Goal: Transaction & Acquisition: Obtain resource

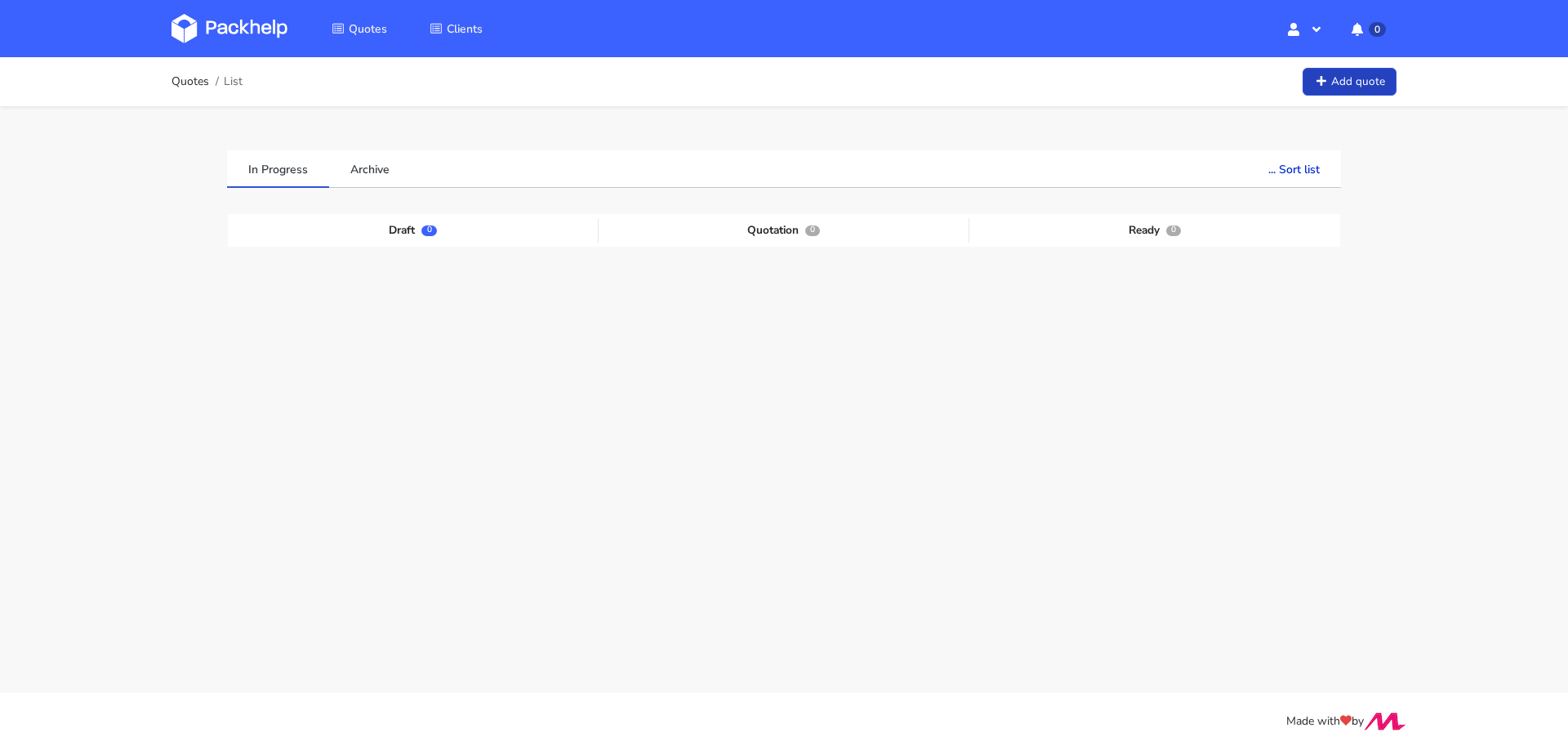
click at [1360, 86] on link "Add quote" at bounding box center [1350, 82] width 94 height 29
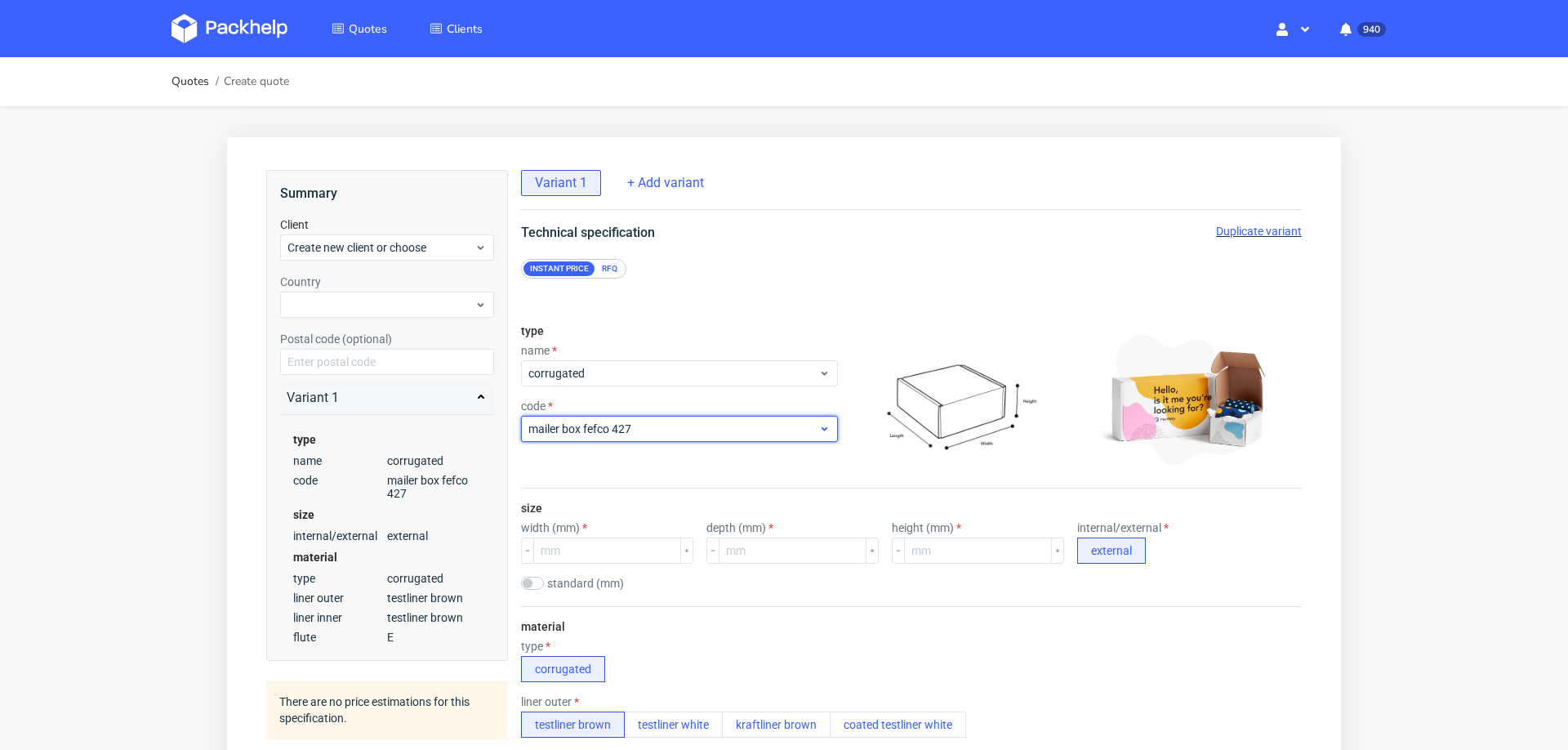
click at [626, 434] on span "mailer box fefco 427" at bounding box center [674, 429] width 290 height 16
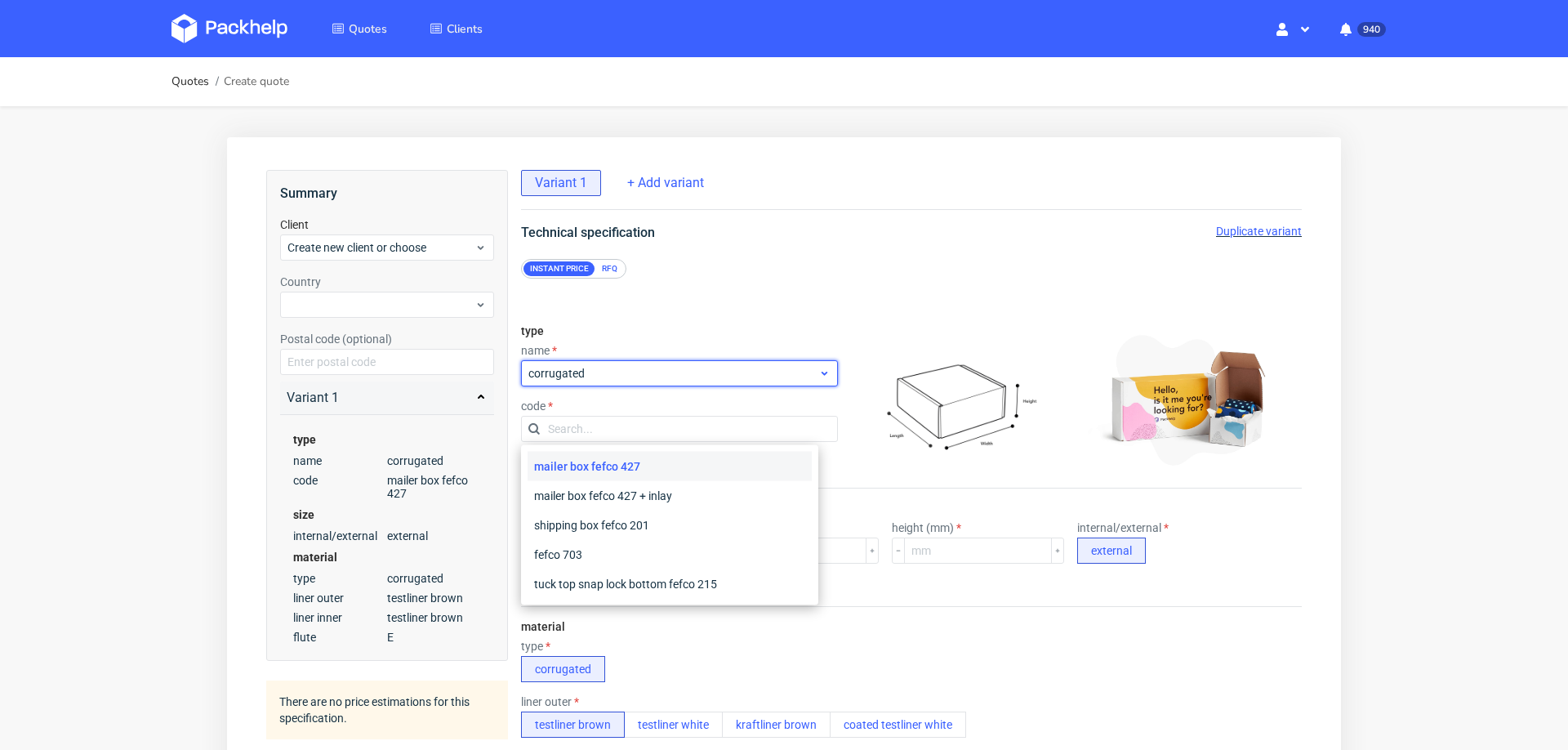
click at [628, 368] on span "corrugated" at bounding box center [674, 373] width 290 height 16
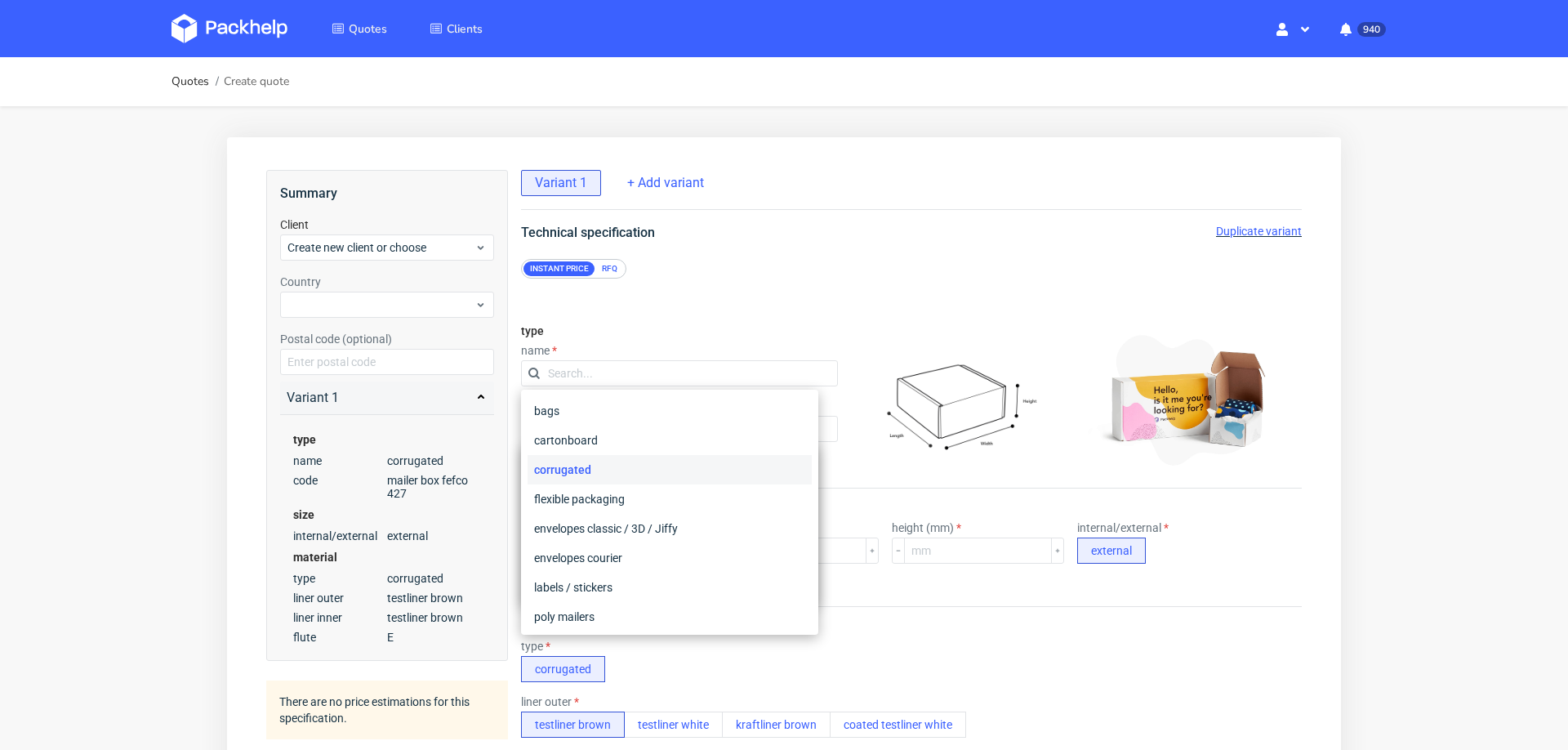
click at [603, 271] on div "RFQ" at bounding box center [610, 269] width 29 height 14
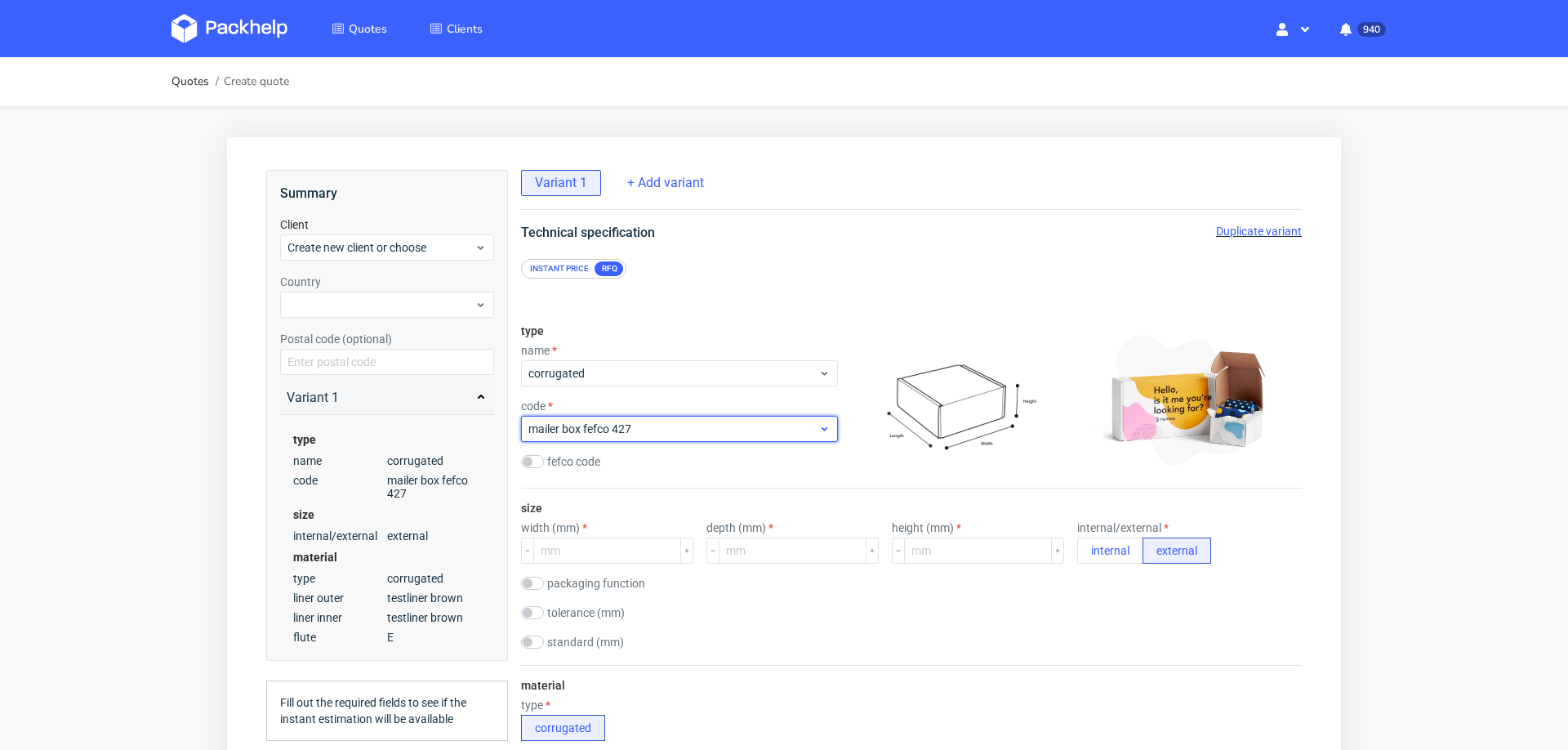
click at [583, 435] on span "mailer box fefco 427" at bounding box center [674, 429] width 290 height 16
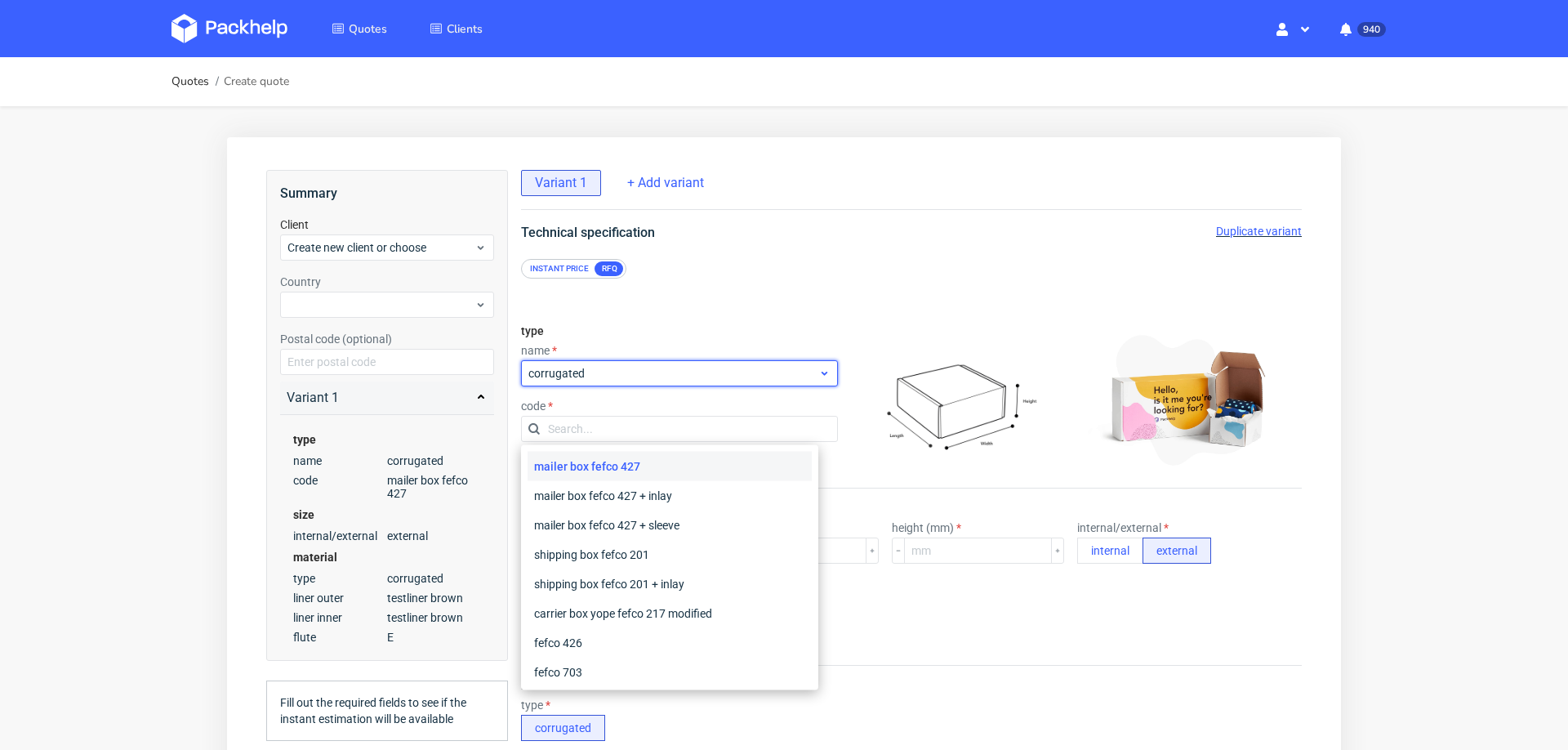
click at [674, 361] on div "corrugated" at bounding box center [680, 373] width 317 height 26
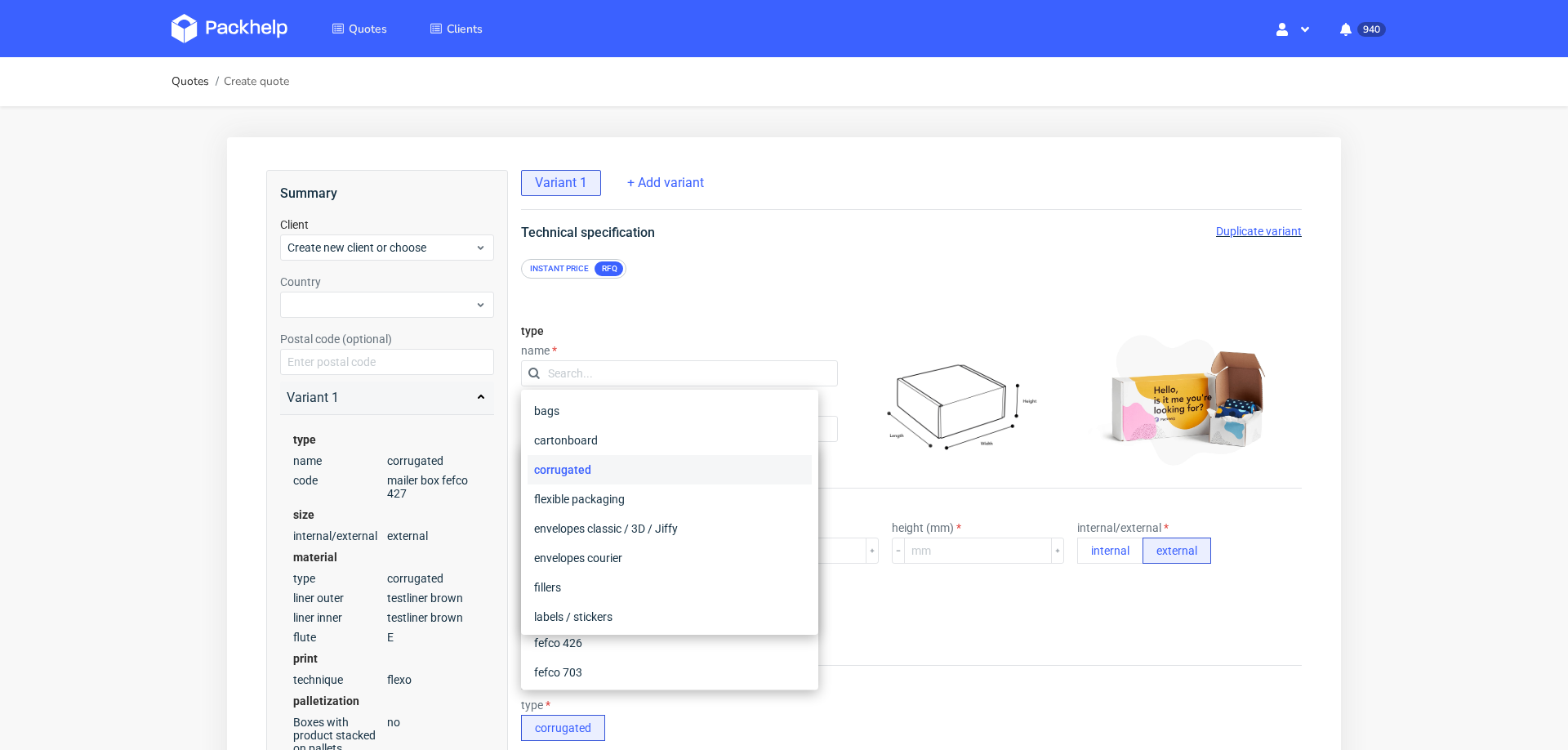
click at [697, 337] on div "type name code fefco code" at bounding box center [680, 399] width 317 height 177
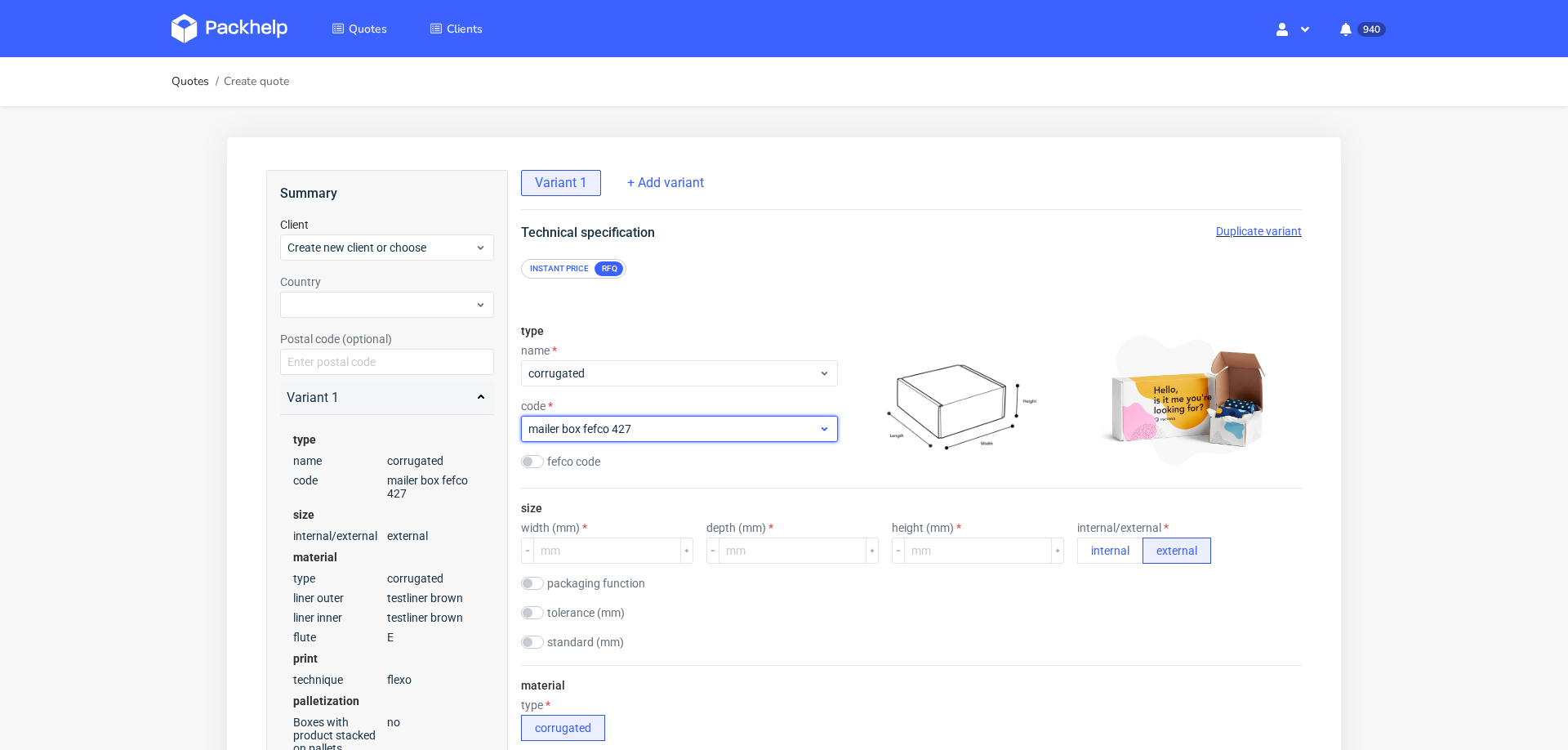
click at [657, 418] on div "mailer box fefco 427" at bounding box center [680, 428] width 317 height 26
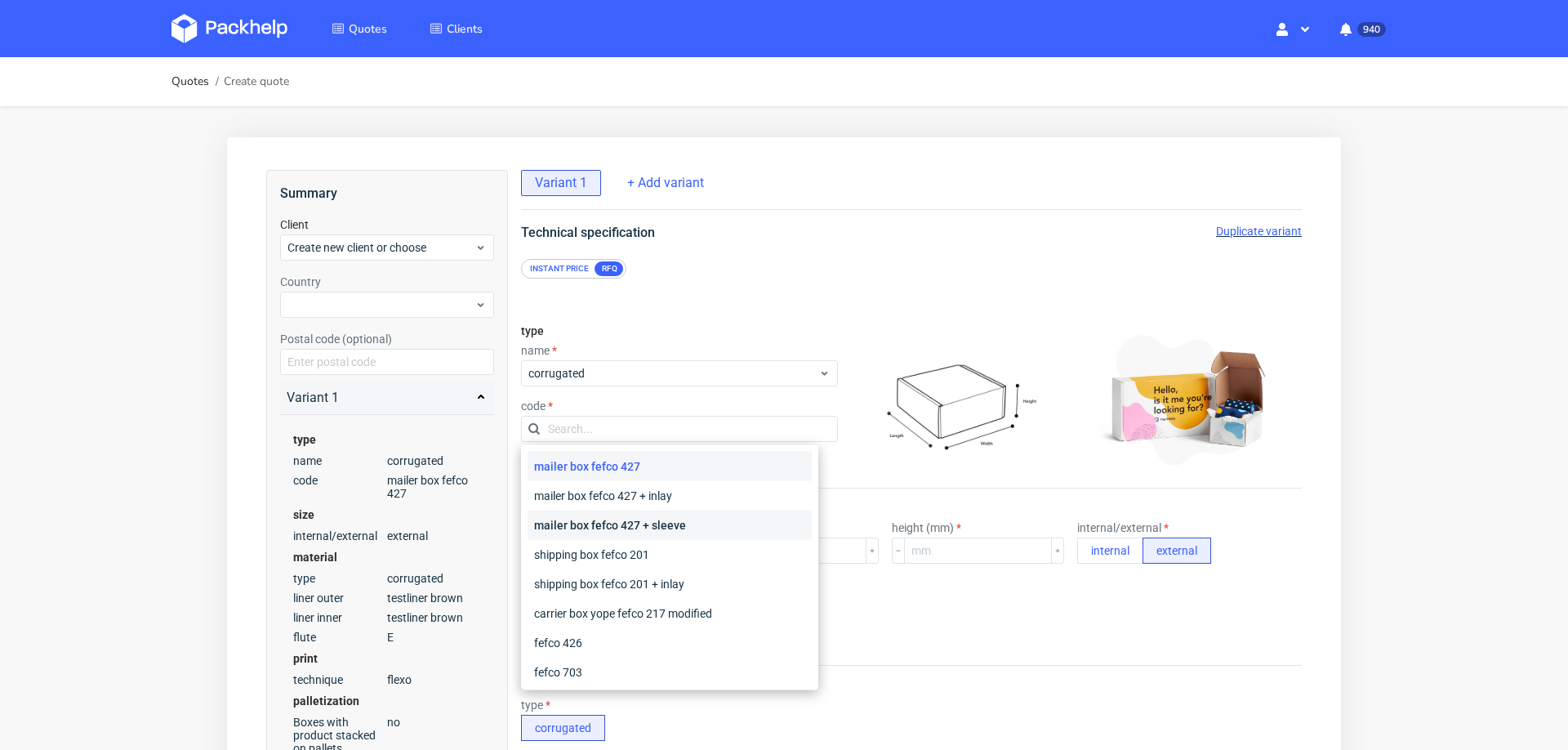
click at [683, 524] on div "mailer box fefco 427 + sleeve" at bounding box center [670, 525] width 284 height 29
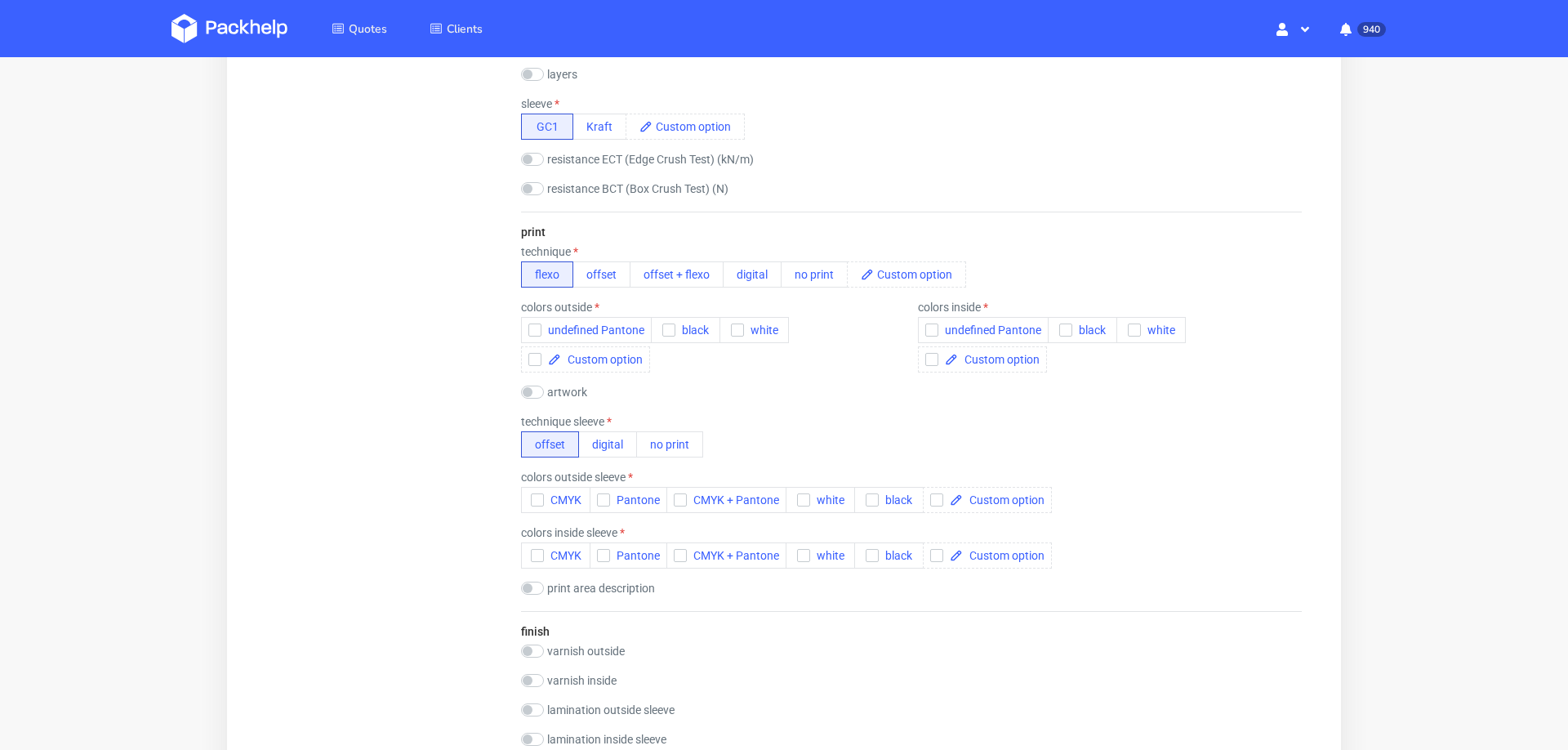
scroll to position [1055, 0]
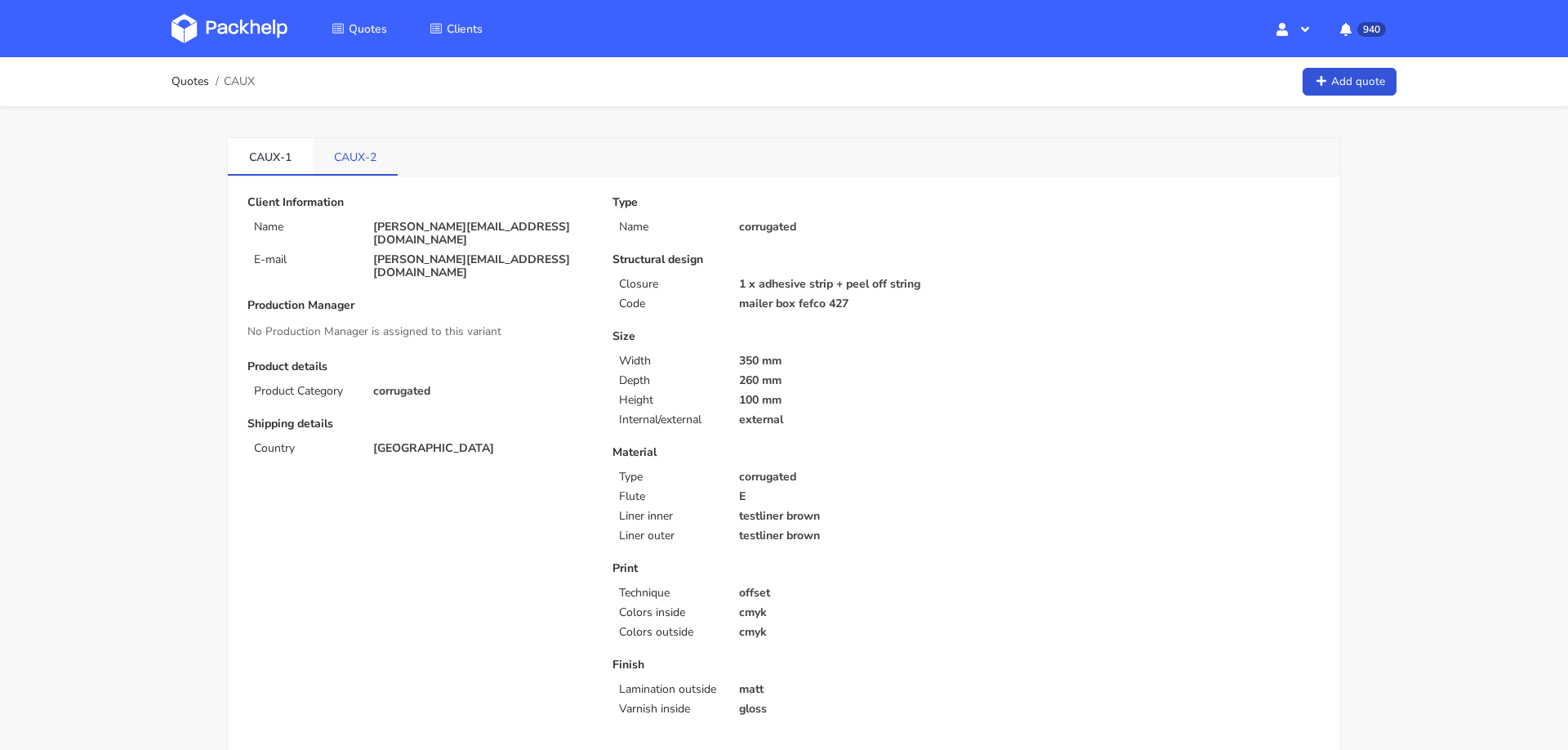
click at [359, 161] on link "CAUX-2" at bounding box center [356, 156] width 85 height 36
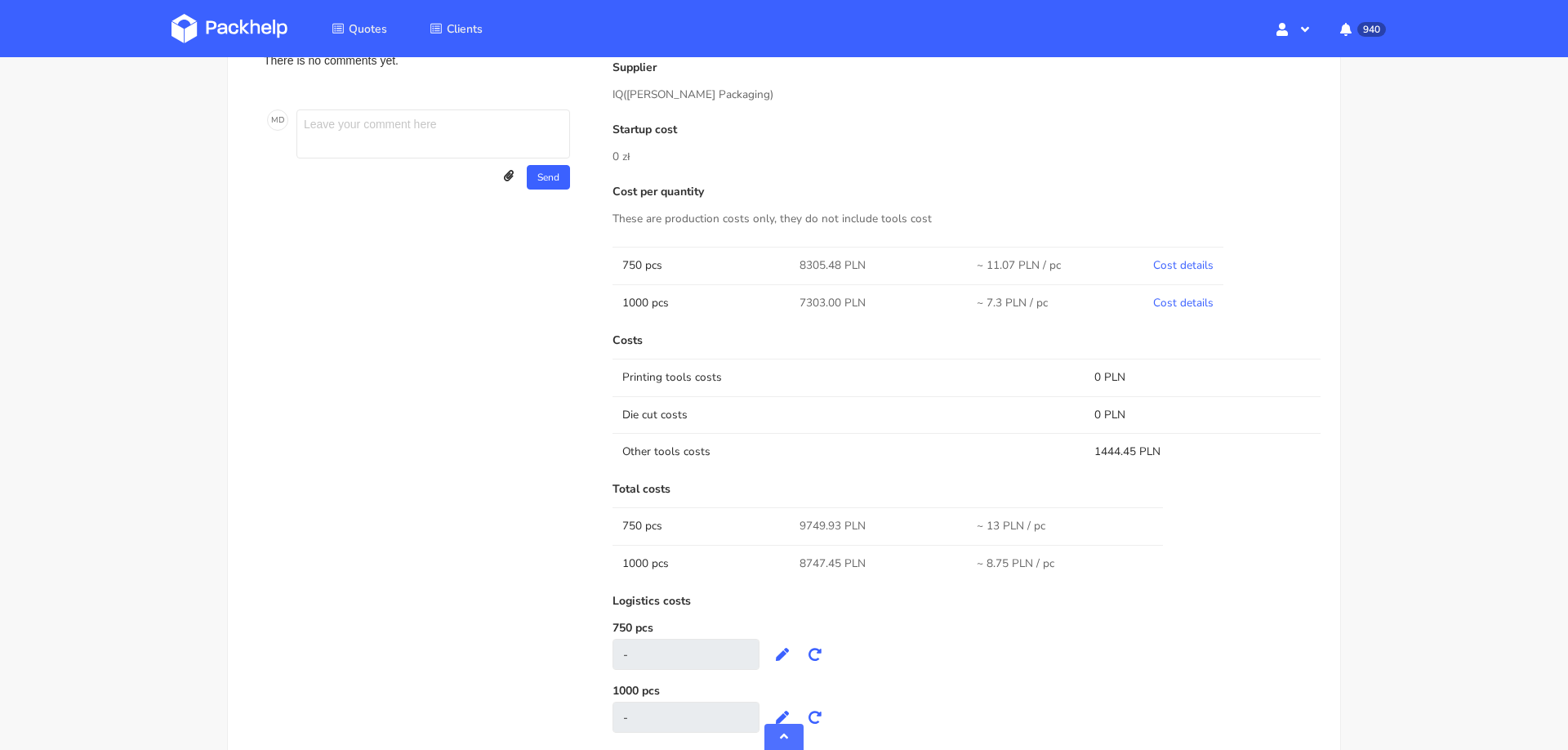
scroll to position [800, 0]
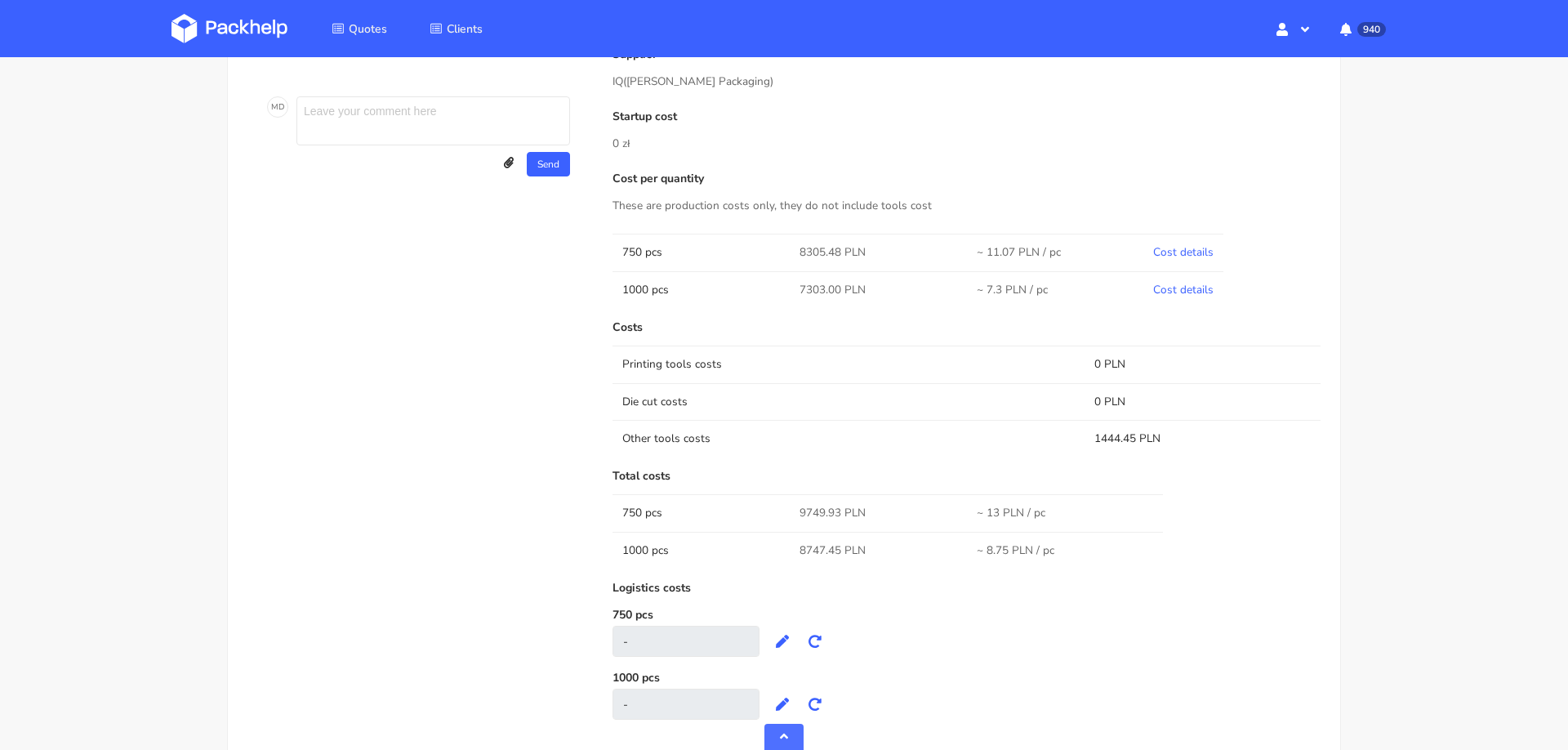
click at [803, 511] on span "9749.93 PLN" at bounding box center [832, 514] width 66 height 16
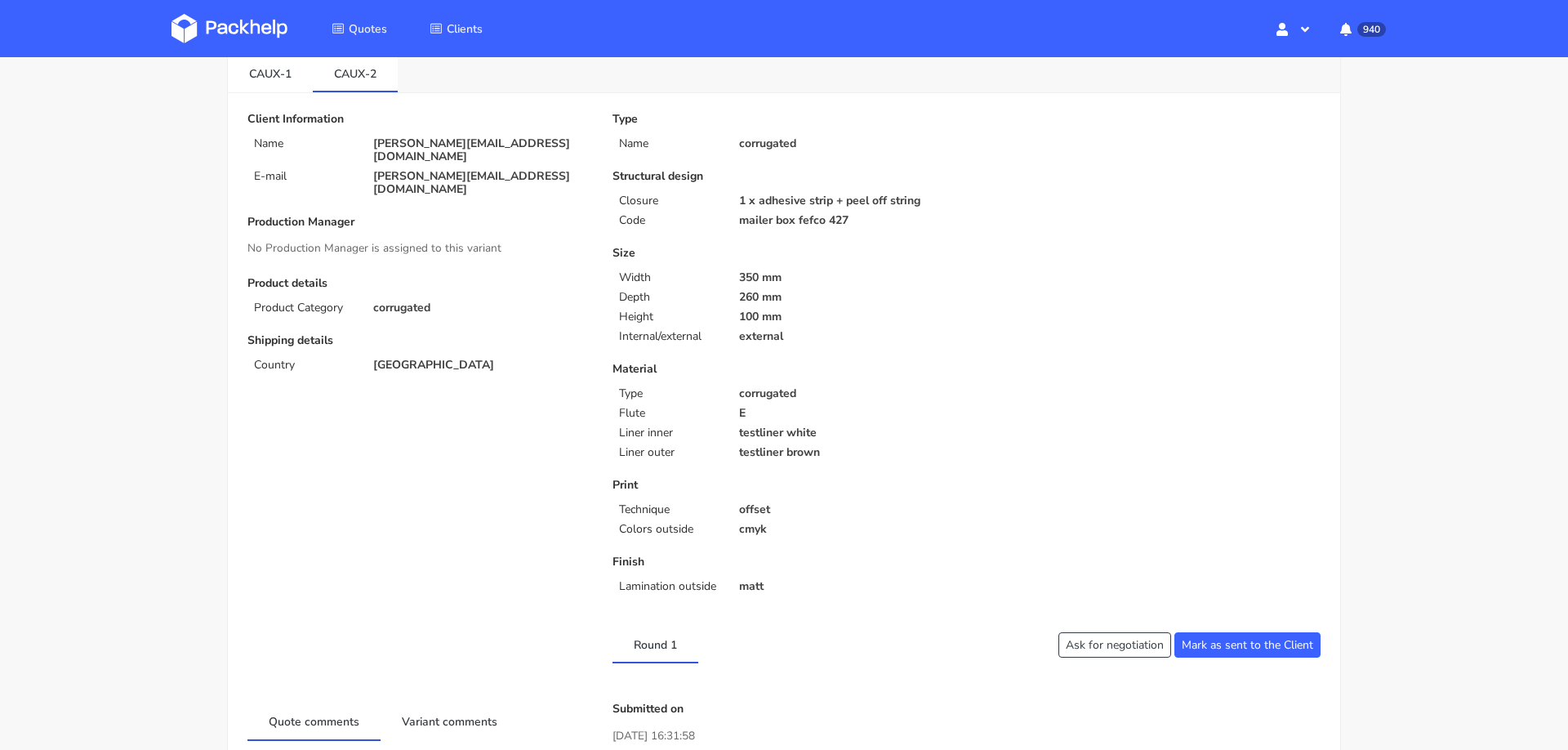
scroll to position [0, 0]
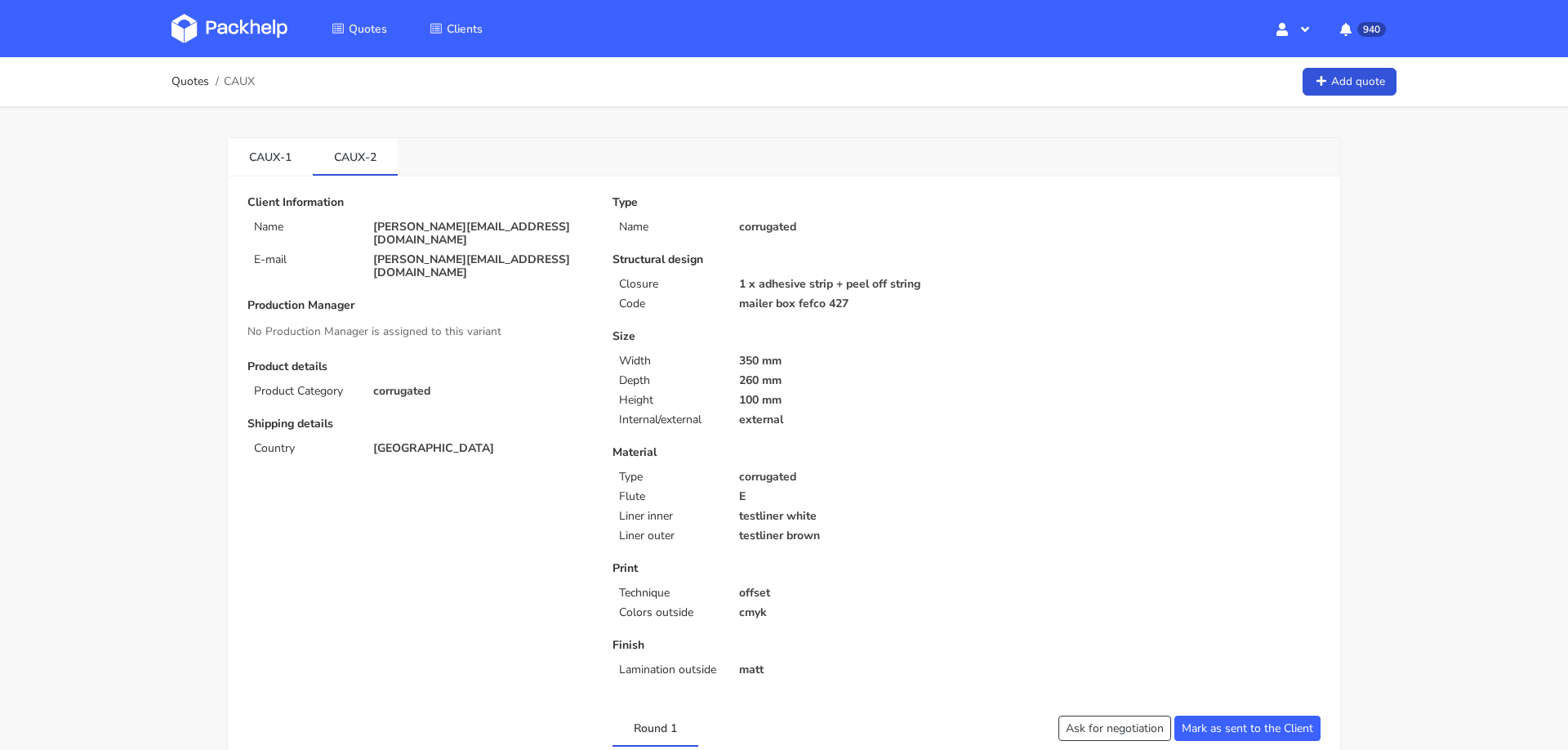
click at [244, 83] on span "CAUX" at bounding box center [239, 82] width 31 height 13
copy span "CAUX"
click at [352, 34] on span "Quotes" at bounding box center [368, 28] width 38 height 15
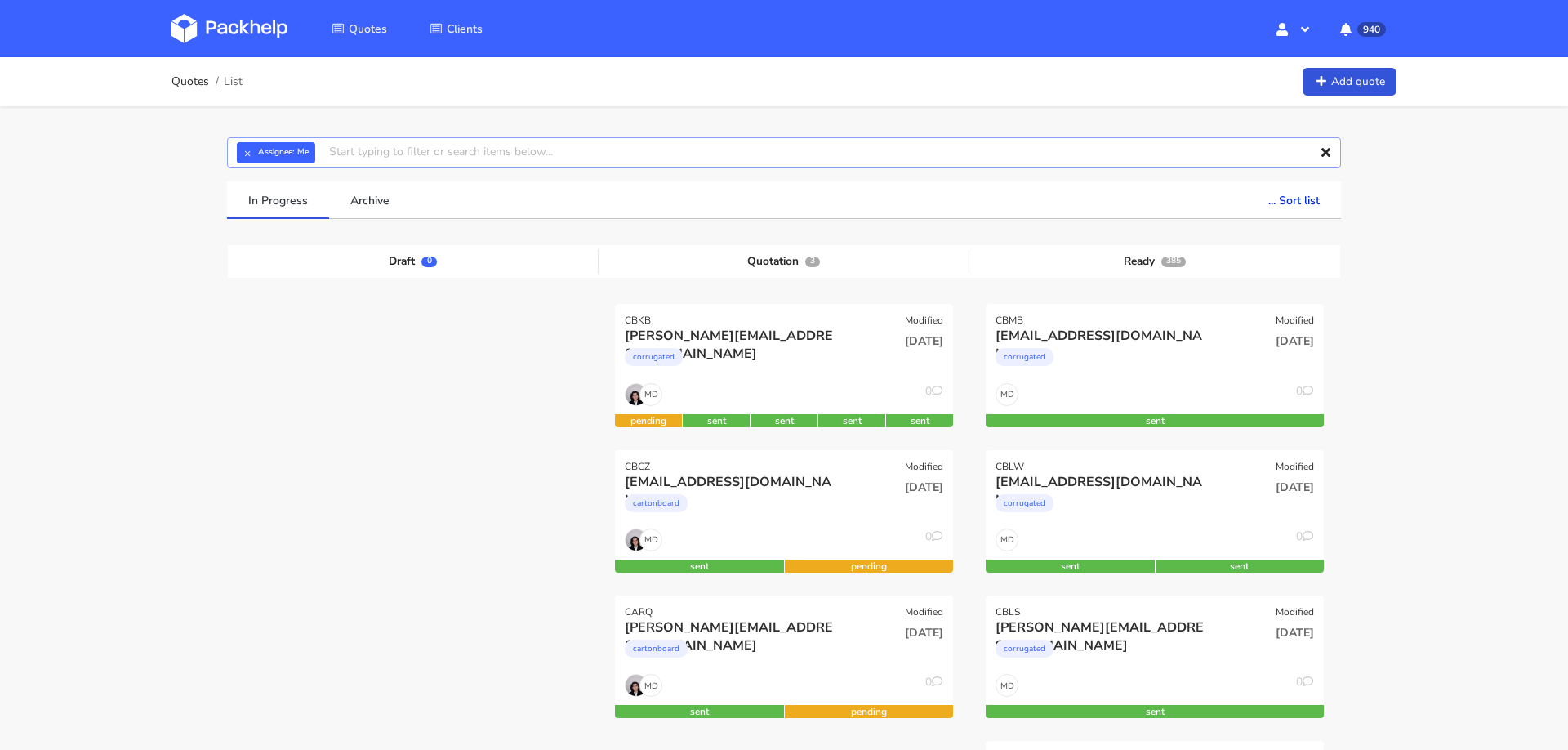
click at [639, 145] on input "text" at bounding box center [784, 153] width 1114 height 31
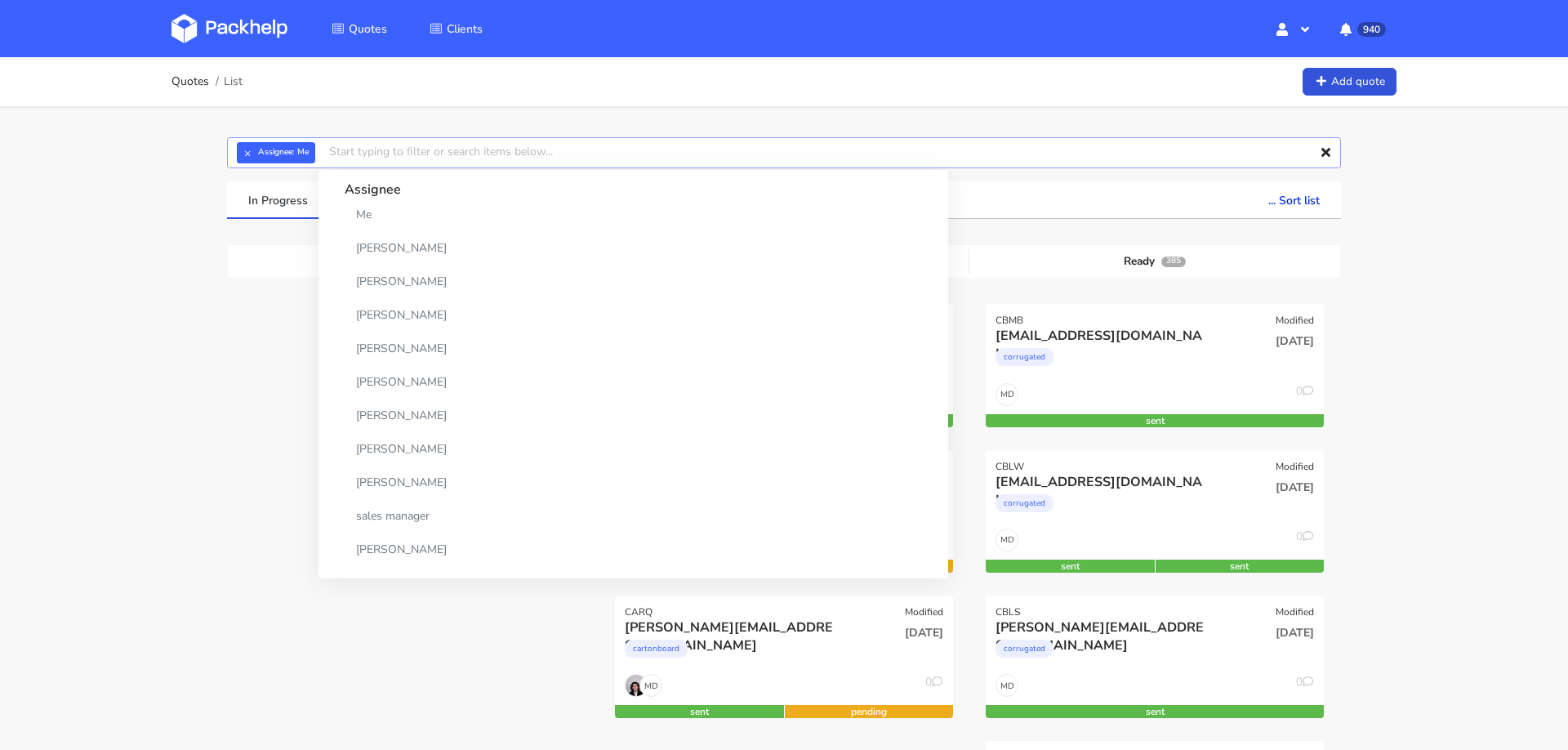
paste input "CAUX"
type input "CAUX"
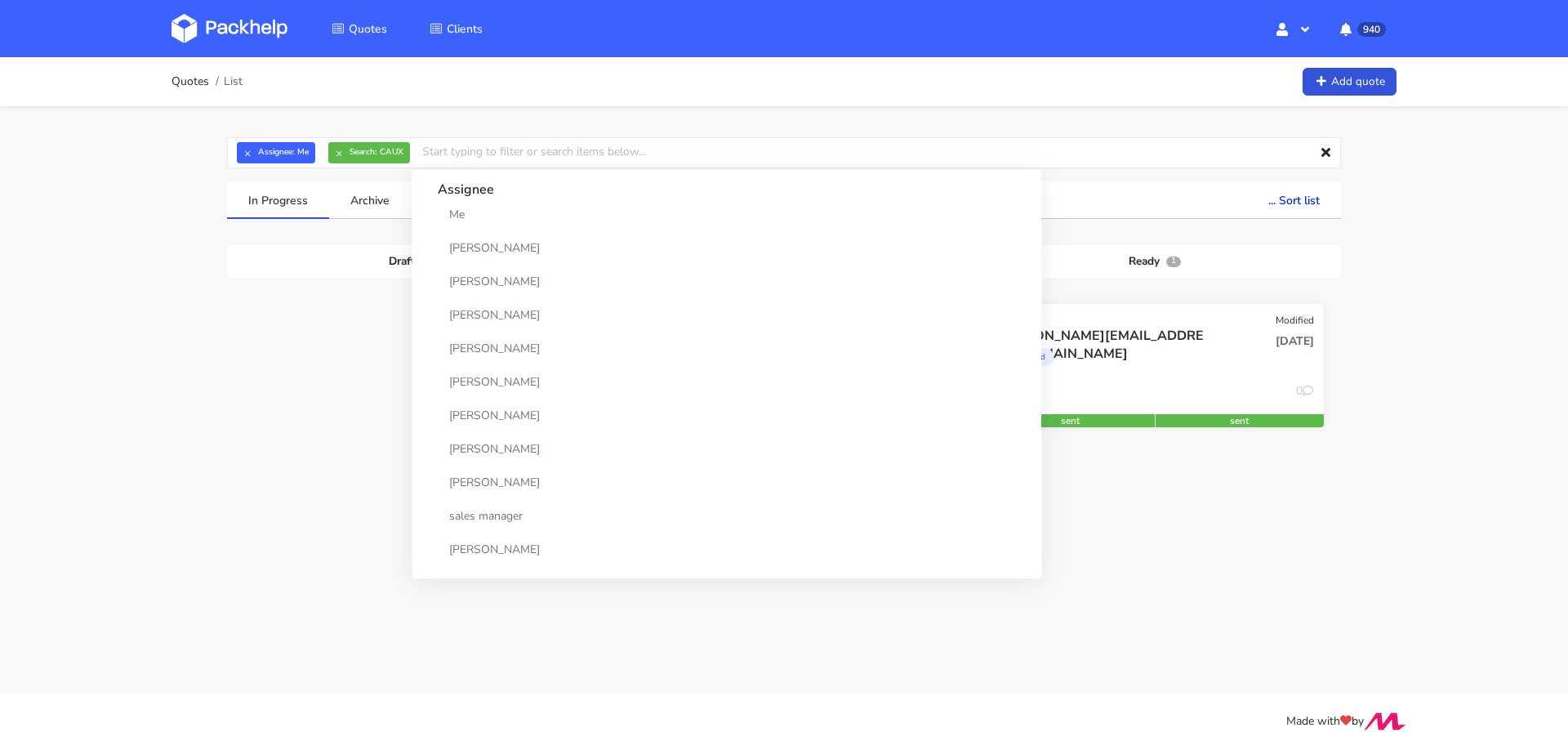
click at [1126, 397] on div "MD 0" at bounding box center [1155, 399] width 339 height 31
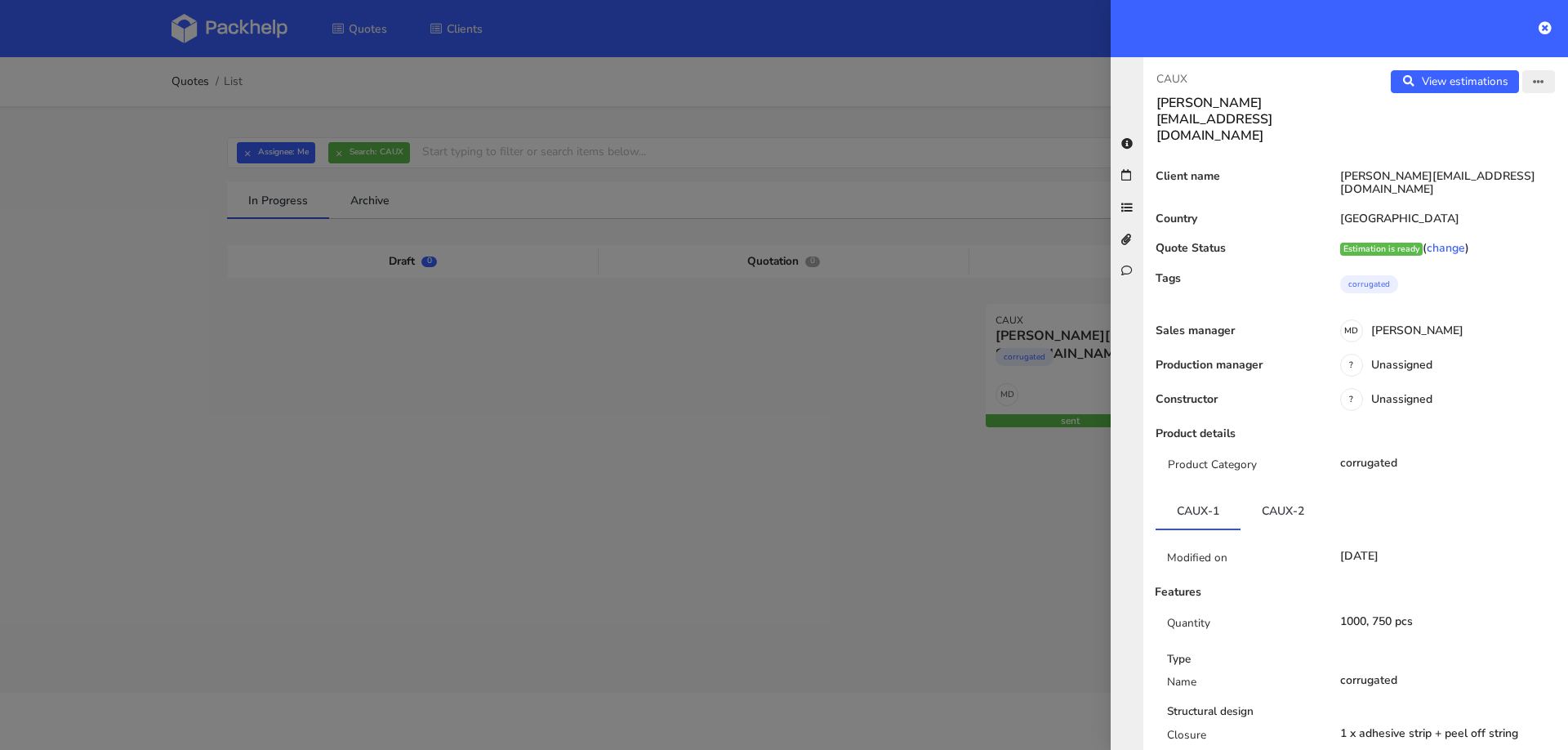
click at [1536, 91] on button "button" at bounding box center [1539, 82] width 33 height 23
click at [1468, 143] on link "Edit quote" at bounding box center [1485, 145] width 144 height 27
click at [1446, 82] on link "View estimations" at bounding box center [1455, 82] width 129 height 23
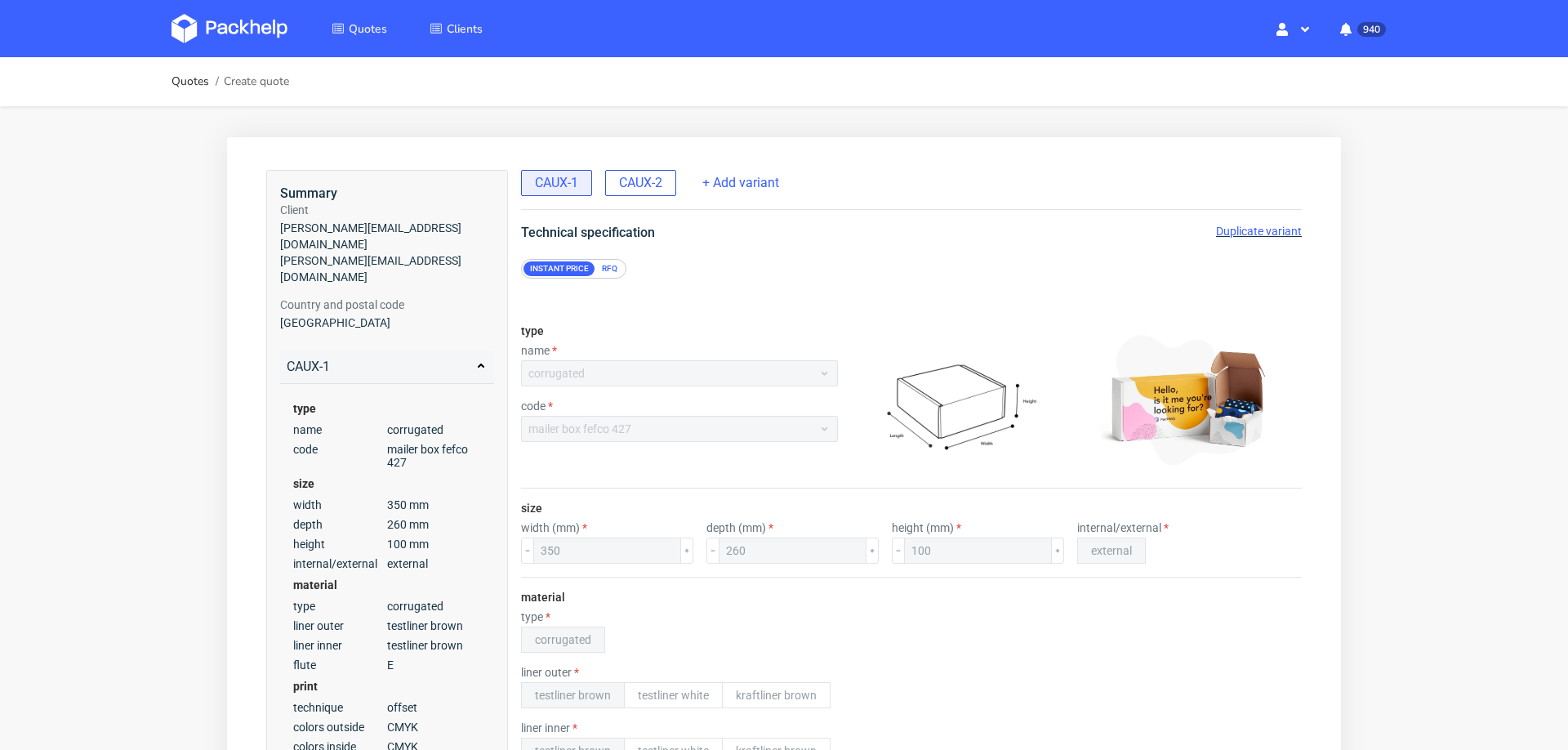
click at [638, 195] on div "CAUX-2" at bounding box center [641, 183] width 71 height 26
click at [1224, 225] on span "Duplicate variant" at bounding box center [1258, 231] width 86 height 13
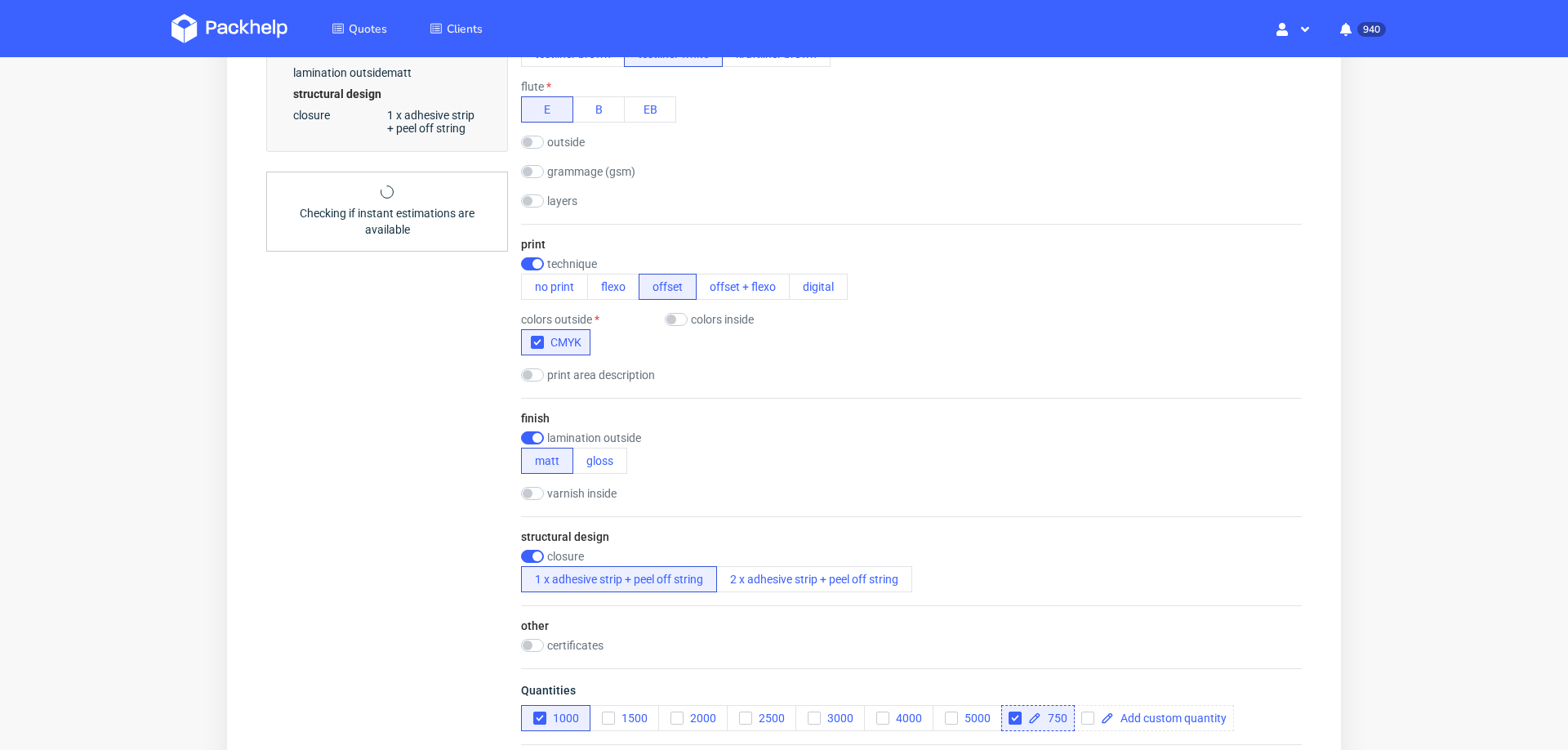
scroll to position [817, 0]
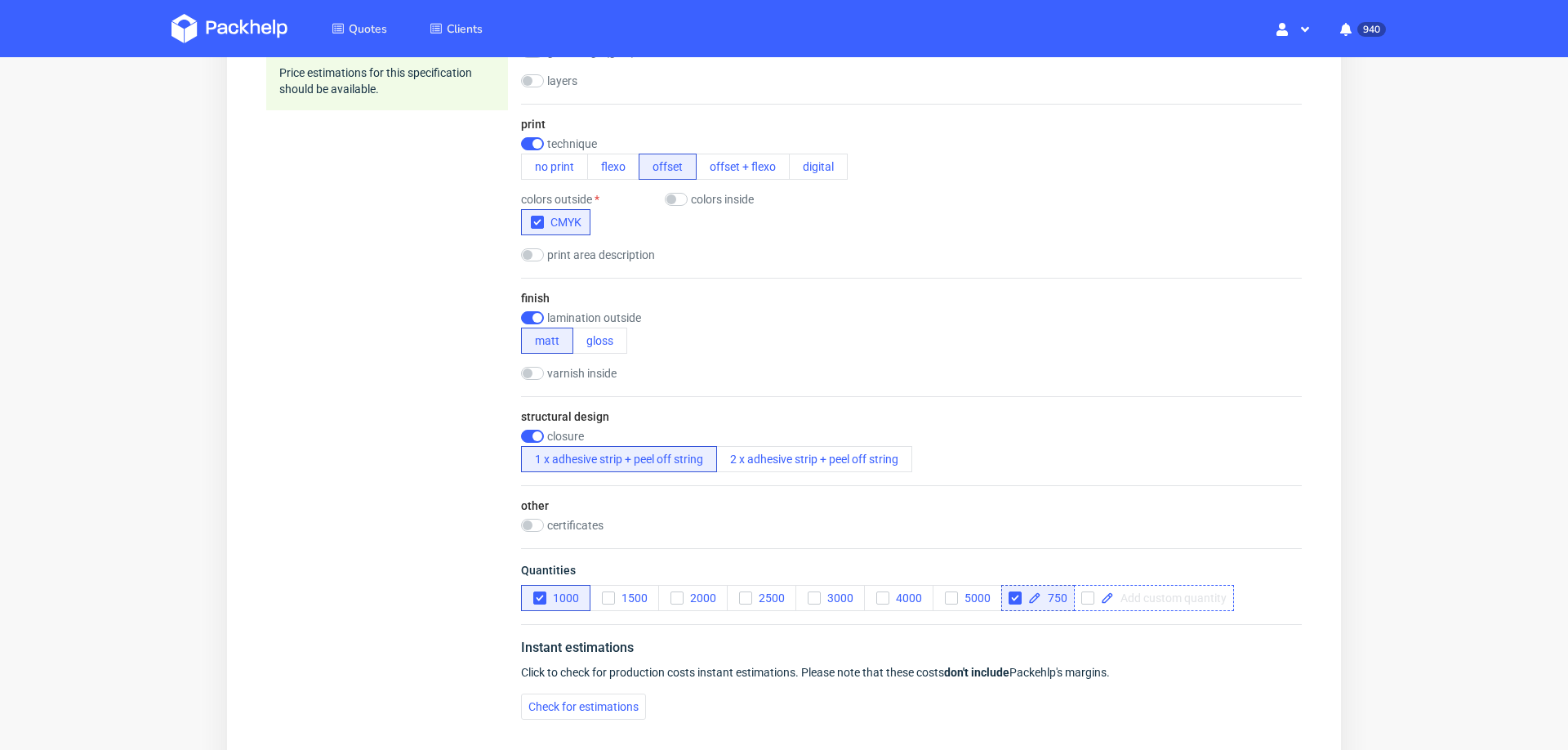
click at [1152, 595] on span at bounding box center [1171, 598] width 113 height 12
click at [1417, 558] on div "Quotes Create quote Your browser does not support iframes." at bounding box center [784, 59] width 1568 height 1639
checkbox input "true"
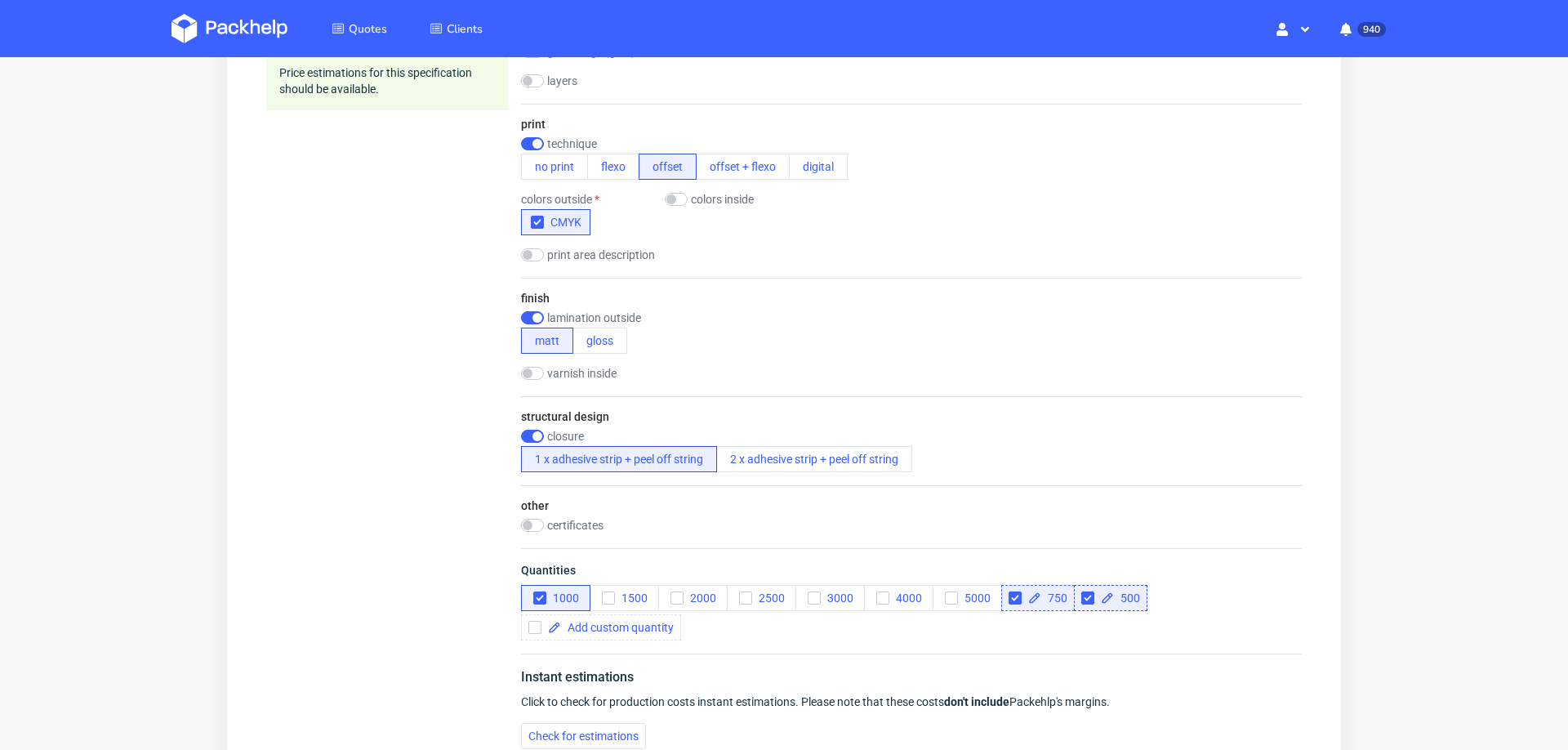
click at [1013, 585] on div "750" at bounding box center [1037, 598] width 73 height 26
click at [1015, 591] on input "checkbox" at bounding box center [1015, 598] width 13 height 13
checkbox input "true"
checkbox input "false"
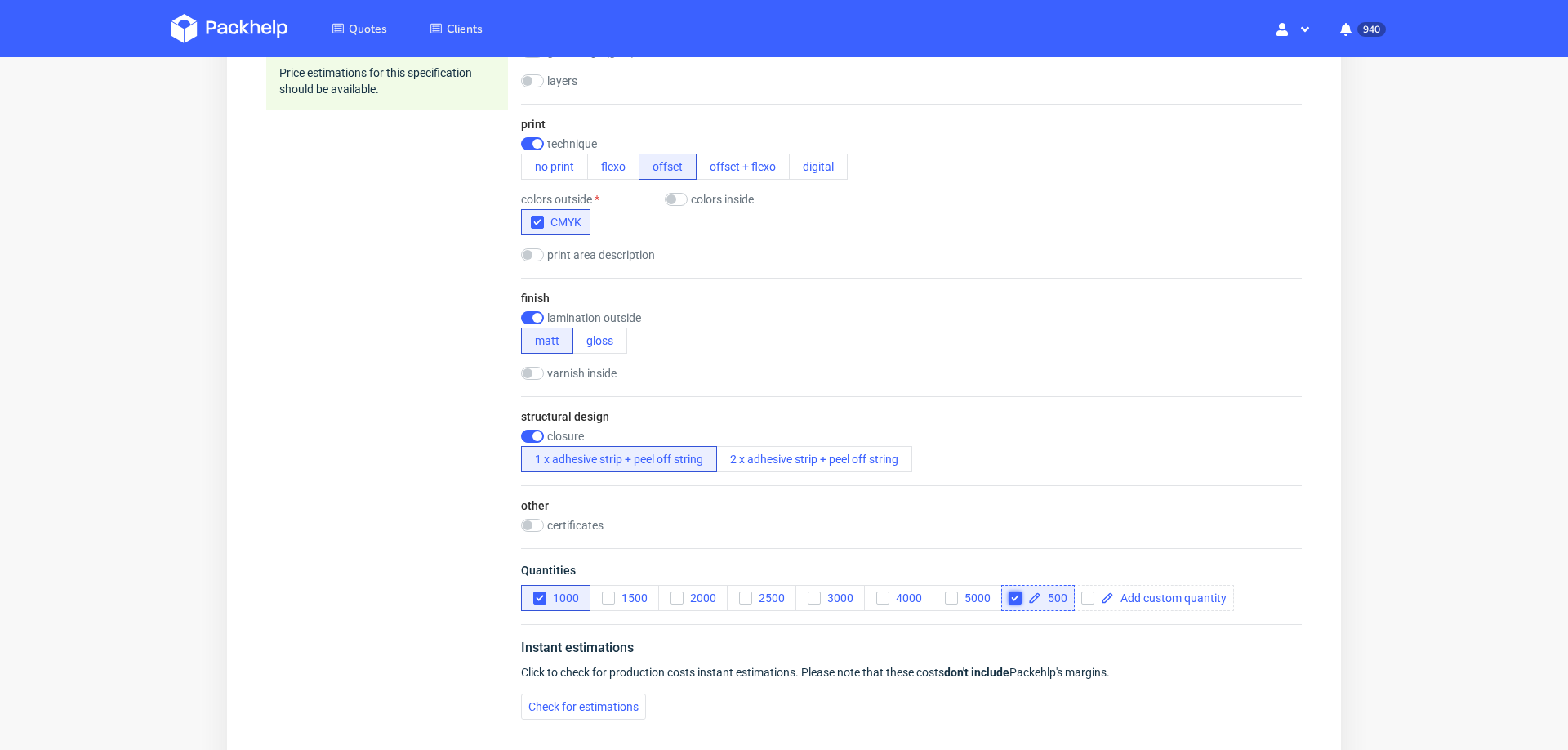
scroll to position [0, 0]
click at [539, 600] on icon "button" at bounding box center [540, 598] width 12 height 12
click at [552, 707] on span "Check for estimations" at bounding box center [584, 707] width 110 height 12
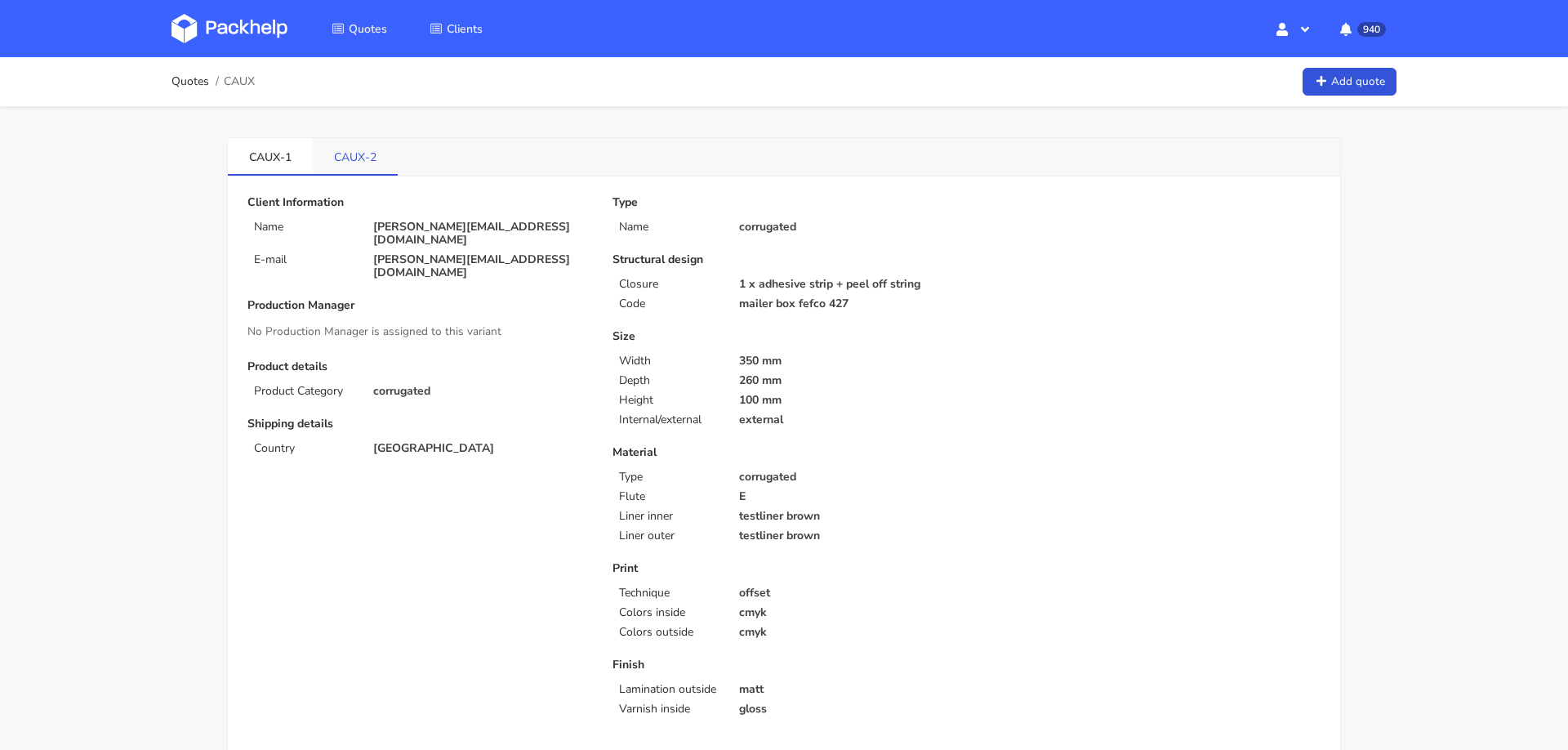
click at [346, 163] on link "CAUX-2" at bounding box center [356, 156] width 85 height 36
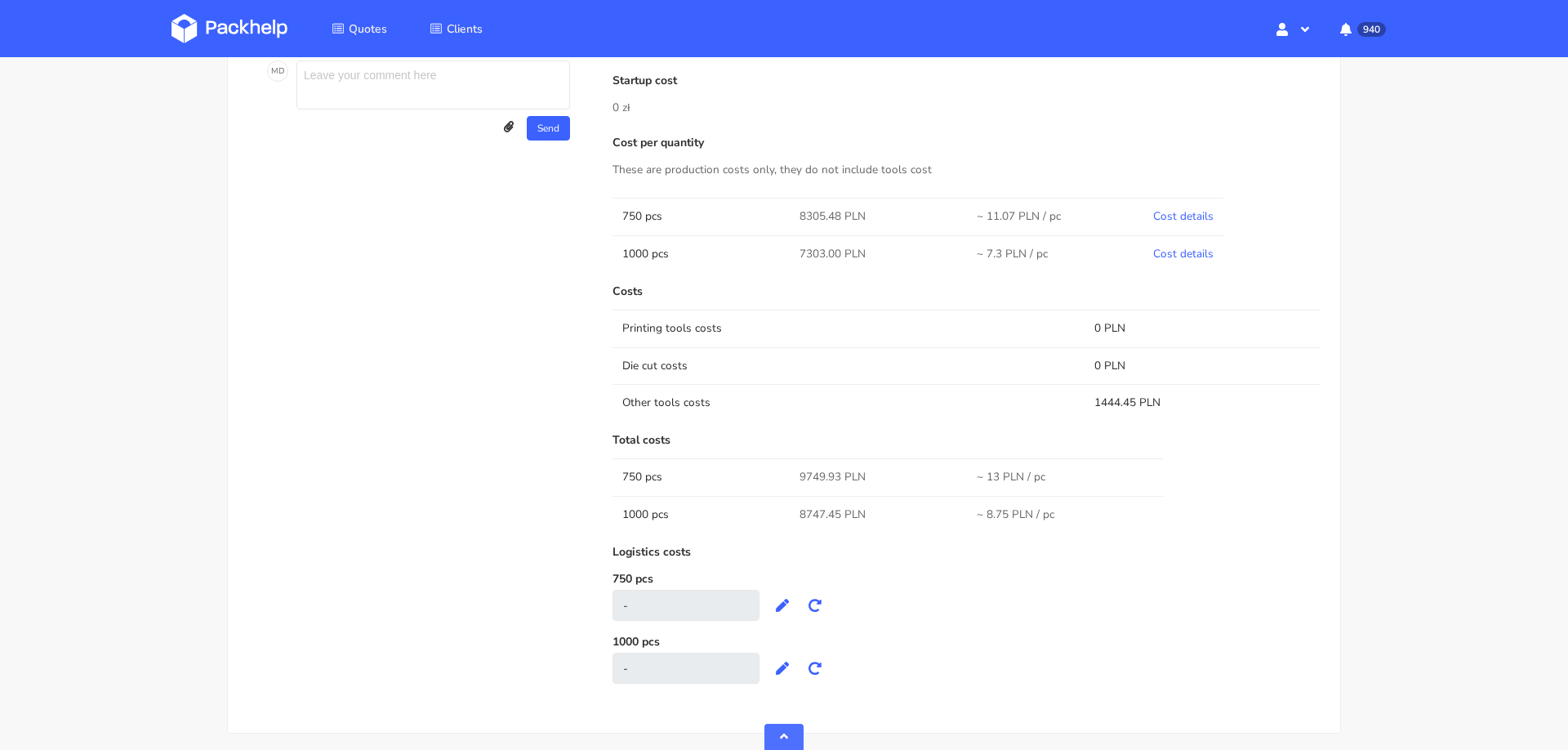
scroll to position [847, 0]
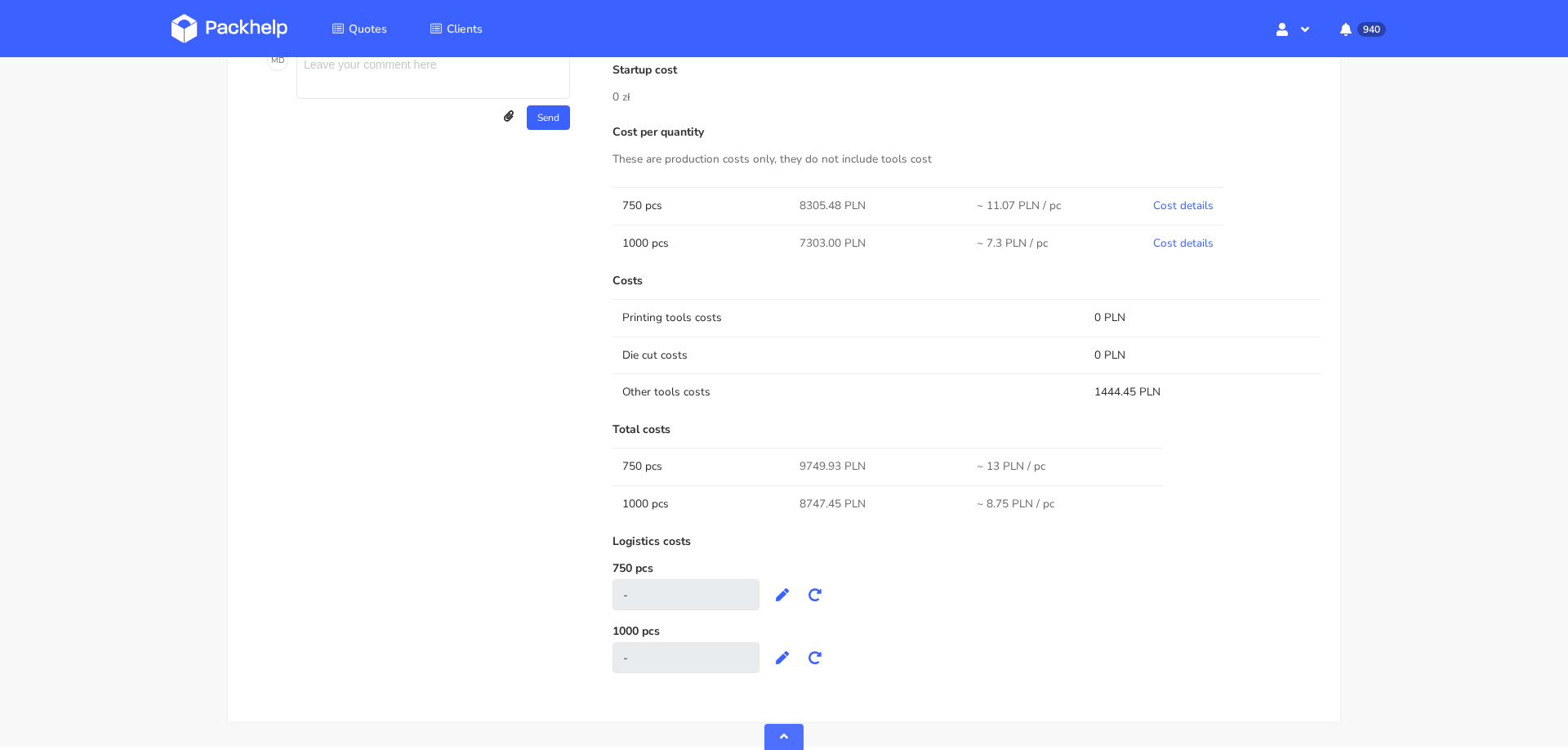
click at [804, 502] on span "8747.45 PLN" at bounding box center [832, 505] width 66 height 16
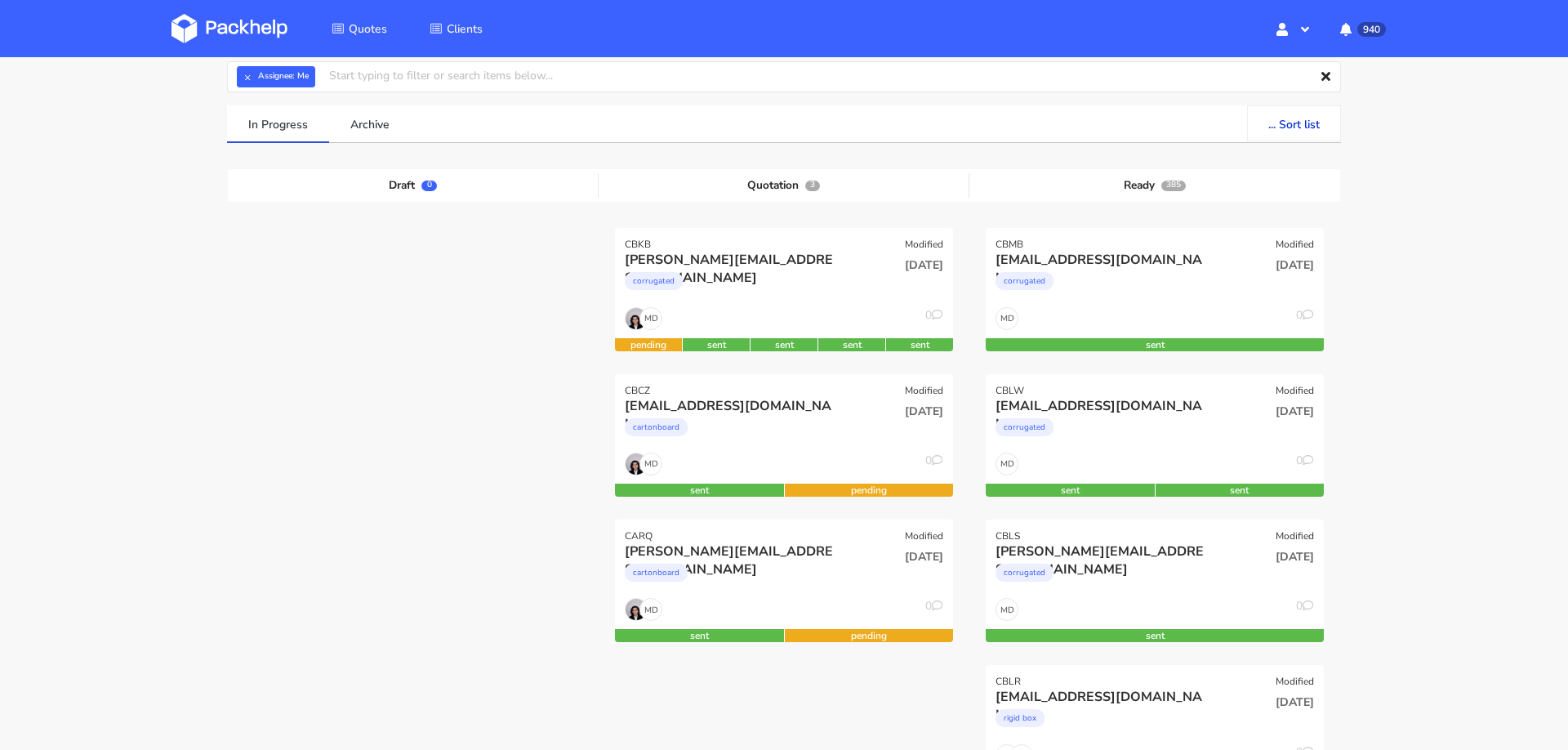
scroll to position [103, 0]
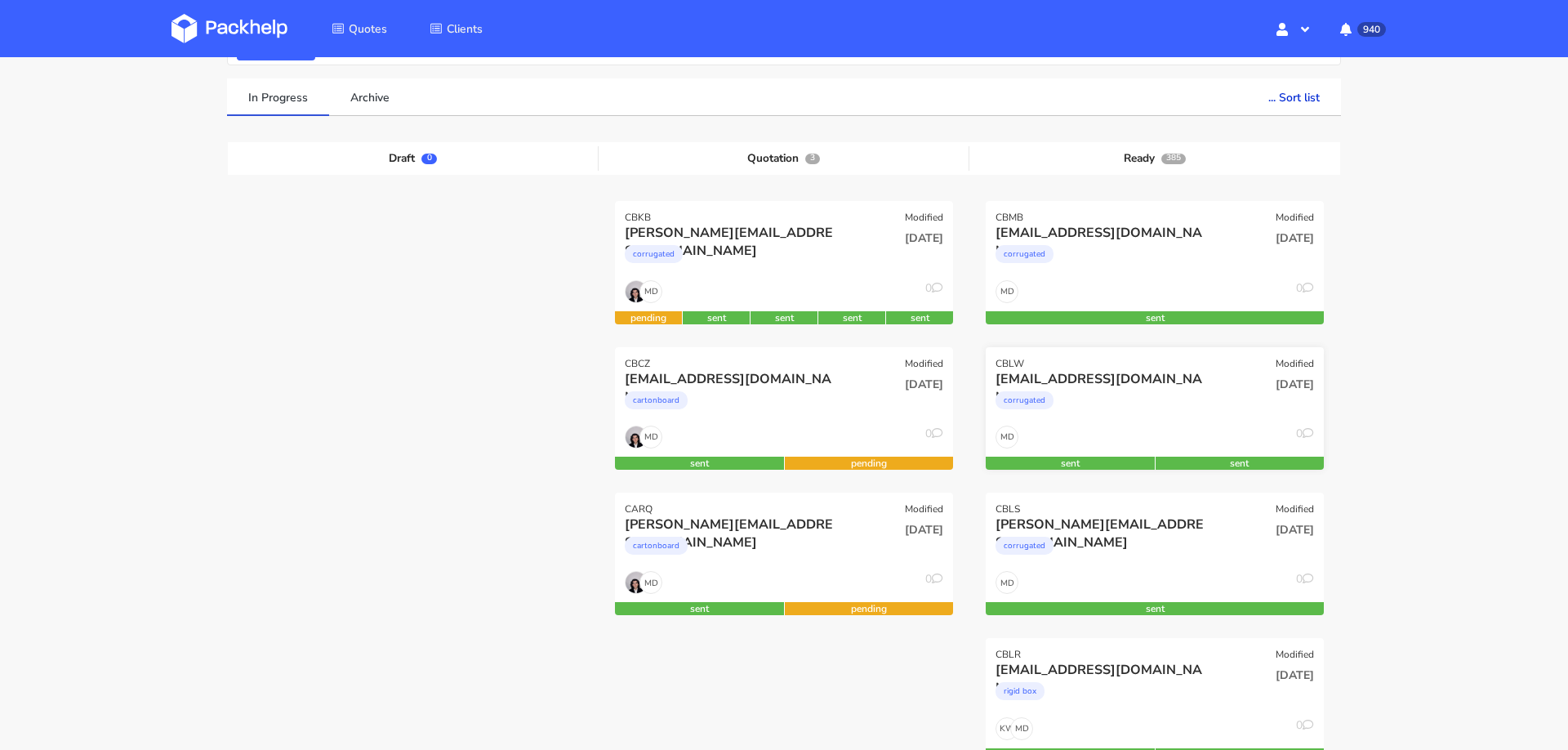
click at [1105, 411] on div "corrugated" at bounding box center [1104, 405] width 216 height 33
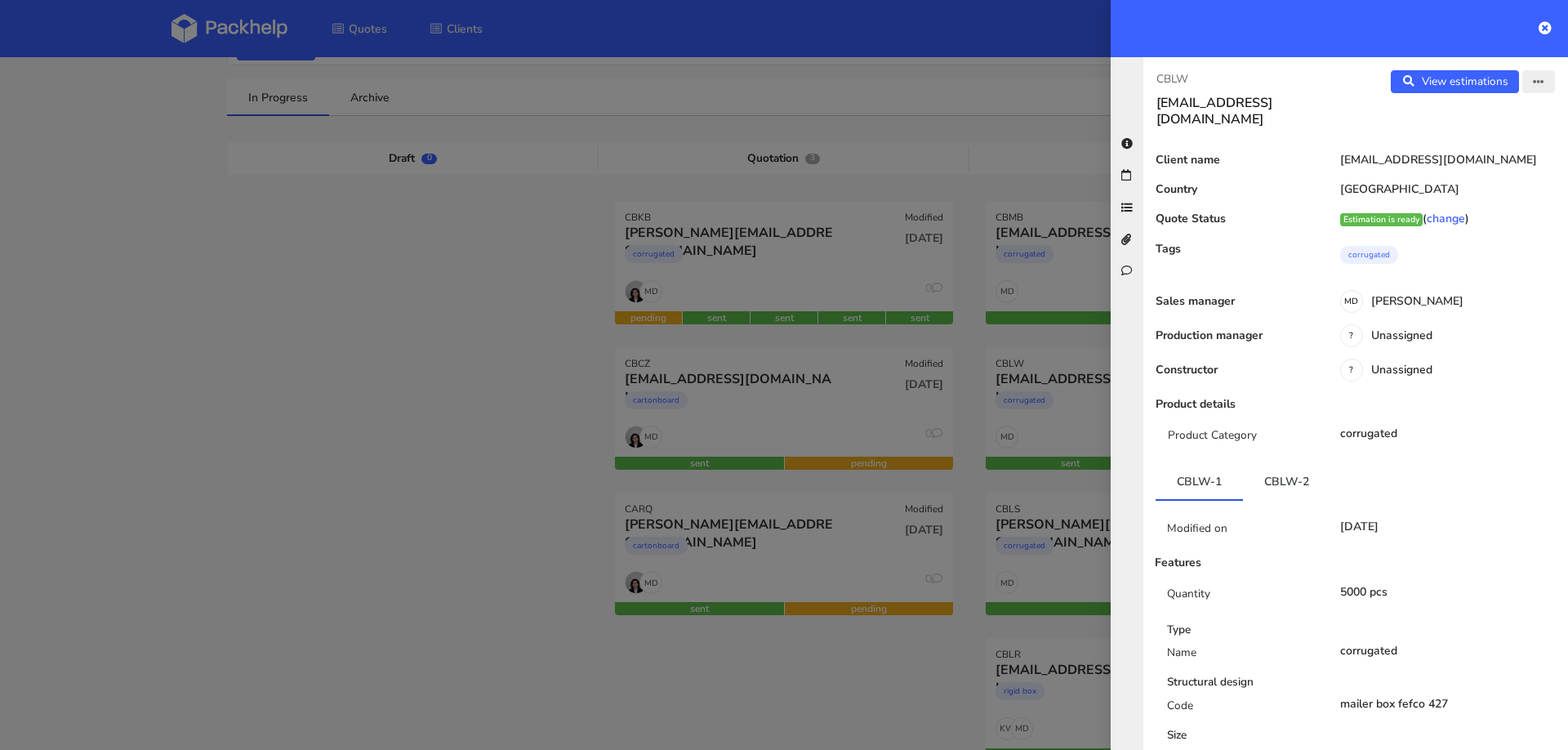
click at [1547, 90] on button "button" at bounding box center [1539, 82] width 33 height 23
click at [1460, 149] on link "Edit quote" at bounding box center [1485, 145] width 144 height 27
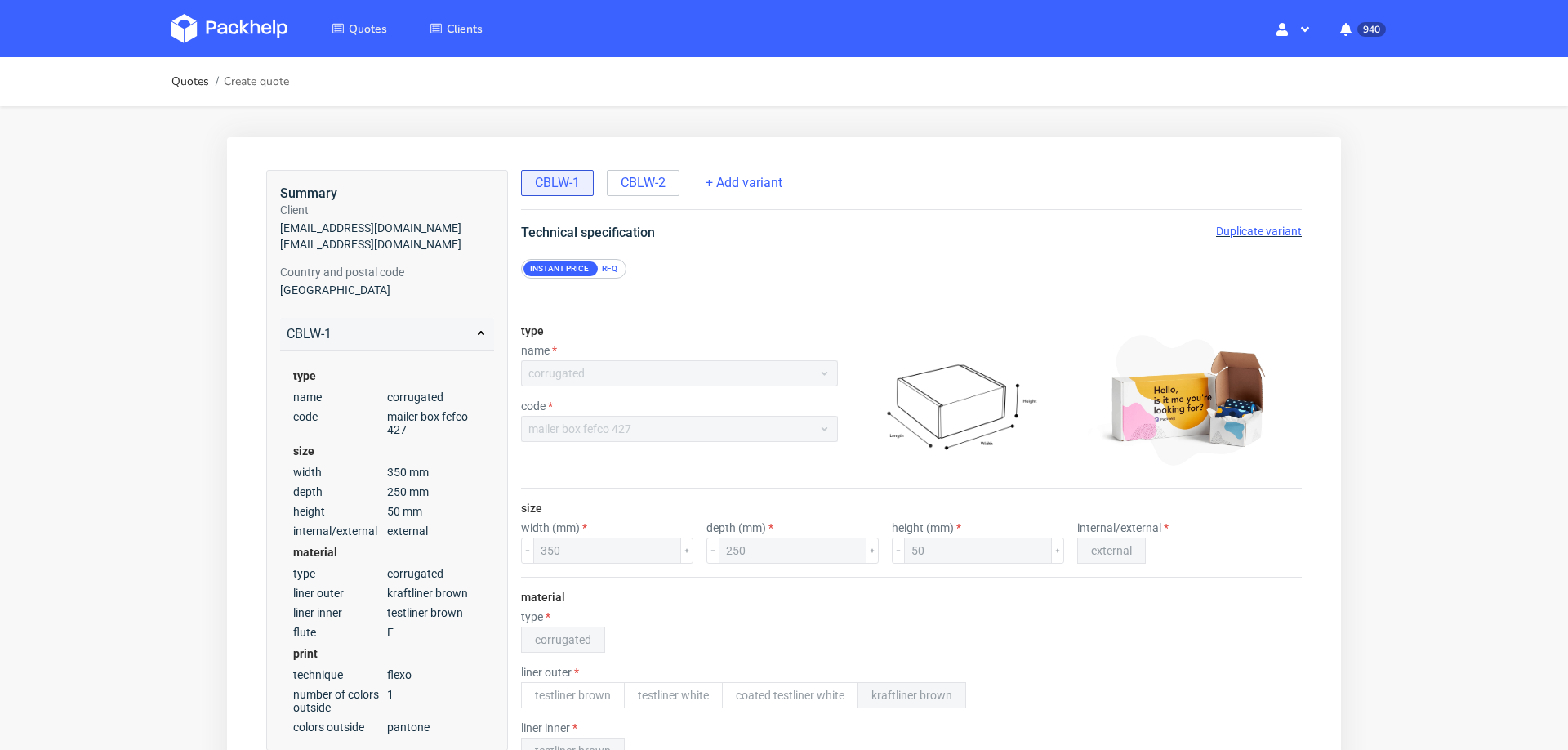
click at [1251, 230] on span "Duplicate variant" at bounding box center [1258, 231] width 86 height 13
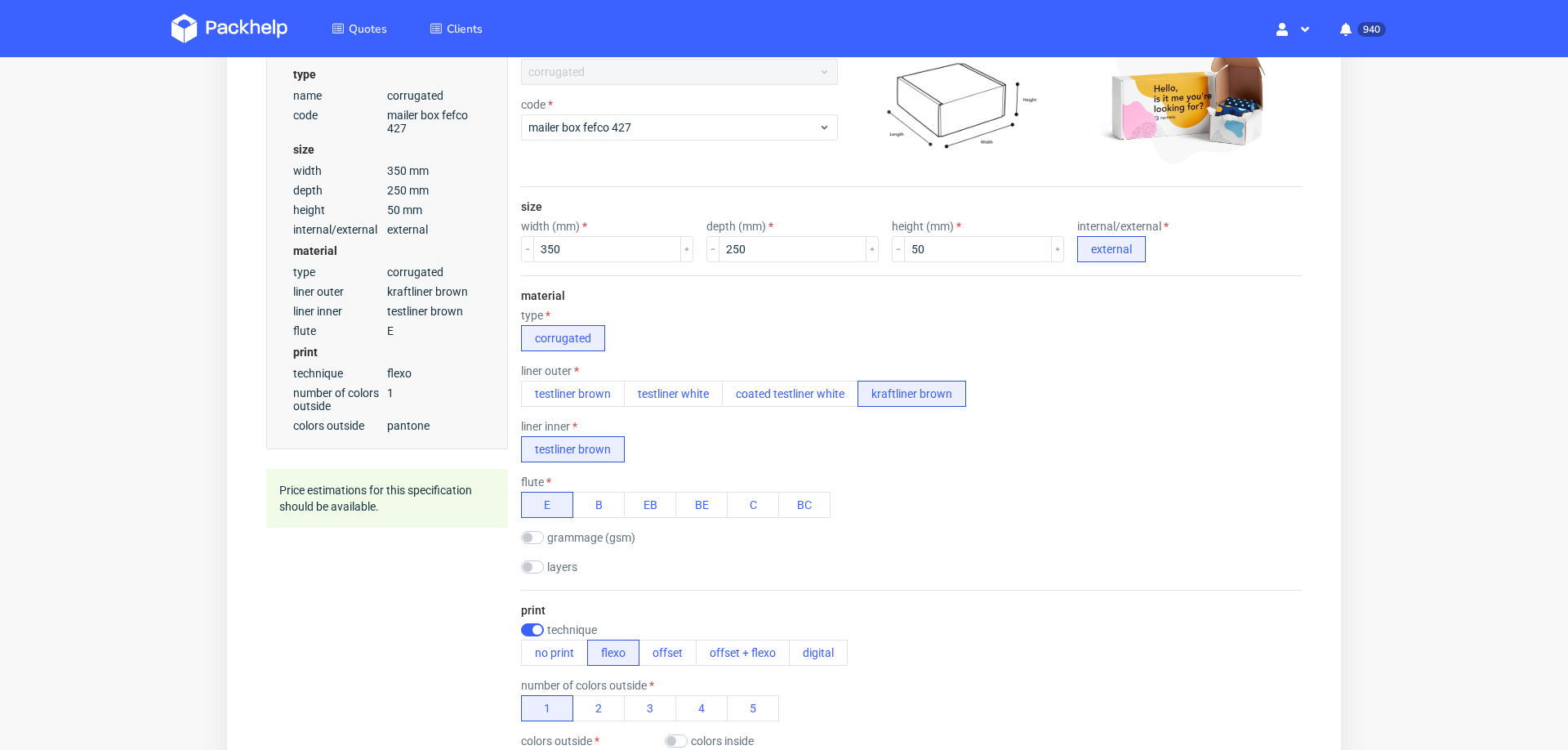
scroll to position [361, 0]
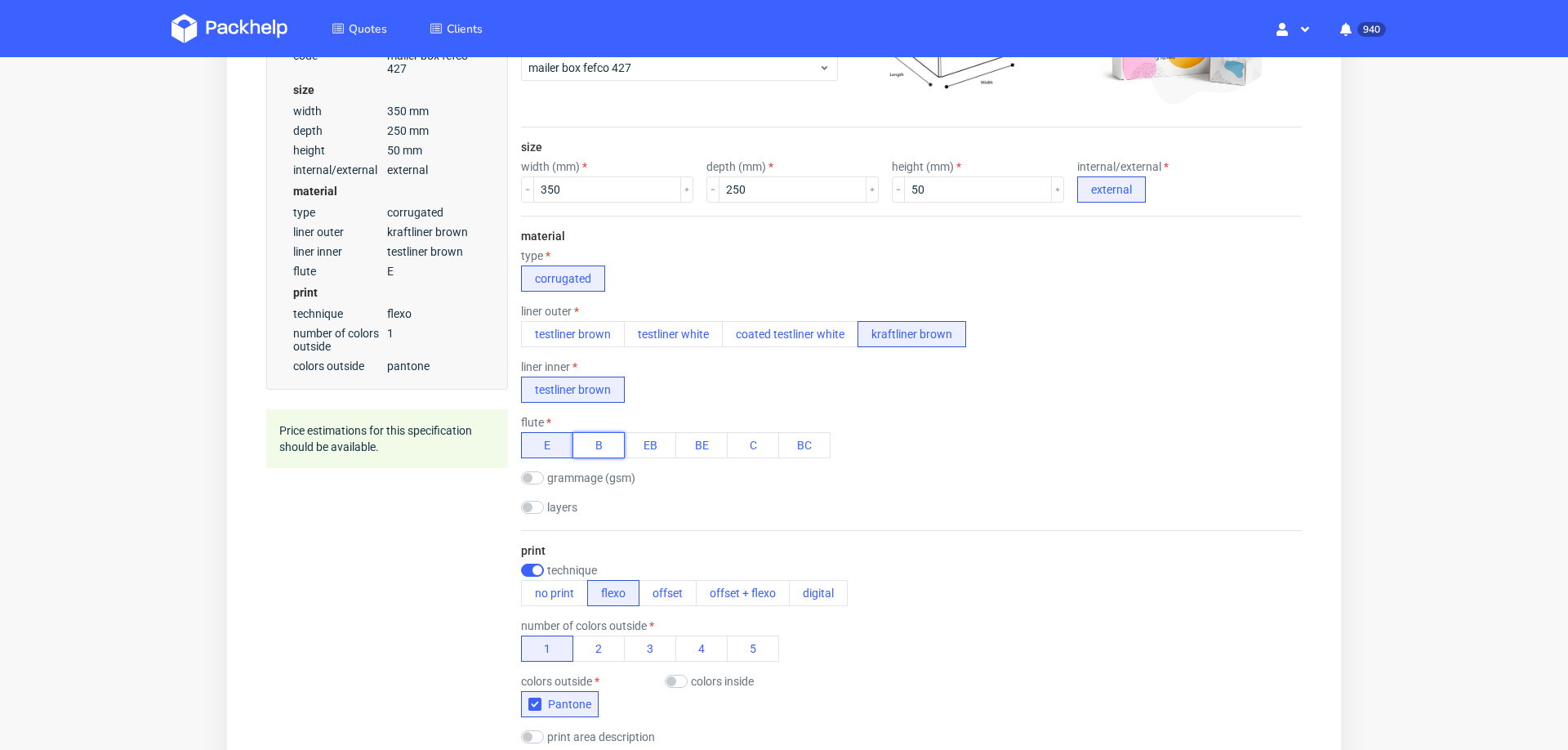
click at [597, 440] on button "B" at bounding box center [598, 445] width 53 height 26
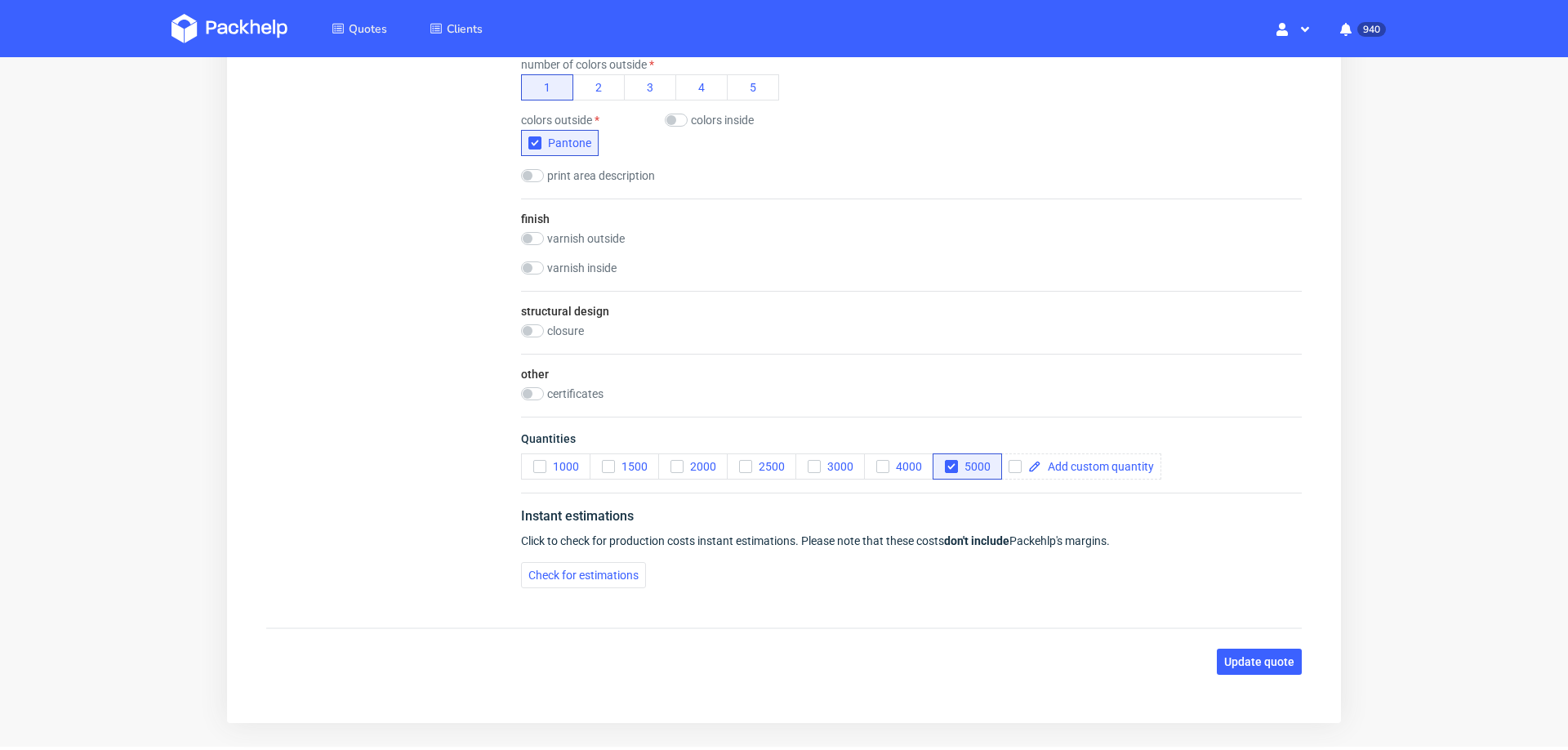
scroll to position [976, 0]
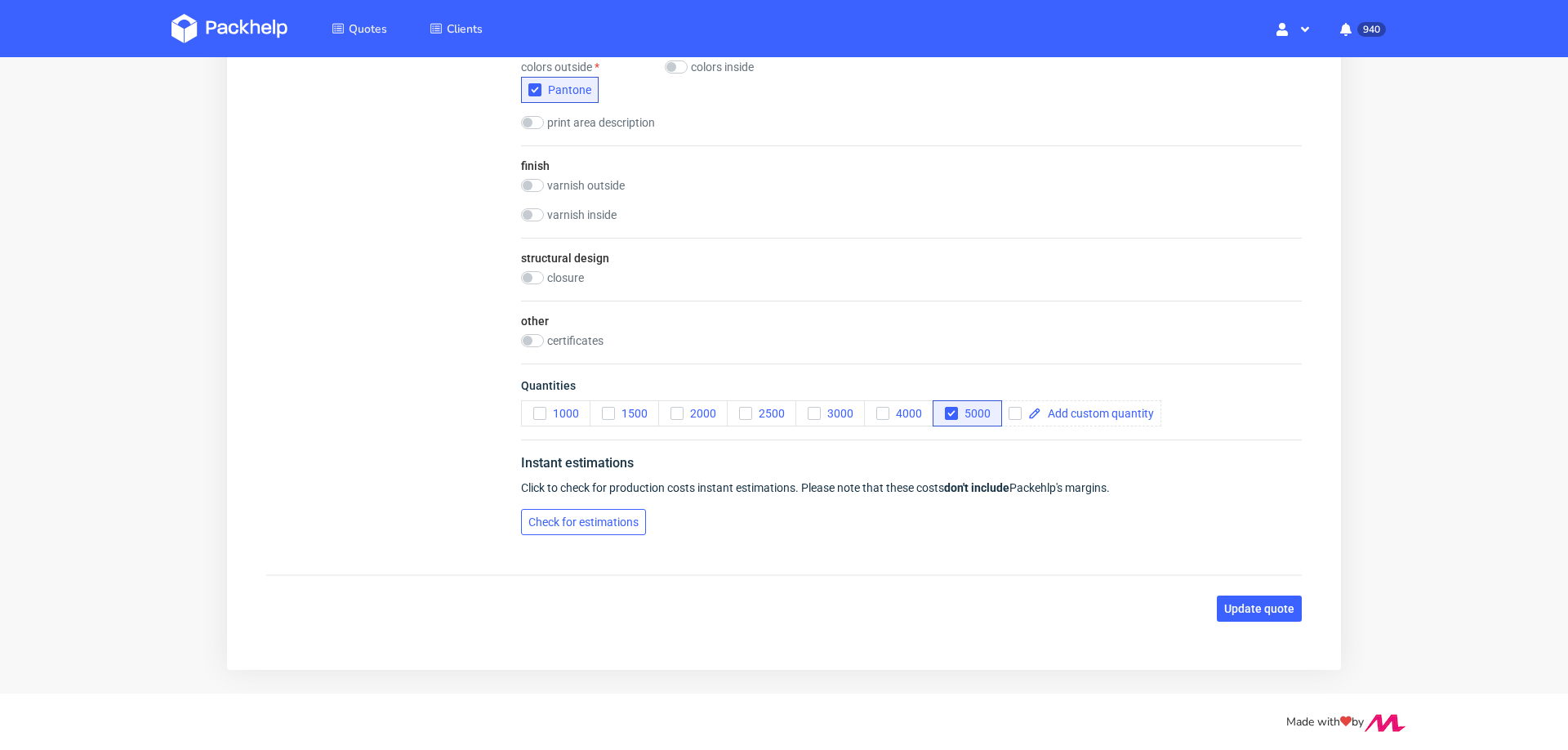
click at [549, 509] on button "Check for estimations" at bounding box center [584, 522] width 125 height 26
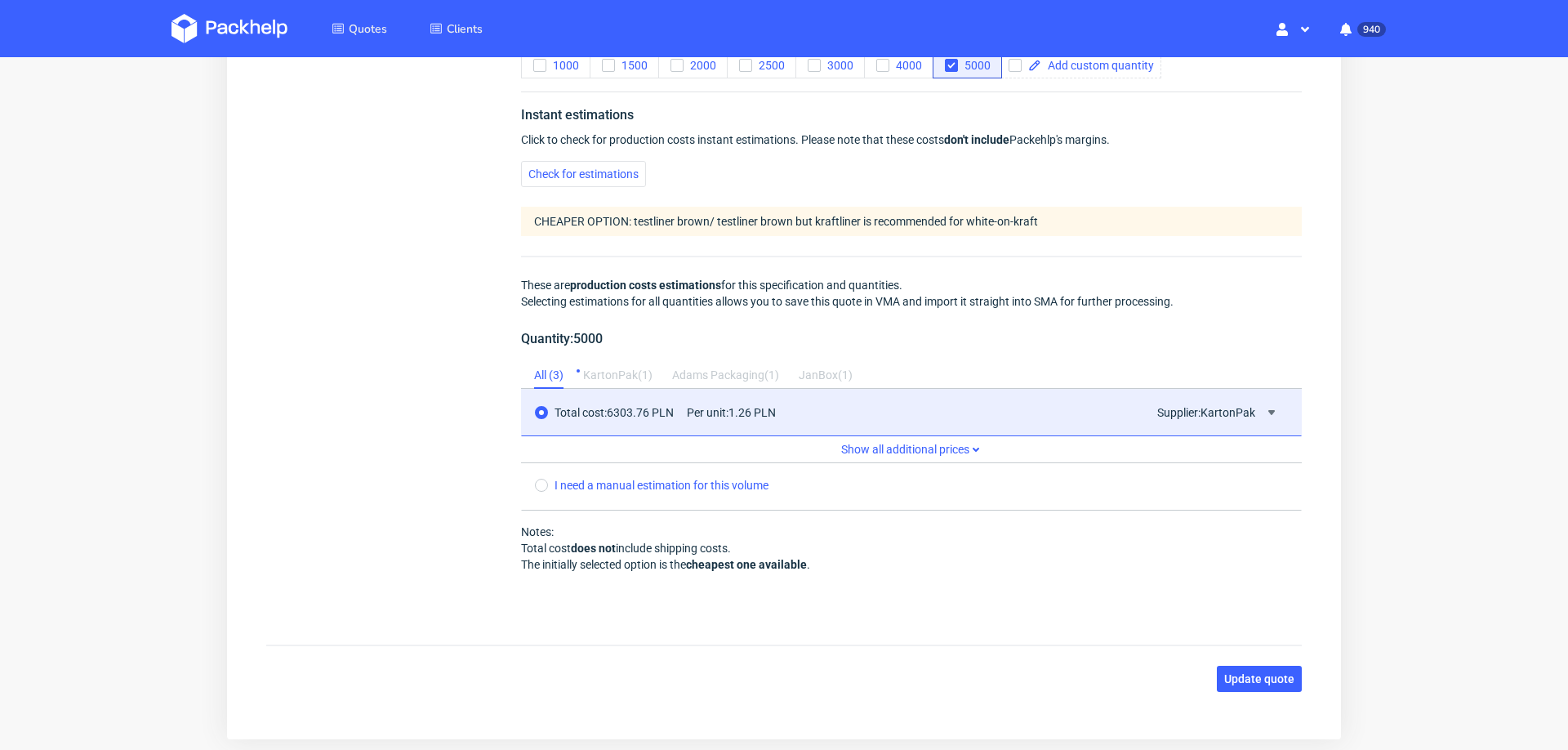
scroll to position [1394, 0]
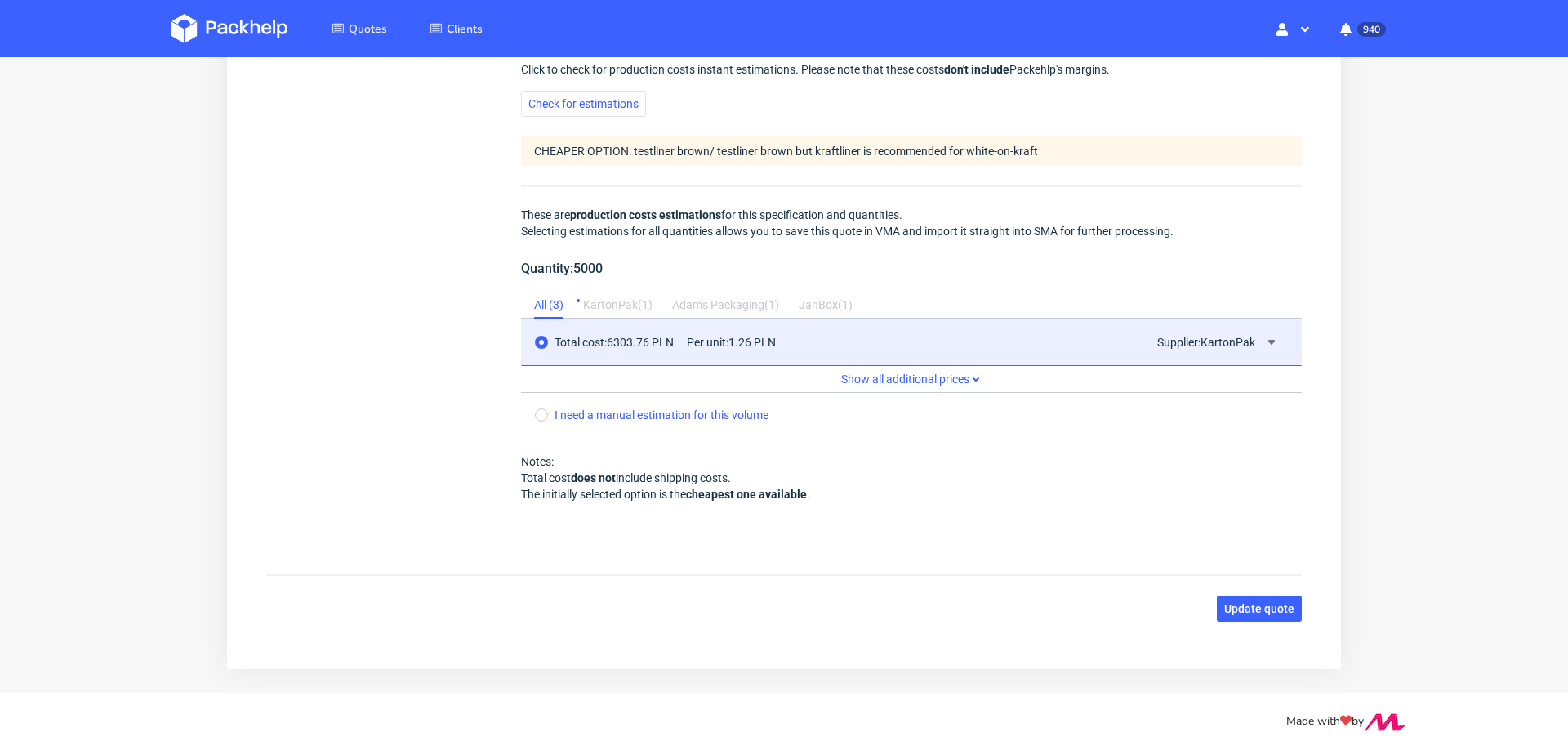
click at [1238, 606] on span "Update quote" at bounding box center [1259, 609] width 71 height 12
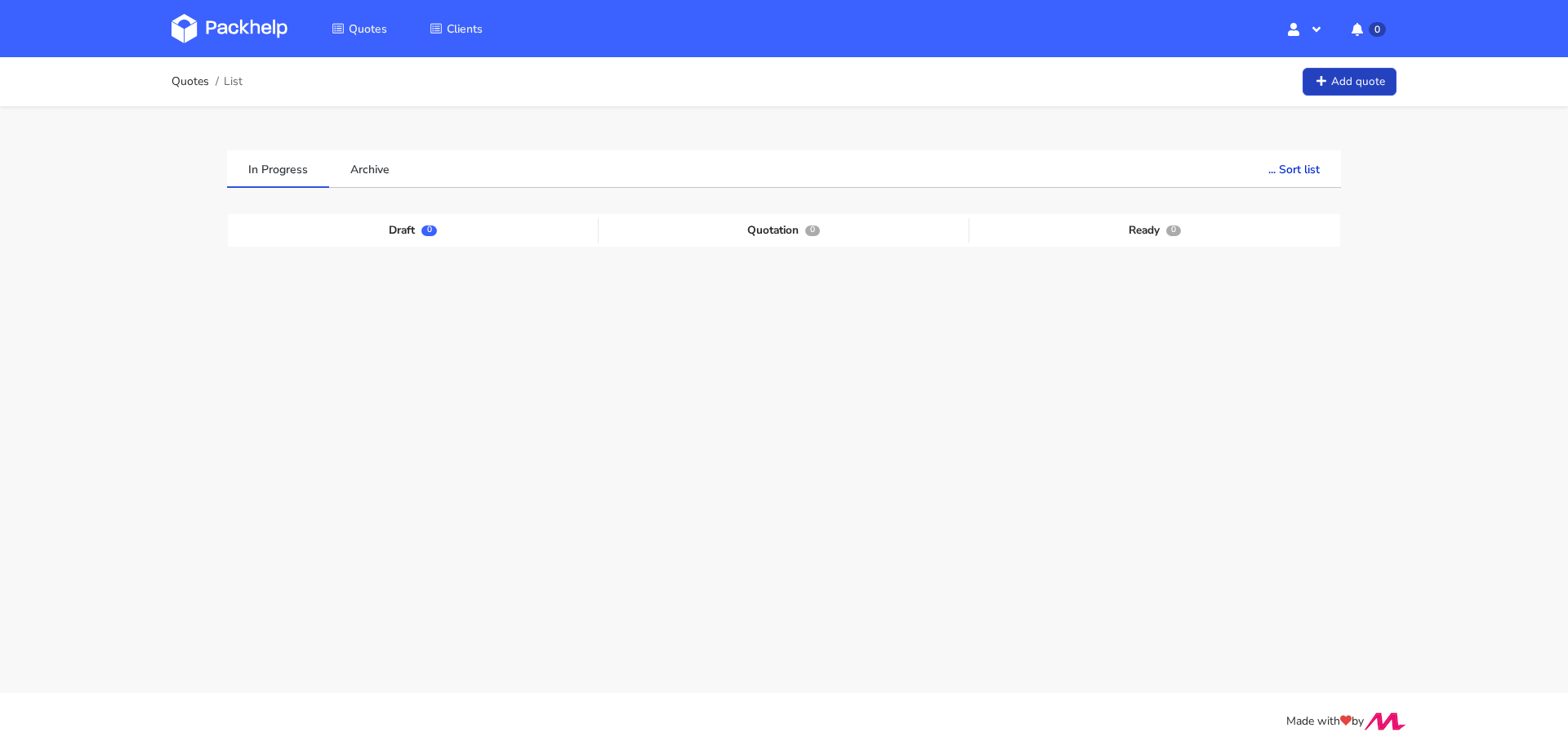
click at [1332, 93] on link "Add quote" at bounding box center [1350, 82] width 94 height 29
click at [1324, 74] on link "Add quote" at bounding box center [1350, 82] width 94 height 29
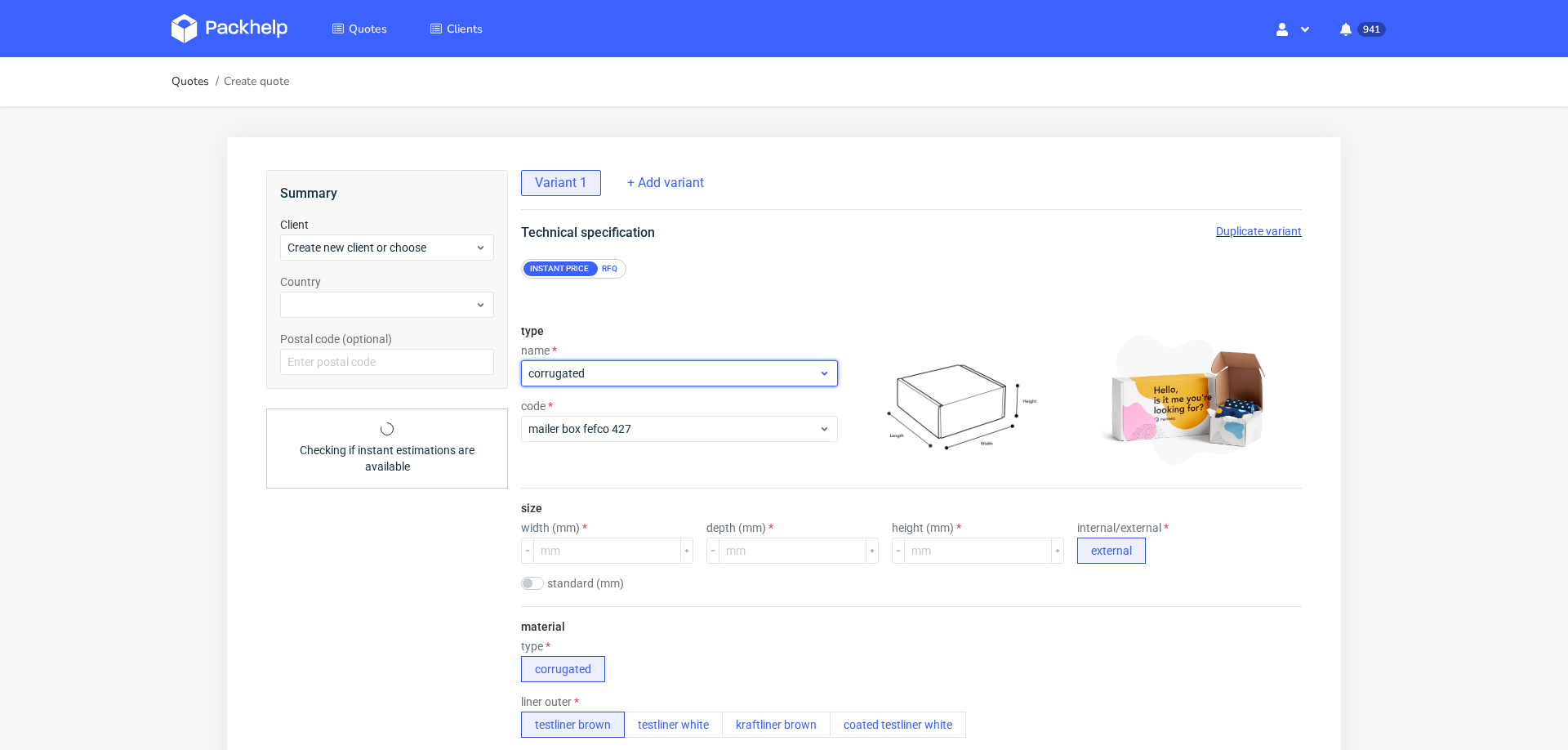
click at [588, 361] on div "corrugated" at bounding box center [680, 373] width 317 height 26
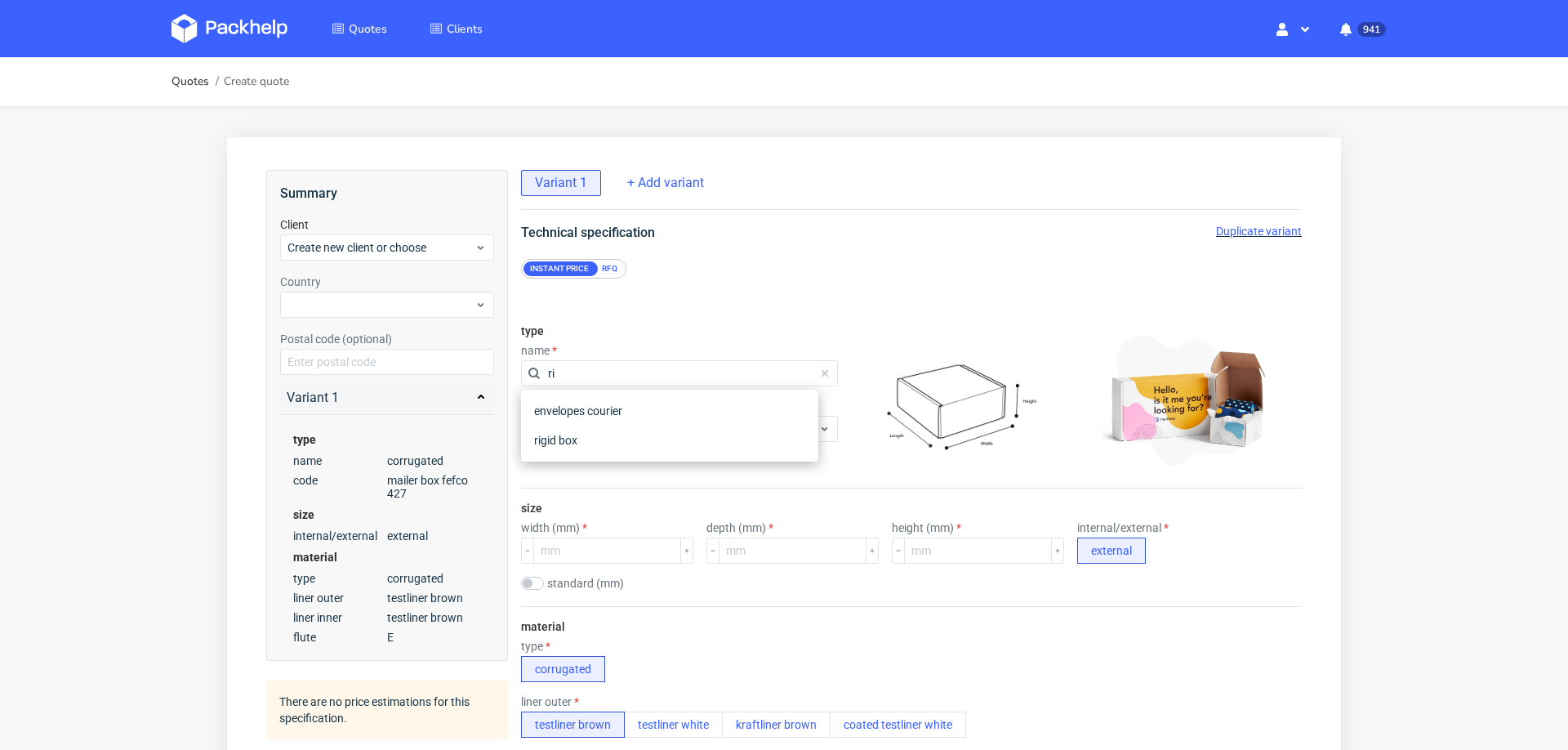
type input "rig"
click at [548, 418] on div "rigid box" at bounding box center [670, 411] width 284 height 29
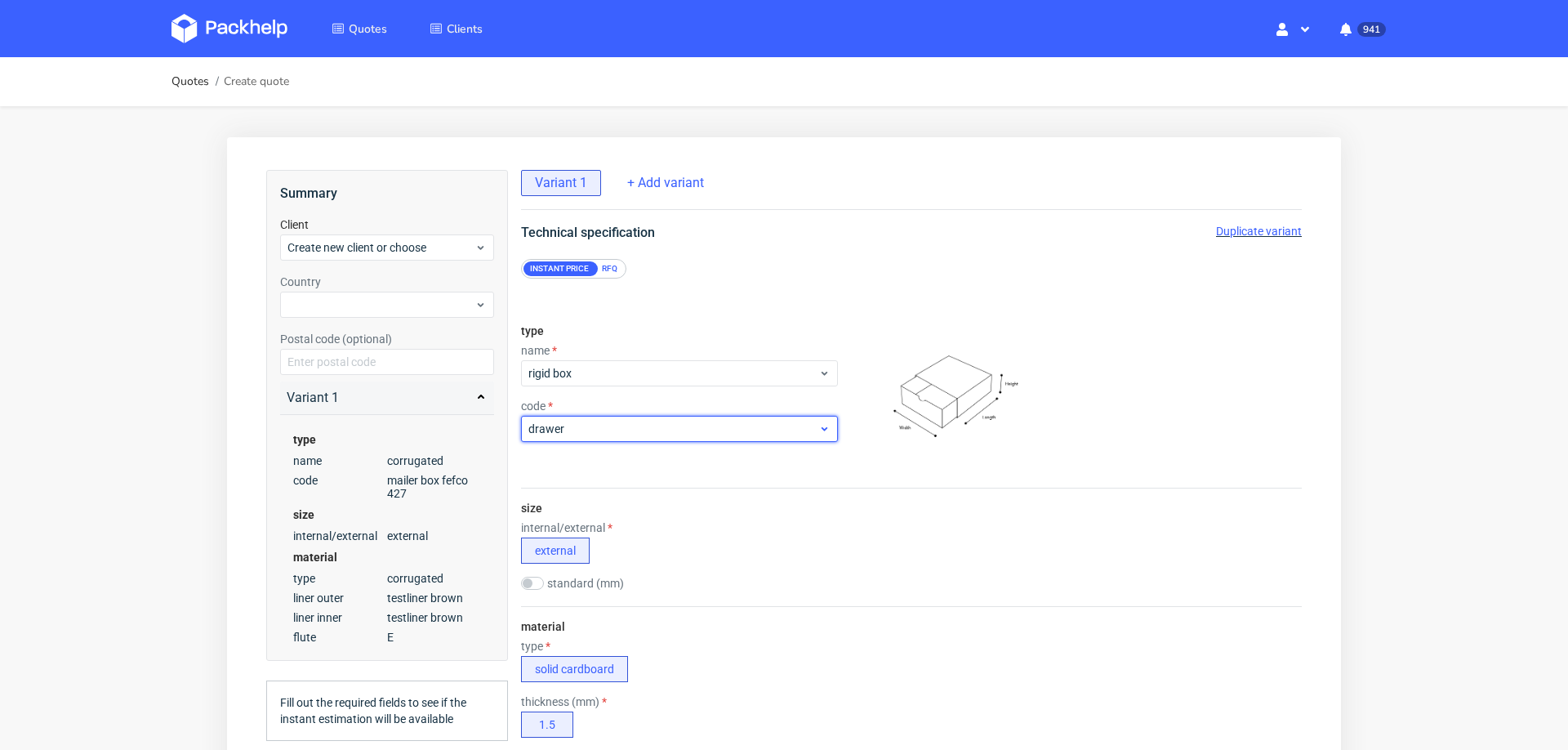
click at [562, 438] on div "drawer" at bounding box center [680, 428] width 317 height 26
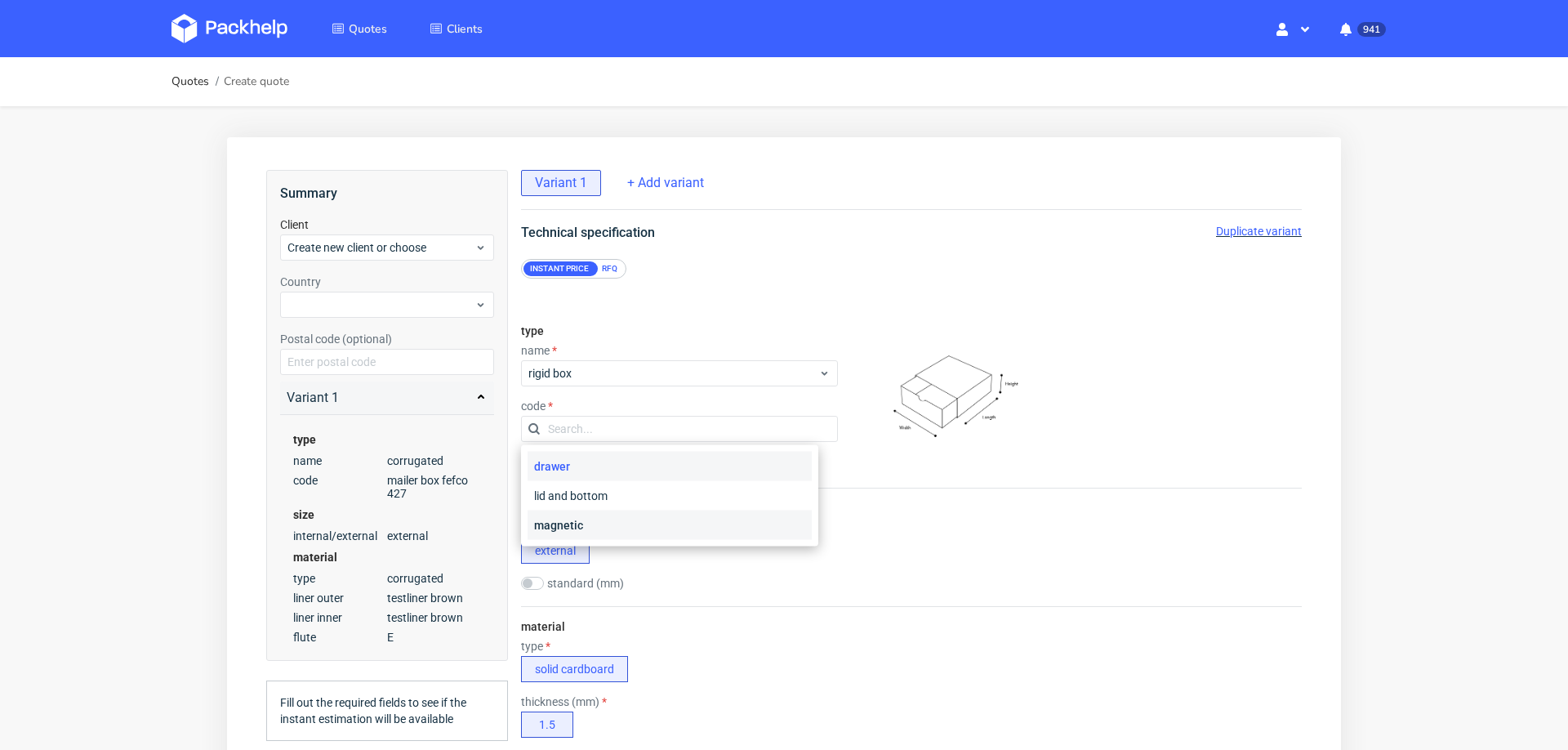
click at [604, 514] on div "magnetic" at bounding box center [670, 525] width 284 height 29
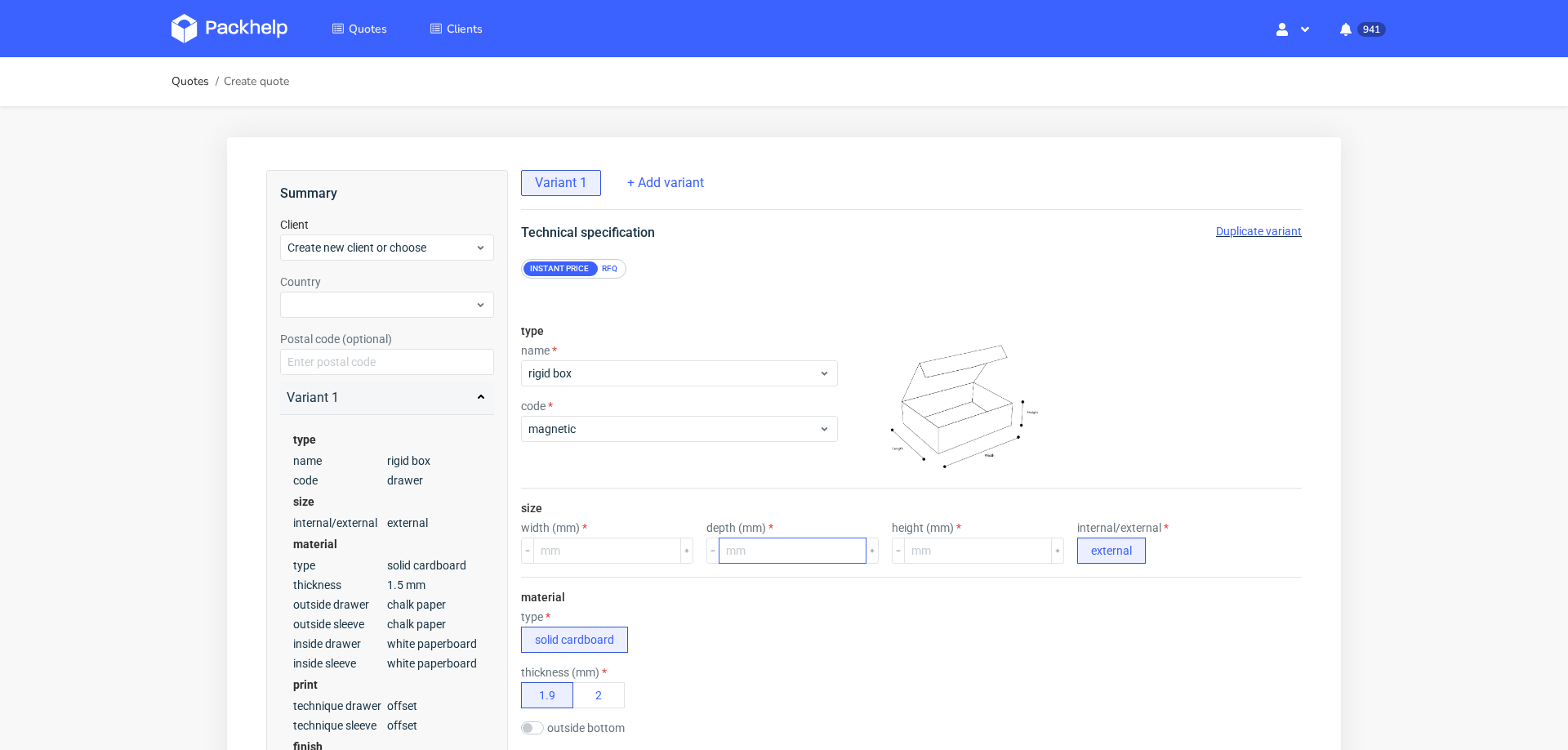
scroll to position [62, 0]
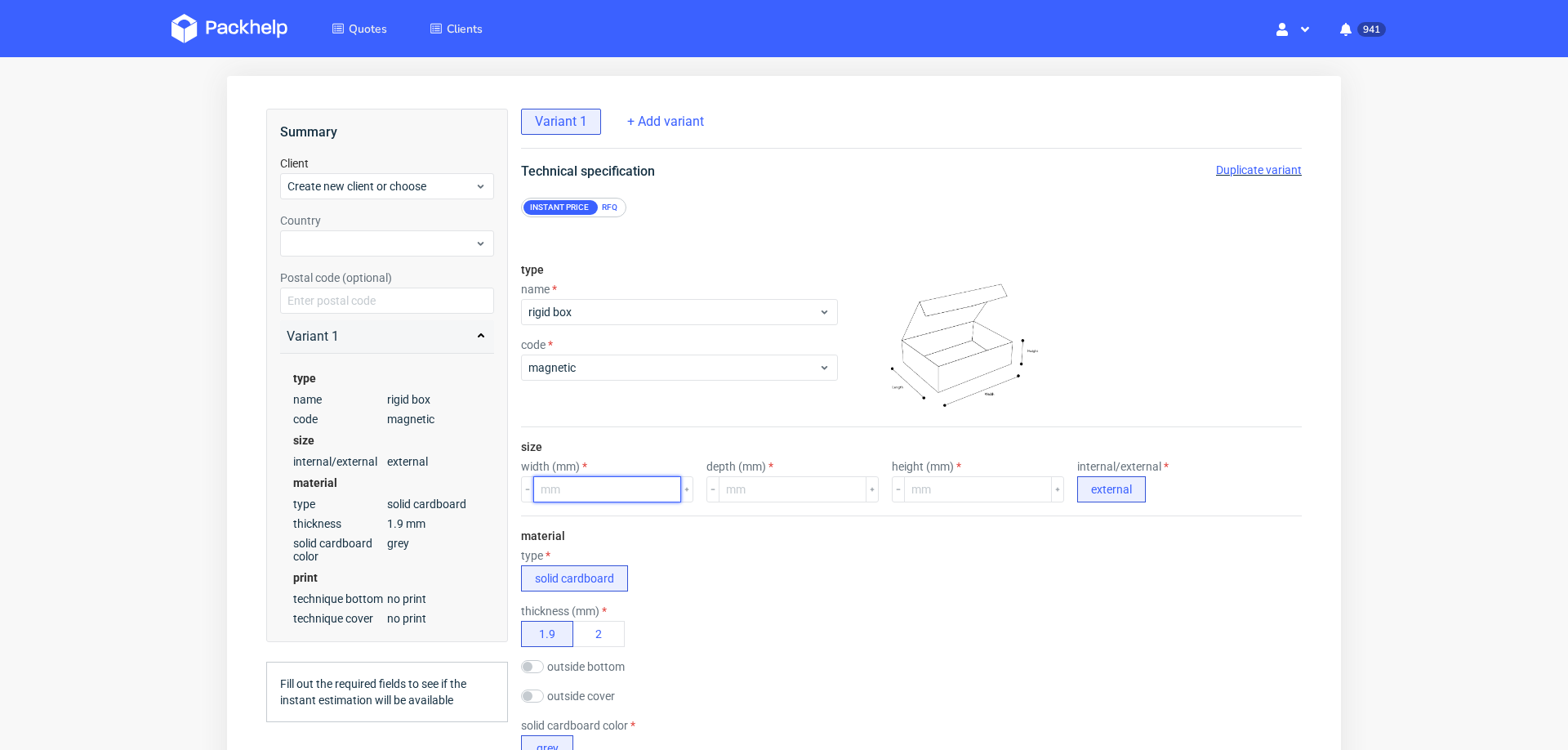
click at [583, 478] on input "number" at bounding box center [607, 489] width 148 height 26
type input "185"
click at [756, 489] on input "number" at bounding box center [792, 489] width 148 height 26
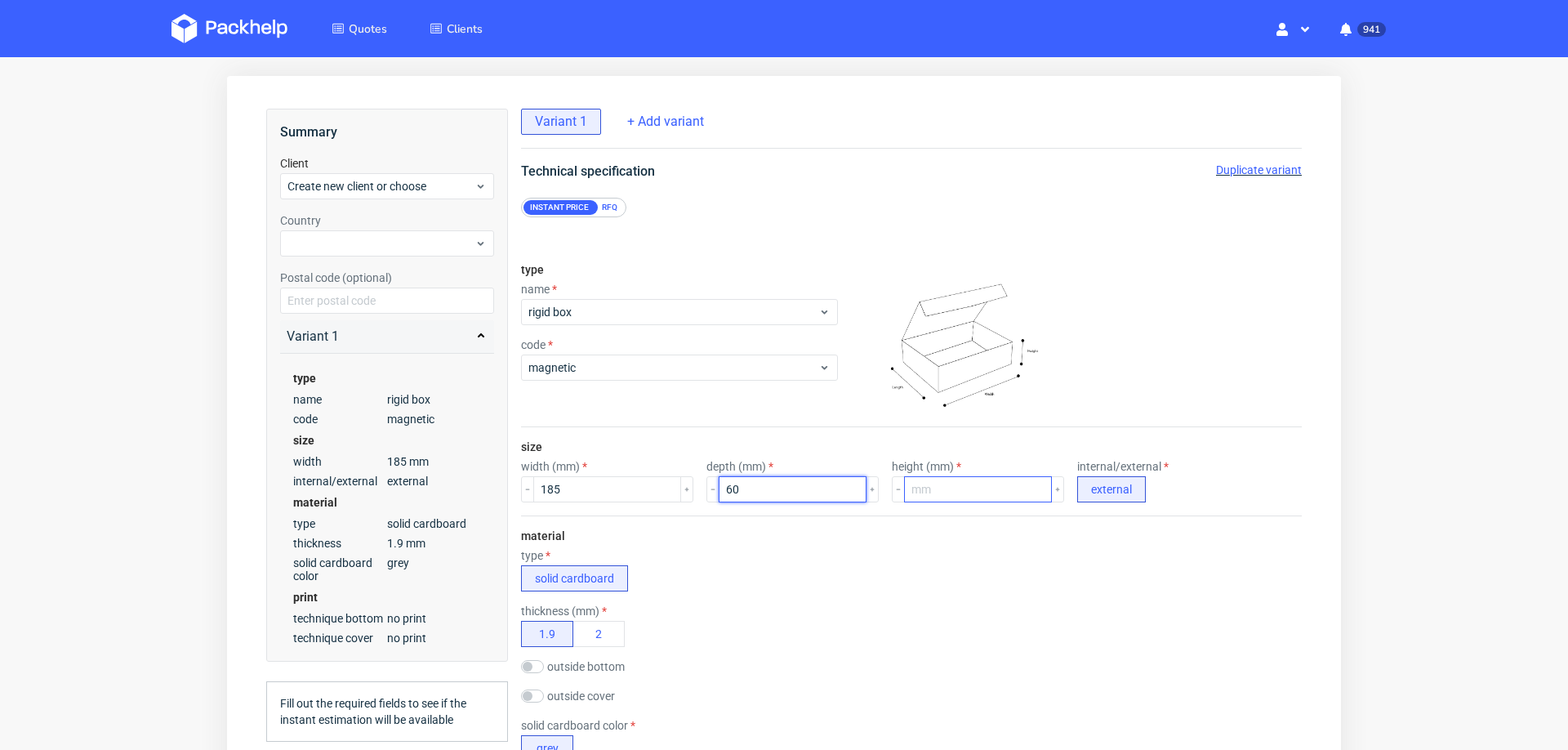
type input "60"
click at [939, 479] on input "number" at bounding box center [978, 489] width 148 height 26
type input "6"
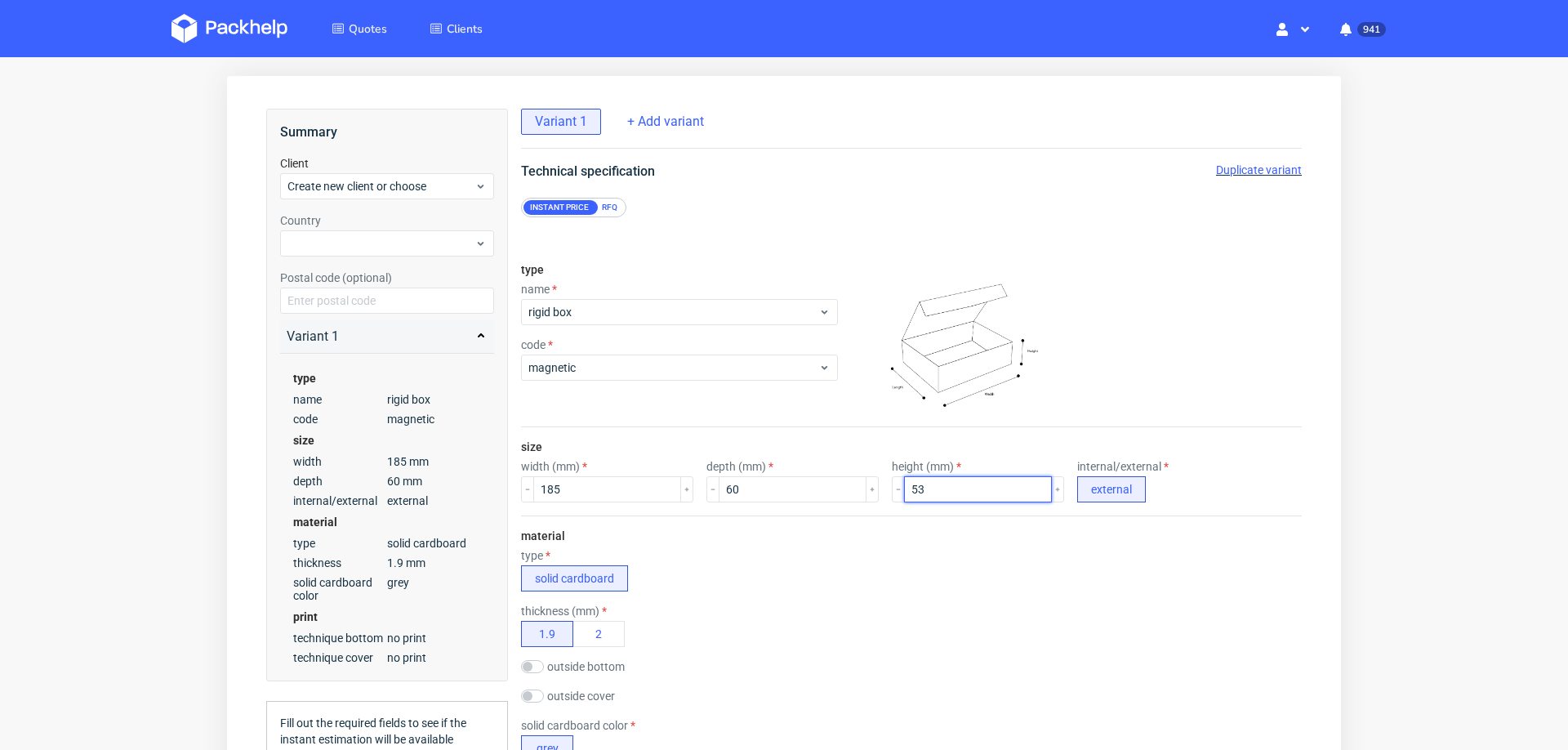
type input "53"
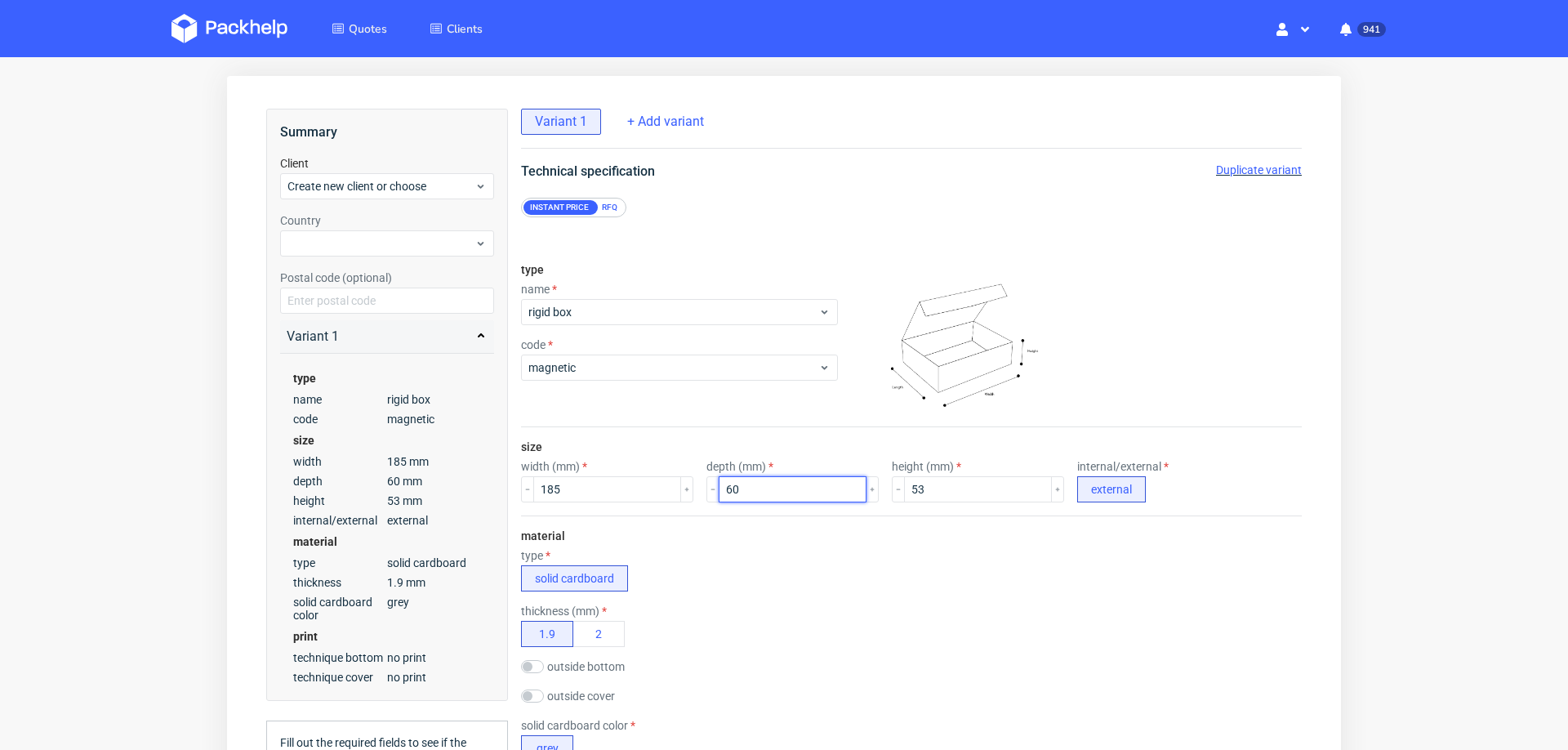
click at [729, 485] on input "60" at bounding box center [792, 489] width 148 height 26
type input "65"
click at [904, 480] on input "53" at bounding box center [978, 489] width 148 height 26
type input "5"
type input "30"
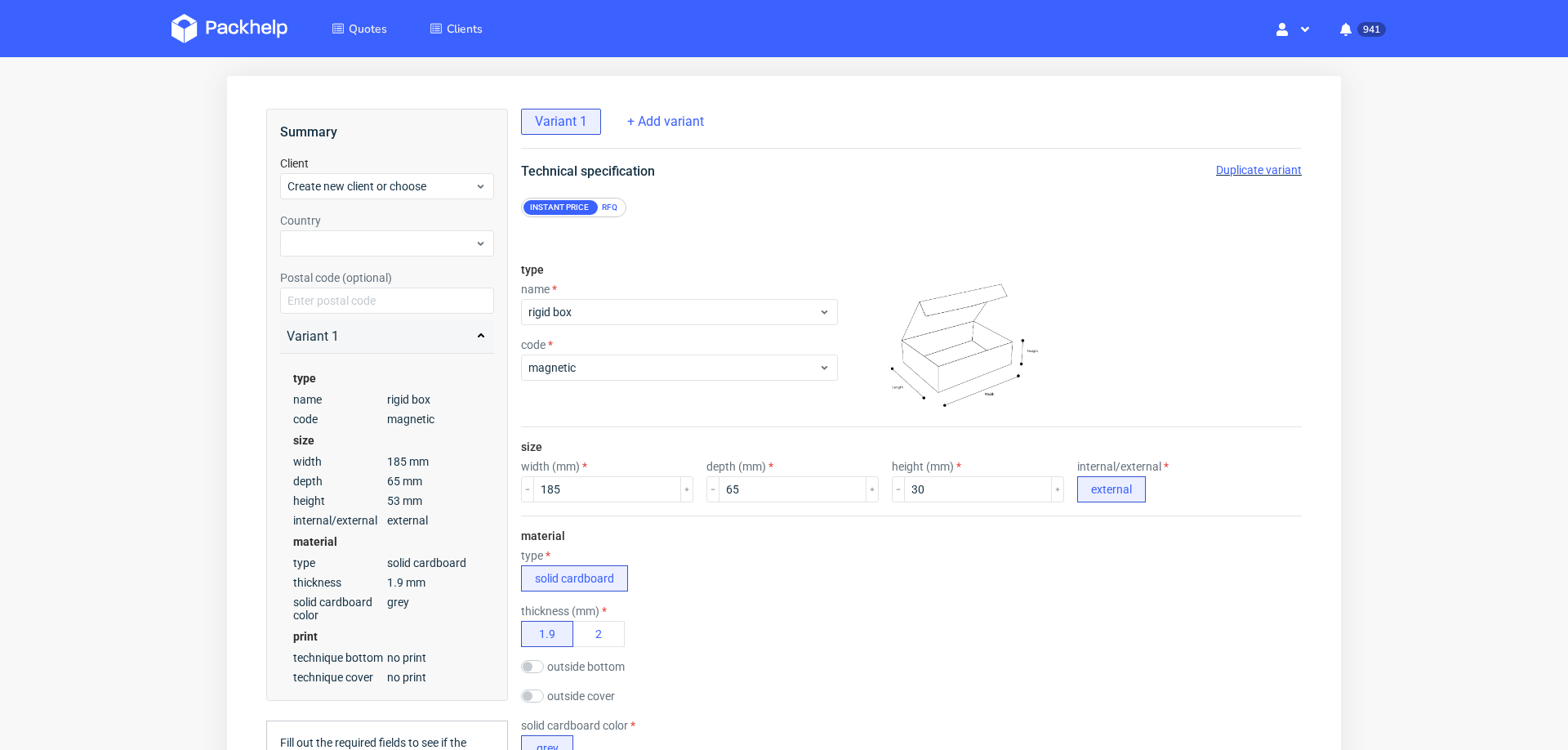
click at [894, 525] on div "material type solid cardboard thickness (mm) 1.9 2 outside bottom chalk paper o…" at bounding box center [912, 645] width 781 height 259
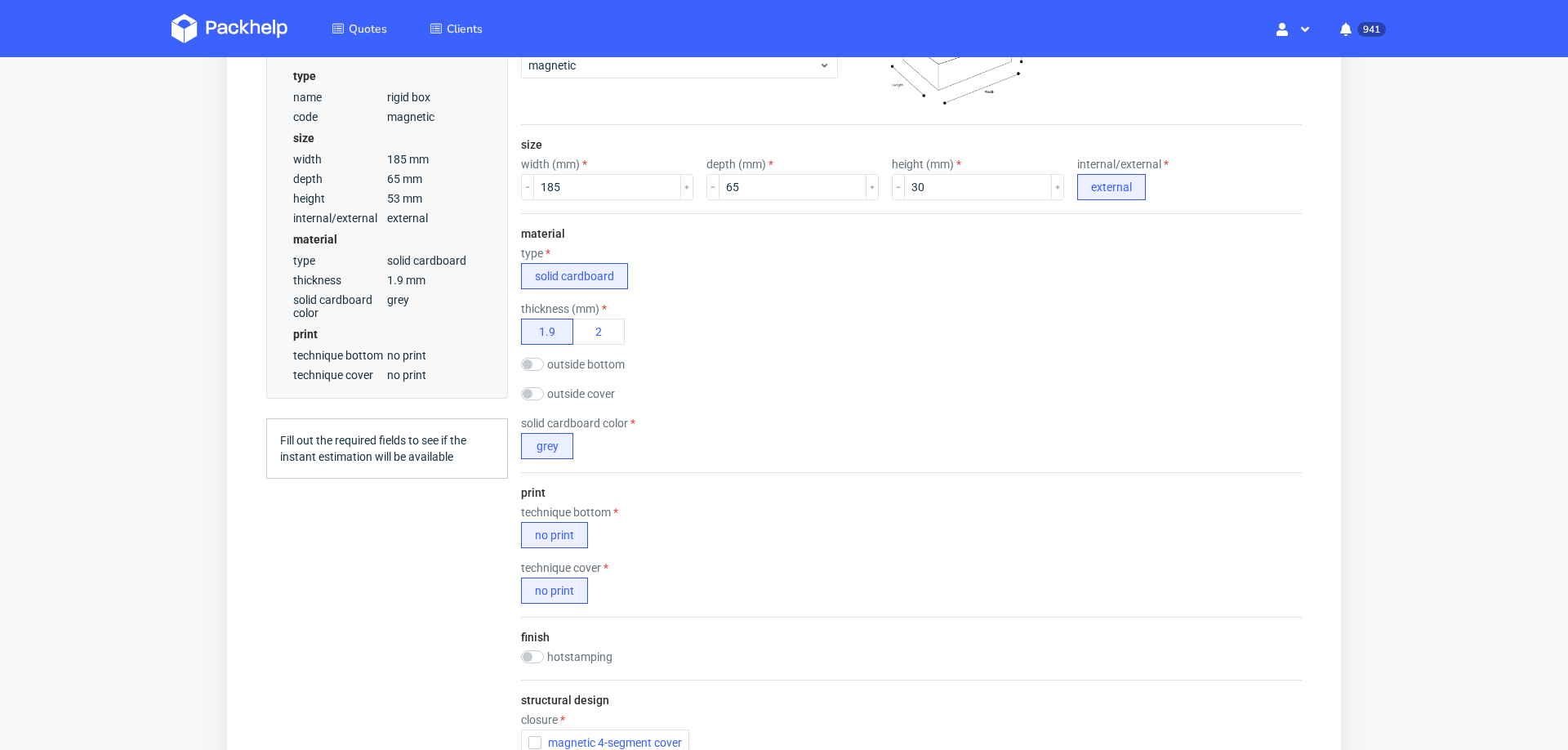
scroll to position [373, 0]
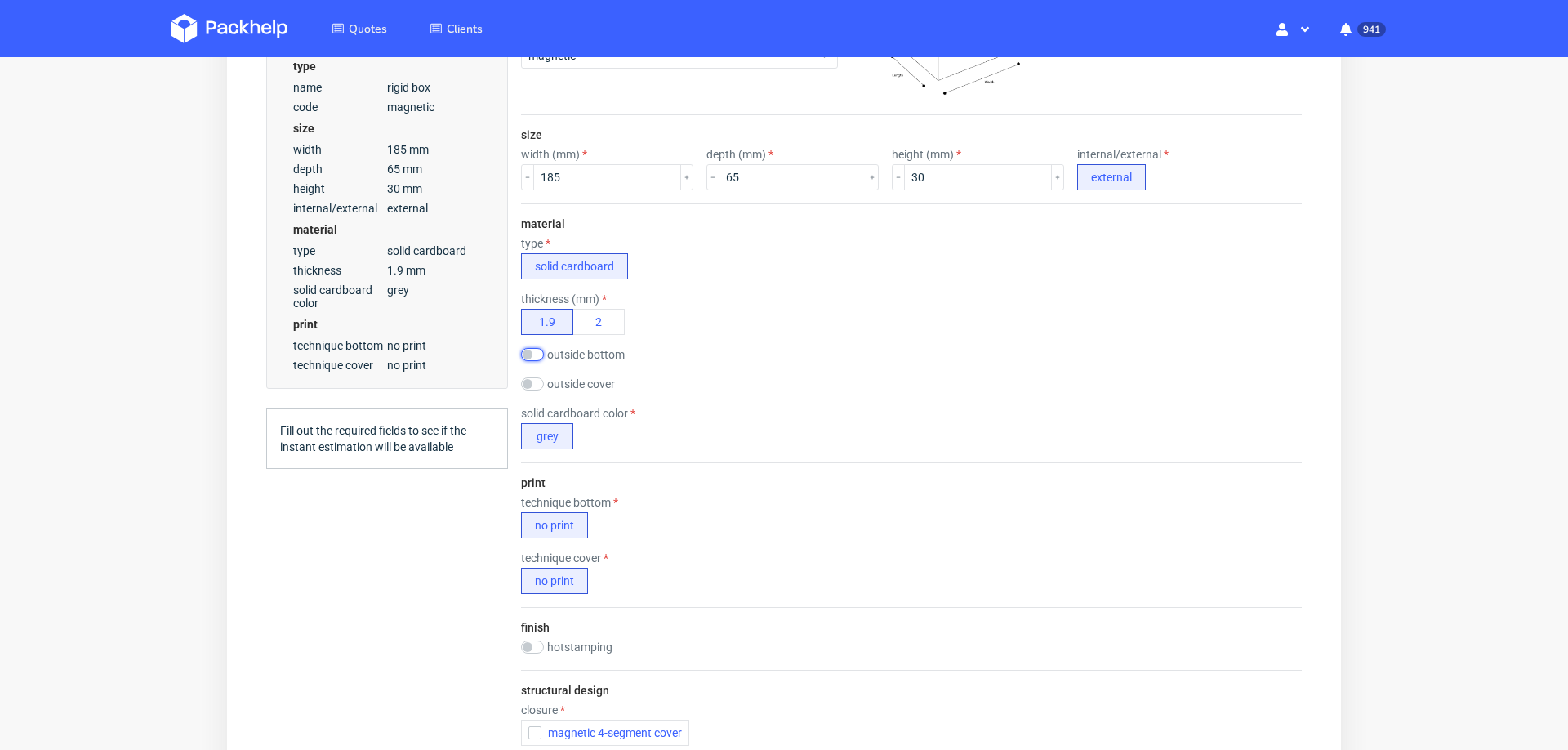
click at [539, 350] on input "checkbox" at bounding box center [532, 354] width 23 height 13
checkbox input "true"
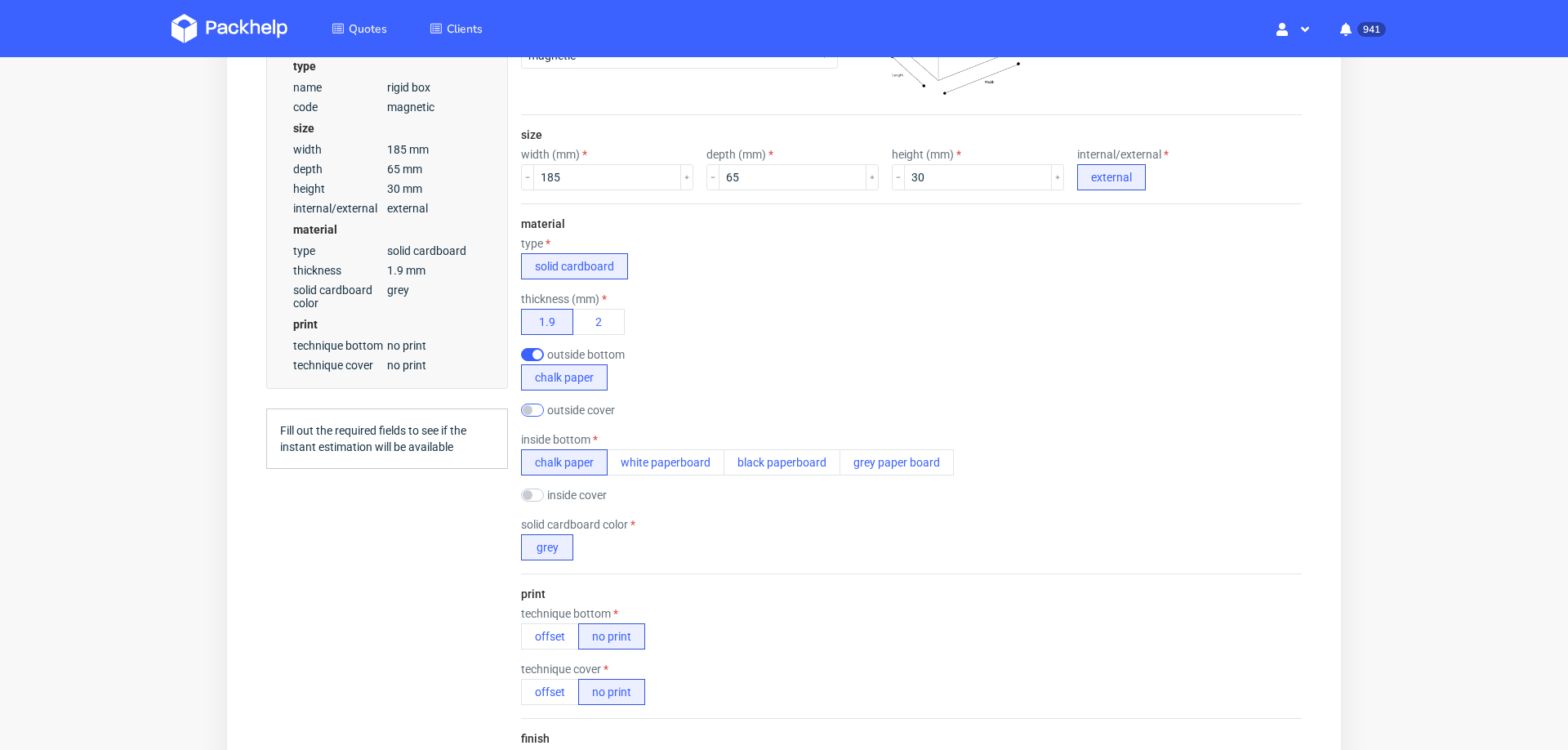
drag, startPoint x: 535, startPoint y: 412, endPoint x: 536, endPoint y: 403, distance: 9.1
click at [536, 409] on div "outside cover chalk paper" at bounding box center [587, 412] width 130 height 16
click at [535, 404] on input "checkbox" at bounding box center [532, 410] width 23 height 13
checkbox input "true"
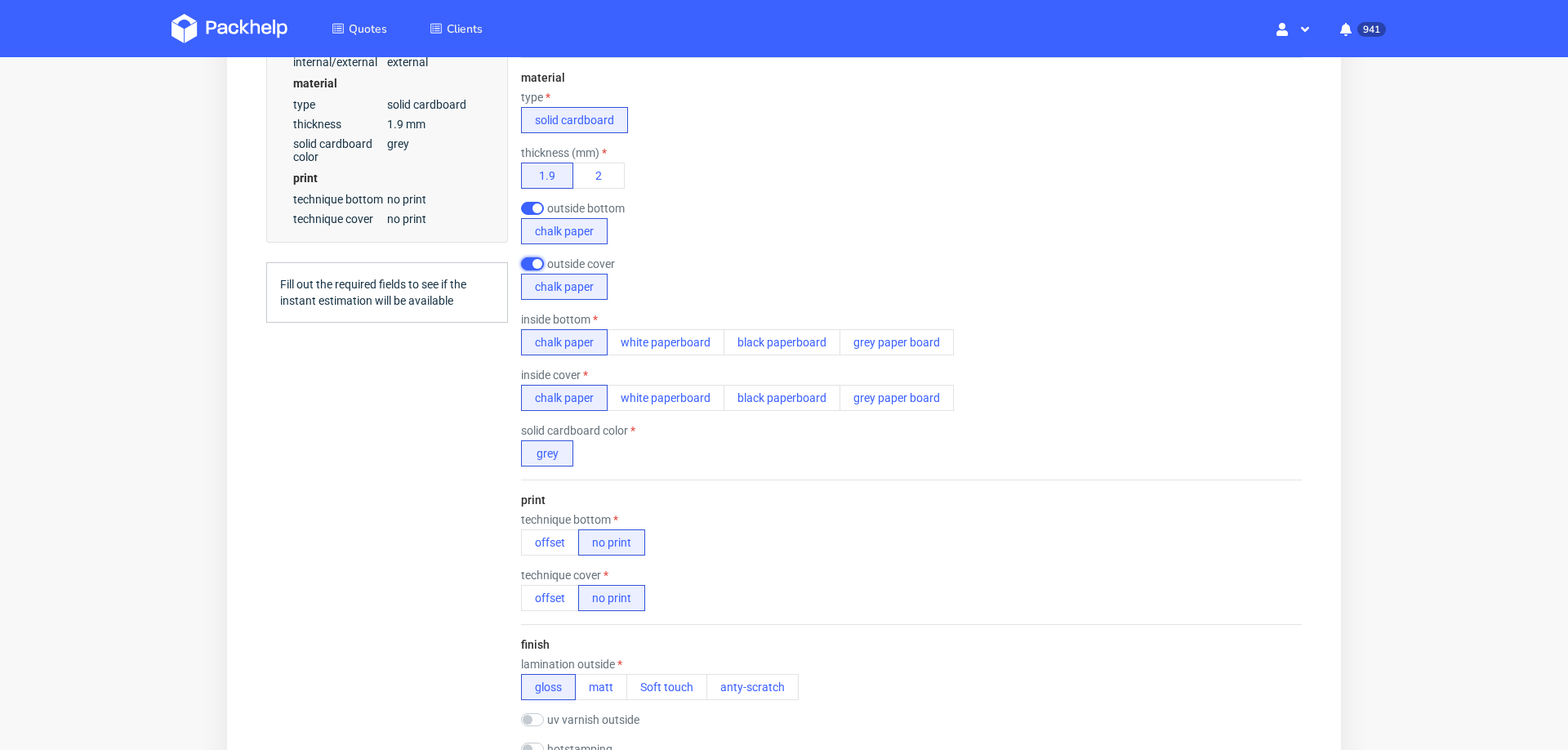
scroll to position [543, 0]
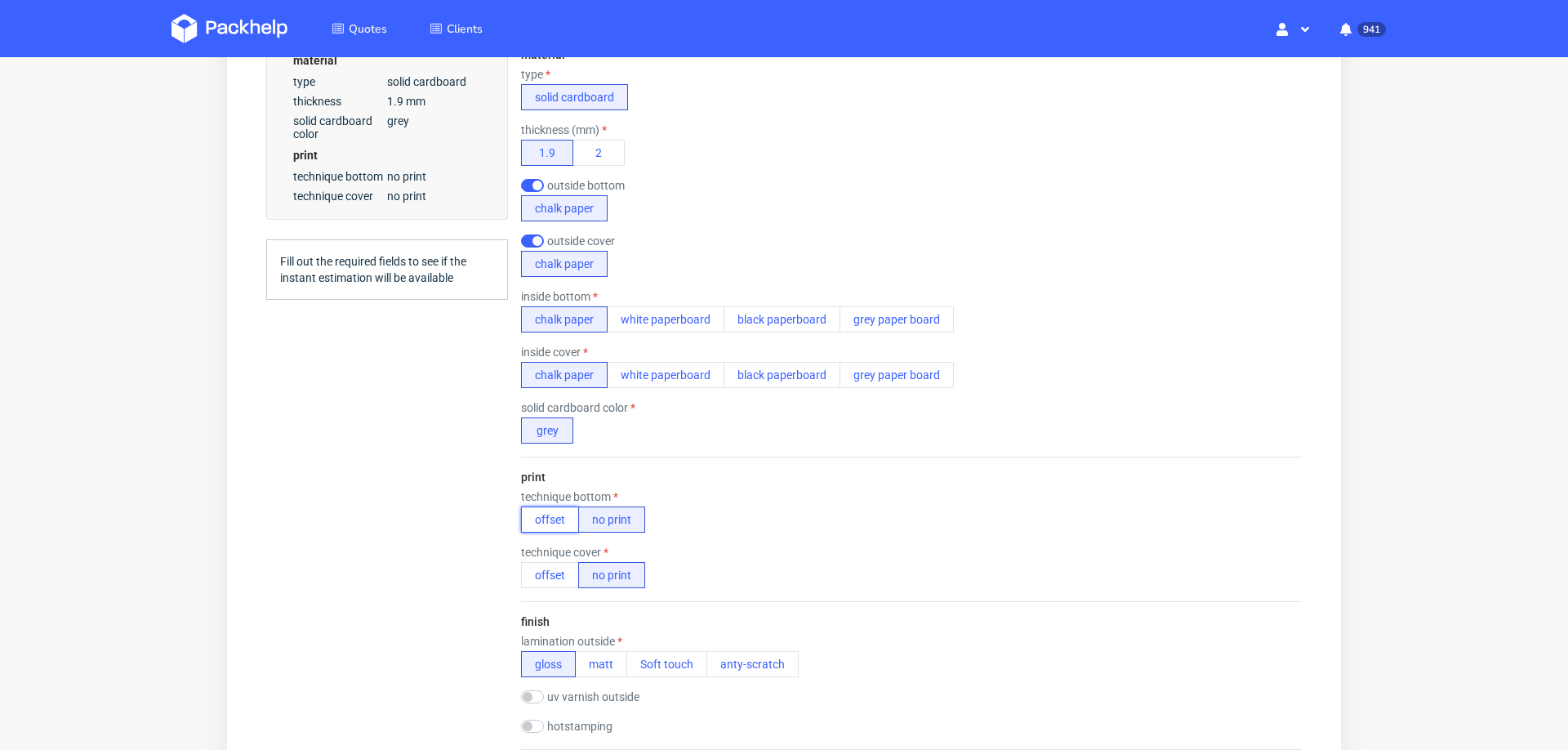
click at [554, 514] on button "offset" at bounding box center [550, 519] width 58 height 26
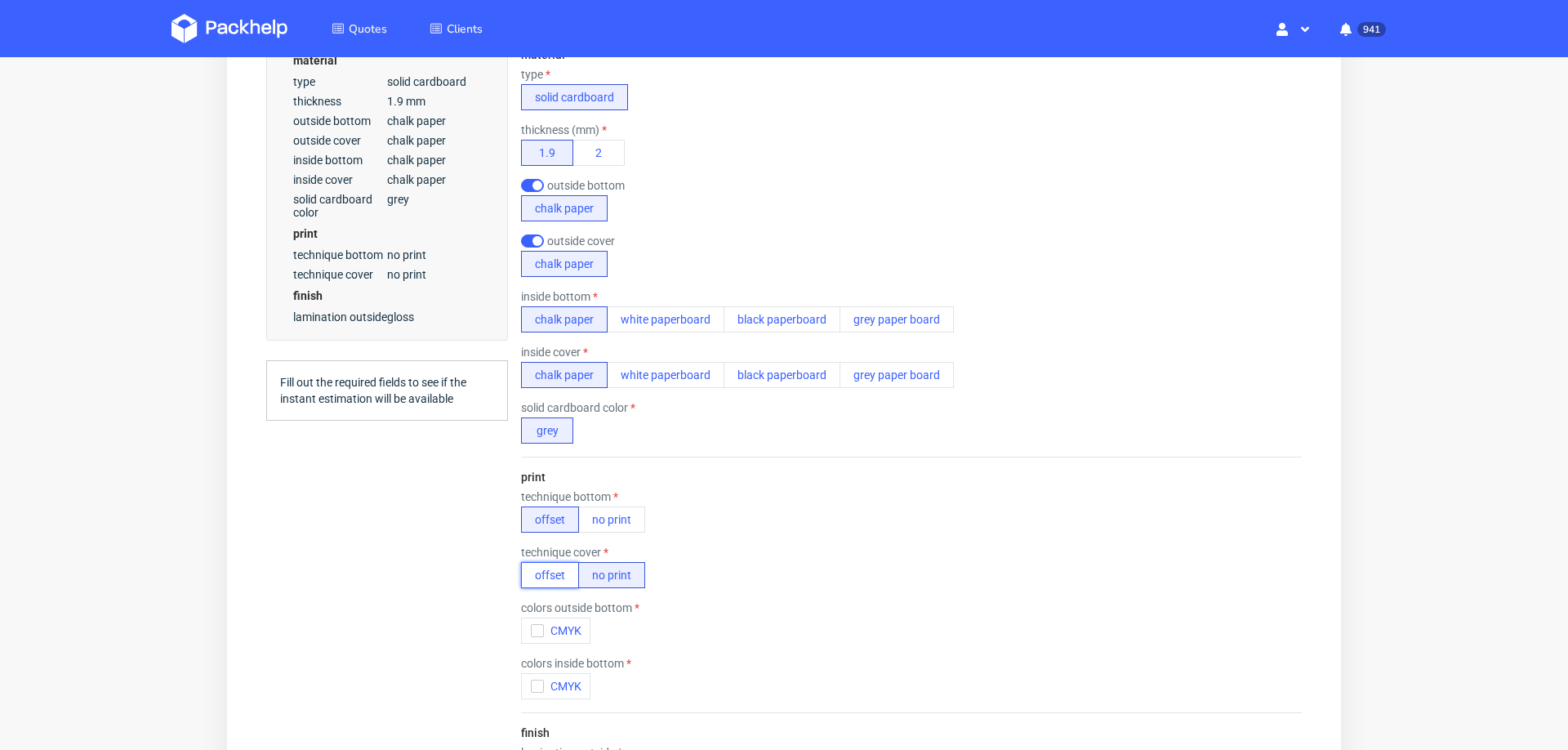
click at [555, 562] on button "offset" at bounding box center [550, 575] width 58 height 26
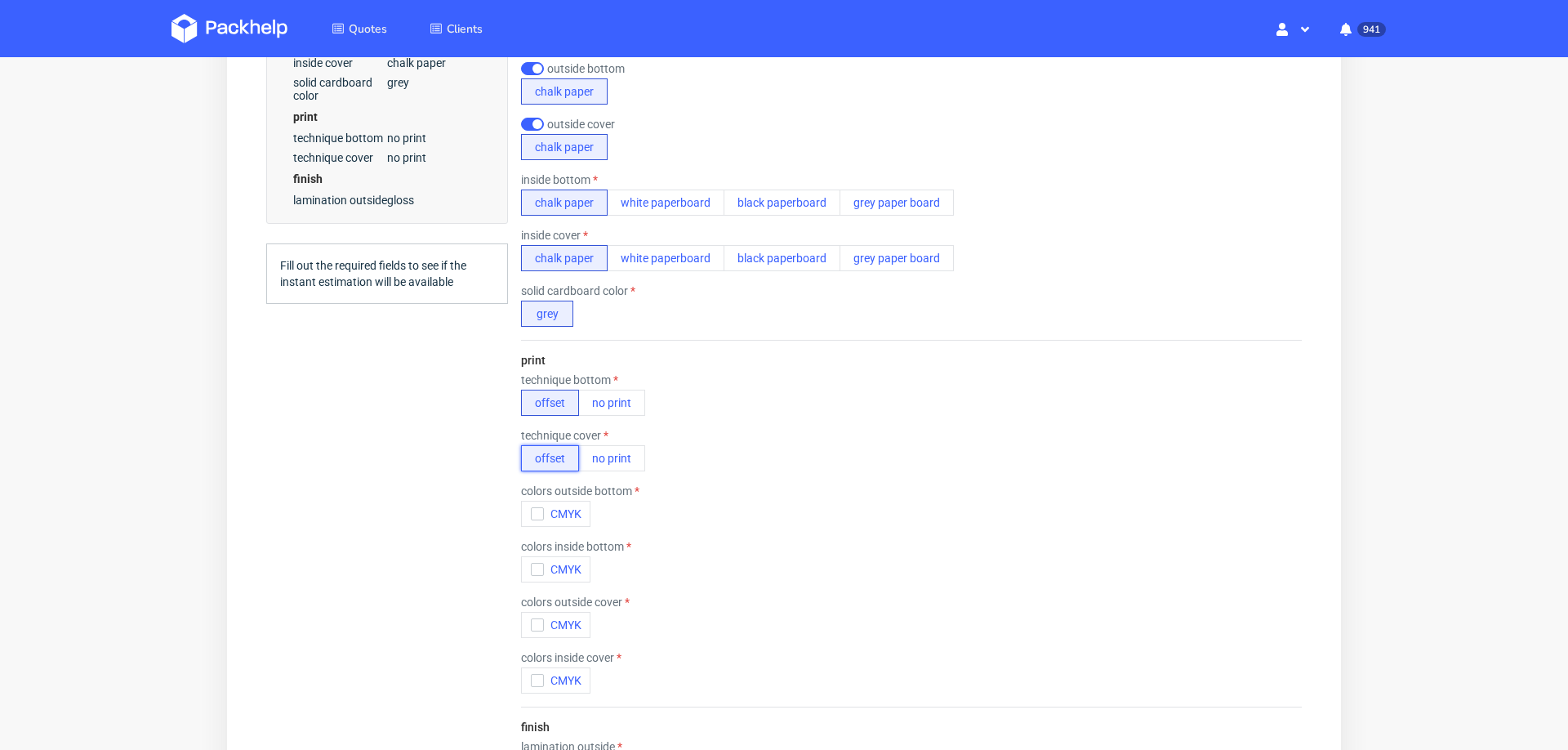
scroll to position [697, 0]
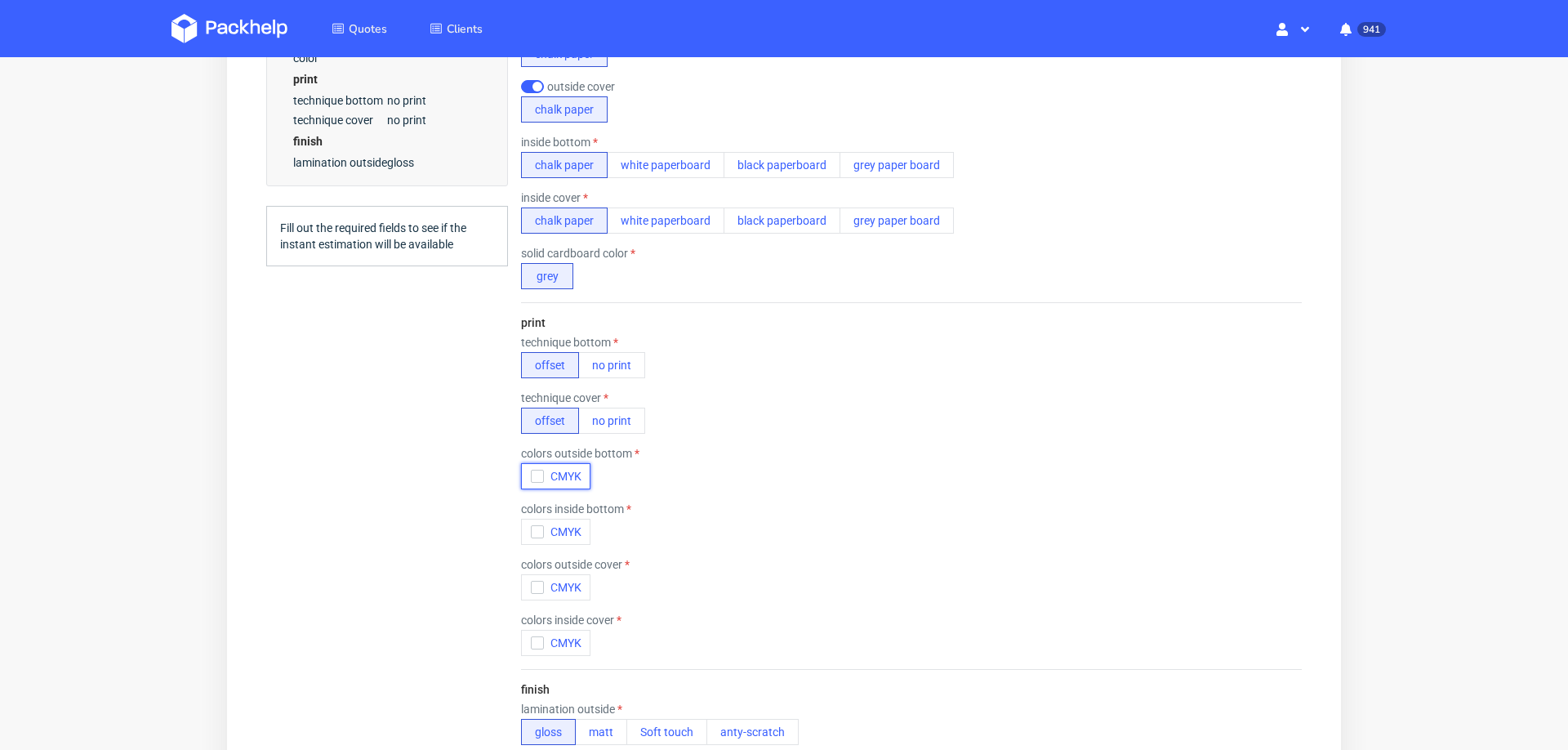
click at [530, 473] on button "CMYK" at bounding box center [556, 476] width 70 height 26
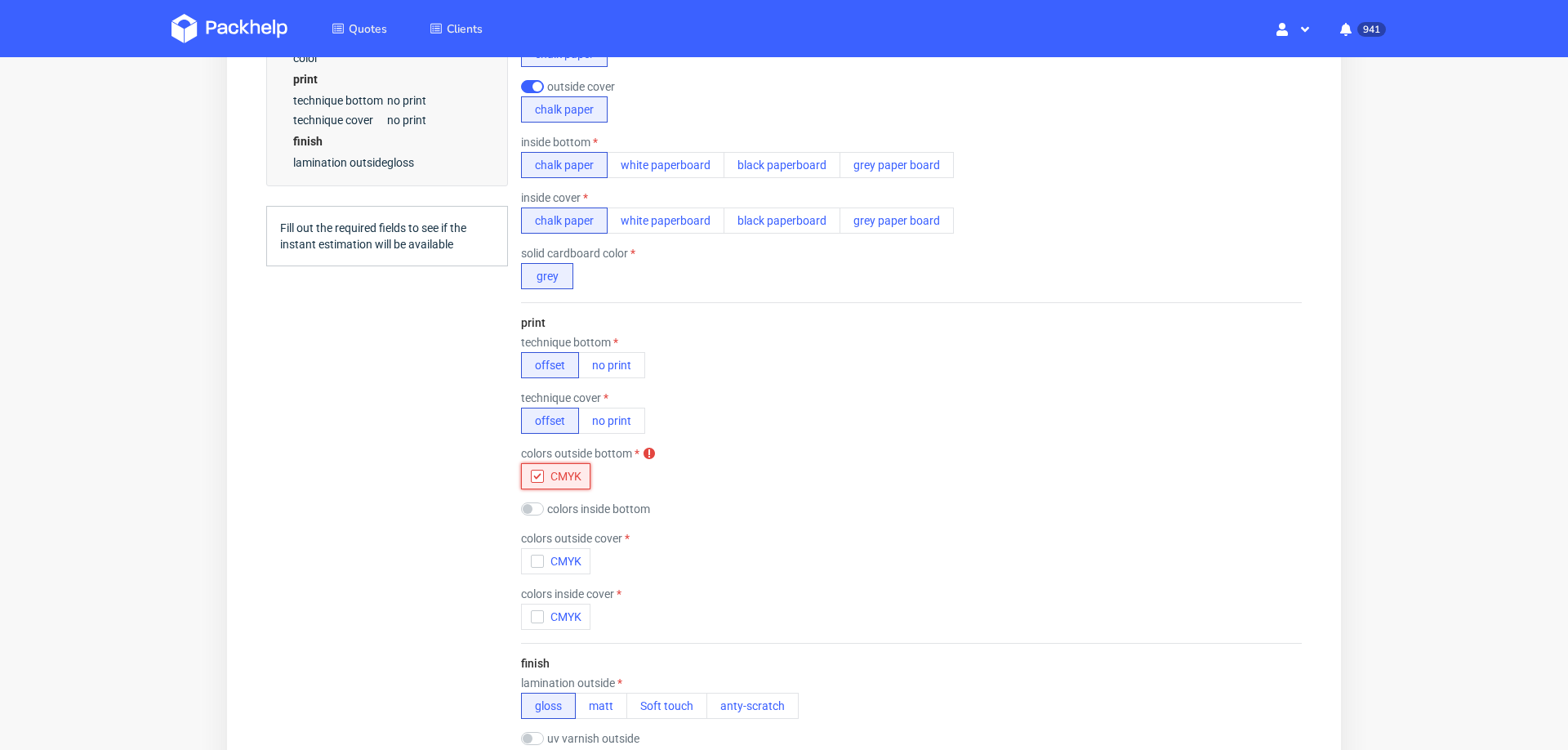
scroll to position [0, 0]
click at [525, 555] on button "CMYK" at bounding box center [556, 561] width 70 height 26
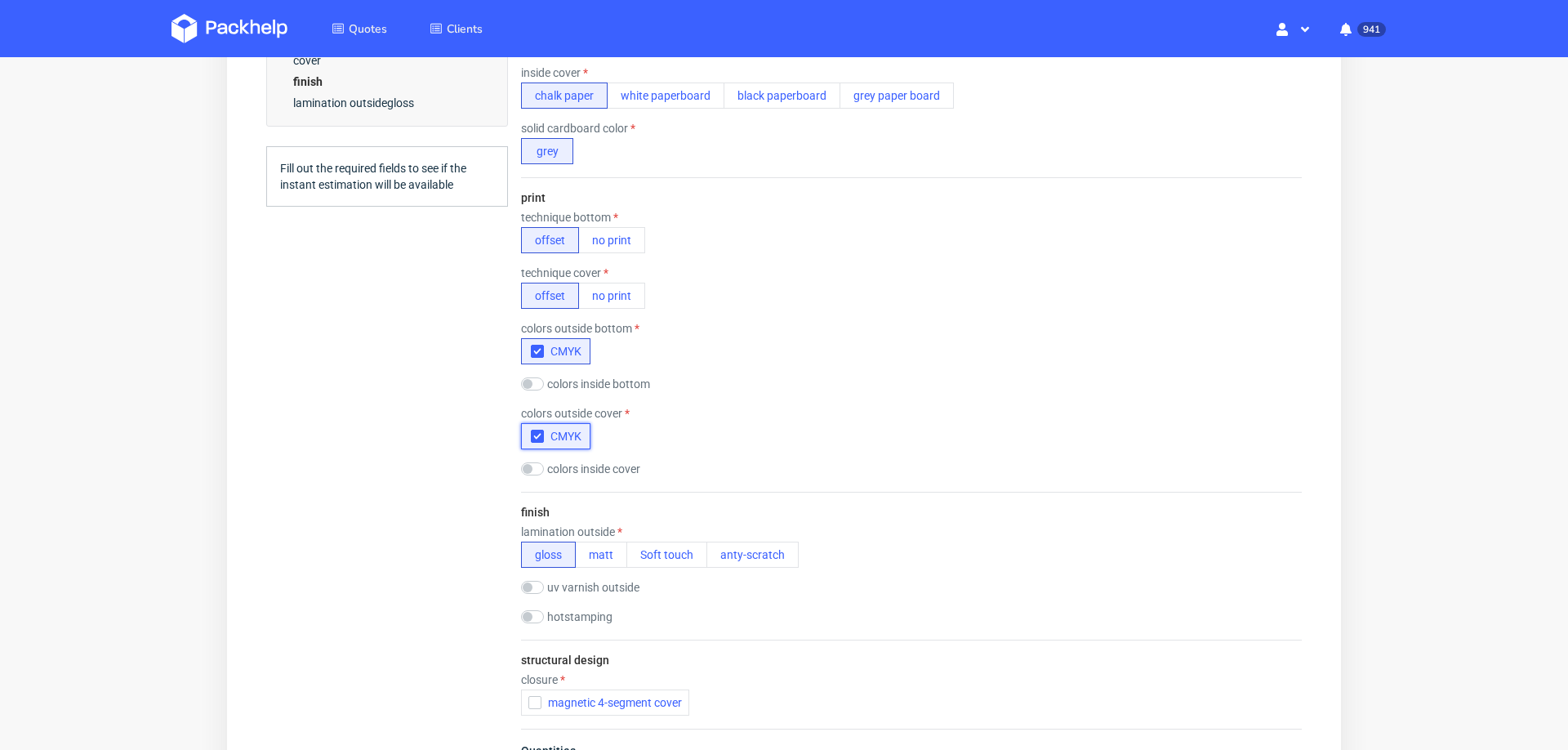
scroll to position [945, 0]
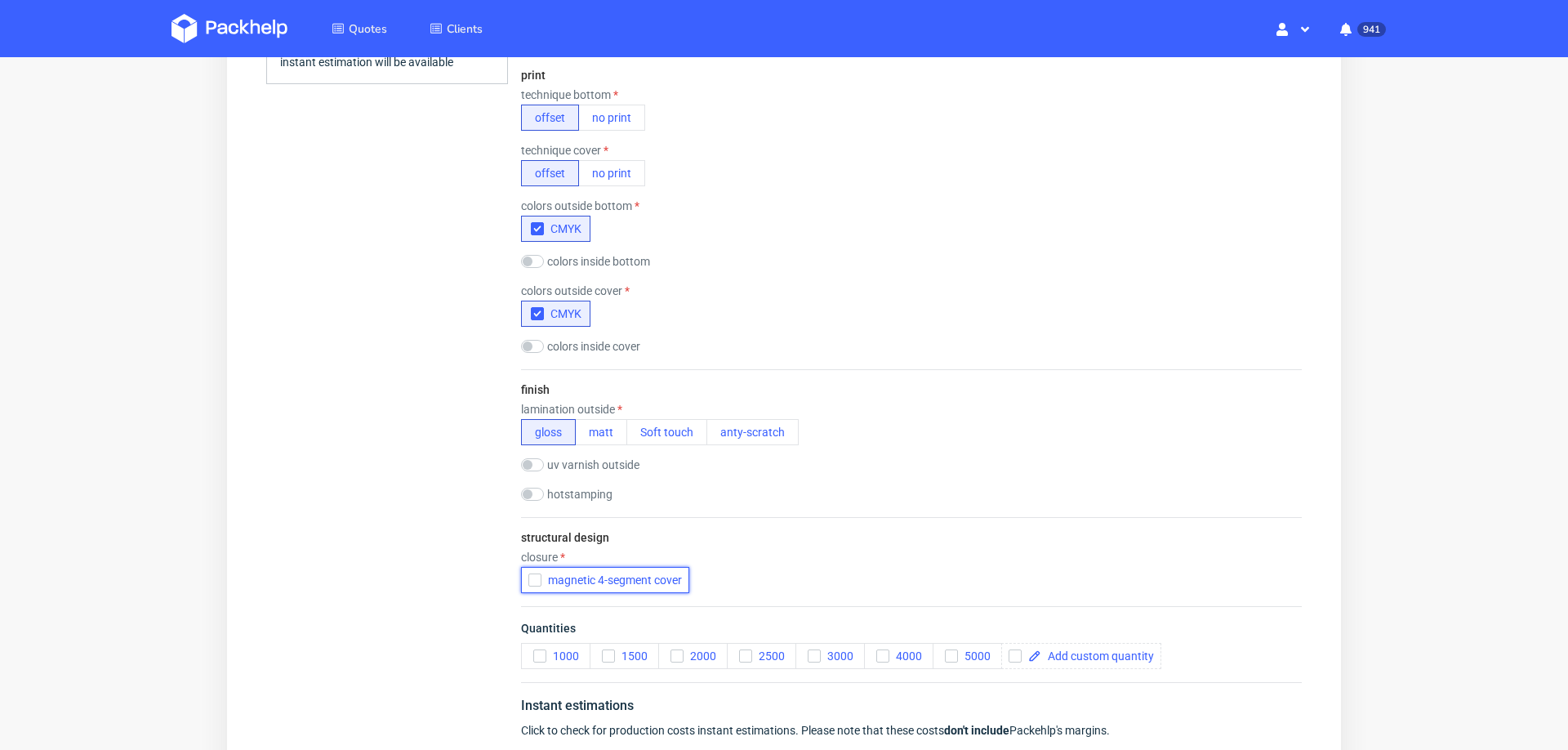
click at [536, 575] on icon "button" at bounding box center [535, 580] width 12 height 12
click at [536, 488] on input "checkbox" at bounding box center [532, 495] width 23 height 13
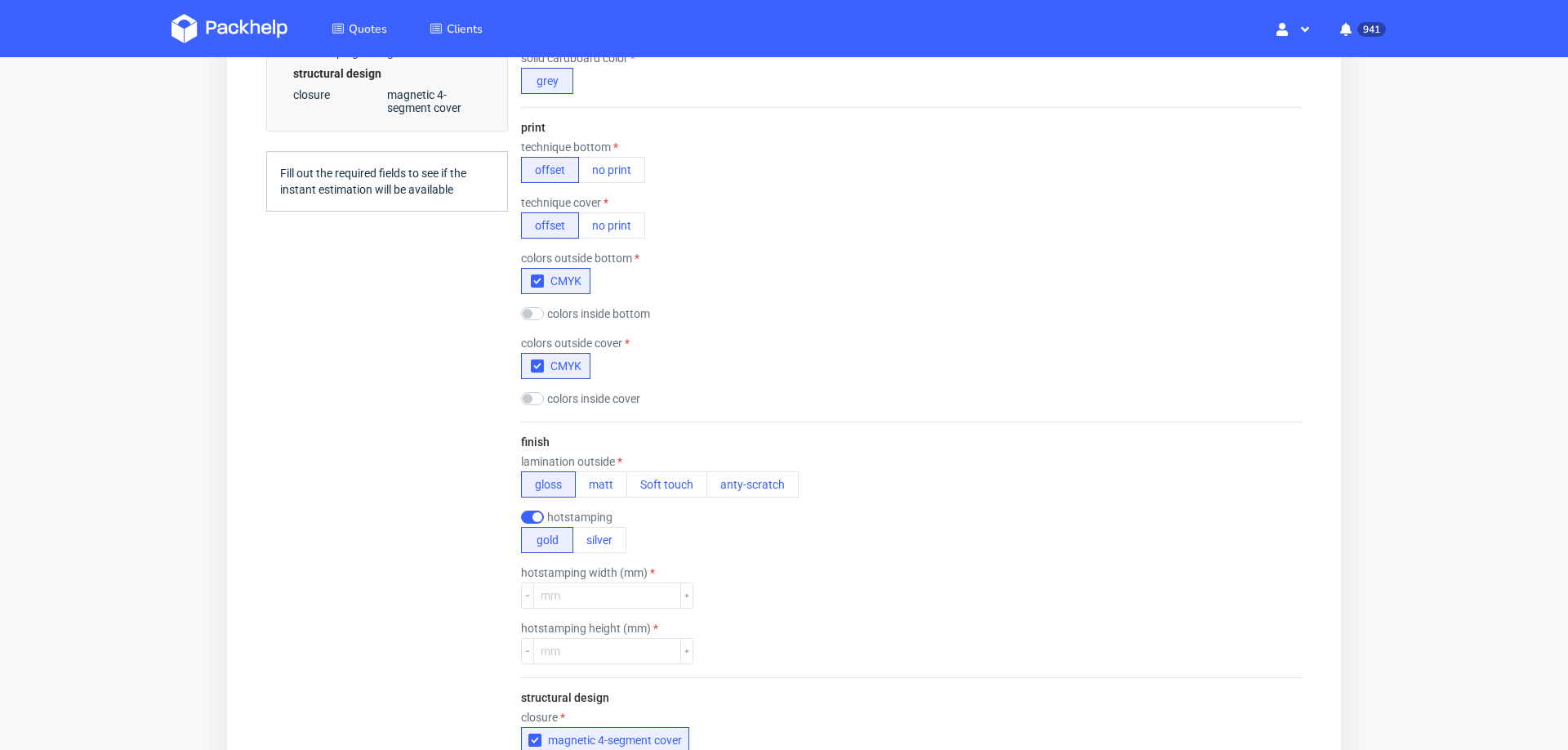
scroll to position [927, 0]
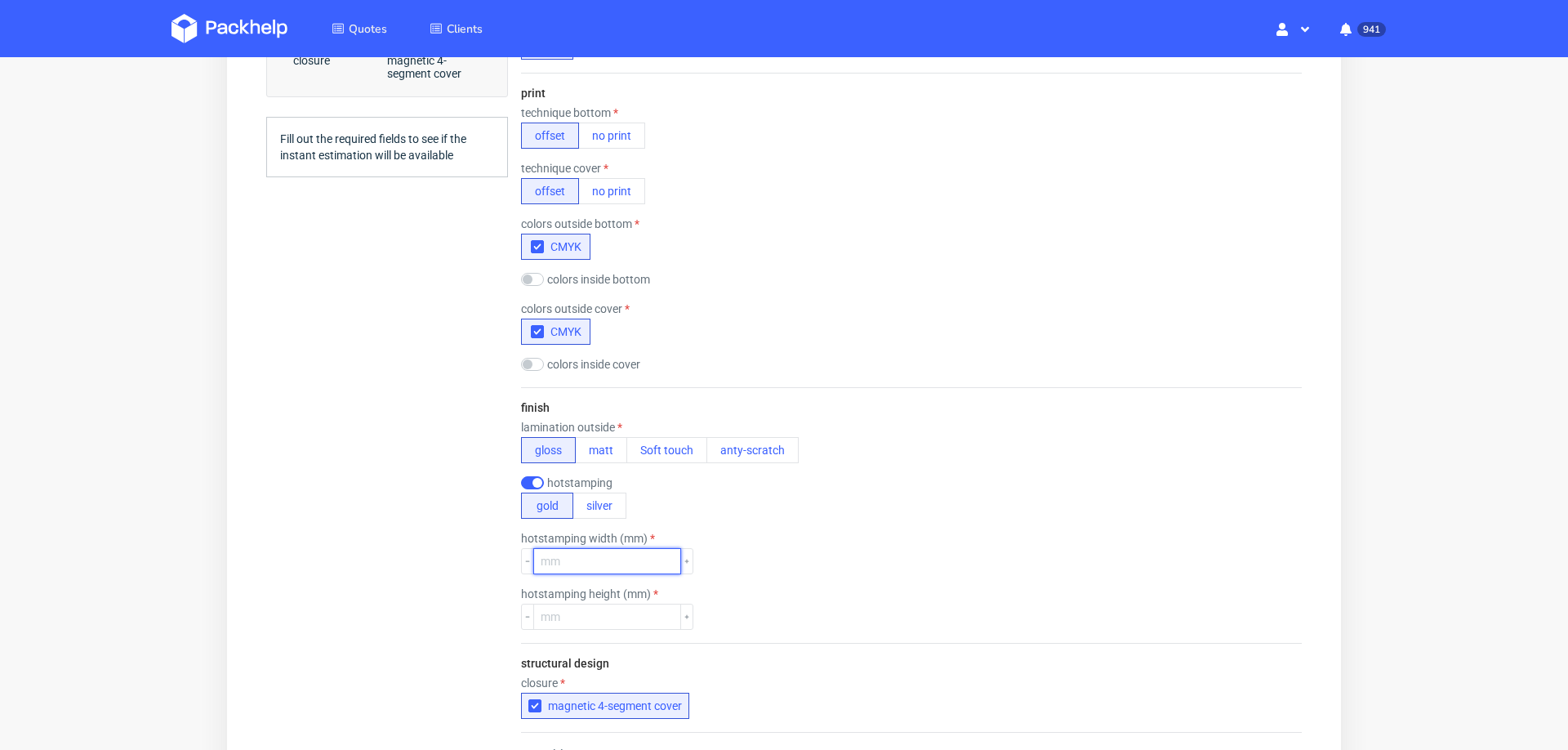
click at [642, 553] on input "number" at bounding box center [607, 561] width 148 height 26
type input "100"
click at [598, 611] on input "number" at bounding box center [607, 617] width 148 height 26
type input "50"
click at [872, 555] on div "hotstamping width (mm) 100" at bounding box center [912, 553] width 781 height 43
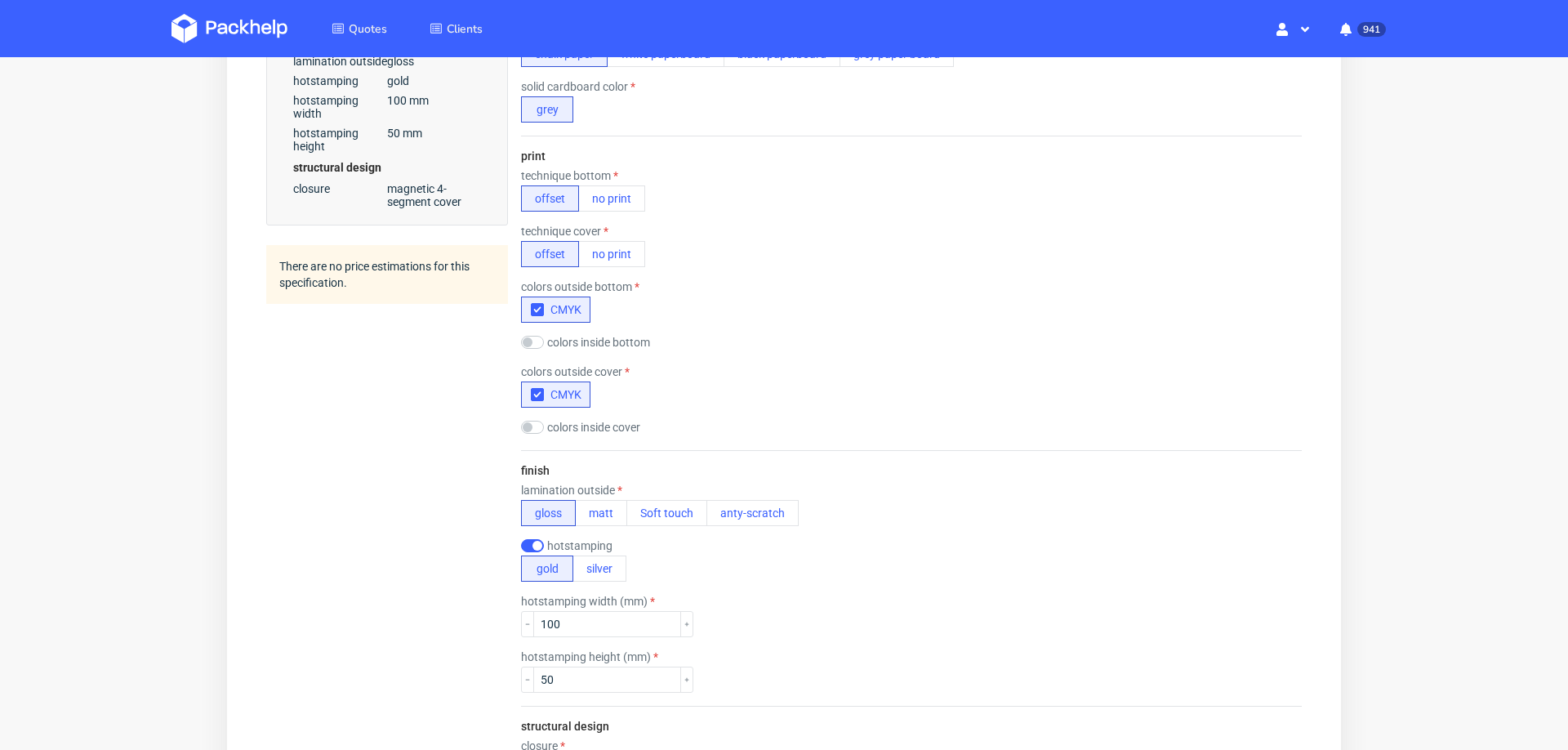
scroll to position [878, 0]
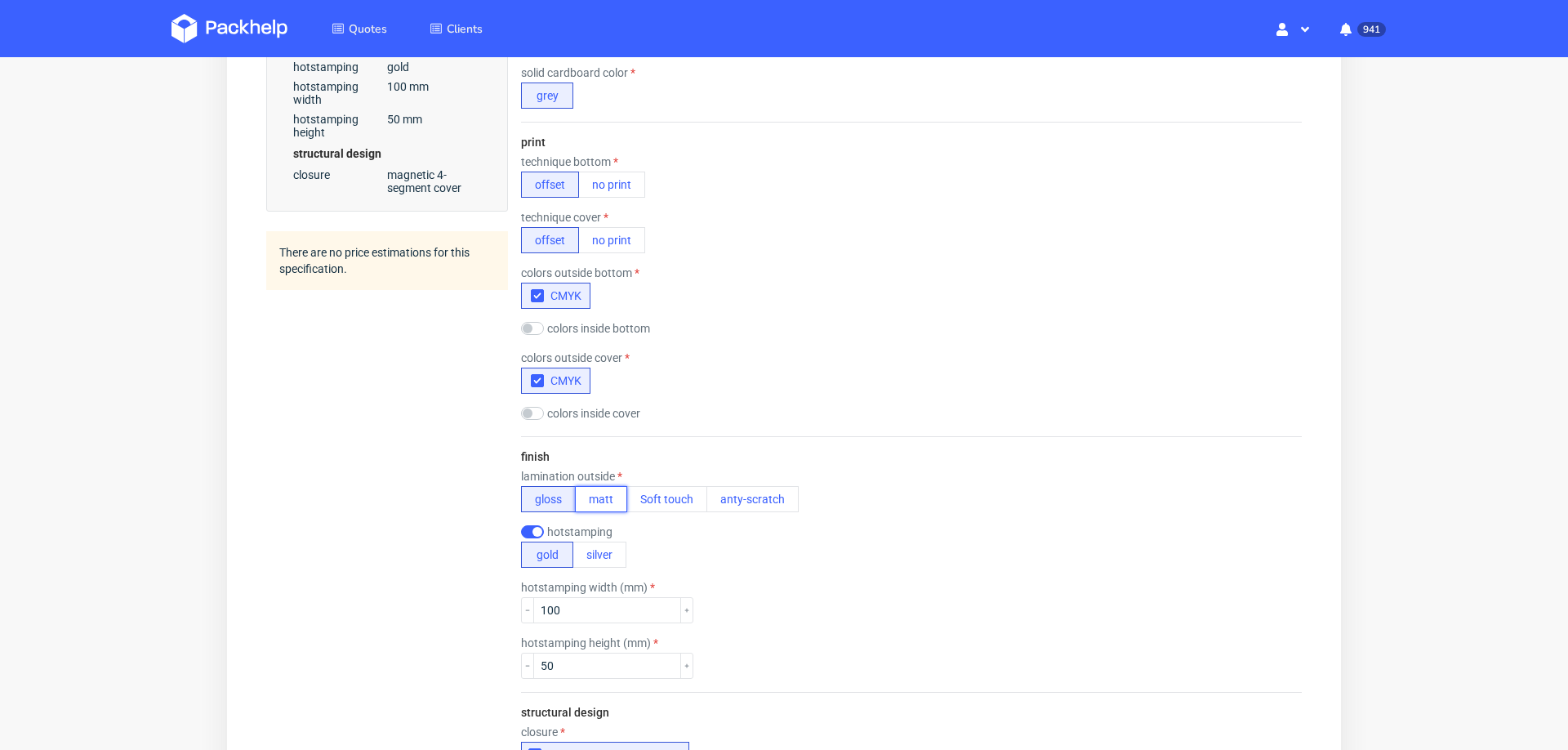
click at [601, 486] on button "matt" at bounding box center [601, 499] width 53 height 26
click at [522, 525] on input "checkbox" at bounding box center [532, 532] width 23 height 13
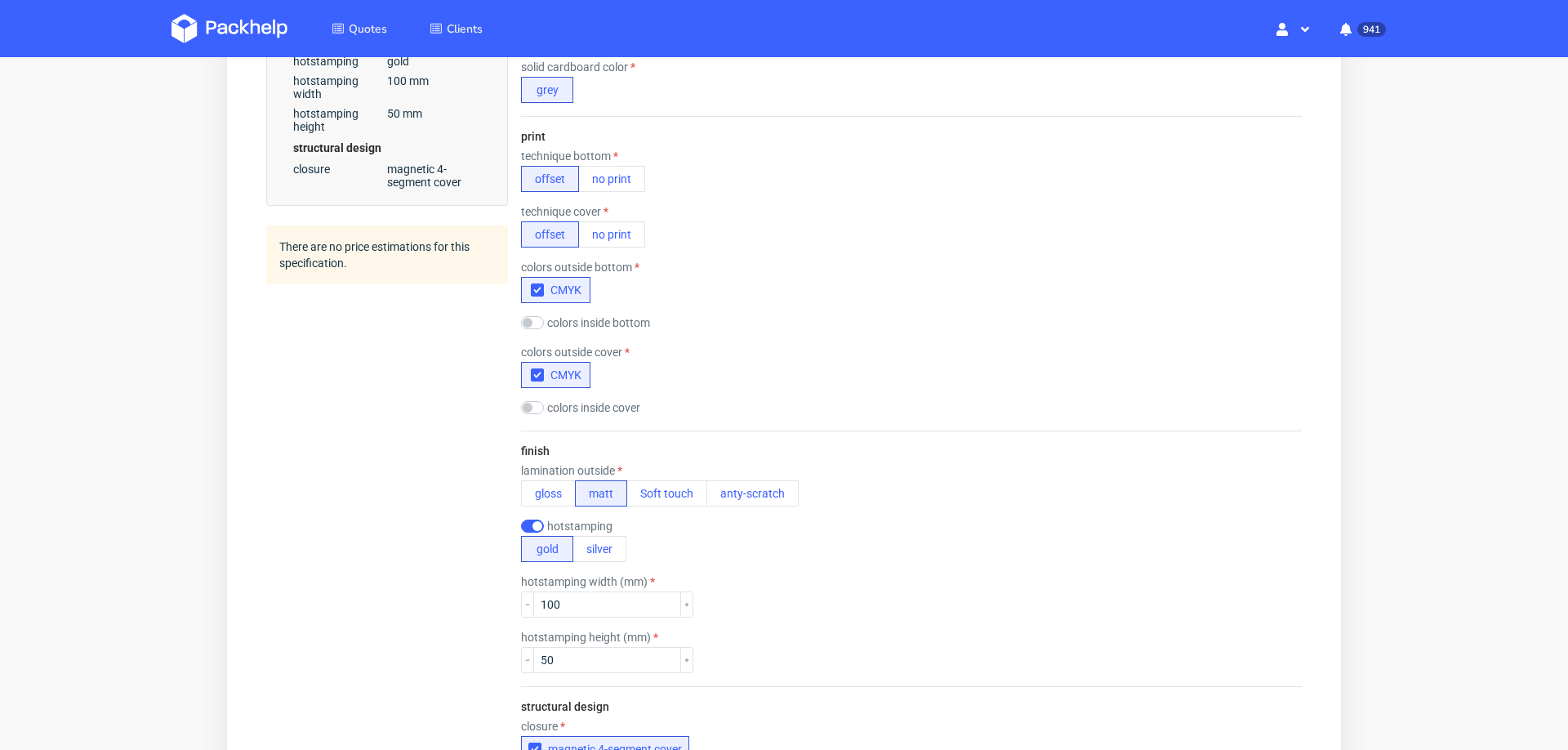
scroll to position [0, 0]
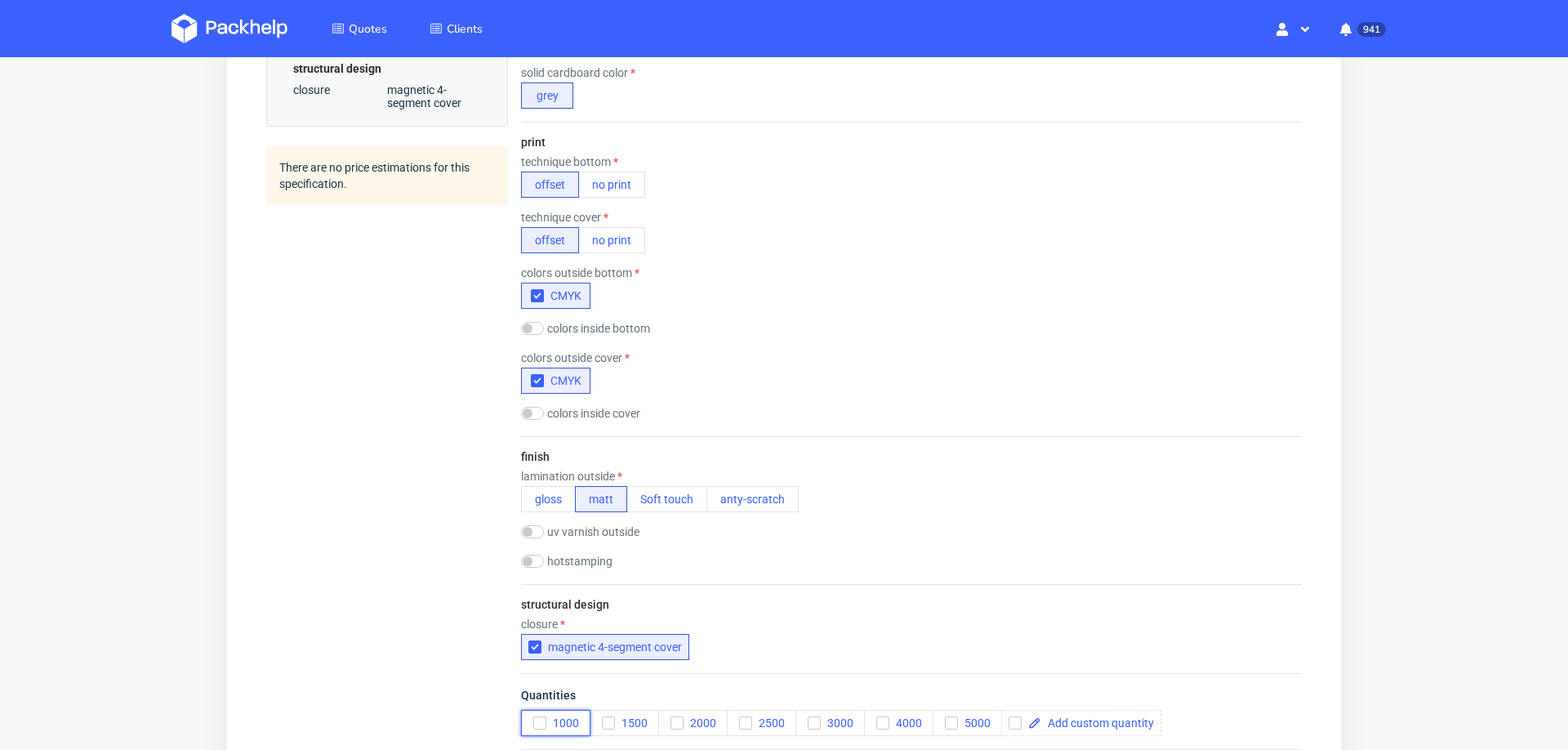
click at [539, 714] on button "1000" at bounding box center [556, 723] width 70 height 26
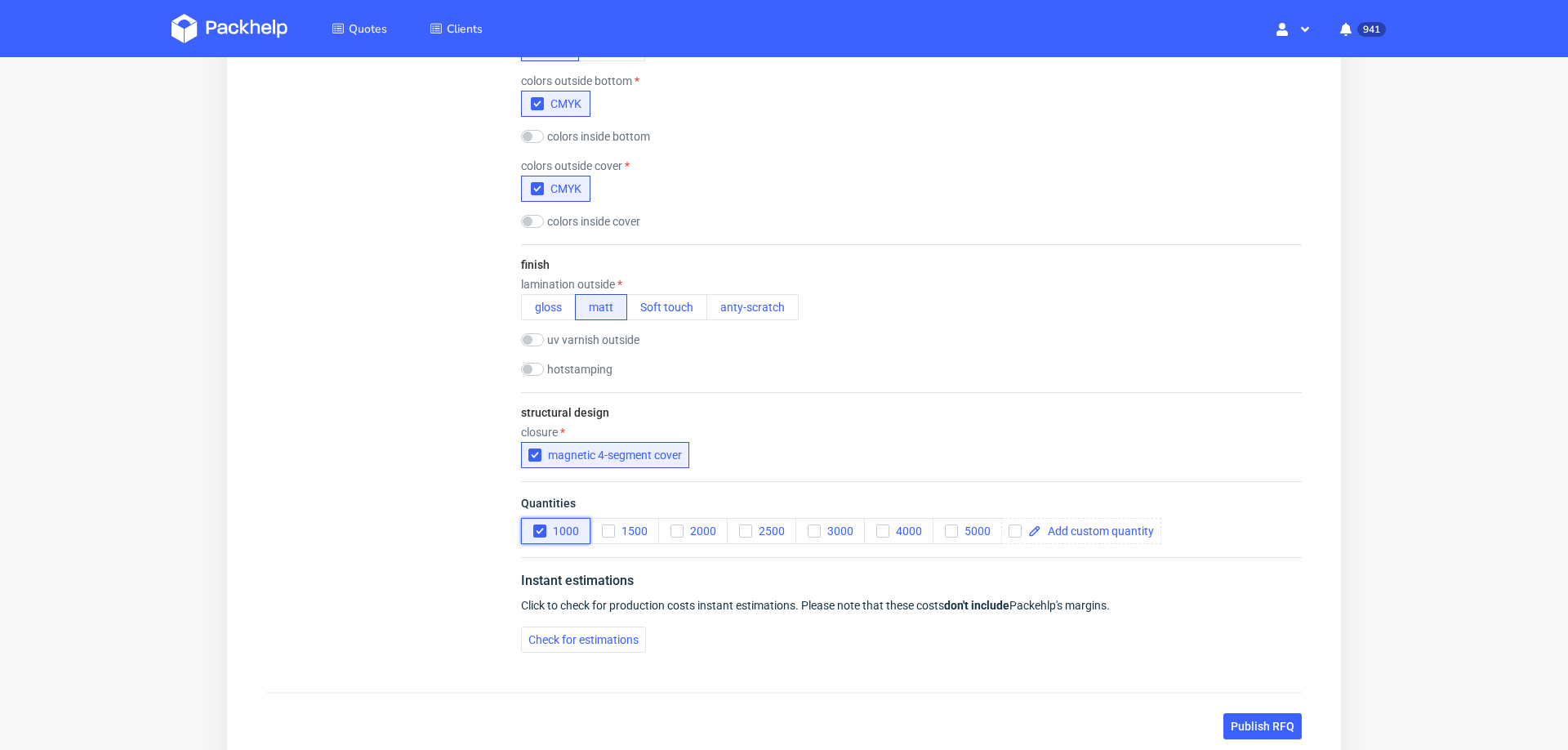
scroll to position [1188, 0]
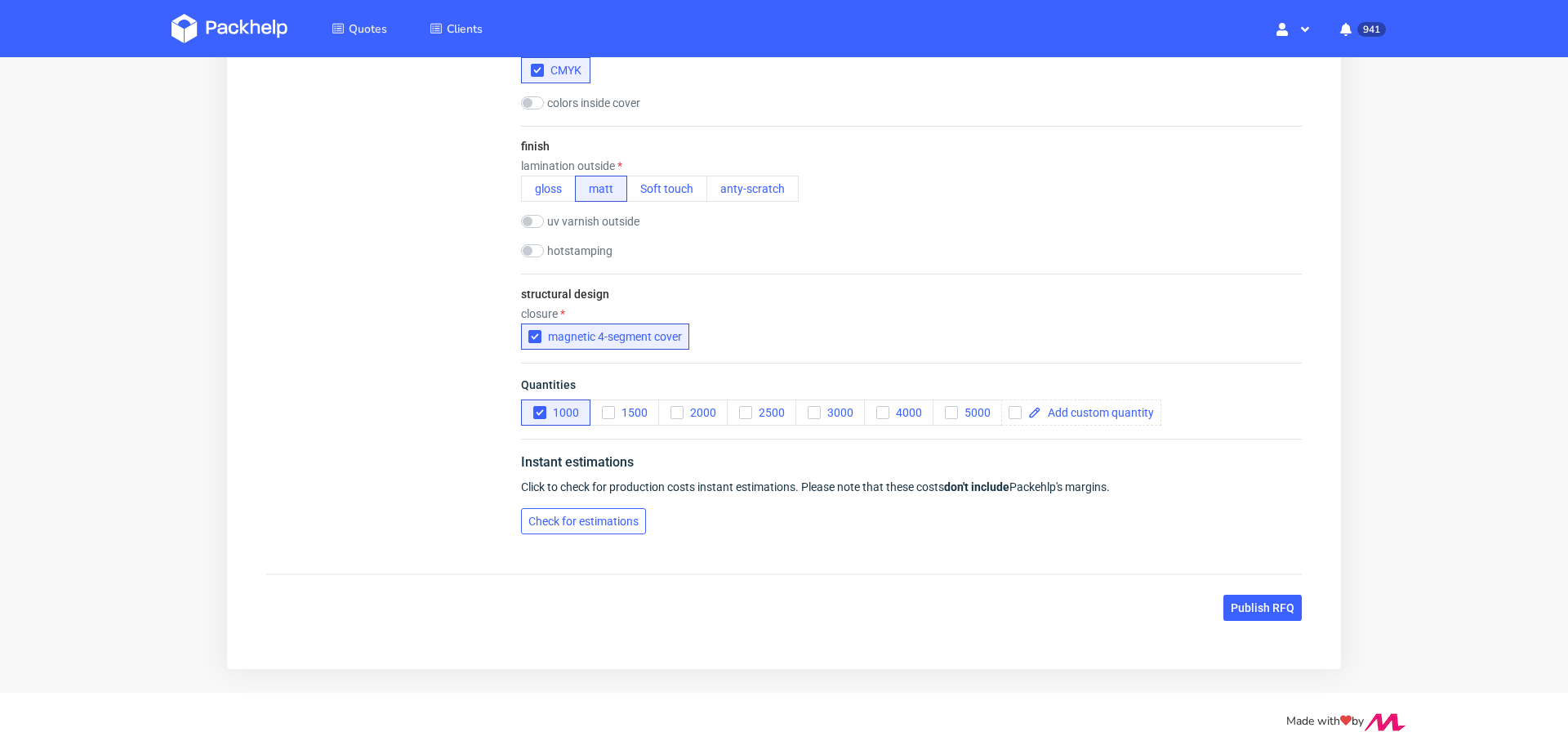
click at [564, 524] on button "Check for estimations" at bounding box center [584, 521] width 125 height 26
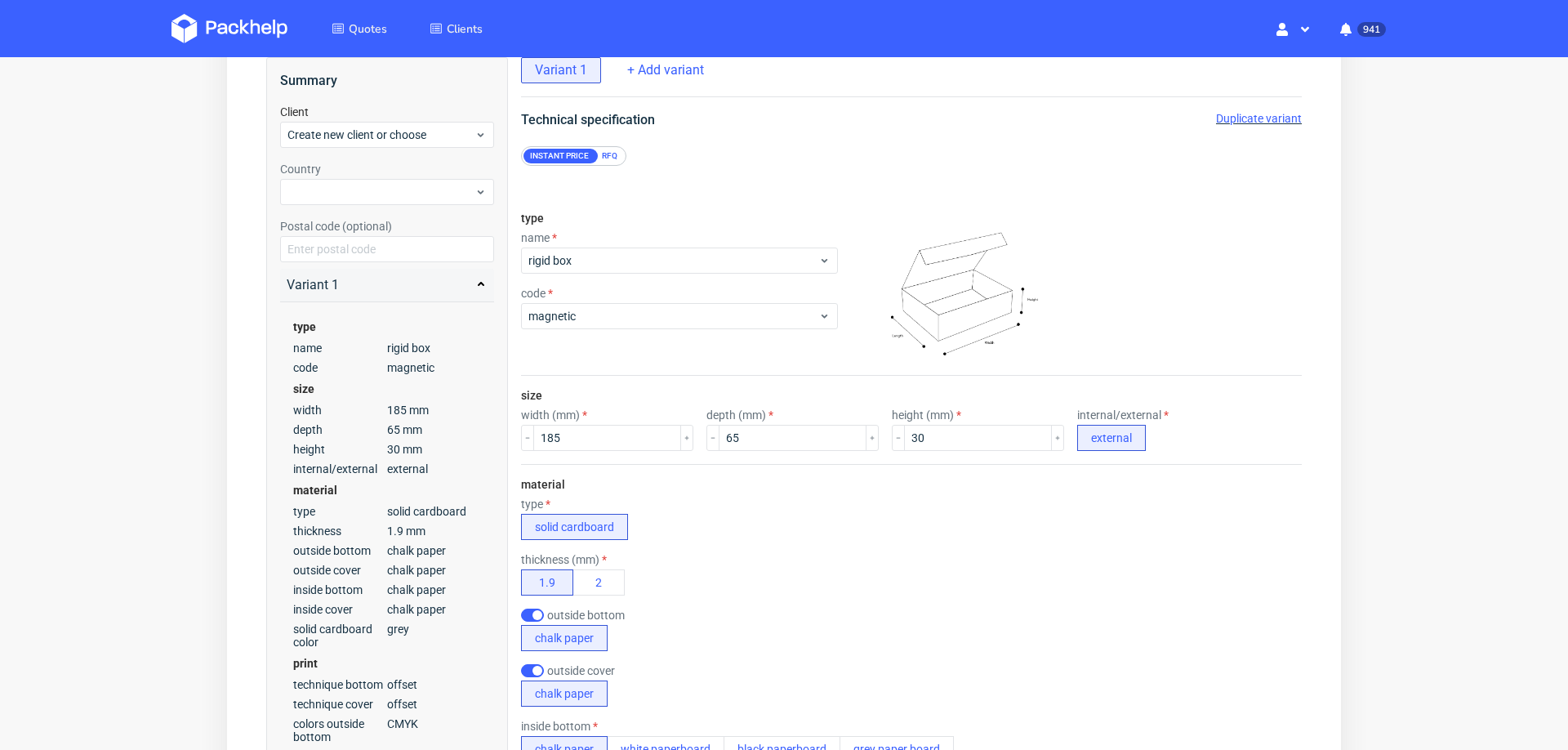
scroll to position [93, 0]
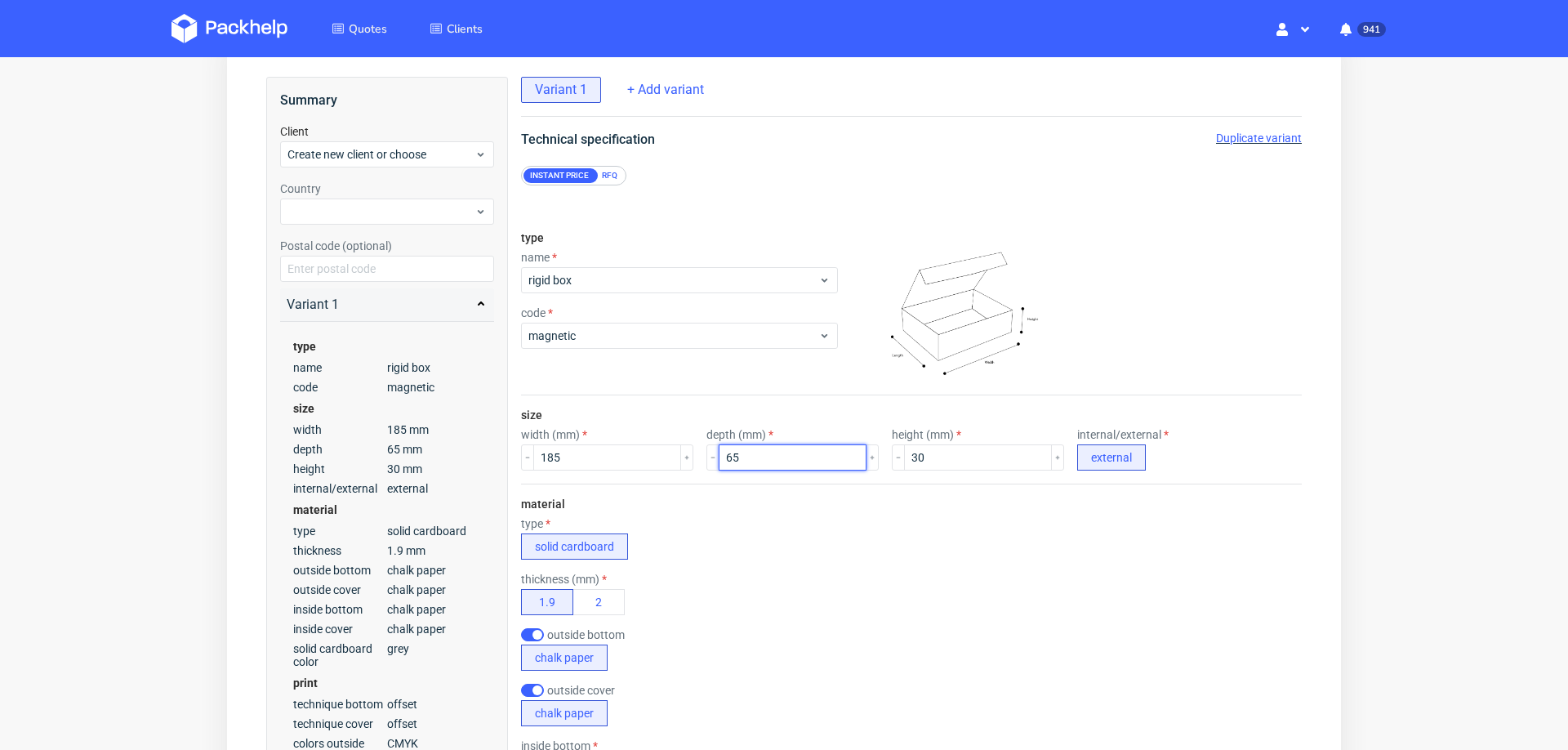
click at [719, 457] on input "65" at bounding box center [792, 457] width 148 height 26
type input "125"
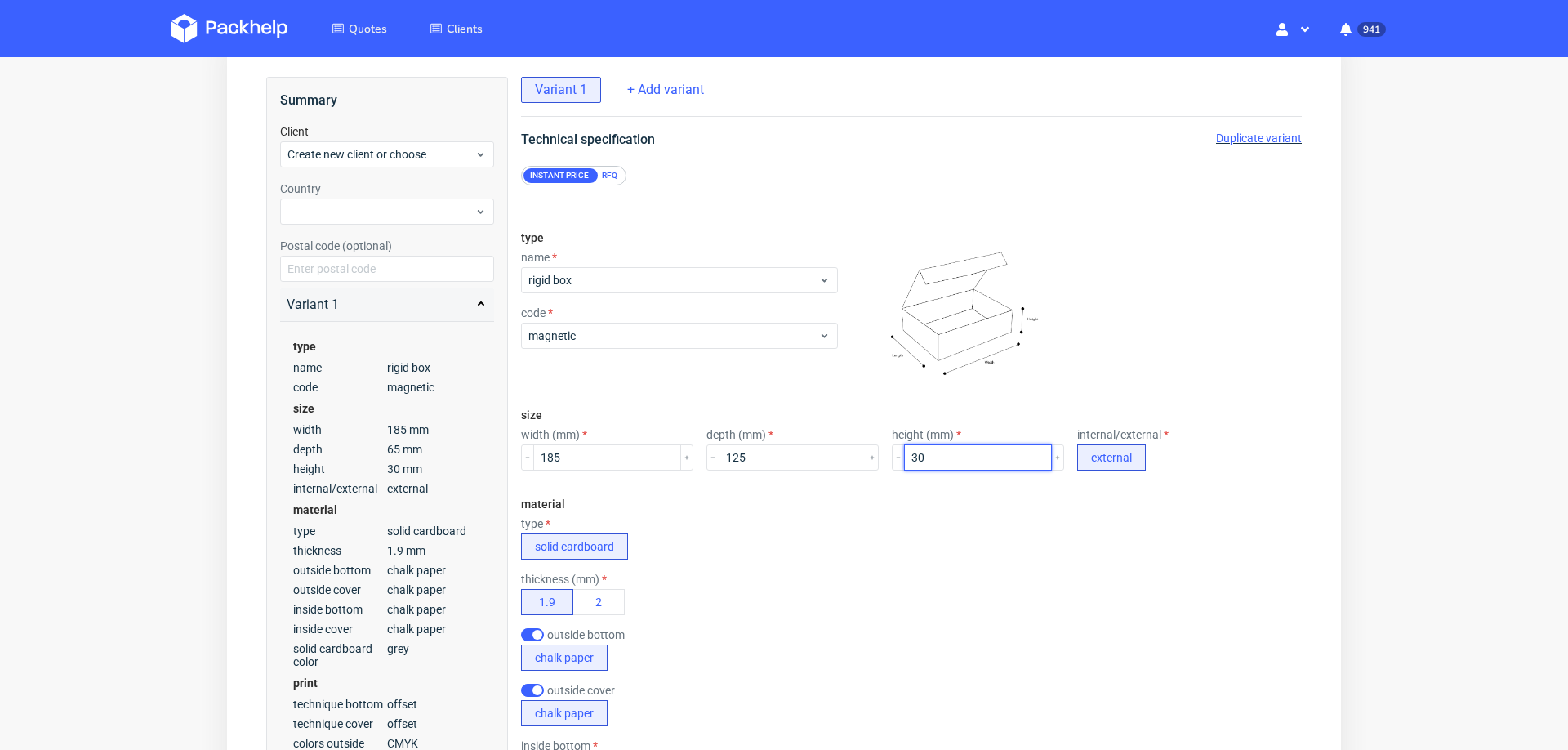
click at [934, 451] on input "30" at bounding box center [978, 457] width 148 height 26
type input "0"
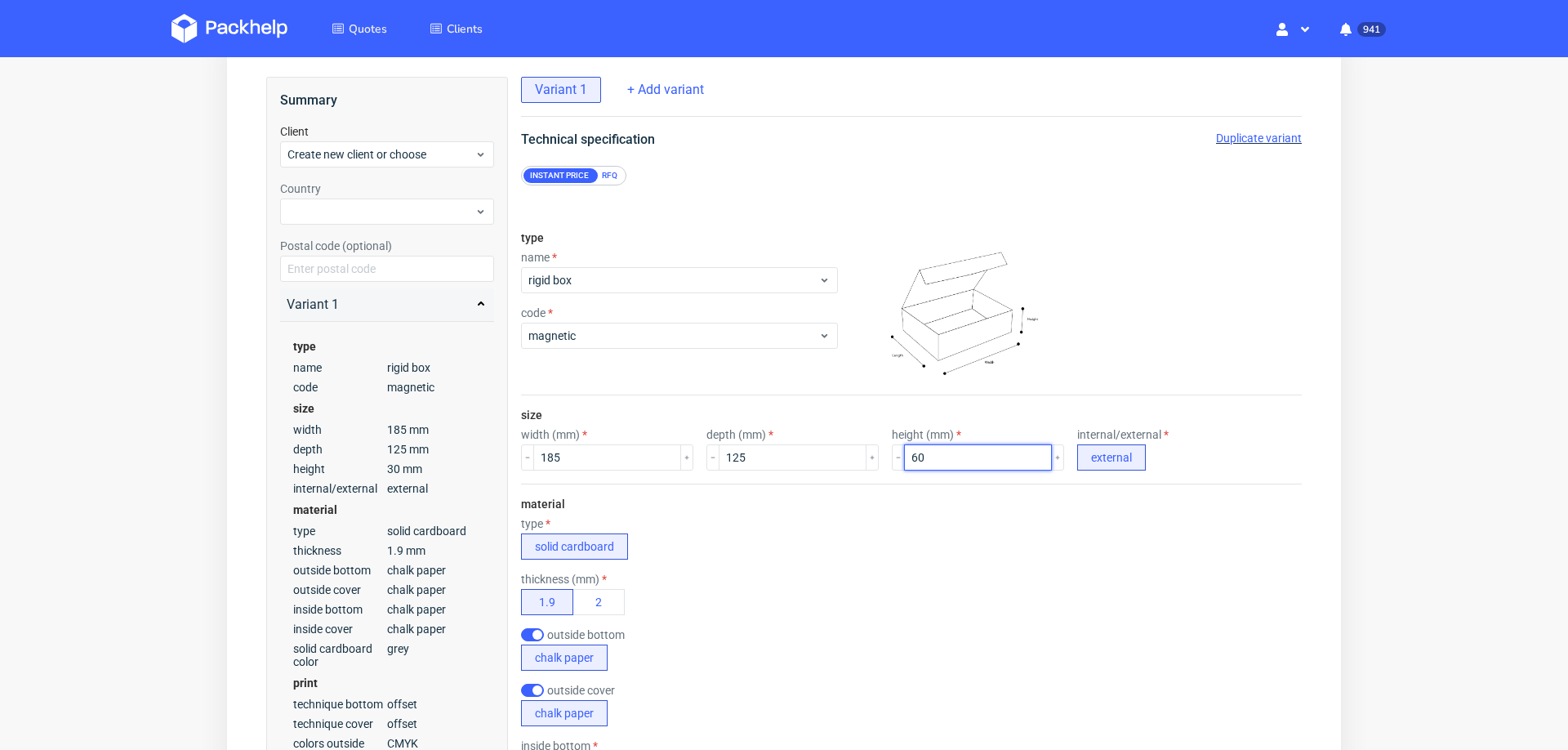
type input "60"
click at [906, 588] on div "thickness (mm) 1.9 2" at bounding box center [912, 593] width 781 height 43
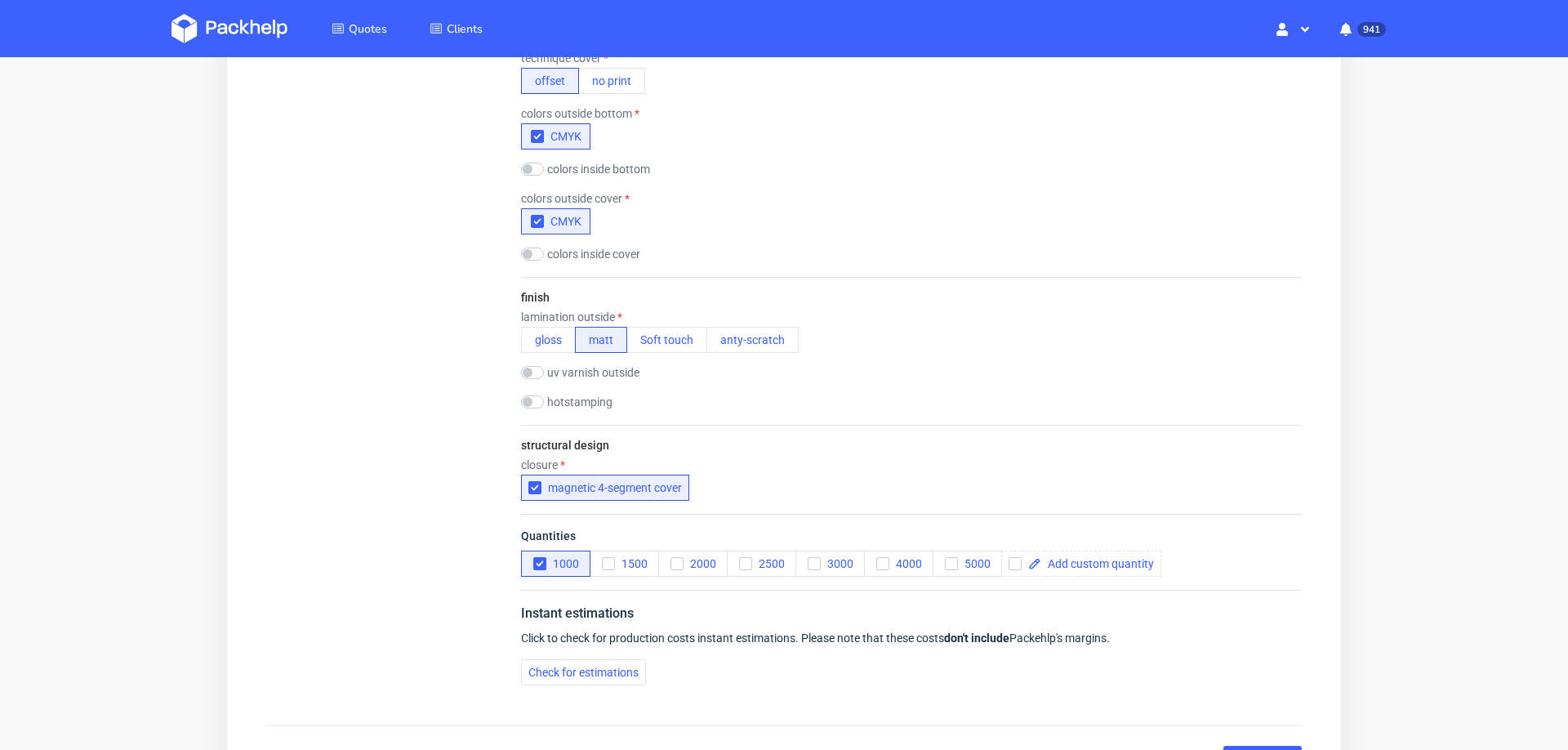
scroll to position [1040, 0]
click at [535, 668] on span "Check for estimations" at bounding box center [584, 669] width 110 height 12
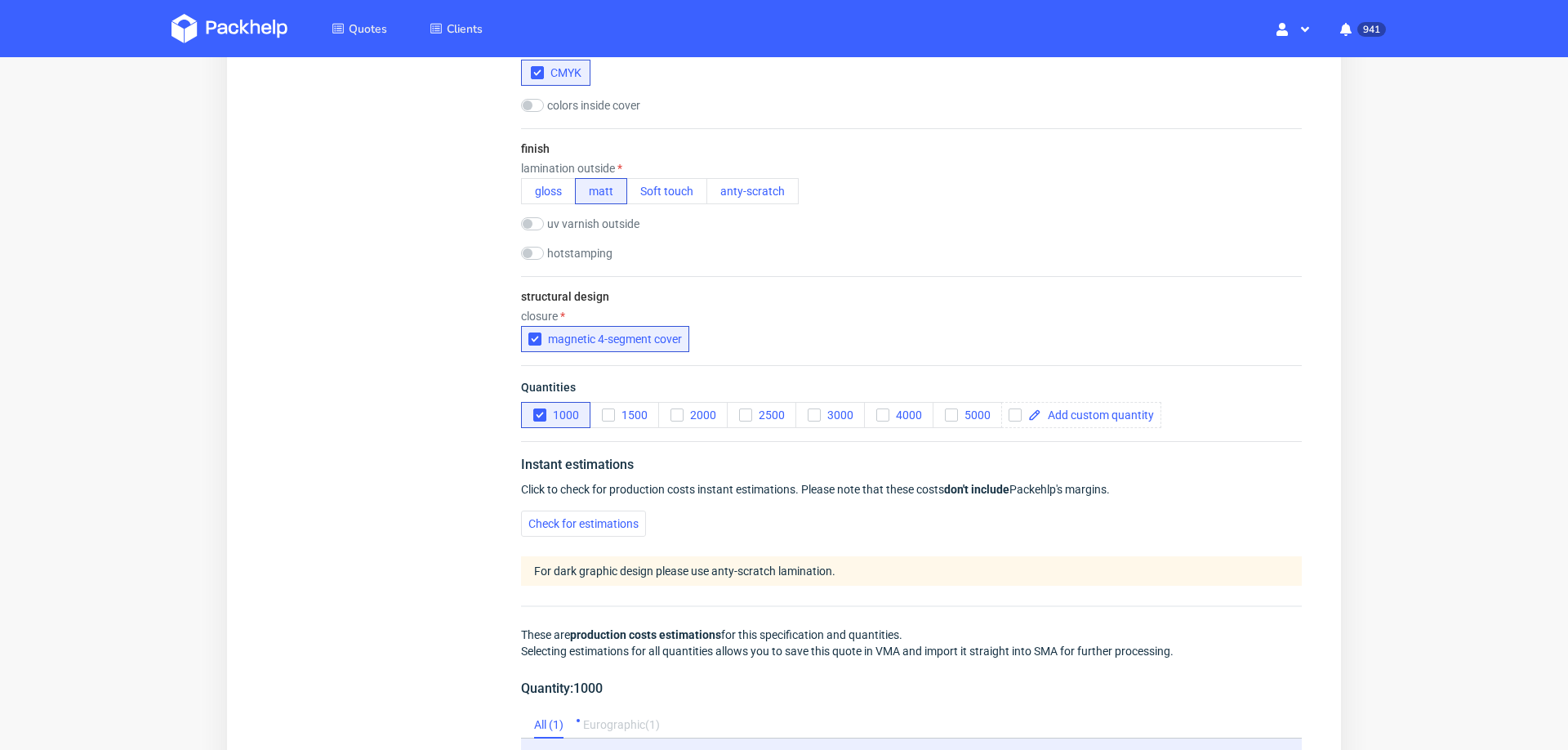
scroll to position [1183, 0]
click at [1082, 405] on div at bounding box center [1081, 418] width 160 height 26
checkbox input "true"
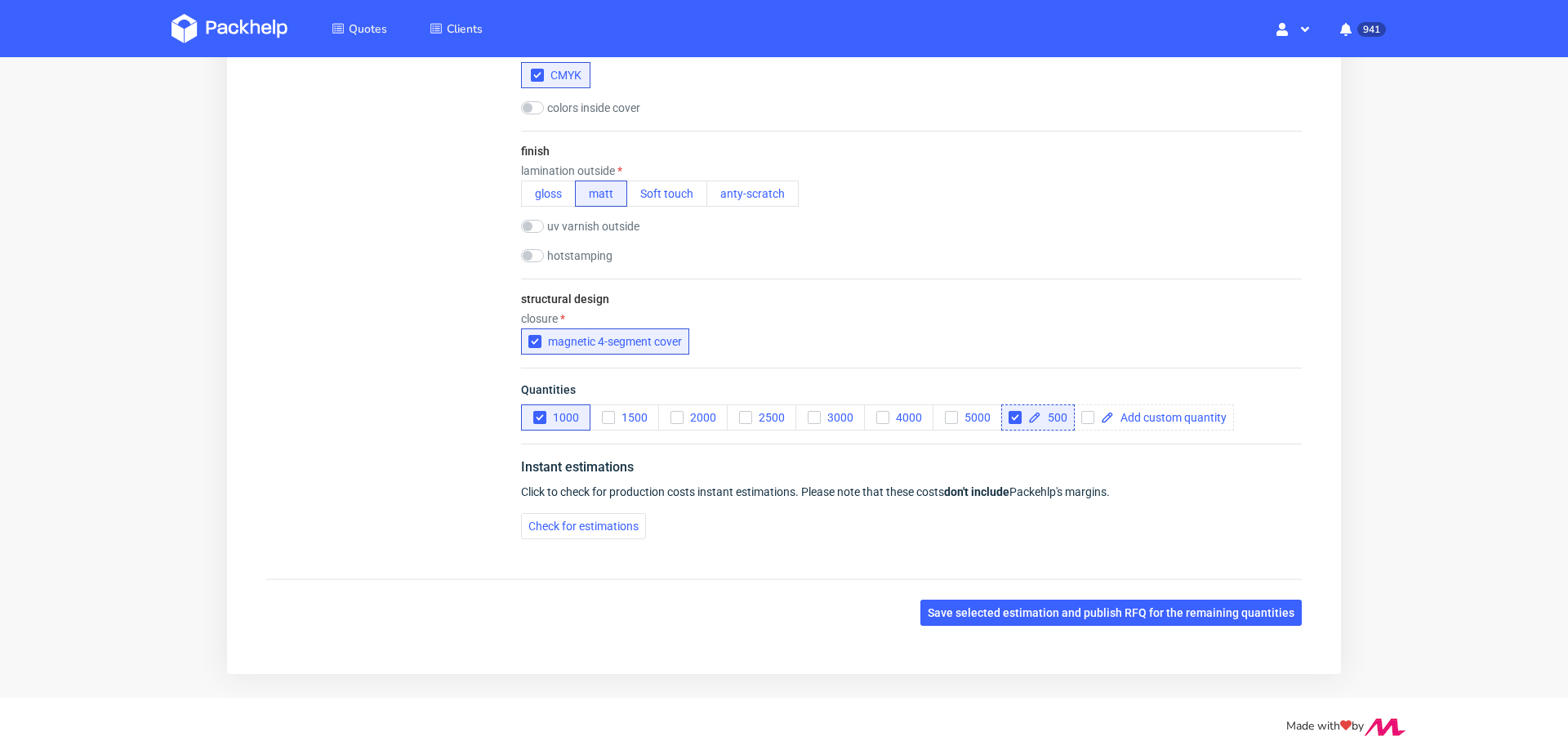
scroll to position [0, 0]
click at [536, 255] on input "checkbox" at bounding box center [532, 255] width 23 height 13
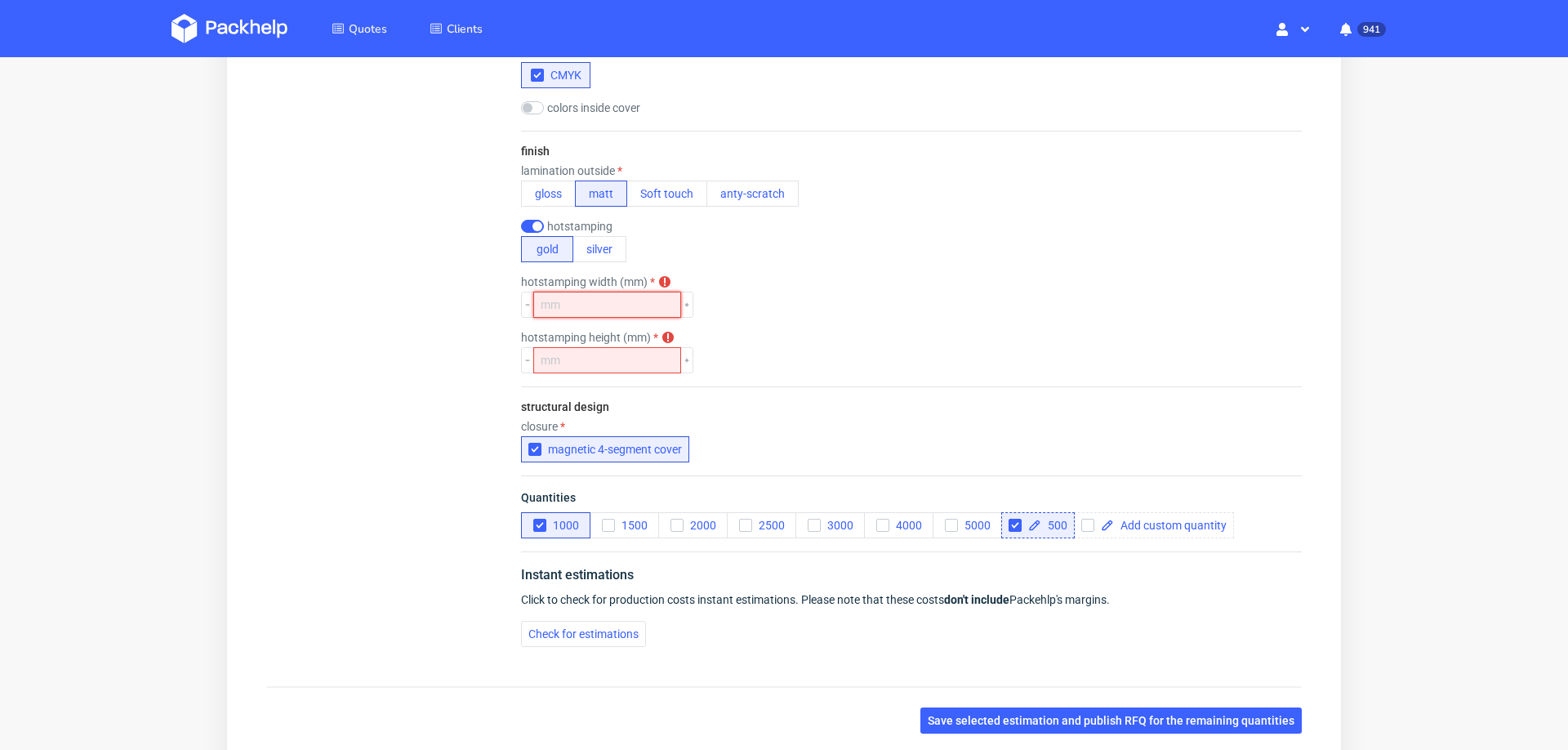
click at [559, 304] on input "number" at bounding box center [607, 304] width 148 height 26
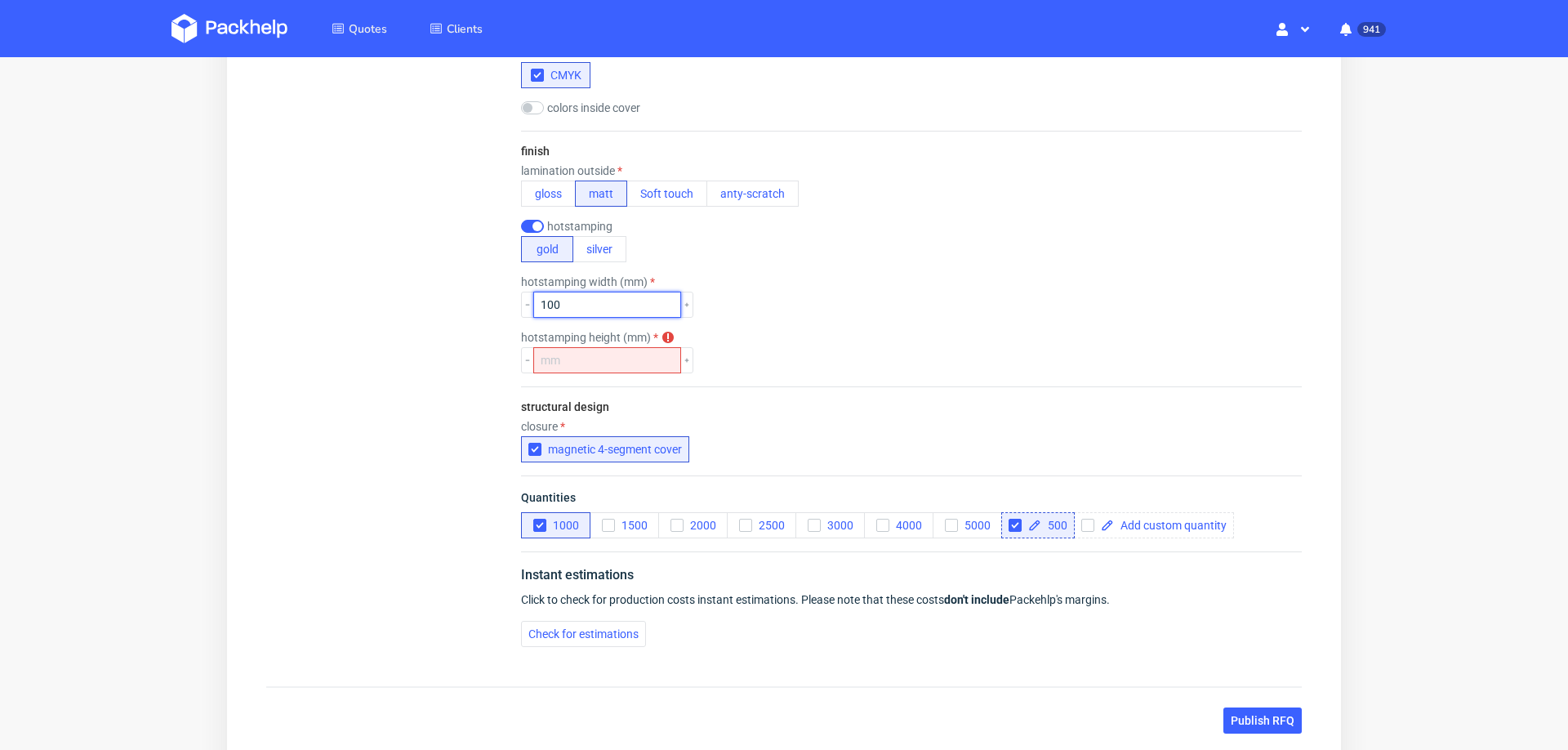
type input "100"
click at [572, 366] on input "number" at bounding box center [607, 360] width 148 height 26
type input "100"
click at [542, 631] on span "Check for estimations" at bounding box center [584, 634] width 110 height 12
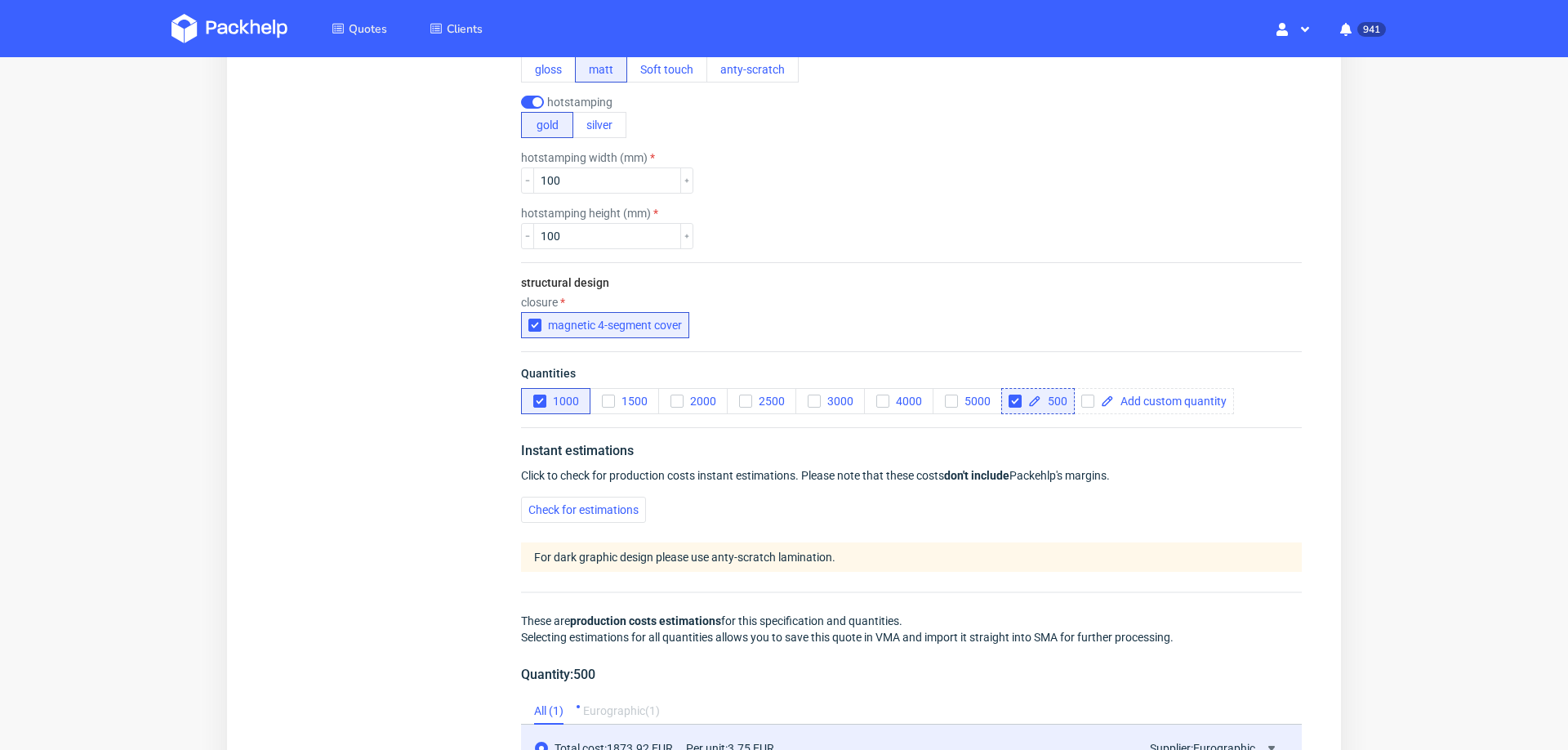
scroll to position [1435, 0]
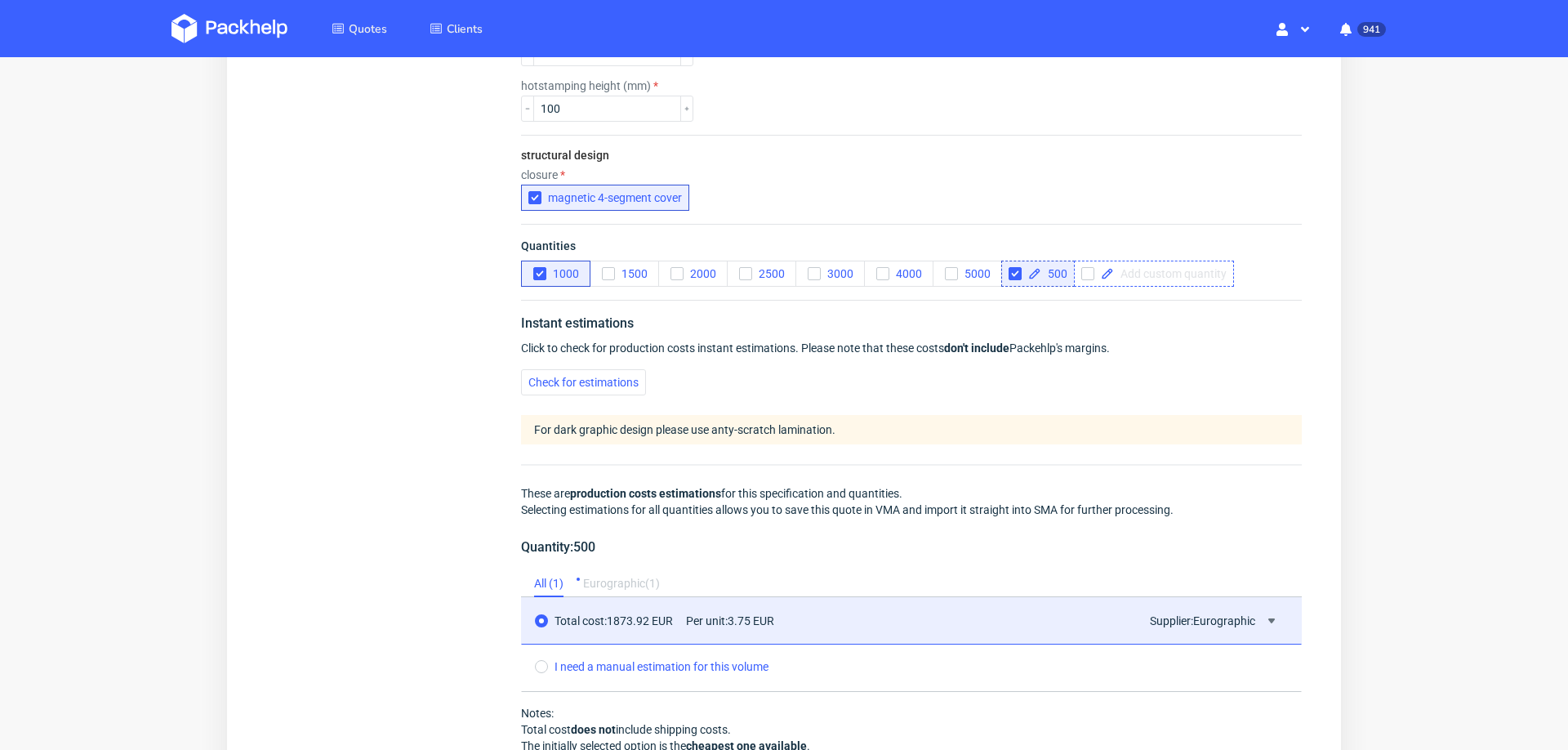
click at [1168, 268] on span at bounding box center [1171, 274] width 113 height 12
checkbox input "true"
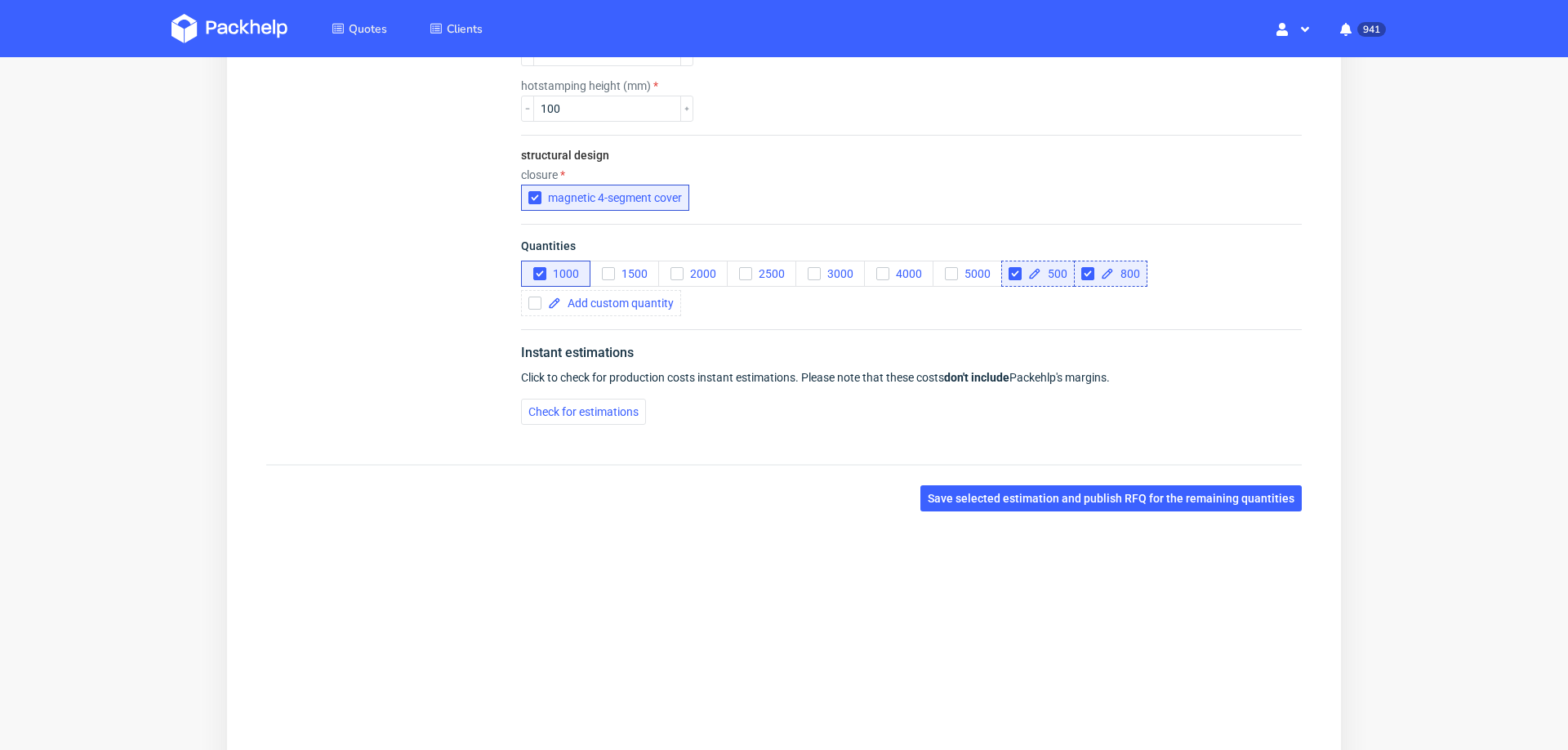
drag, startPoint x: 1546, startPoint y: 302, endPoint x: 1533, endPoint y: 297, distance: 13.9
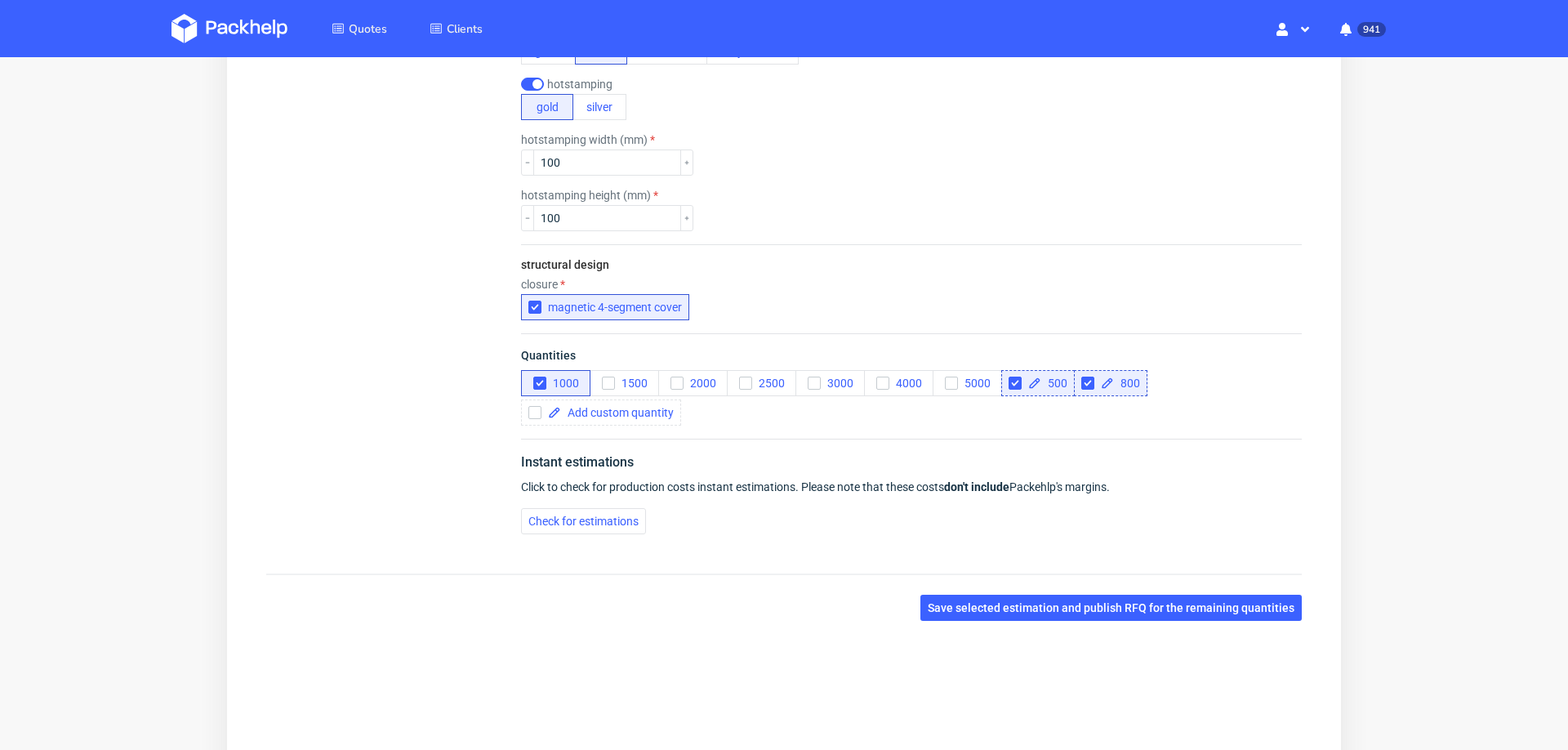
scroll to position [0, 0]
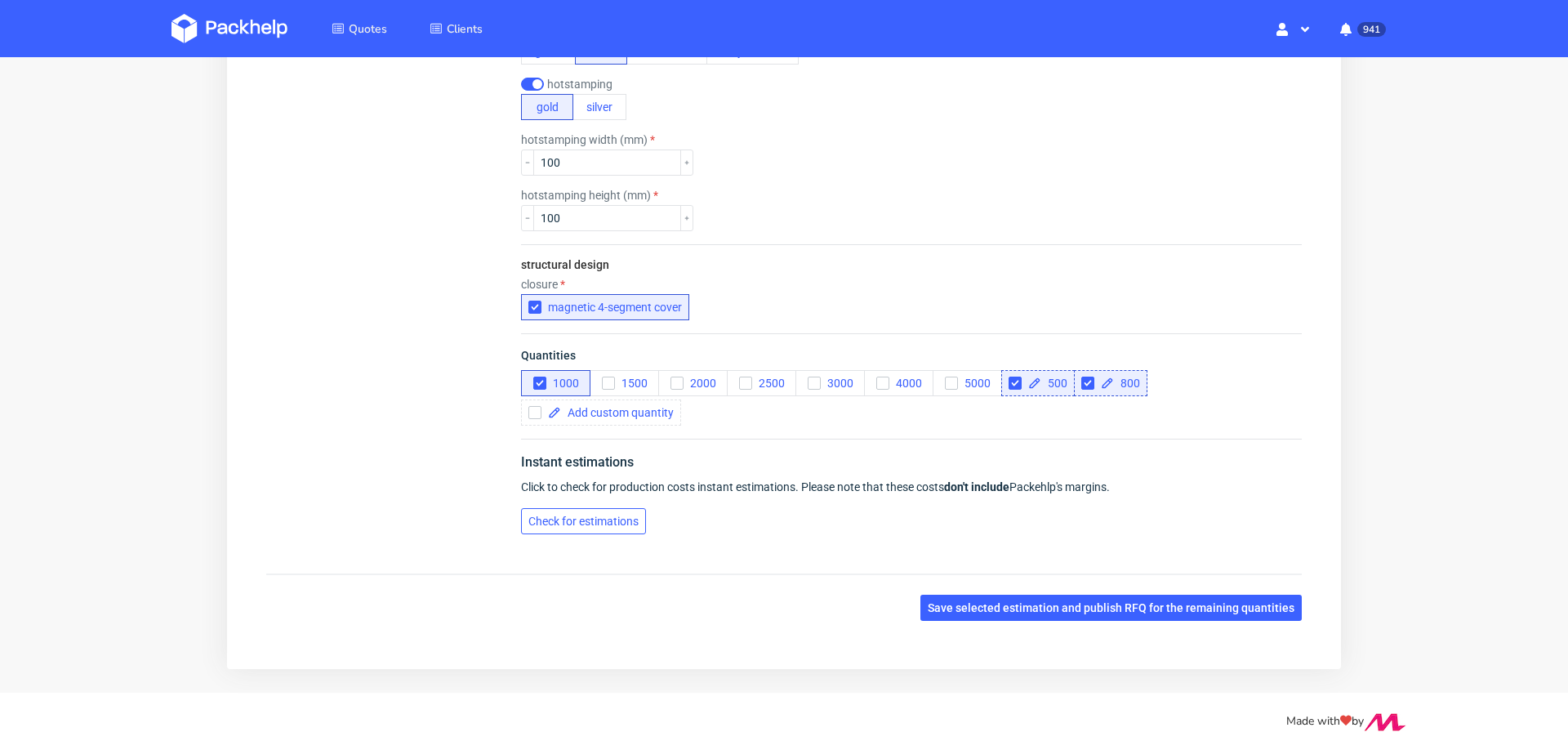
click at [605, 518] on span "Check for estimations" at bounding box center [584, 521] width 110 height 12
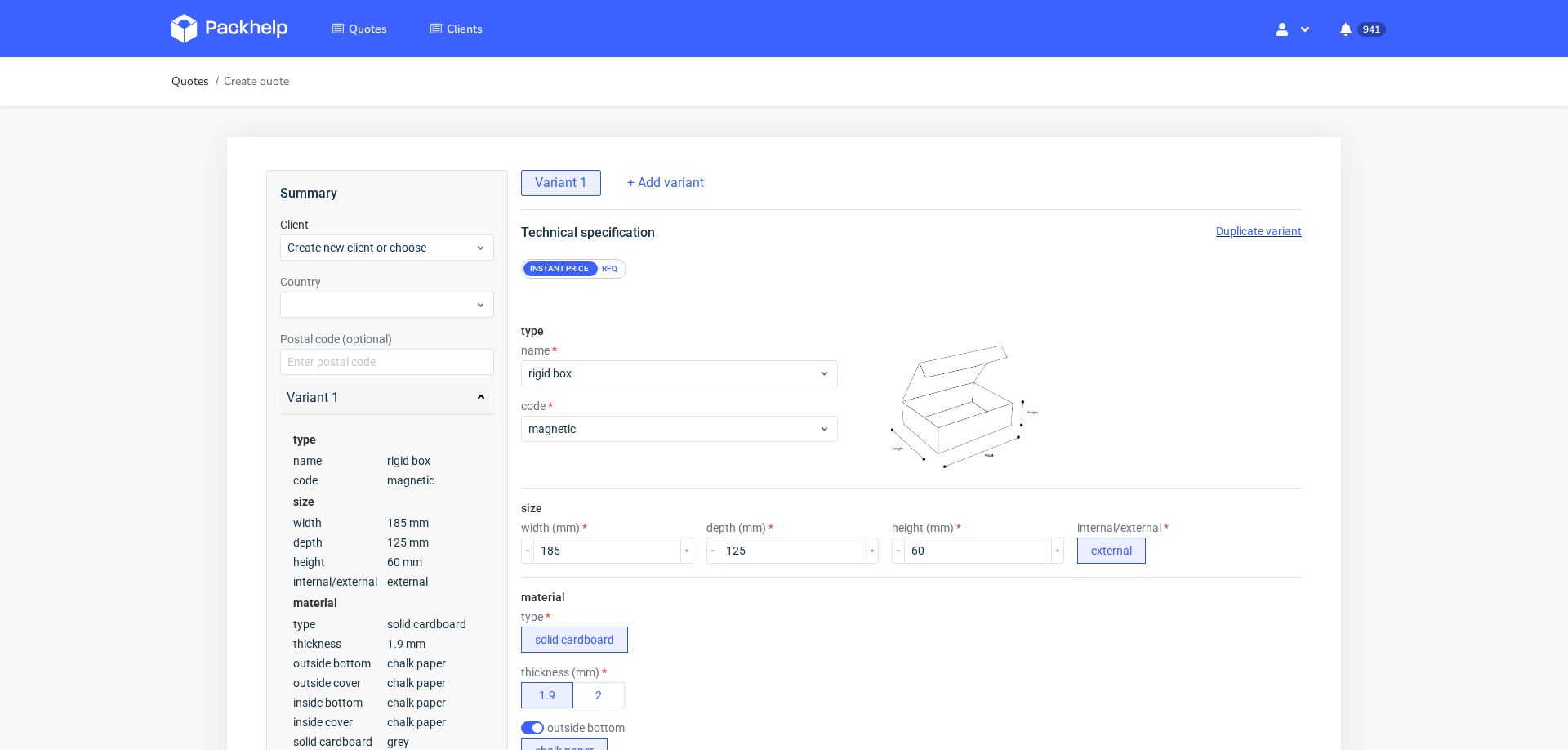
click at [1222, 235] on span "Duplicate variant" at bounding box center [1258, 231] width 86 height 13
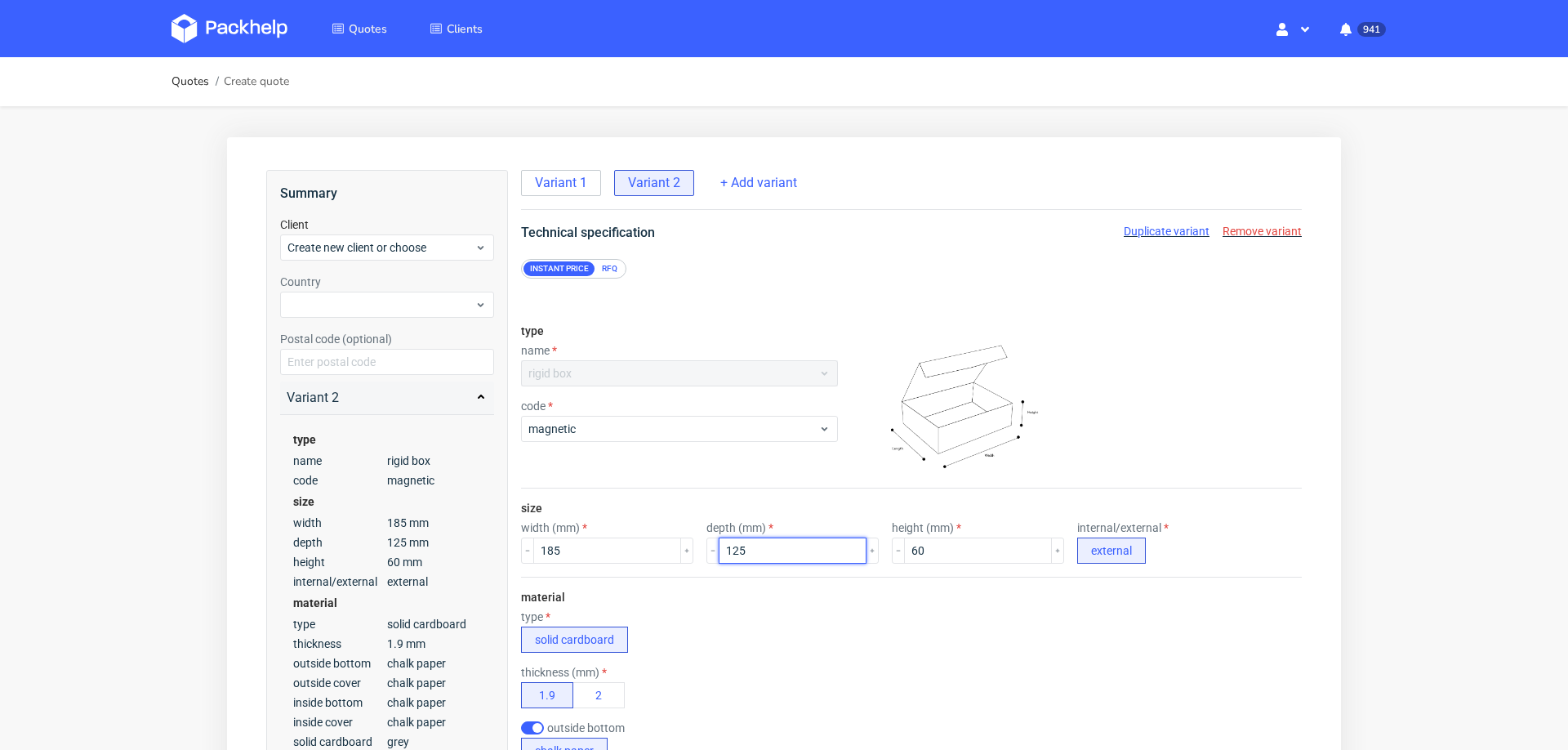
click at [729, 553] on input "125" at bounding box center [792, 551] width 148 height 26
type input "190"
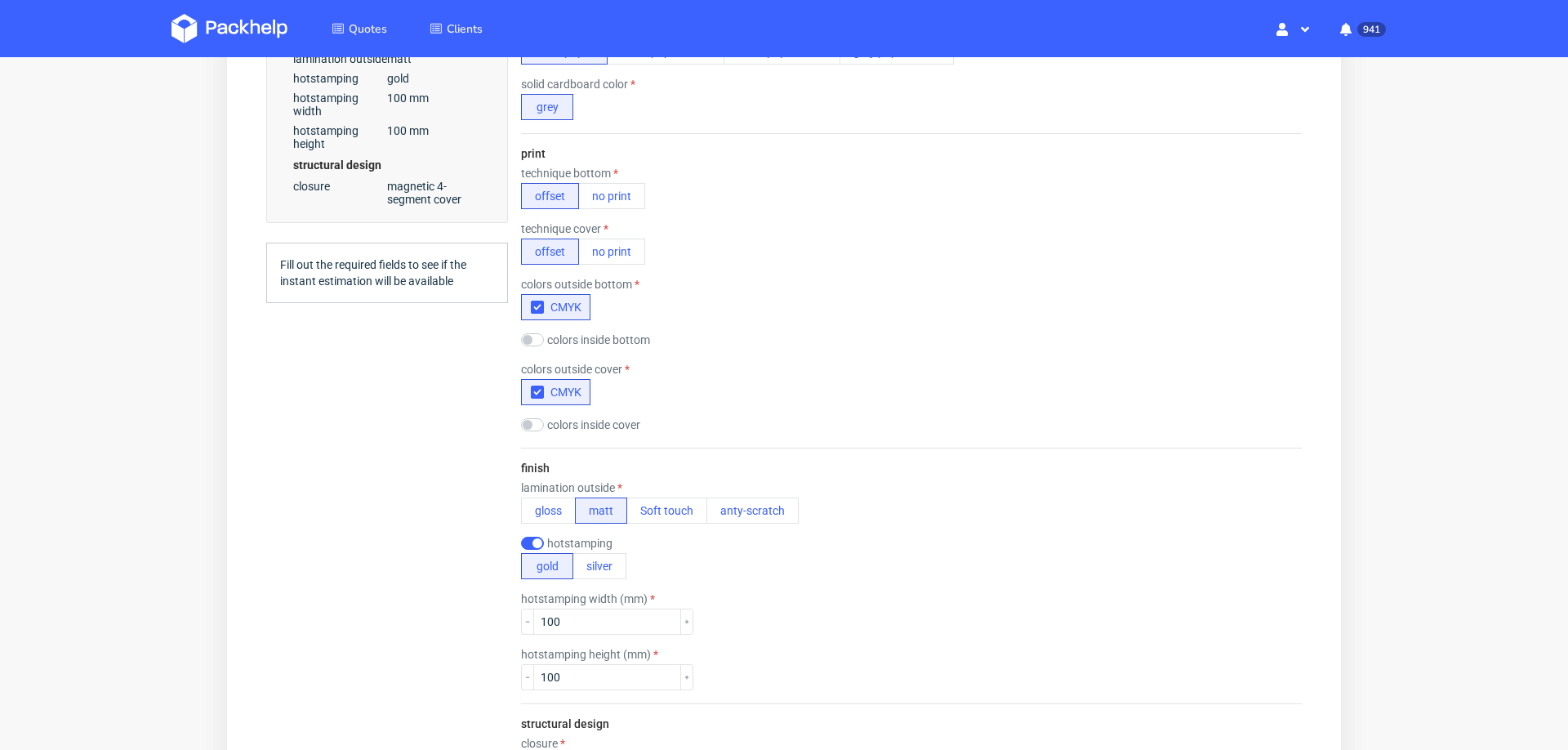
scroll to position [1325, 0]
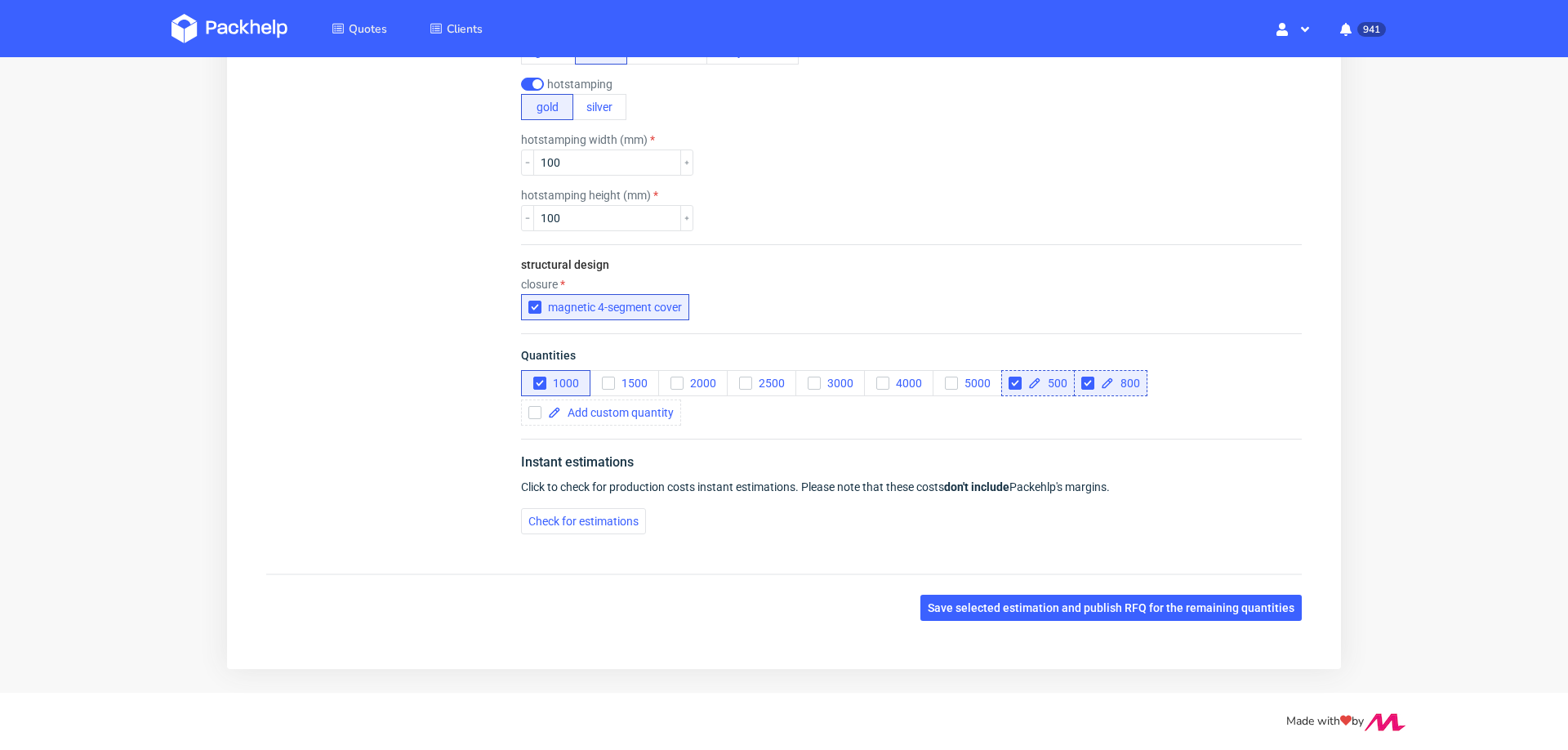
click at [591, 508] on div "Check for estimations" at bounding box center [912, 521] width 781 height 26
click at [569, 520] on button "Check for estimations" at bounding box center [584, 521] width 125 height 26
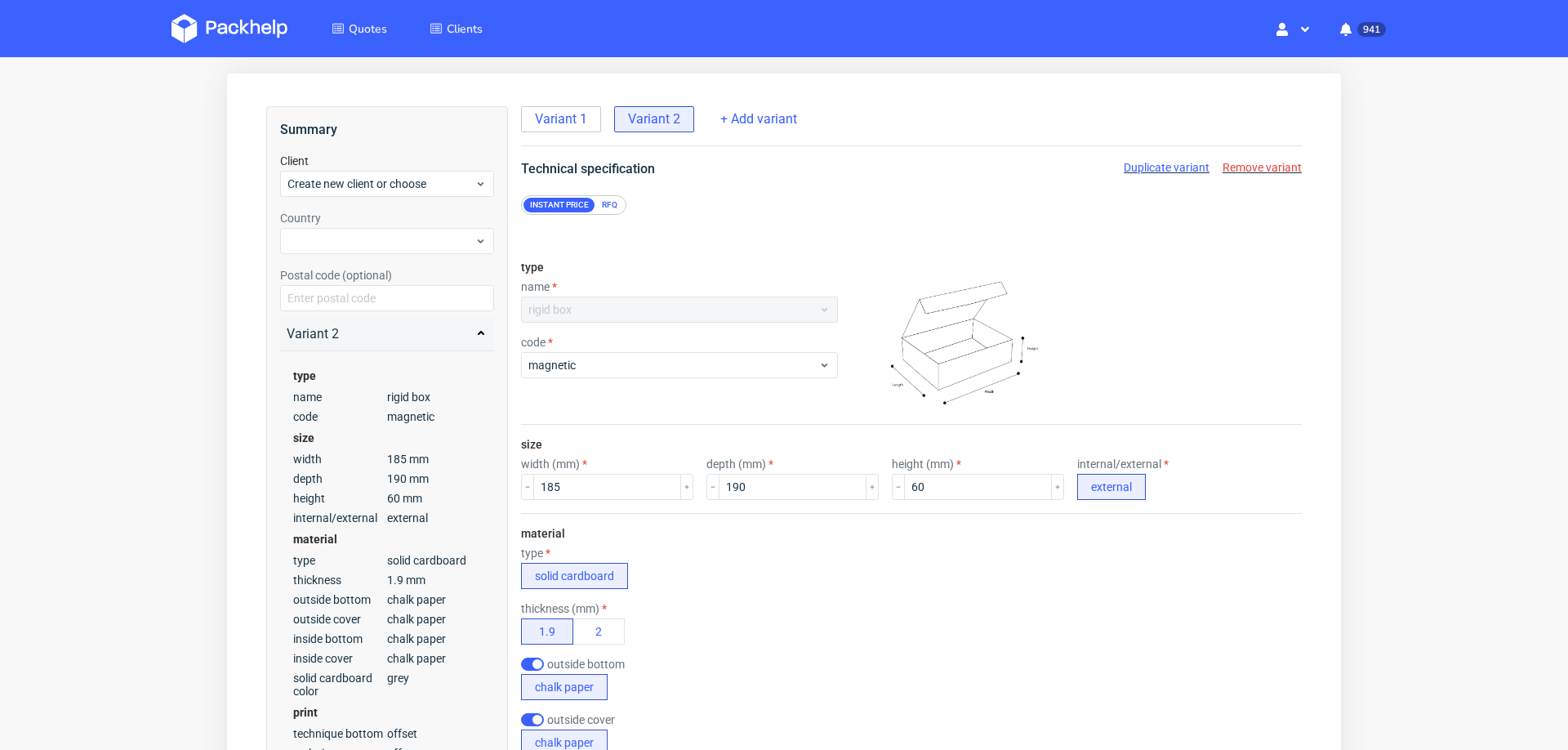
scroll to position [0, 0]
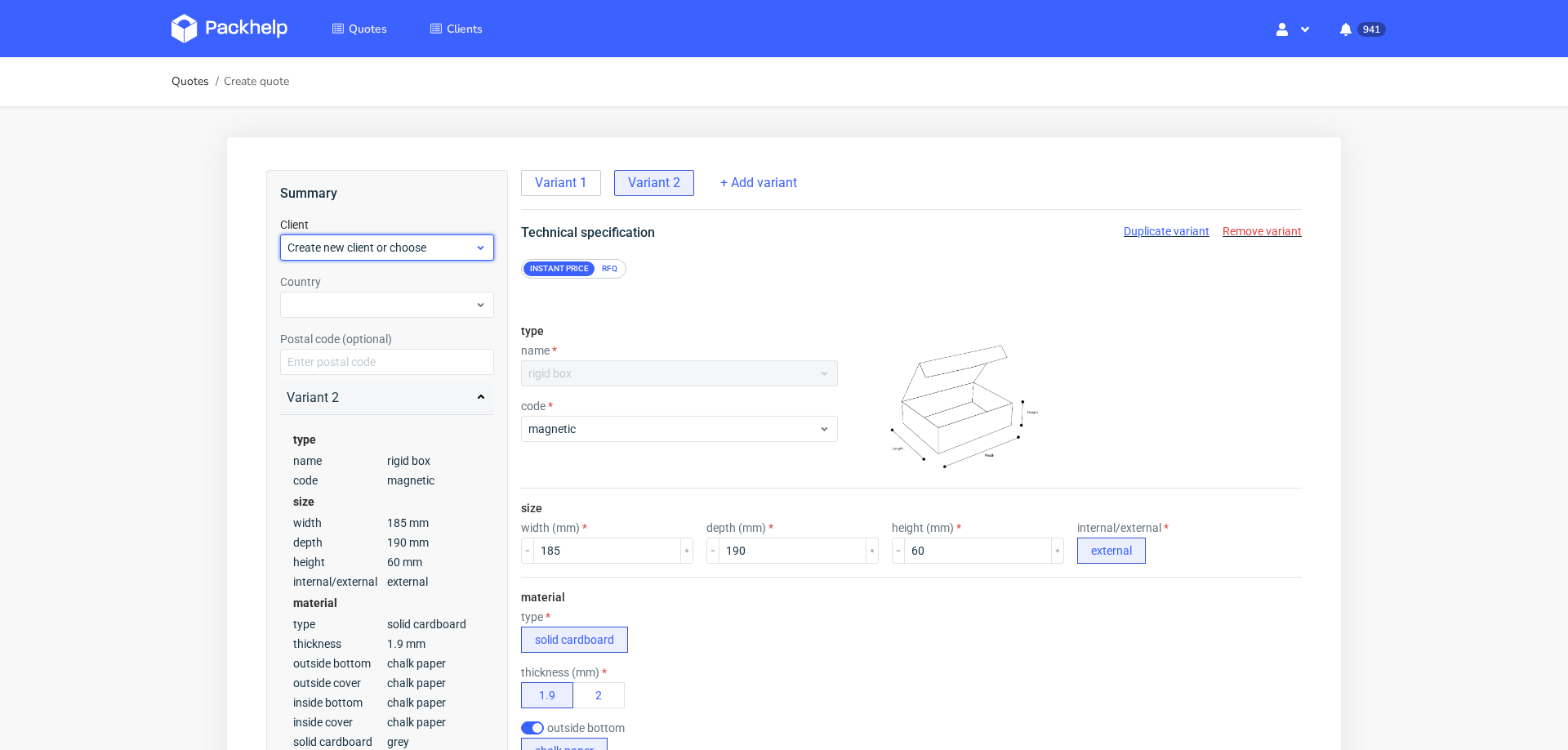
click at [369, 245] on span "Create new client or choose" at bounding box center [381, 247] width 187 height 16
type input "[PERSON_NAME][EMAIL_ADDRESS][DOMAIN_NAME]"
click at [363, 291] on div "Add new client" at bounding box center [387, 285] width 202 height 29
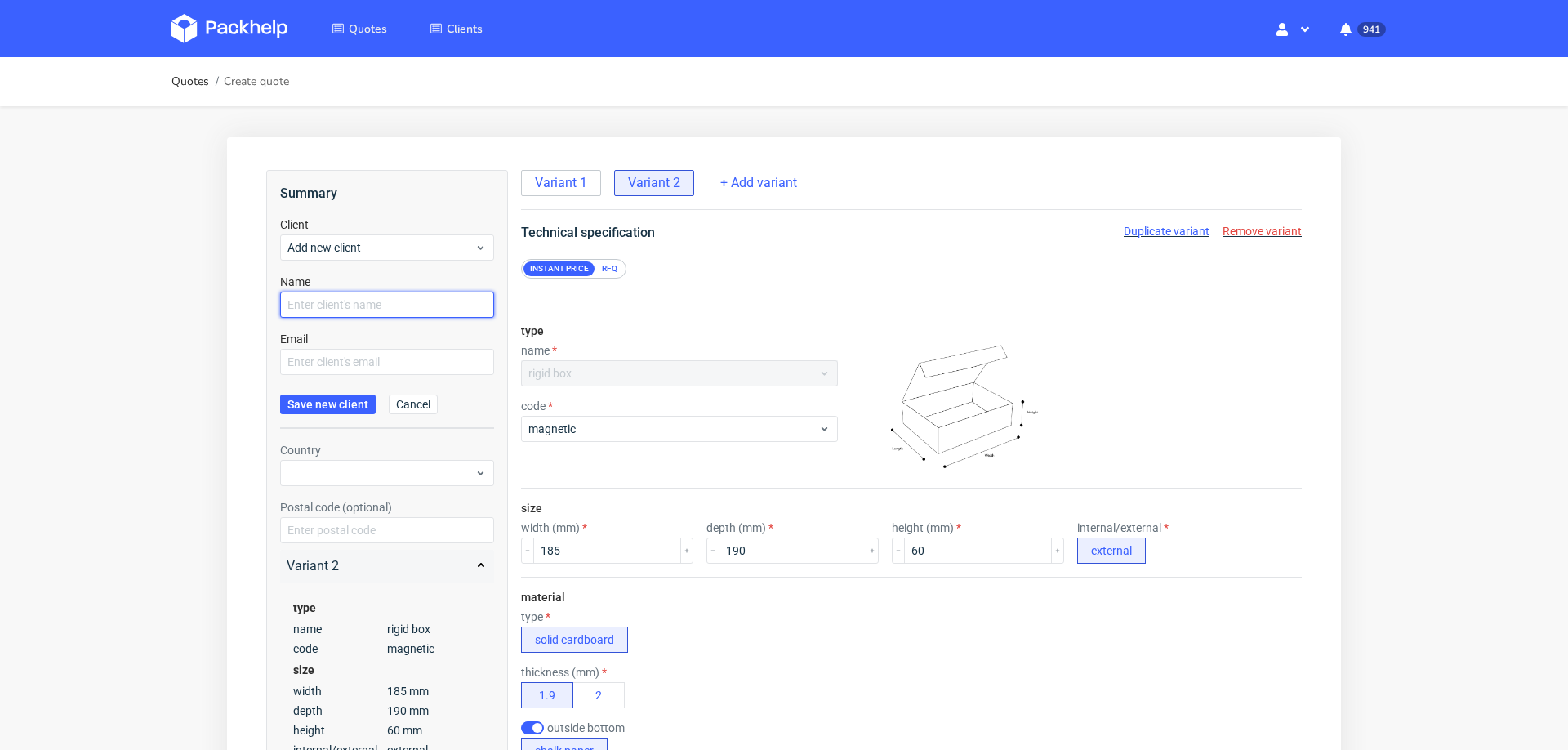
click at [360, 304] on input "text" at bounding box center [387, 304] width 214 height 26
paste input "[PERSON_NAME][EMAIL_ADDRESS][DOMAIN_NAME]"
type input "[PERSON_NAME][EMAIL_ADDRESS][DOMAIN_NAME]"
click at [357, 359] on input "text" at bounding box center [387, 361] width 214 height 26
paste input "[PERSON_NAME][EMAIL_ADDRESS][DOMAIN_NAME]"
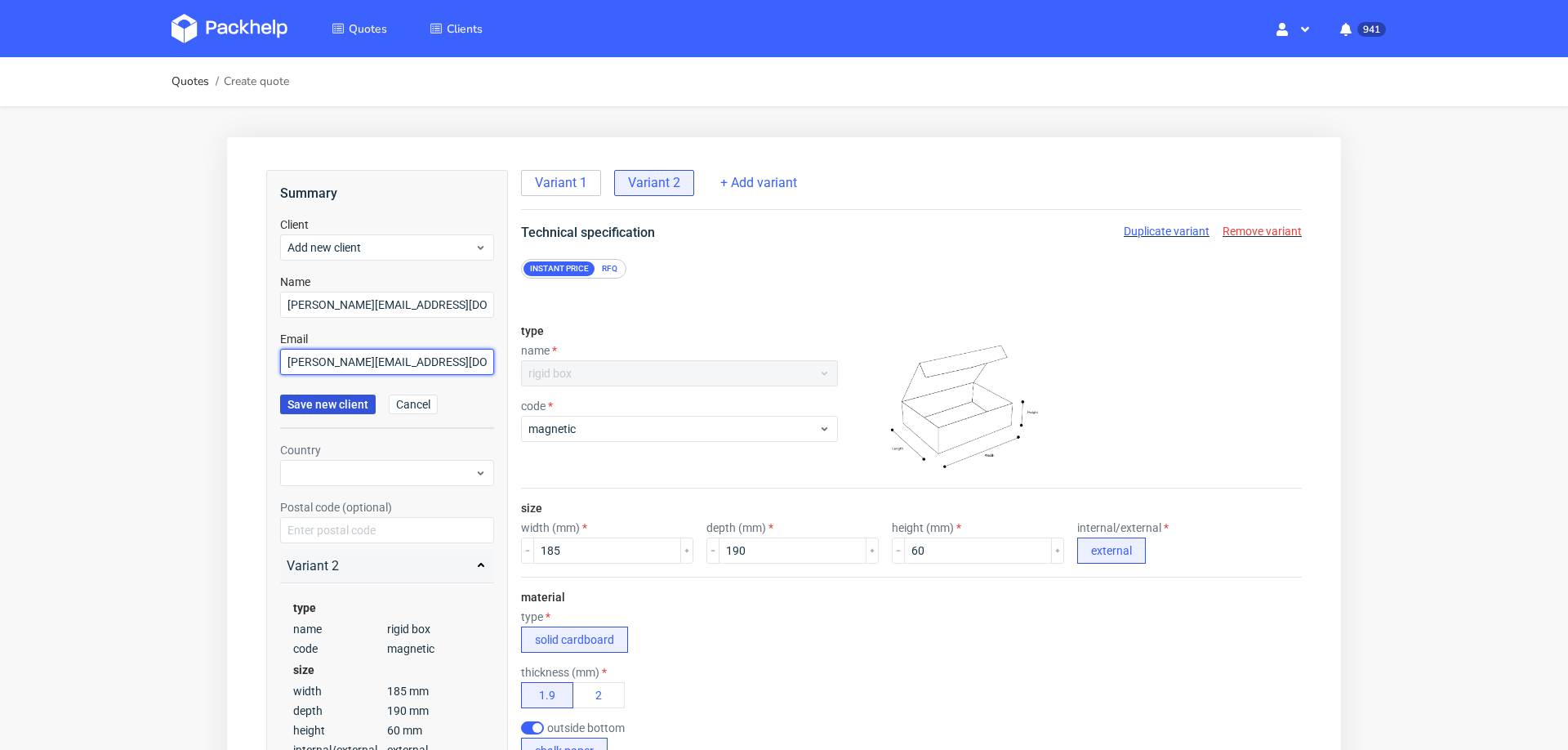
type input "[PERSON_NAME][EMAIL_ADDRESS][DOMAIN_NAME]"
click at [347, 407] on span "Save new client" at bounding box center [328, 404] width 81 height 12
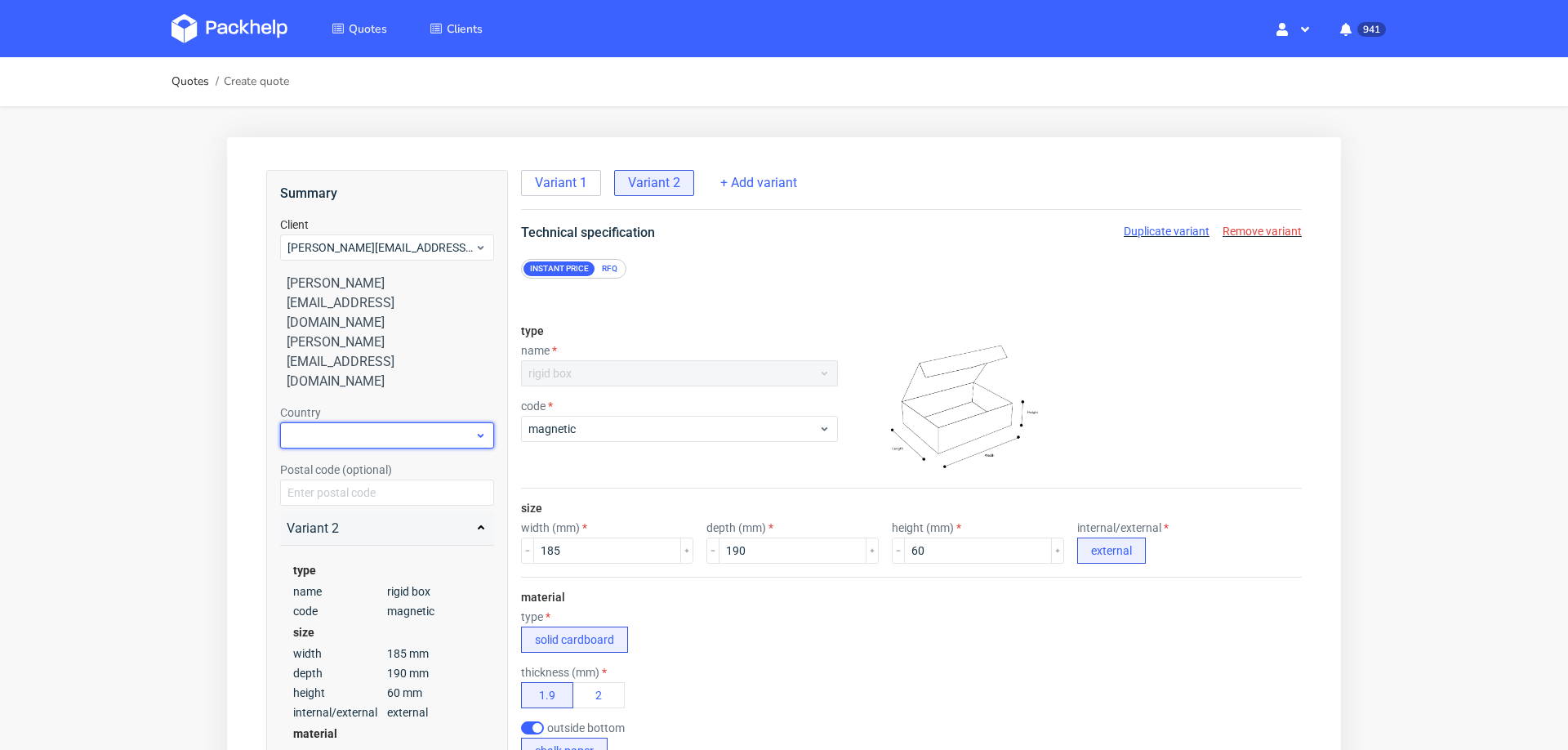
click at [375, 422] on div at bounding box center [387, 435] width 214 height 26
type input "spa"
click at [346, 401] on div "Spain" at bounding box center [387, 395] width 202 height 29
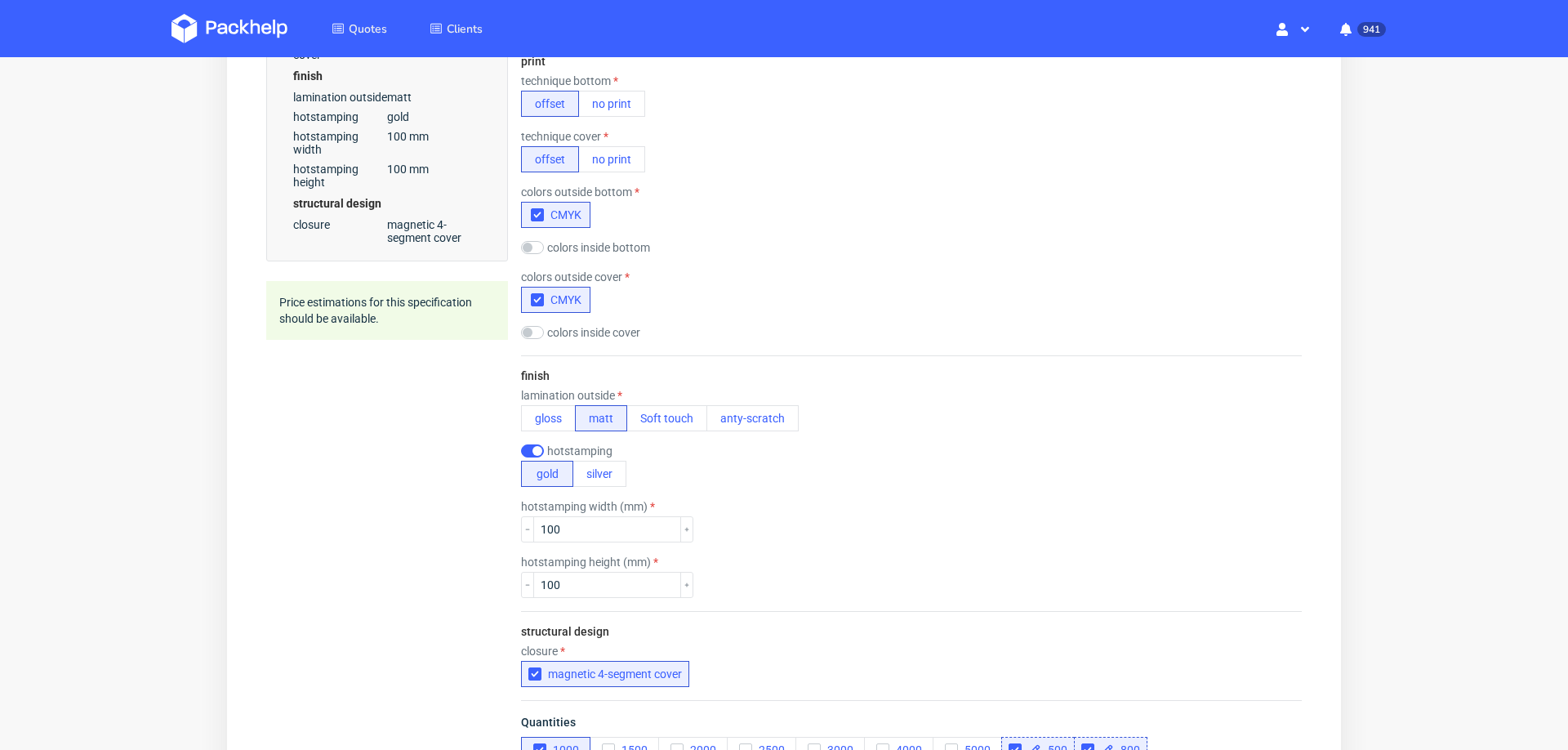
scroll to position [1325, 0]
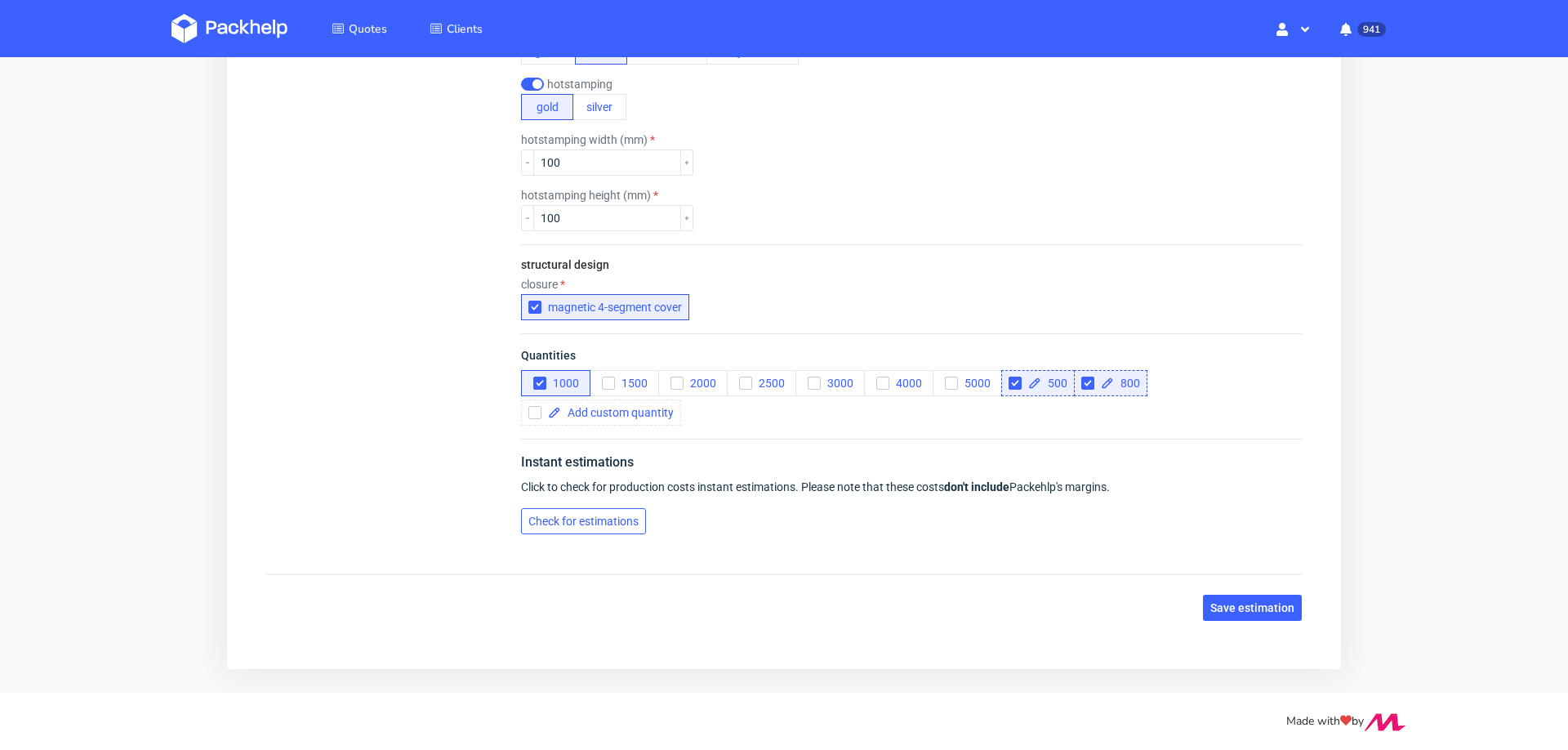
click at [564, 515] on span "Check for estimations" at bounding box center [584, 521] width 110 height 12
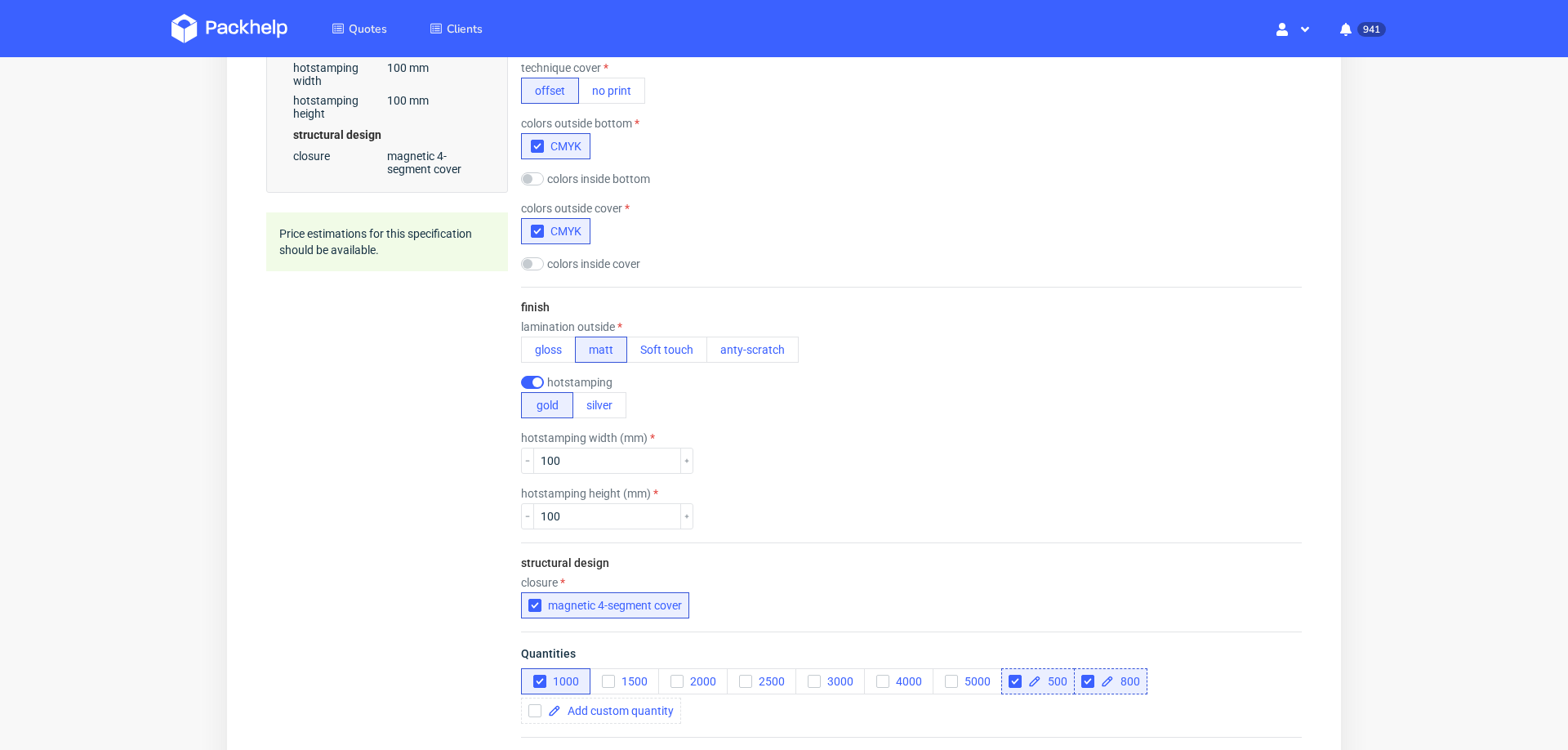
scroll to position [0, 0]
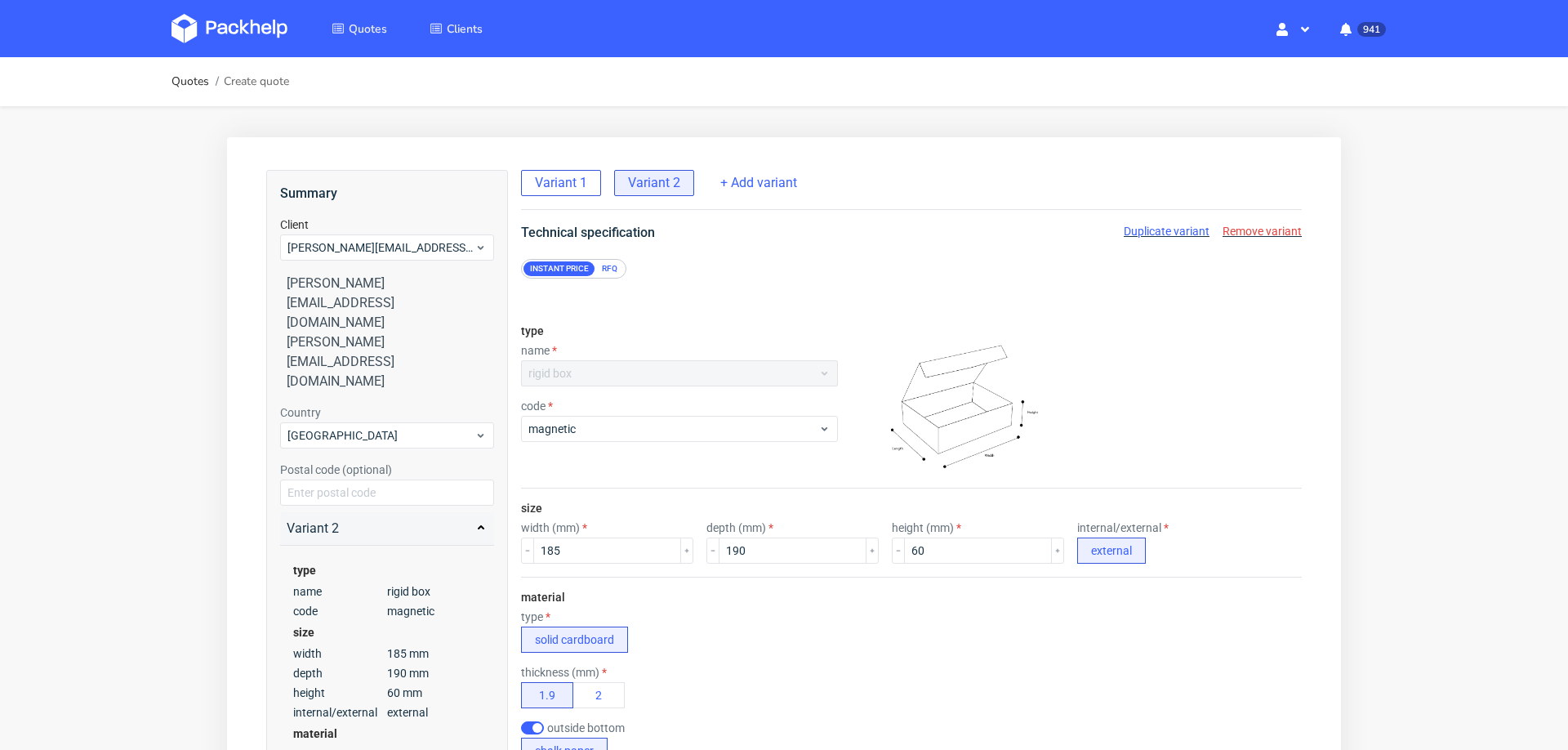
click at [569, 174] on span "Variant 1" at bounding box center [561, 183] width 53 height 18
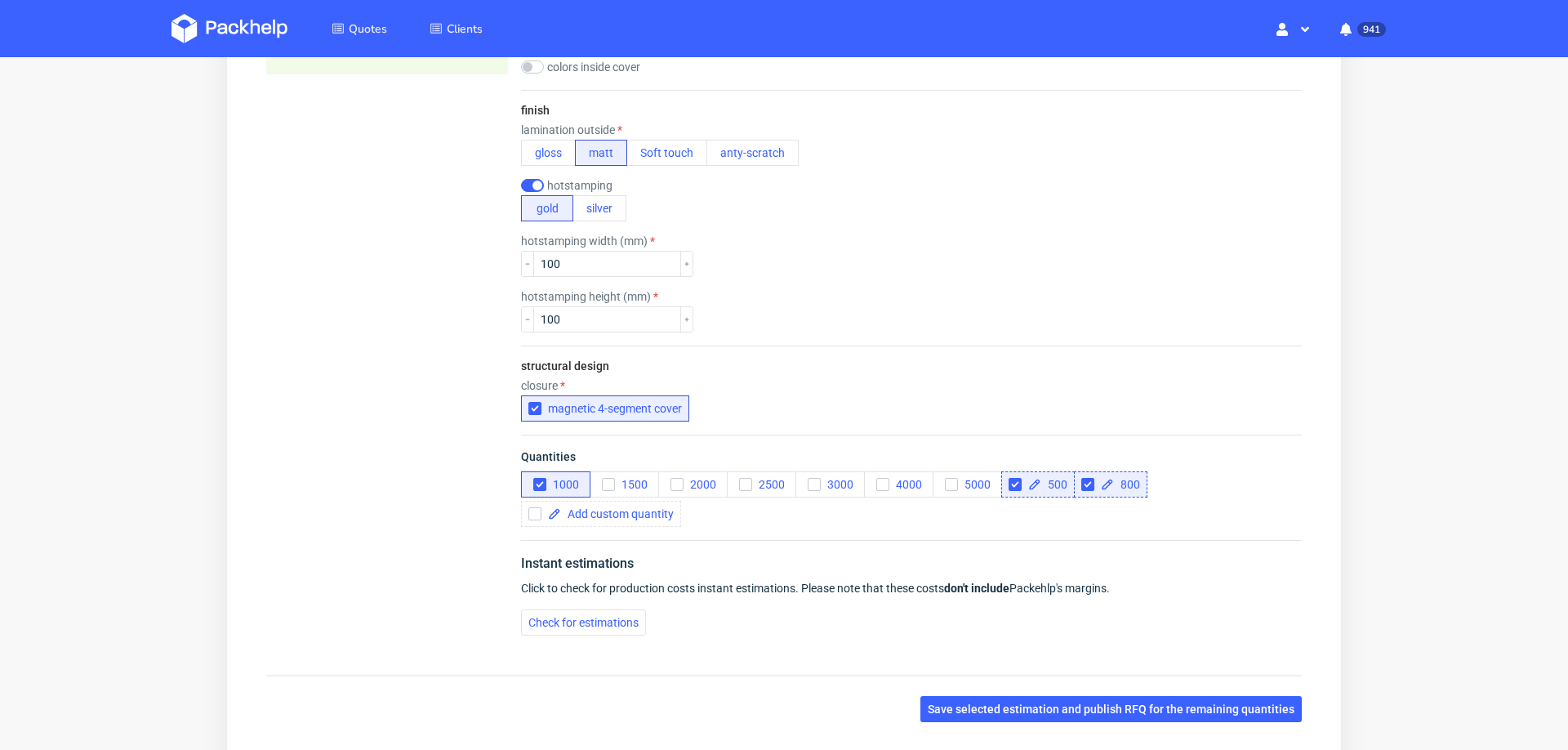
scroll to position [1265, 0]
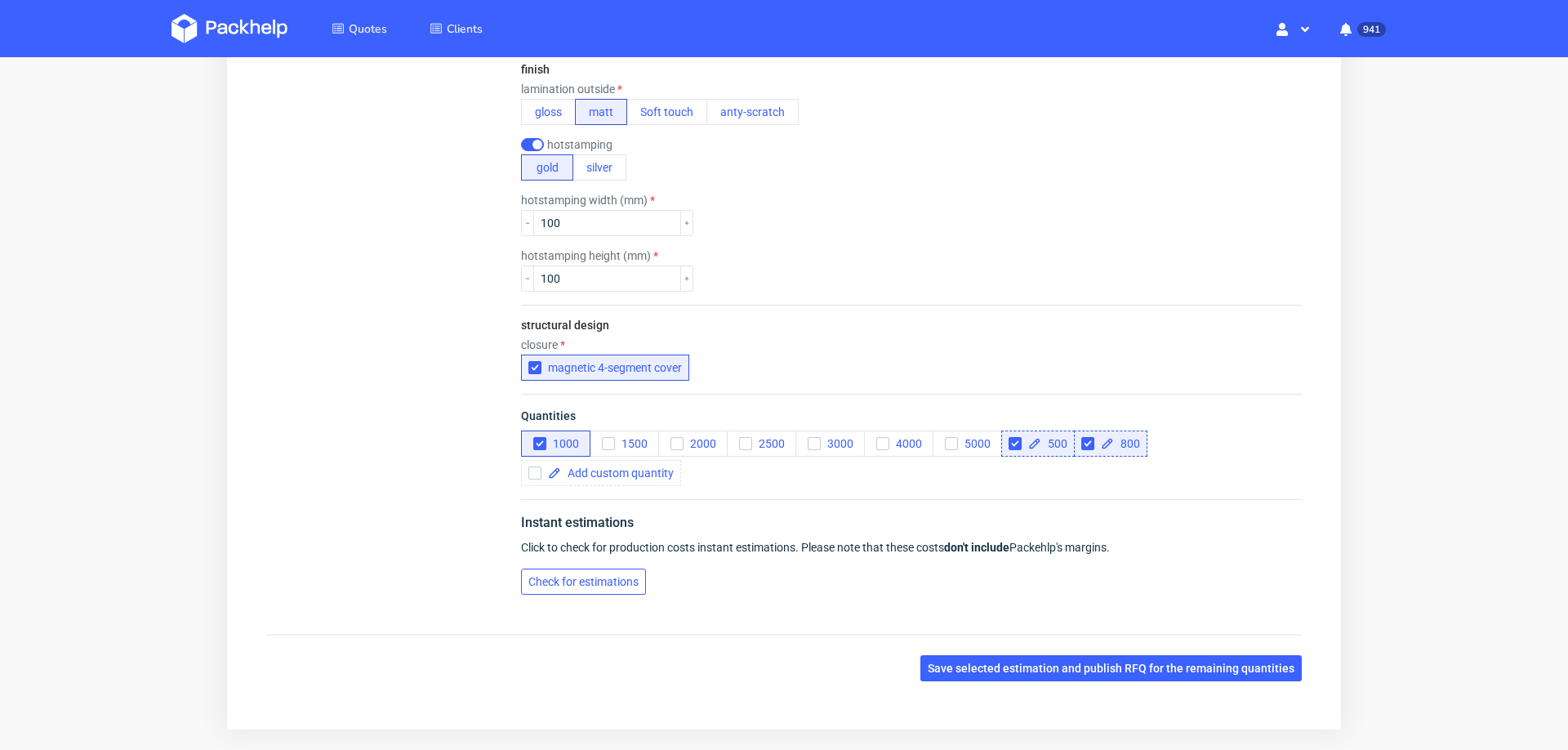
click at [573, 585] on button "Check for estimations" at bounding box center [584, 582] width 125 height 26
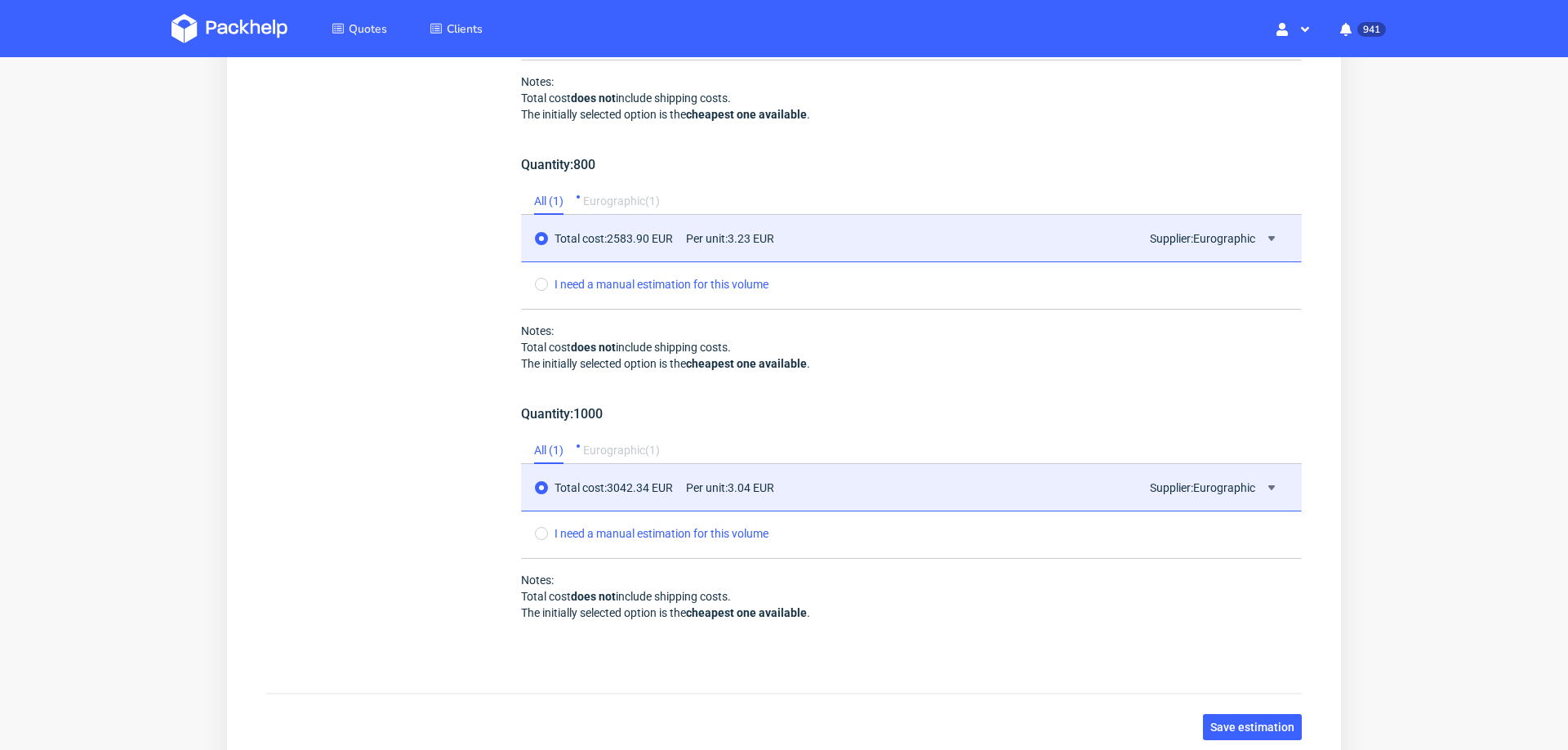
scroll to position [2214, 0]
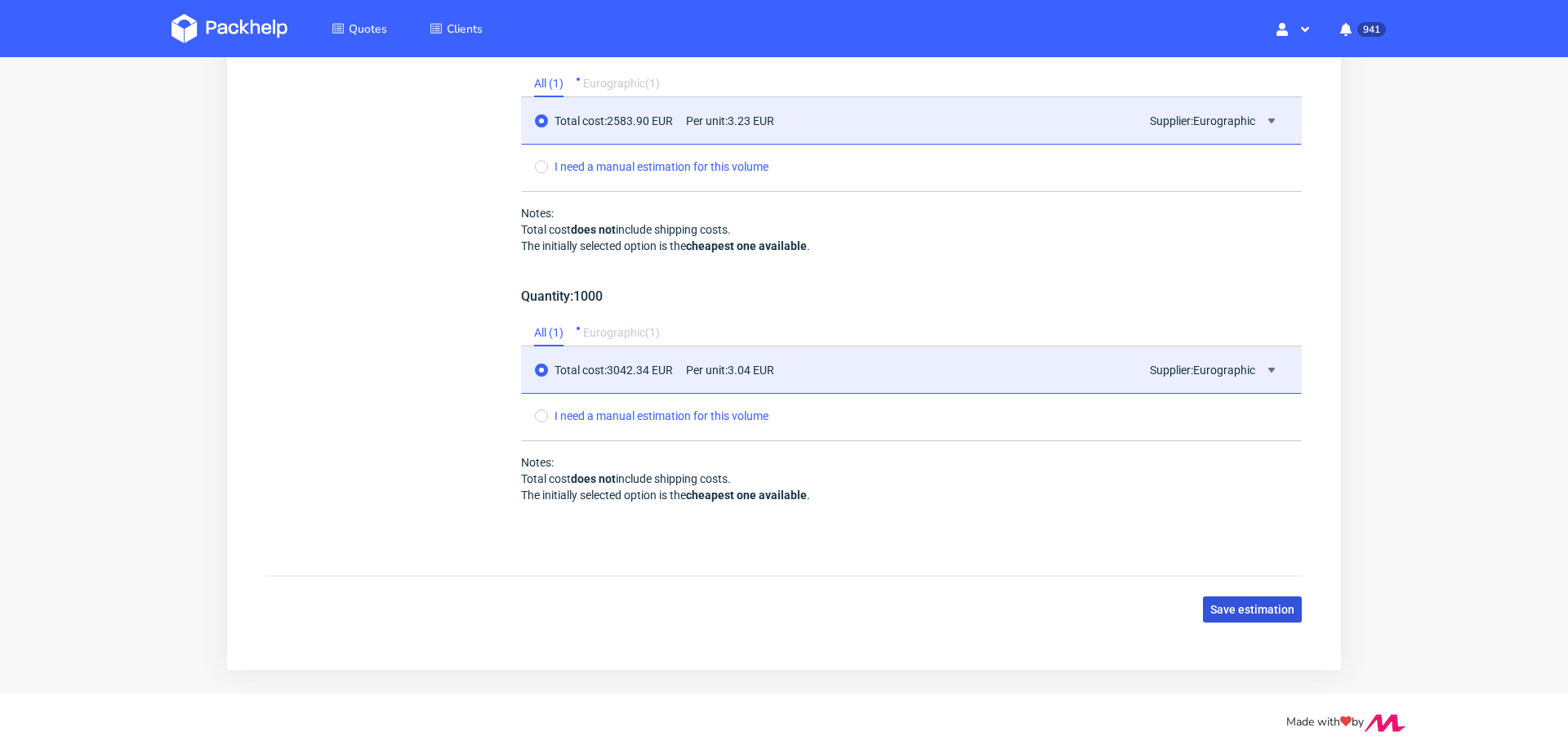
click at [1219, 604] on span "Save estimation" at bounding box center [1252, 610] width 84 height 12
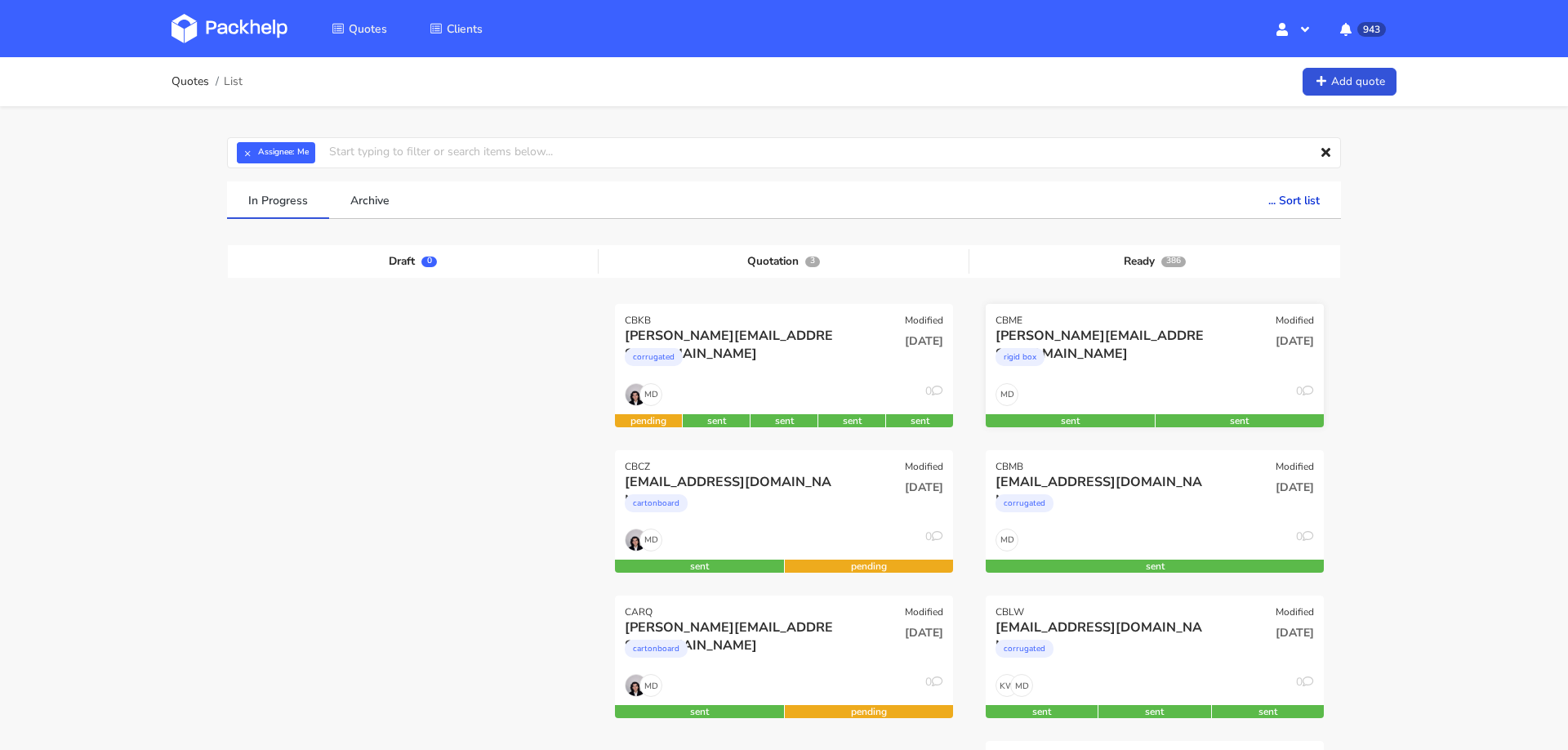
click at [1165, 408] on div "MD 0" at bounding box center [1155, 399] width 339 height 31
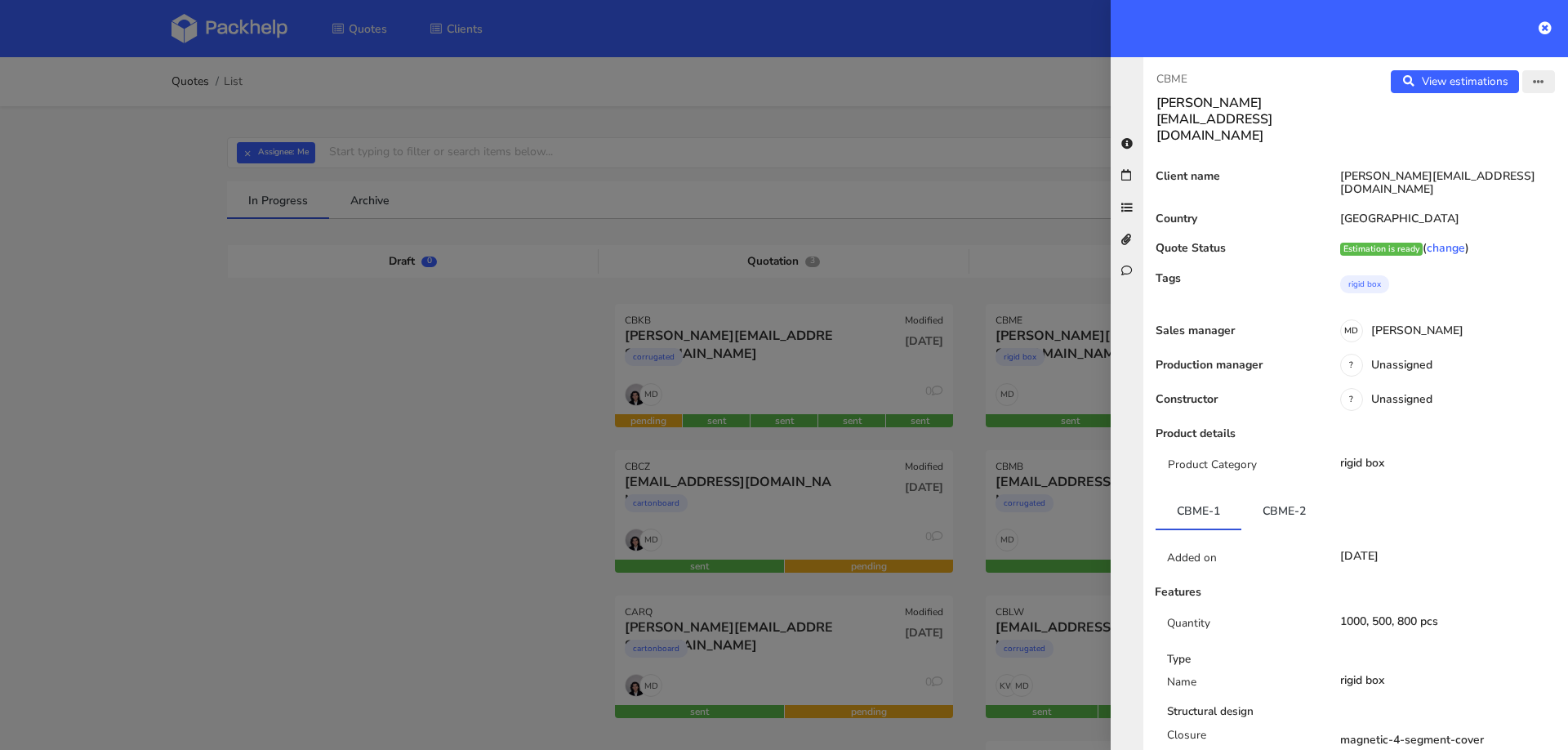
click at [1540, 89] on button "button" at bounding box center [1539, 82] width 33 height 23
click at [1485, 141] on link "Edit quote" at bounding box center [1485, 145] width 144 height 27
click at [1431, 102] on div "View estimations View quote Edit quote Reject quote" at bounding box center [1462, 107] width 213 height 73
click at [1432, 94] on div "View estimations View quote Edit quote Reject quote" at bounding box center [1462, 107] width 213 height 73
click at [1432, 84] on link "View estimations" at bounding box center [1455, 82] width 129 height 23
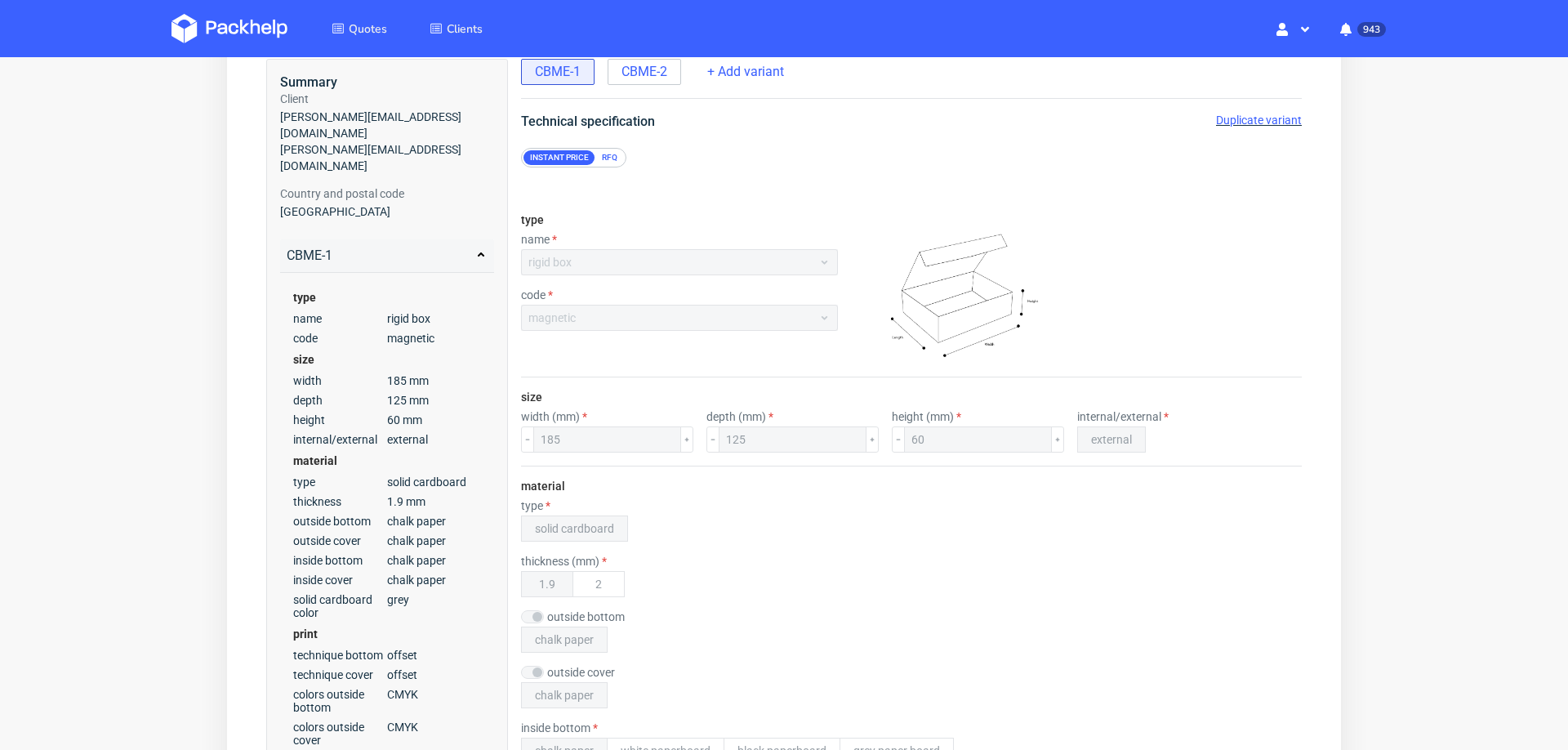
click at [1237, 125] on span "Duplicate variant" at bounding box center [1258, 120] width 86 height 13
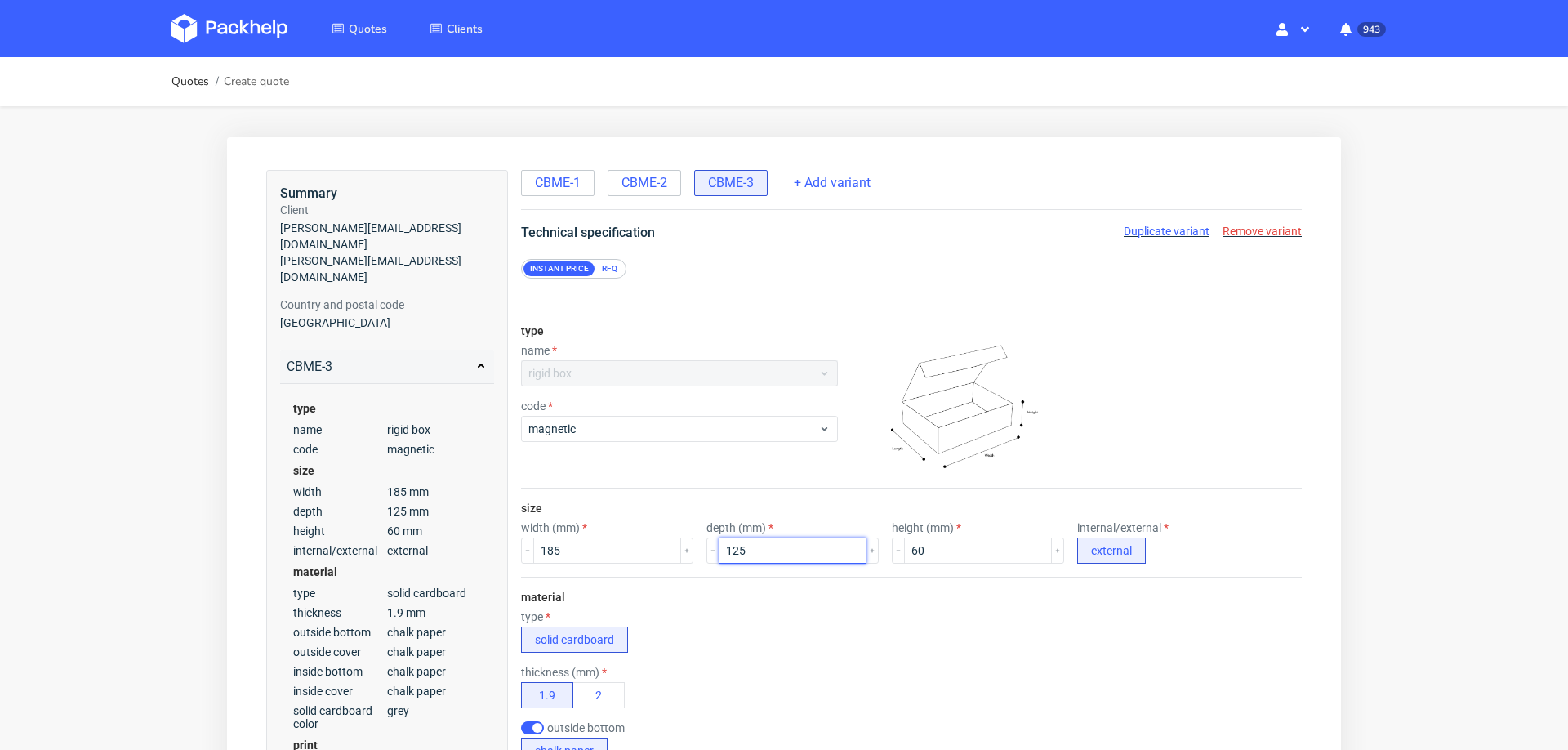
click at [743, 550] on input "125" at bounding box center [792, 551] width 148 height 26
type input "65"
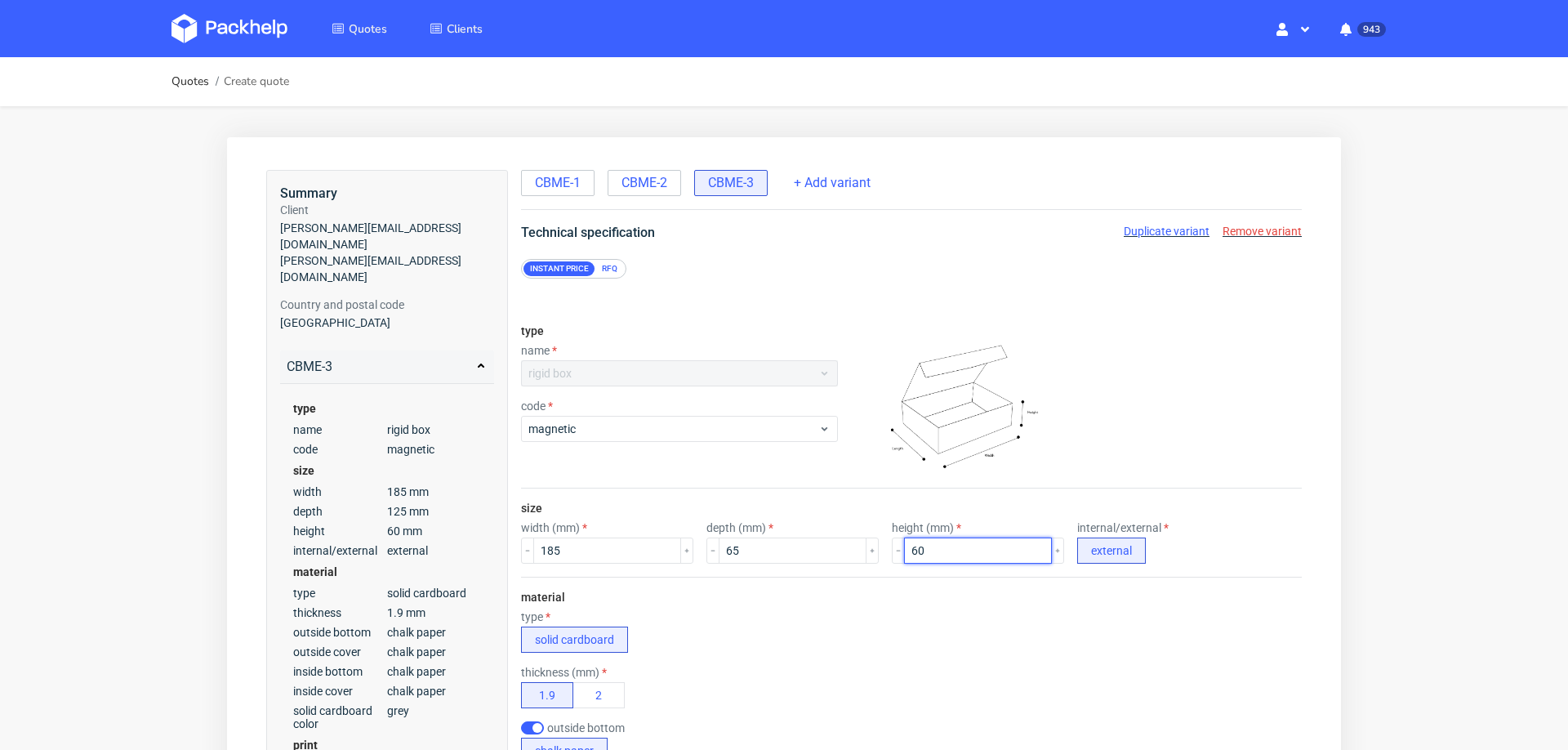
click at [904, 540] on input "60" at bounding box center [978, 551] width 148 height 26
type input "30"
click at [928, 650] on div "type solid cardboard" at bounding box center [912, 631] width 781 height 43
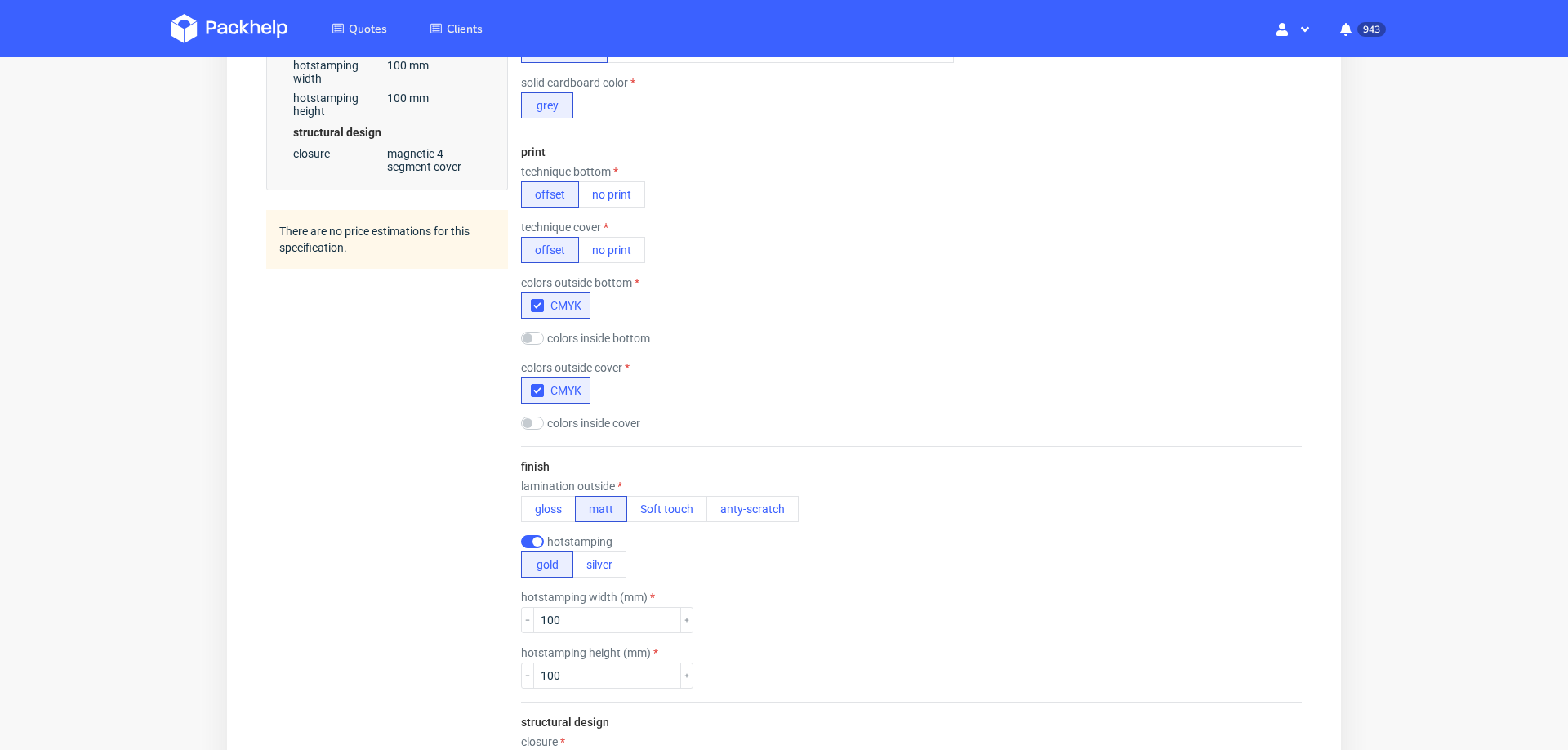
scroll to position [869, 0]
click at [537, 505] on button "gloss" at bounding box center [549, 508] width 54 height 26
click at [606, 499] on button "matt" at bounding box center [601, 508] width 53 height 26
click at [550, 501] on button "gloss" at bounding box center [549, 508] width 54 height 26
click at [731, 483] on div "lamination outside" at bounding box center [660, 486] width 278 height 13
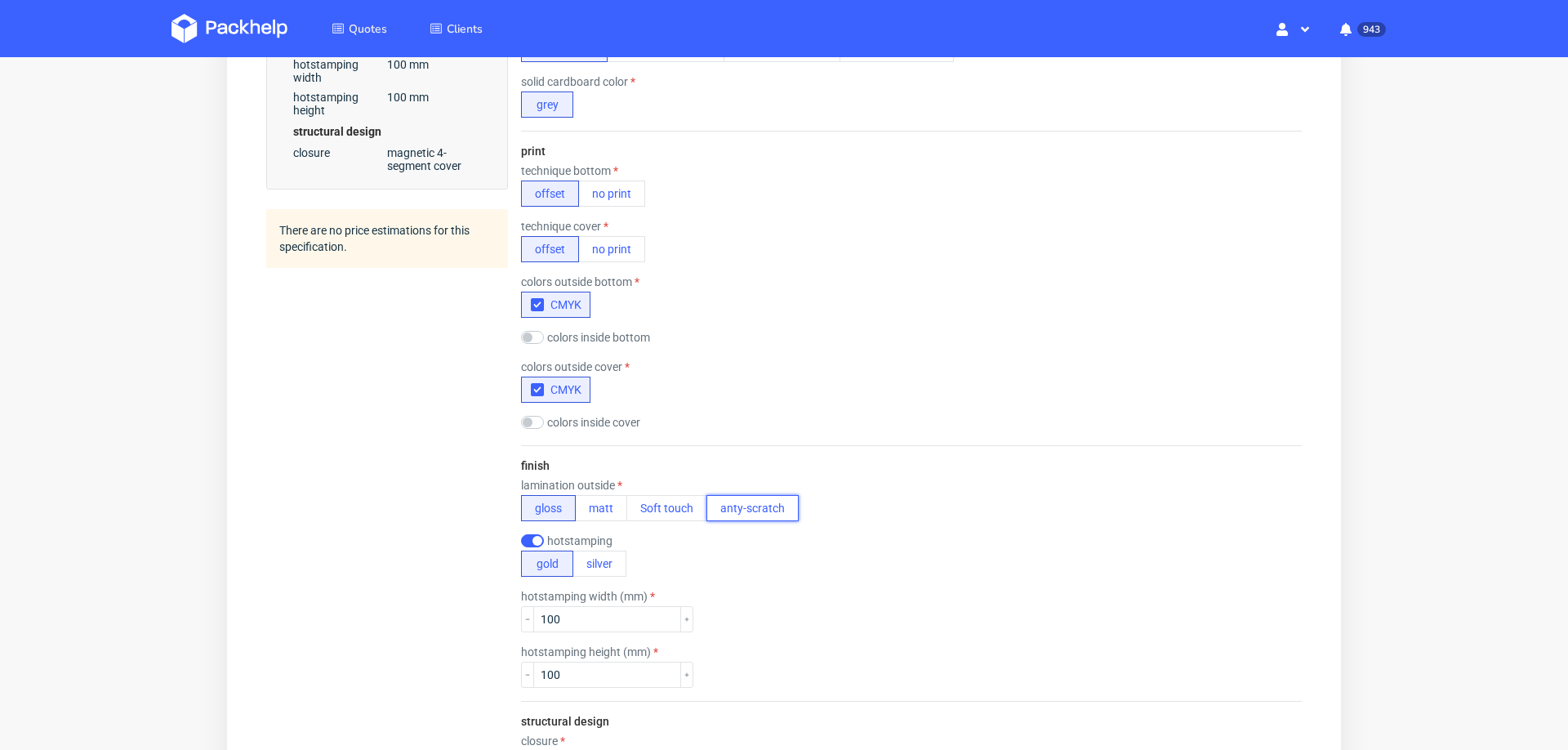
click at [731, 495] on button "anty-scratch" at bounding box center [752, 508] width 92 height 26
click at [676, 486] on div "lamination outside gloss matt Soft touch anty-scratch" at bounding box center [660, 500] width 278 height 43
click at [673, 506] on button "Soft touch" at bounding box center [666, 508] width 81 height 26
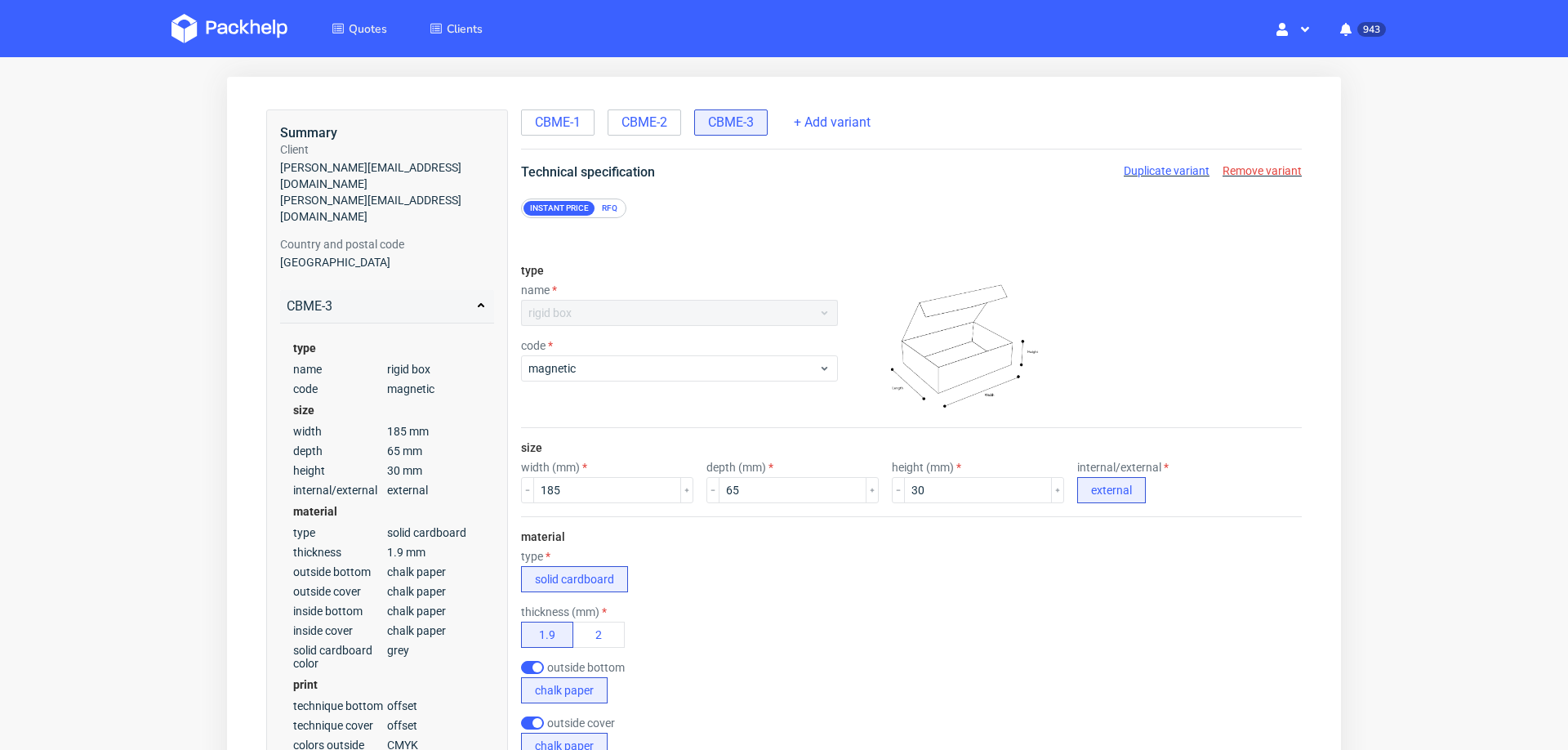
scroll to position [0, 0]
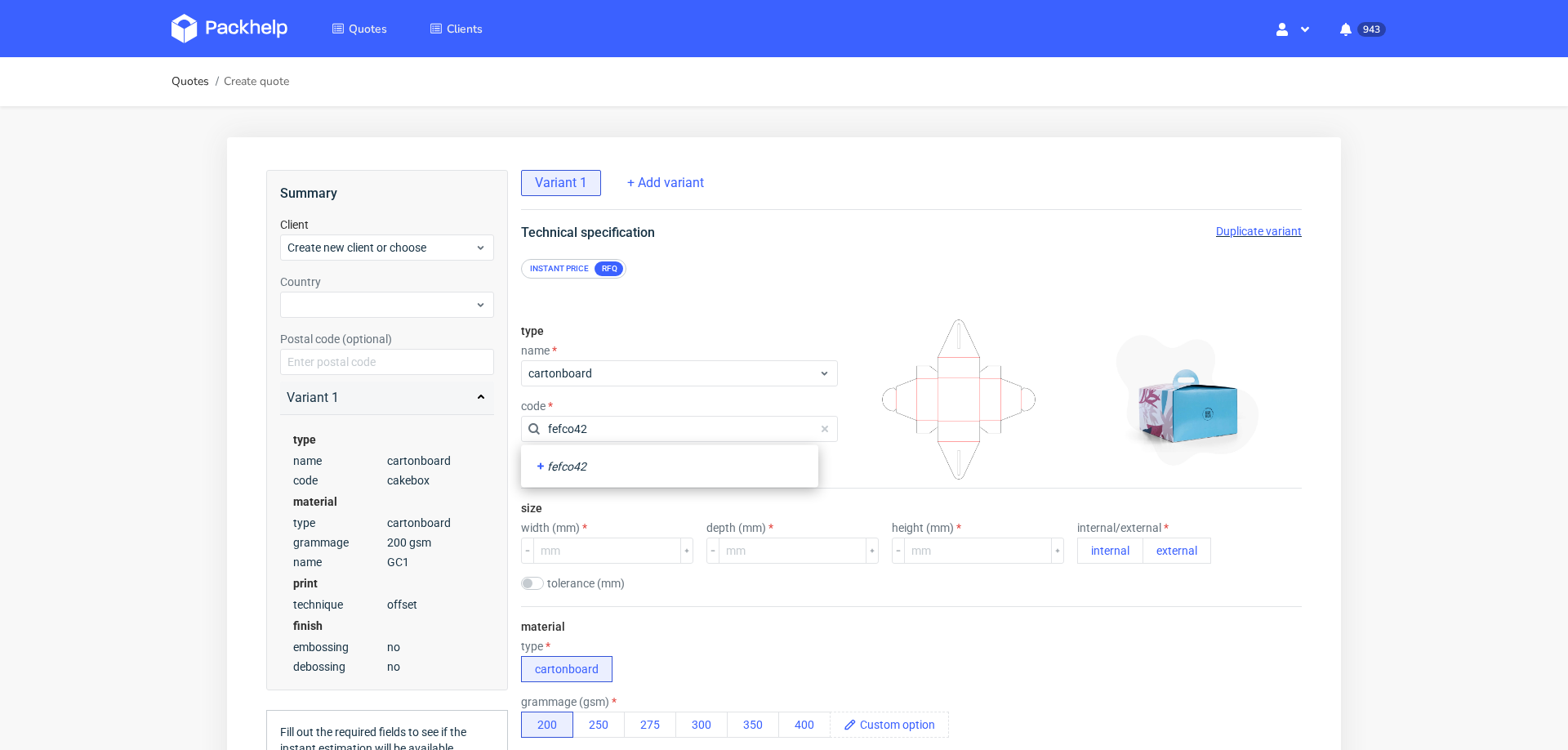
type input "fefco427"
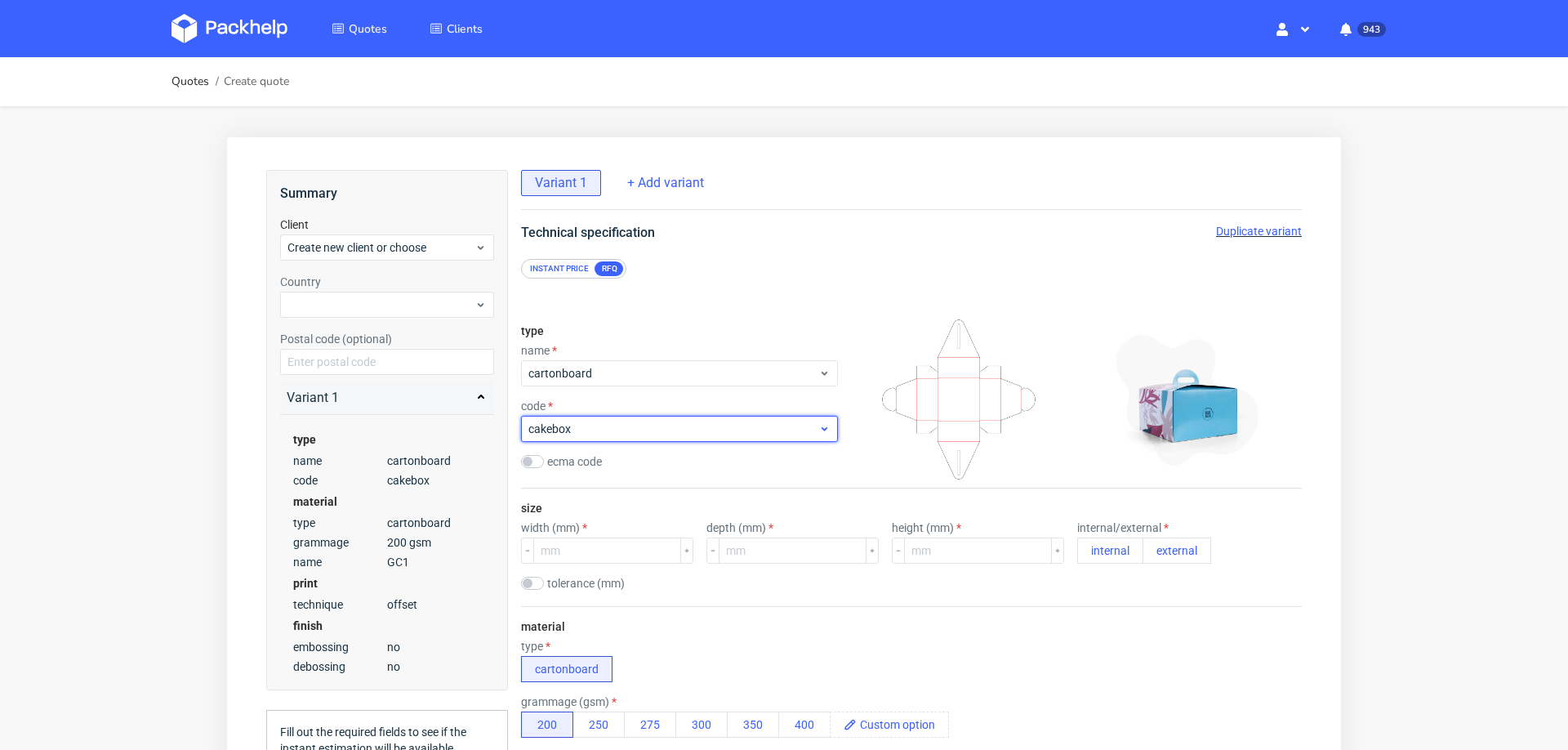
click at [623, 437] on span "cakebox" at bounding box center [674, 429] width 290 height 16
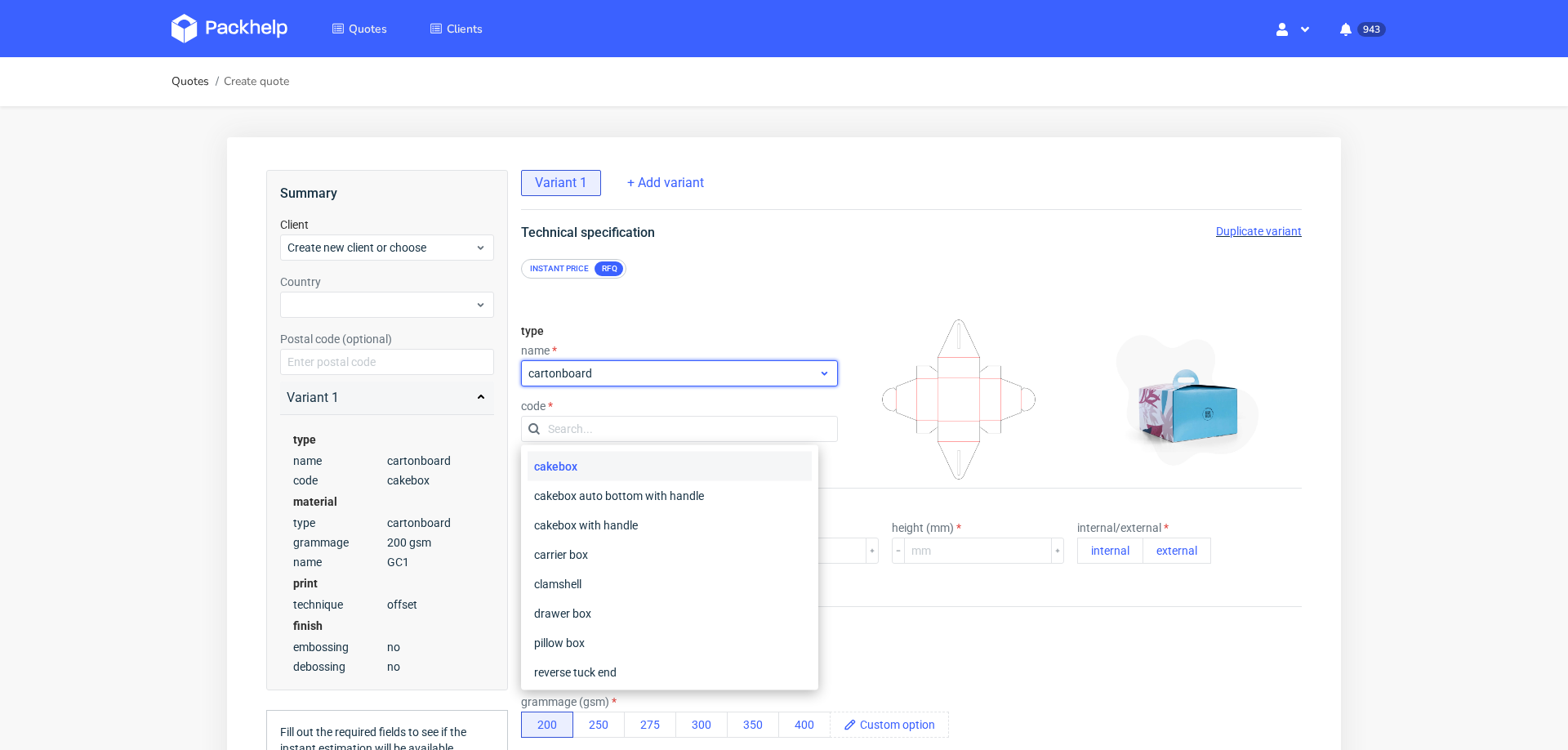
click at [608, 380] on span "cartonboard" at bounding box center [674, 373] width 290 height 16
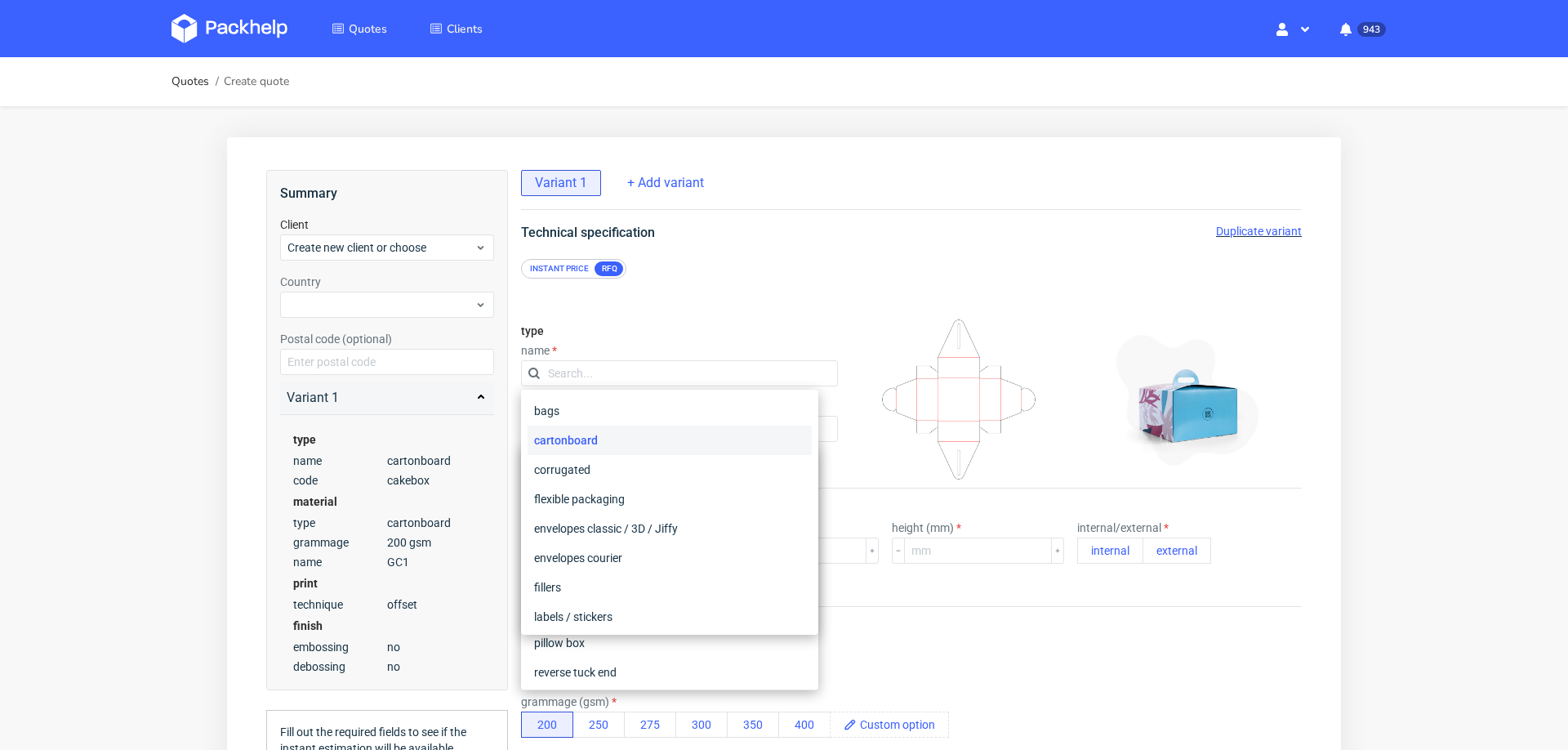
click at [668, 327] on div "type name code ecma code" at bounding box center [680, 399] width 317 height 177
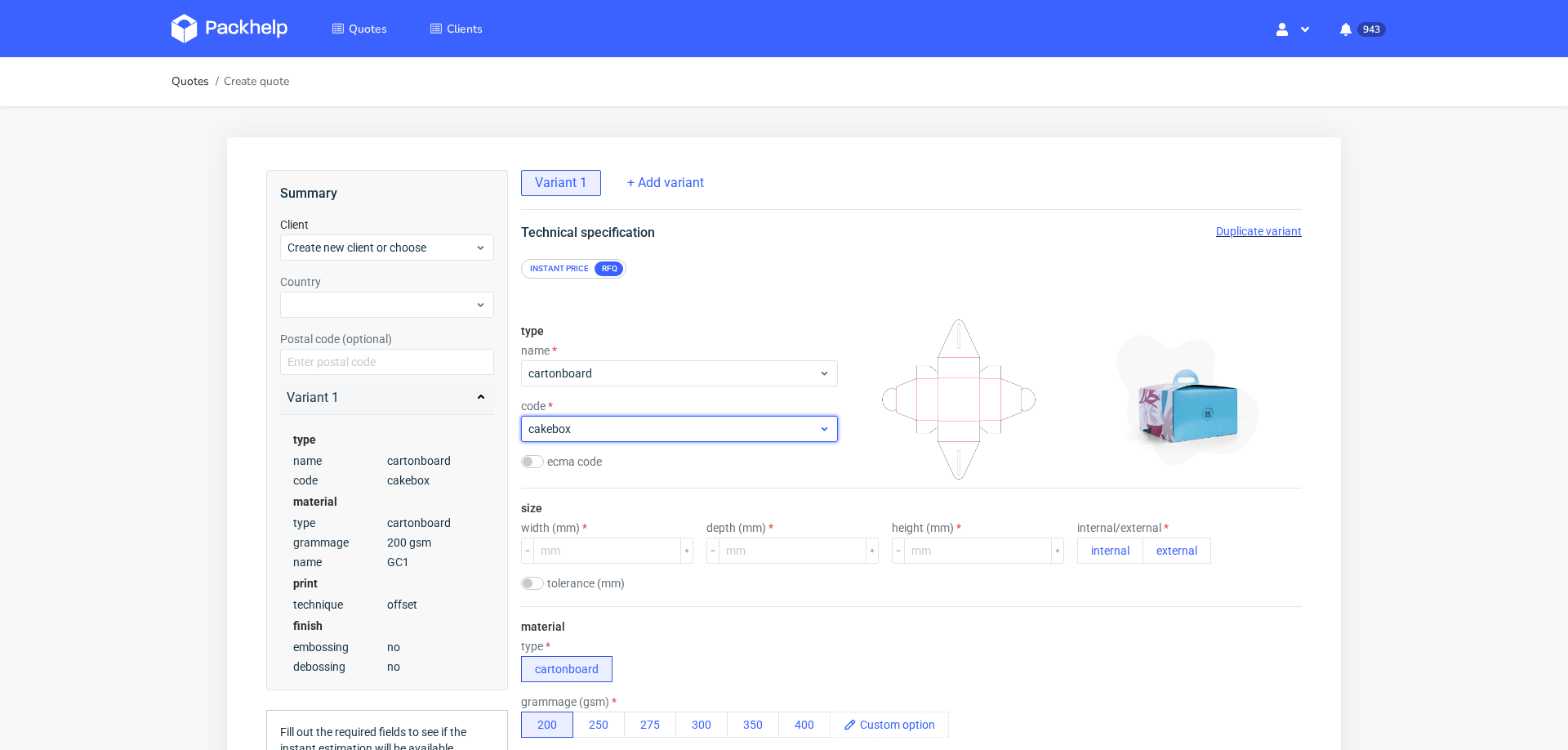
click at [606, 430] on span "cakebox" at bounding box center [674, 429] width 290 height 16
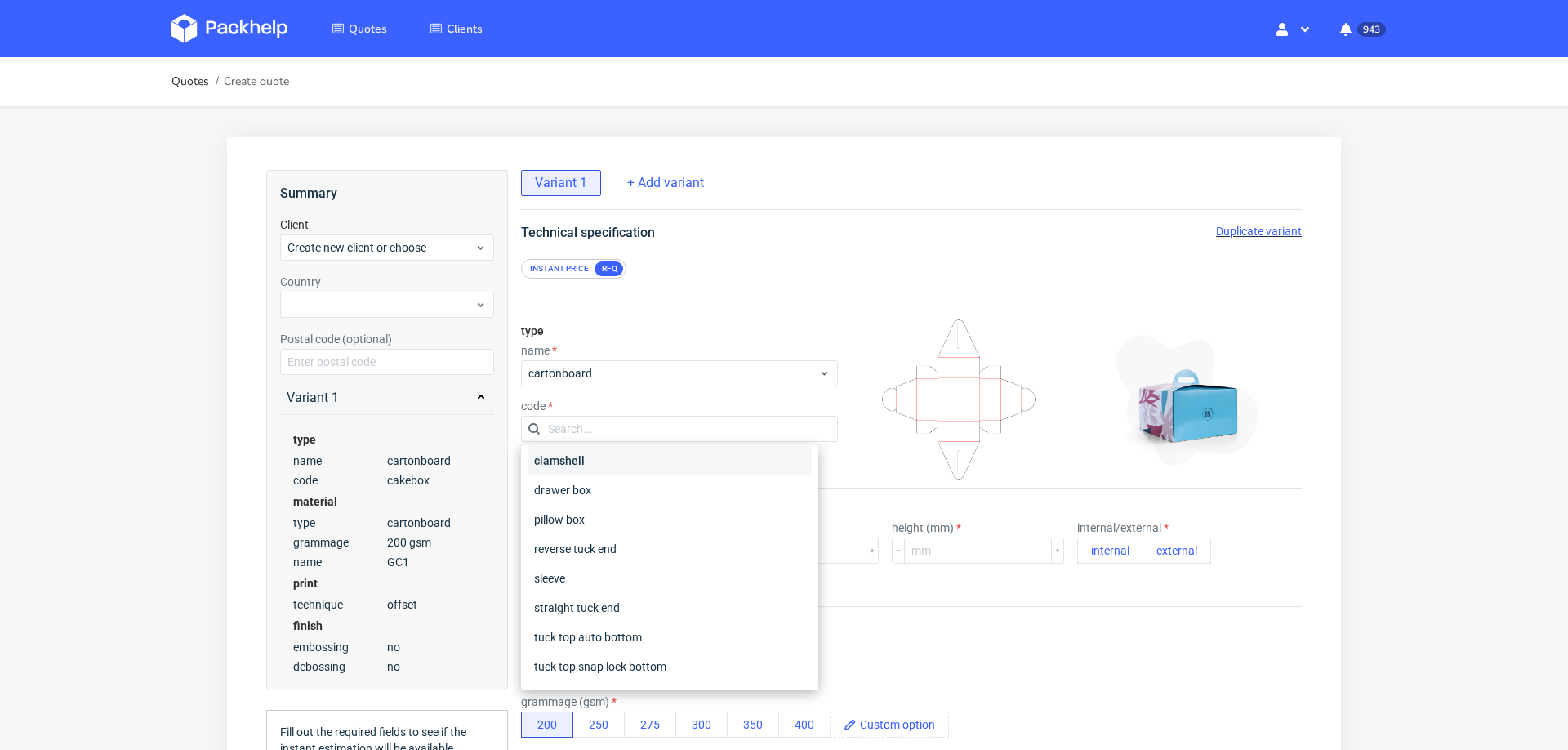
scroll to position [169, 0]
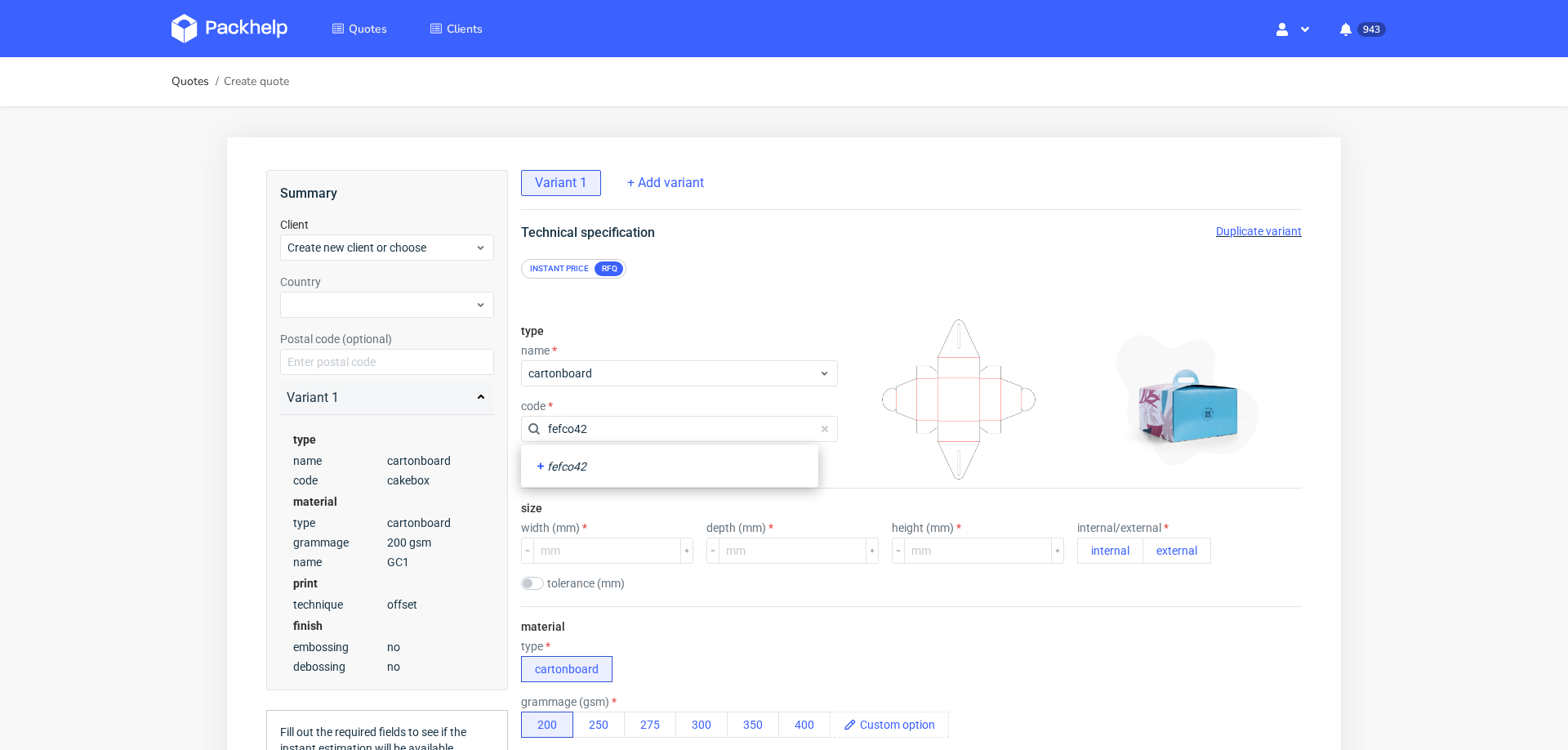
type input "fefco427"
click at [559, 464] on div "fefco427" at bounding box center [670, 466] width 272 height 16
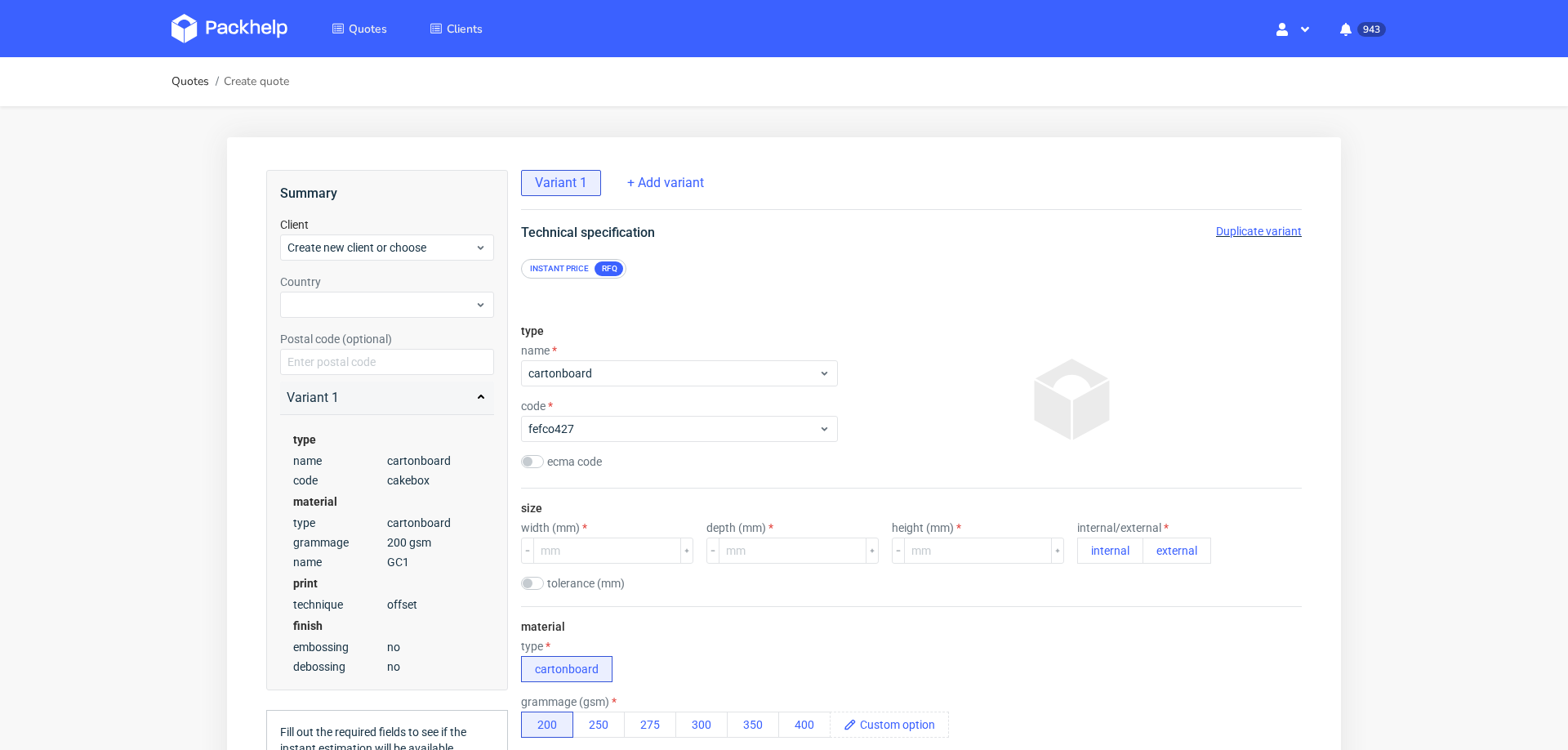
scroll to position [5, 0]
click at [567, 538] on input "number" at bounding box center [607, 551] width 148 height 26
type input "502"
click at [787, 544] on input "number" at bounding box center [792, 551] width 148 height 26
type input "330"
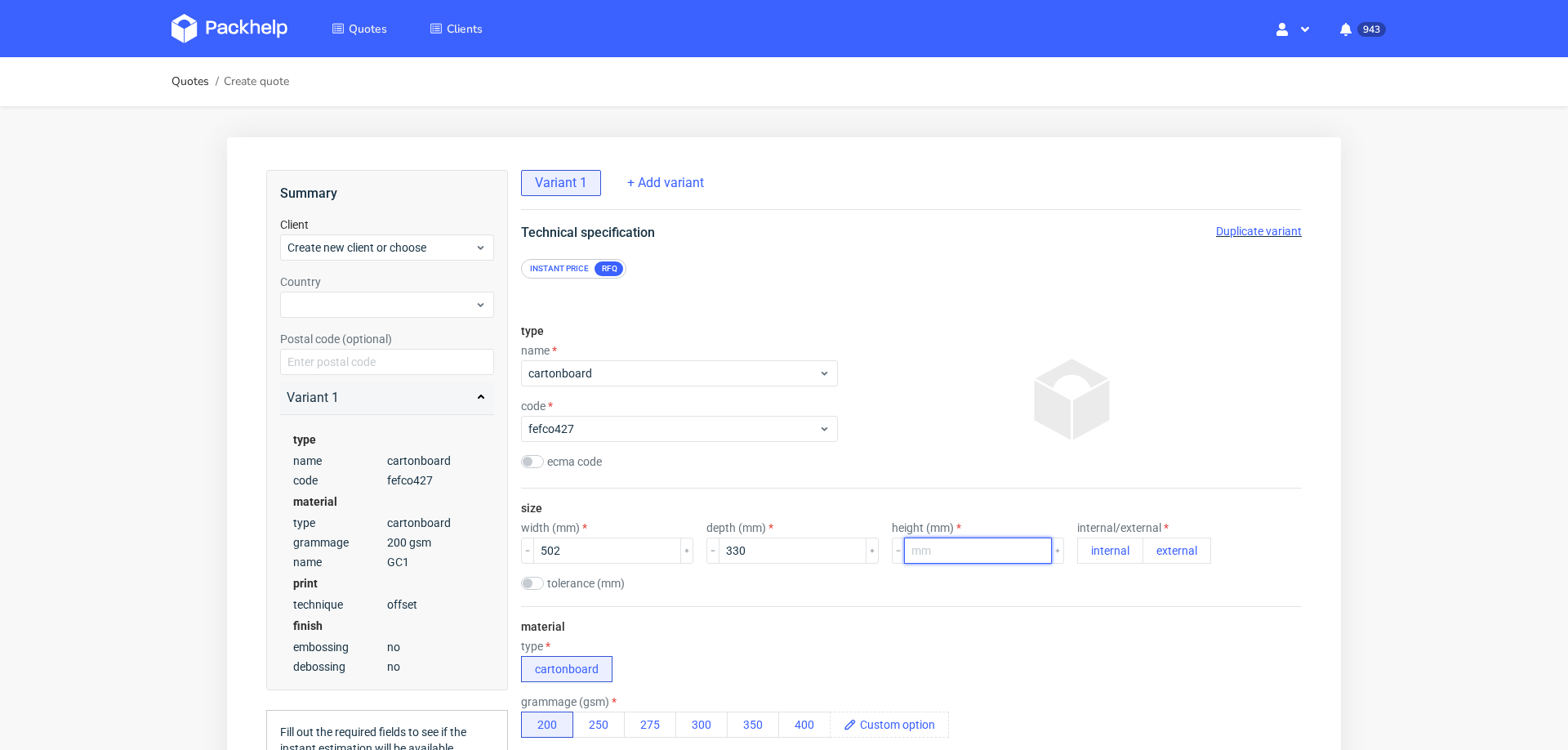
click at [960, 538] on input "number" at bounding box center [978, 551] width 148 height 26
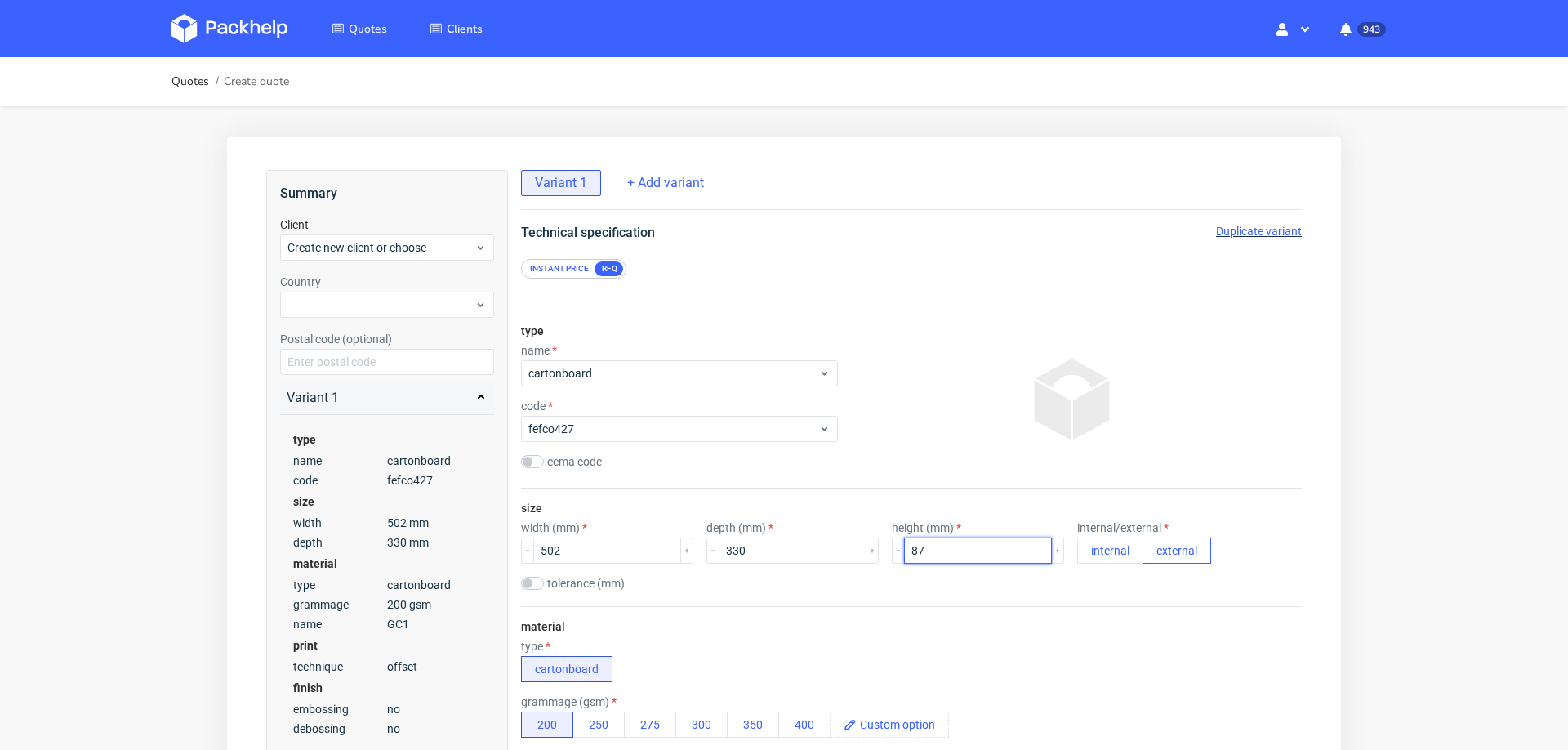
type input "87"
click at [1148, 548] on button "external" at bounding box center [1177, 551] width 69 height 26
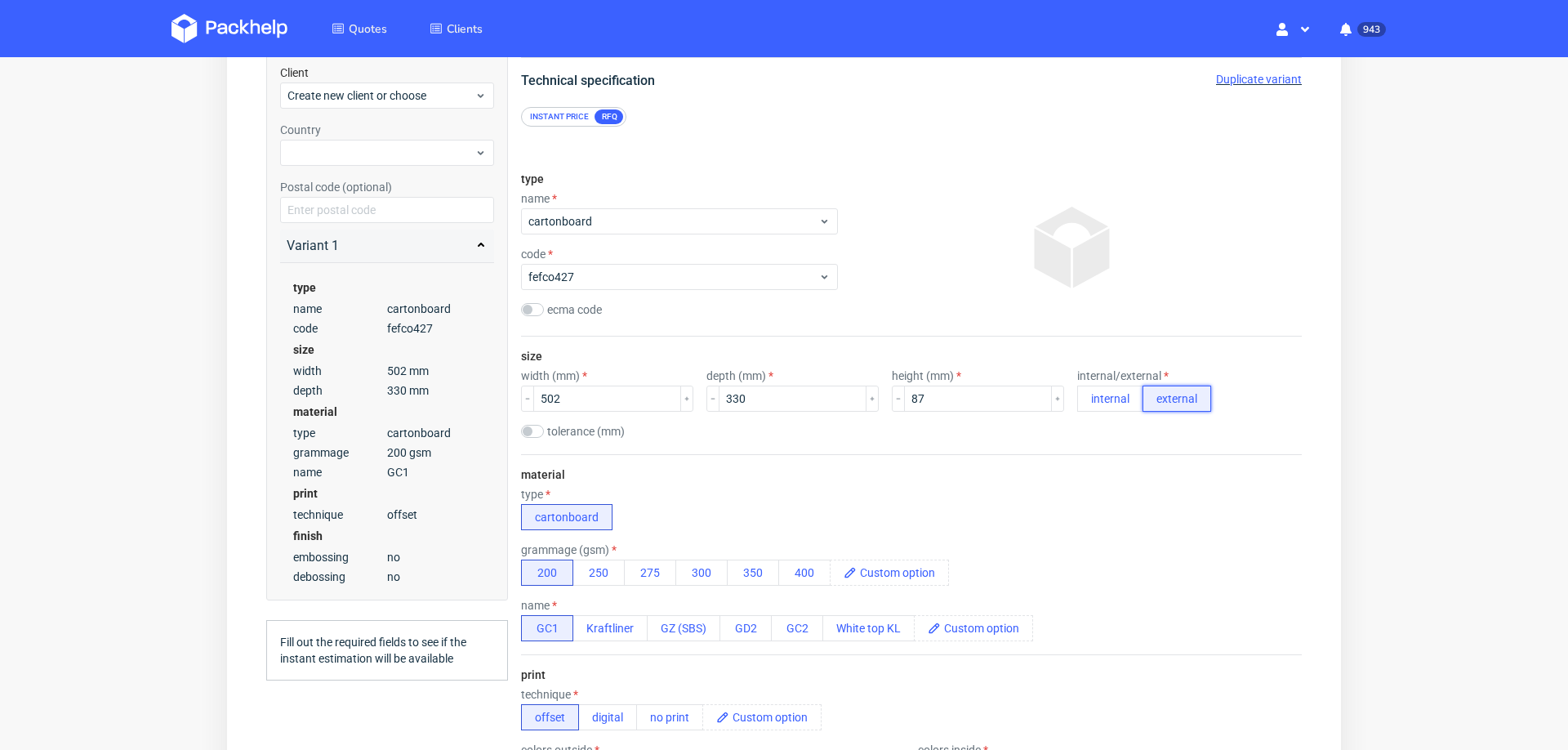
scroll to position [285, 0]
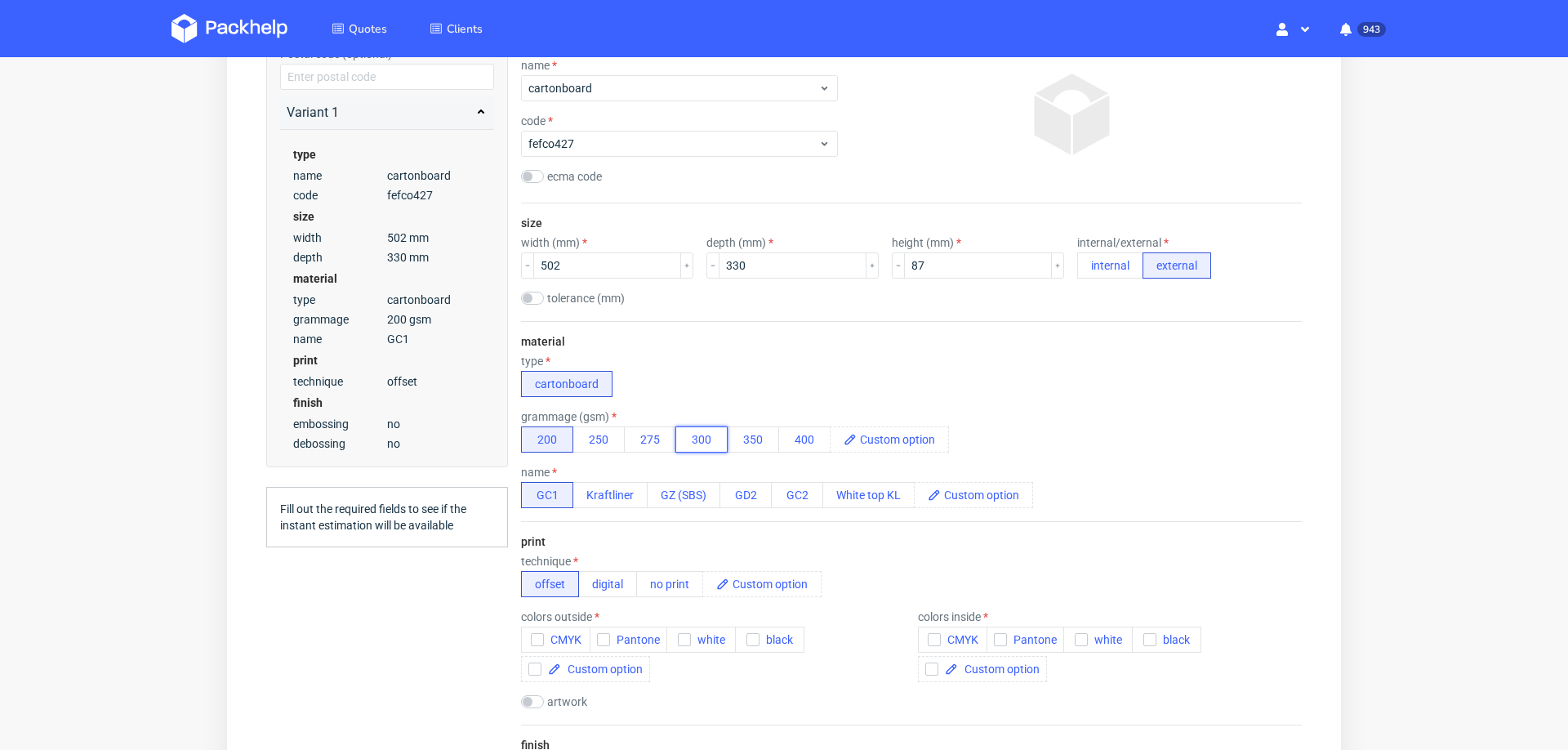
click at [681, 440] on button "300" at bounding box center [702, 439] width 53 height 26
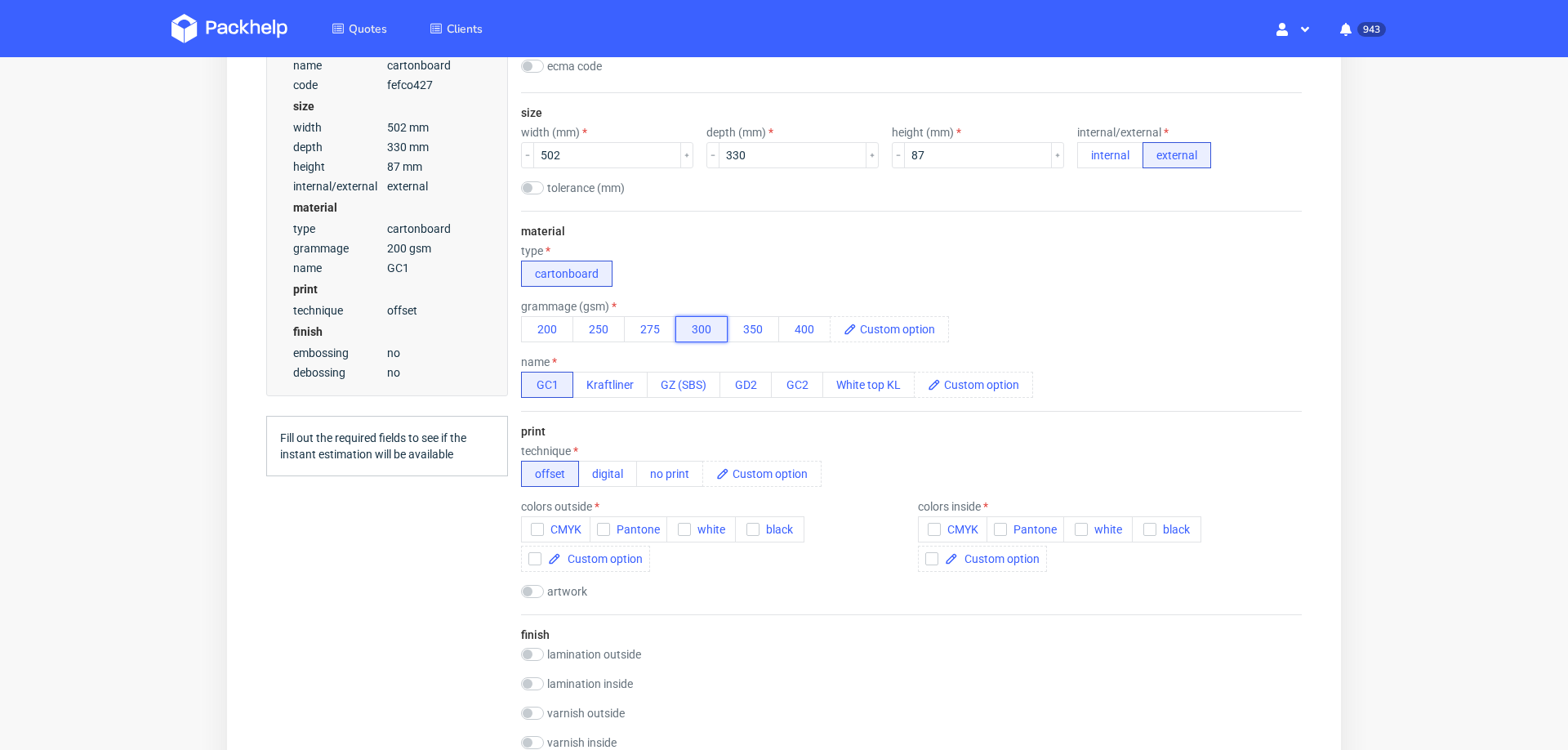
scroll to position [399, 0]
click at [538, 523] on use "button" at bounding box center [537, 525] width 7 height 5
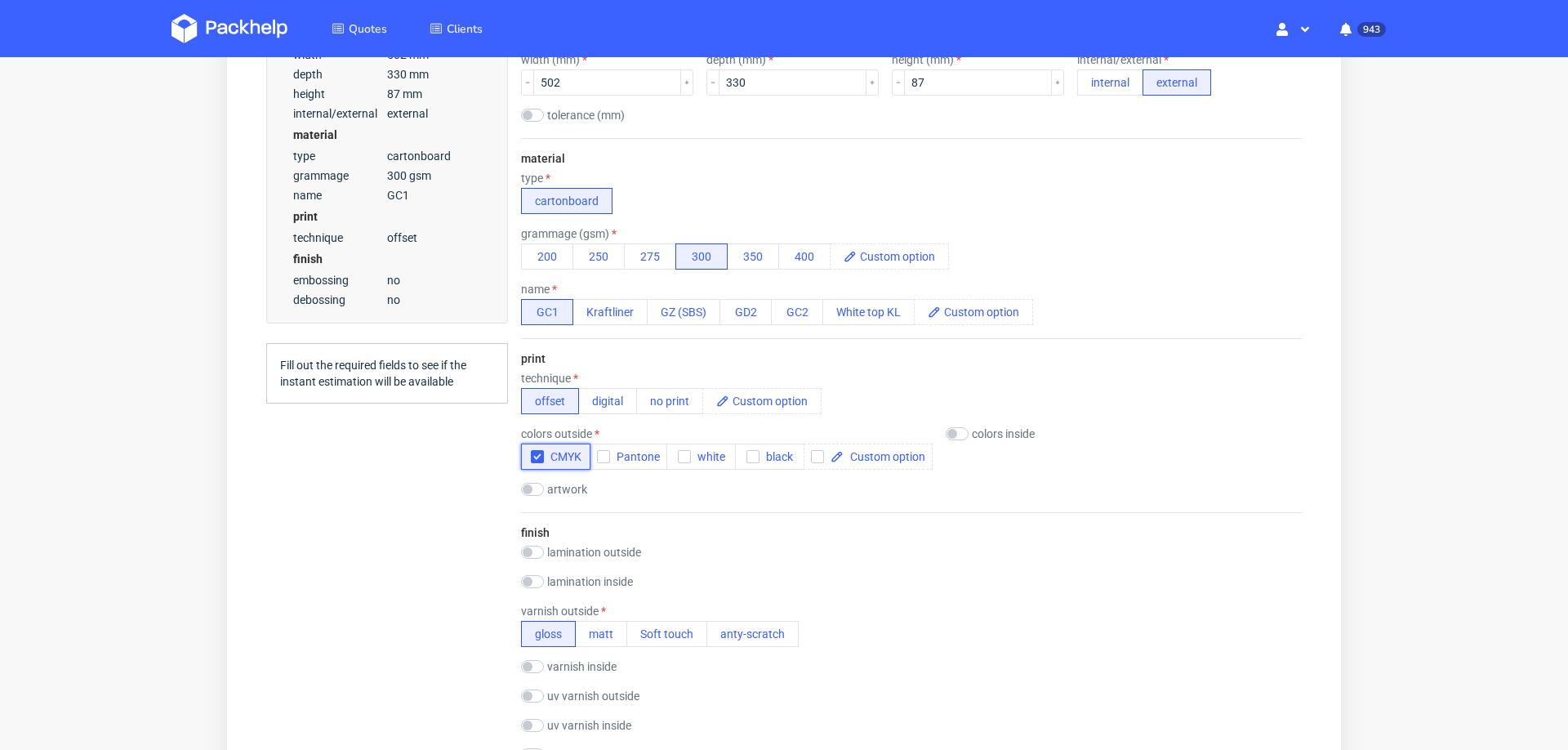
scroll to position [473, 0]
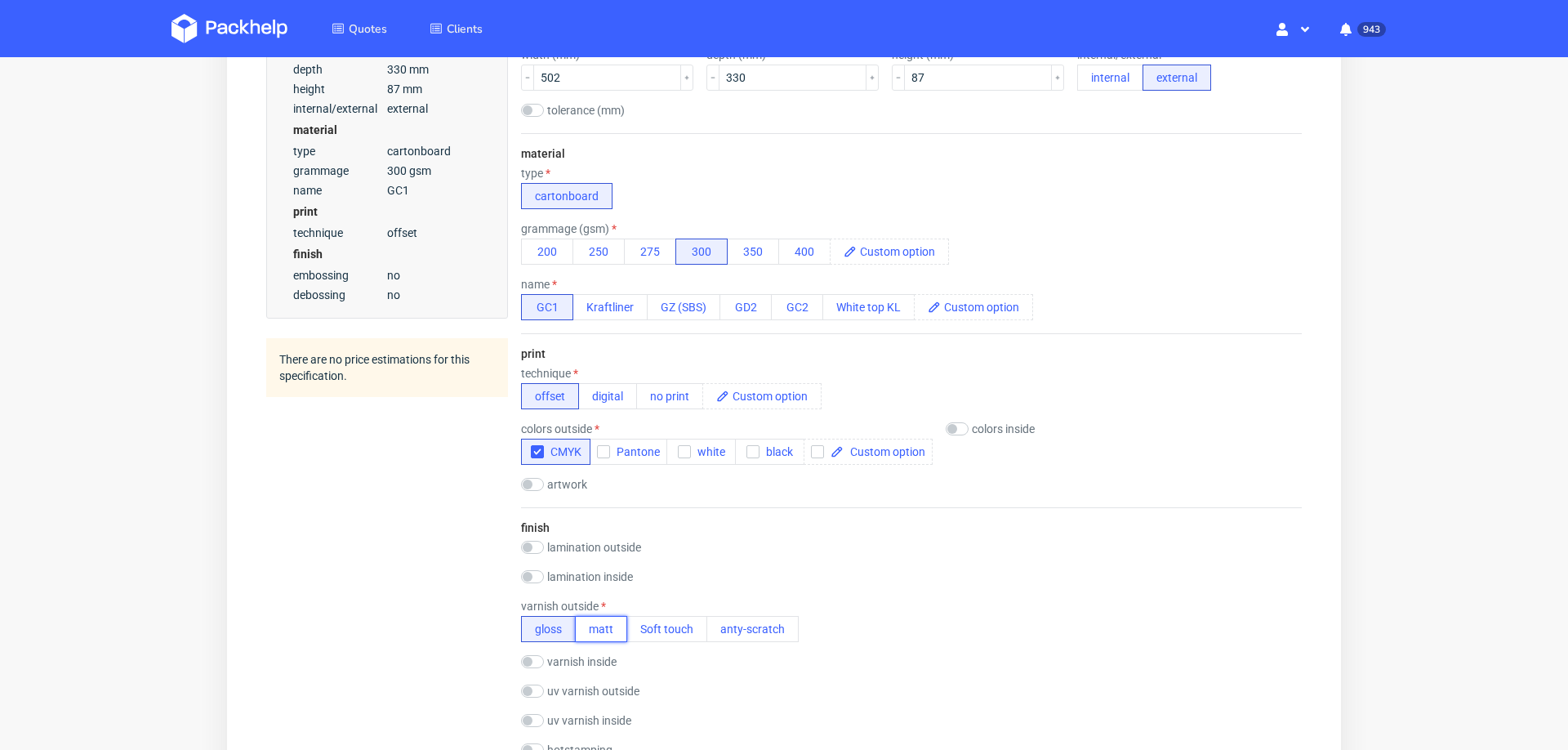
click at [603, 630] on button "matt" at bounding box center [601, 629] width 53 height 26
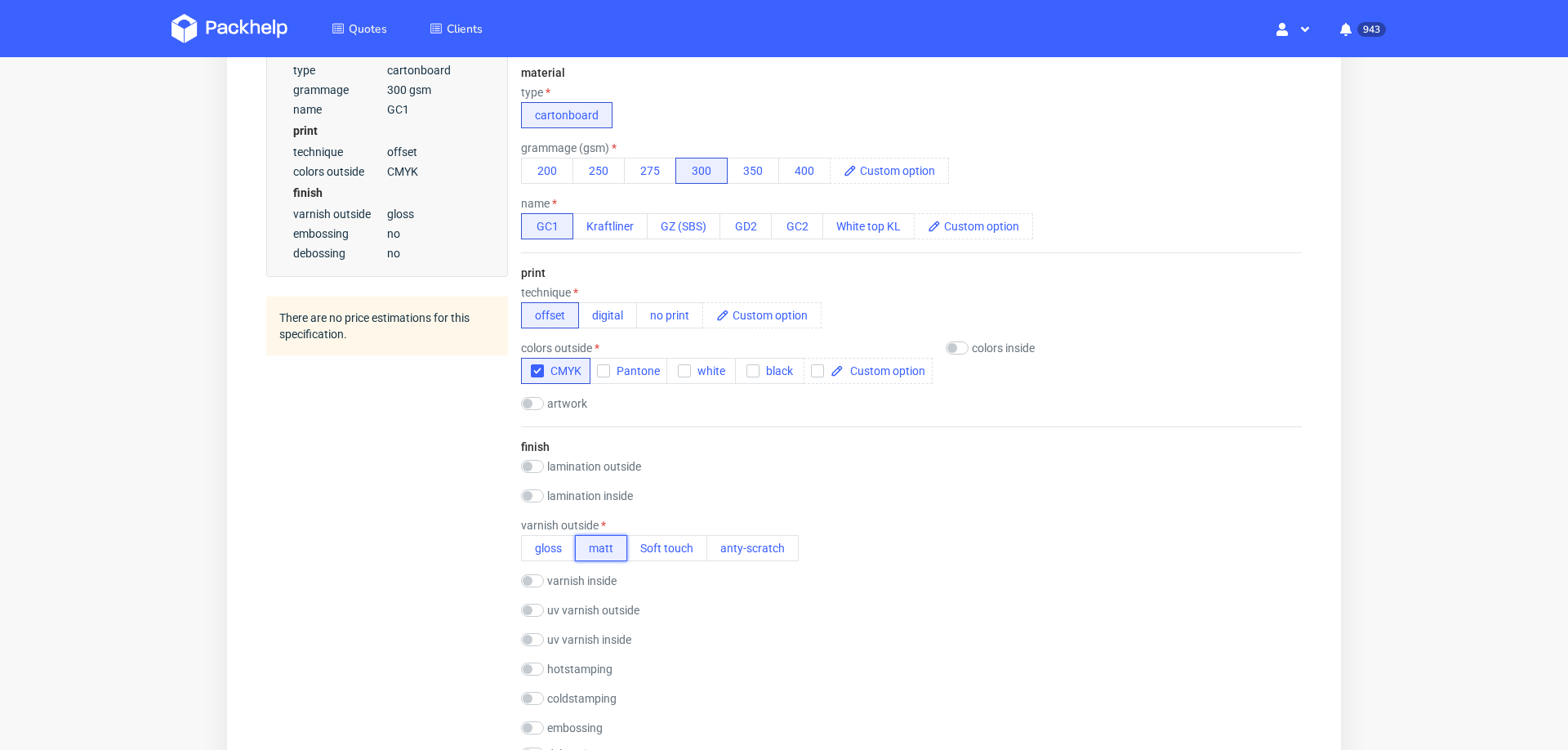
scroll to position [574, 0]
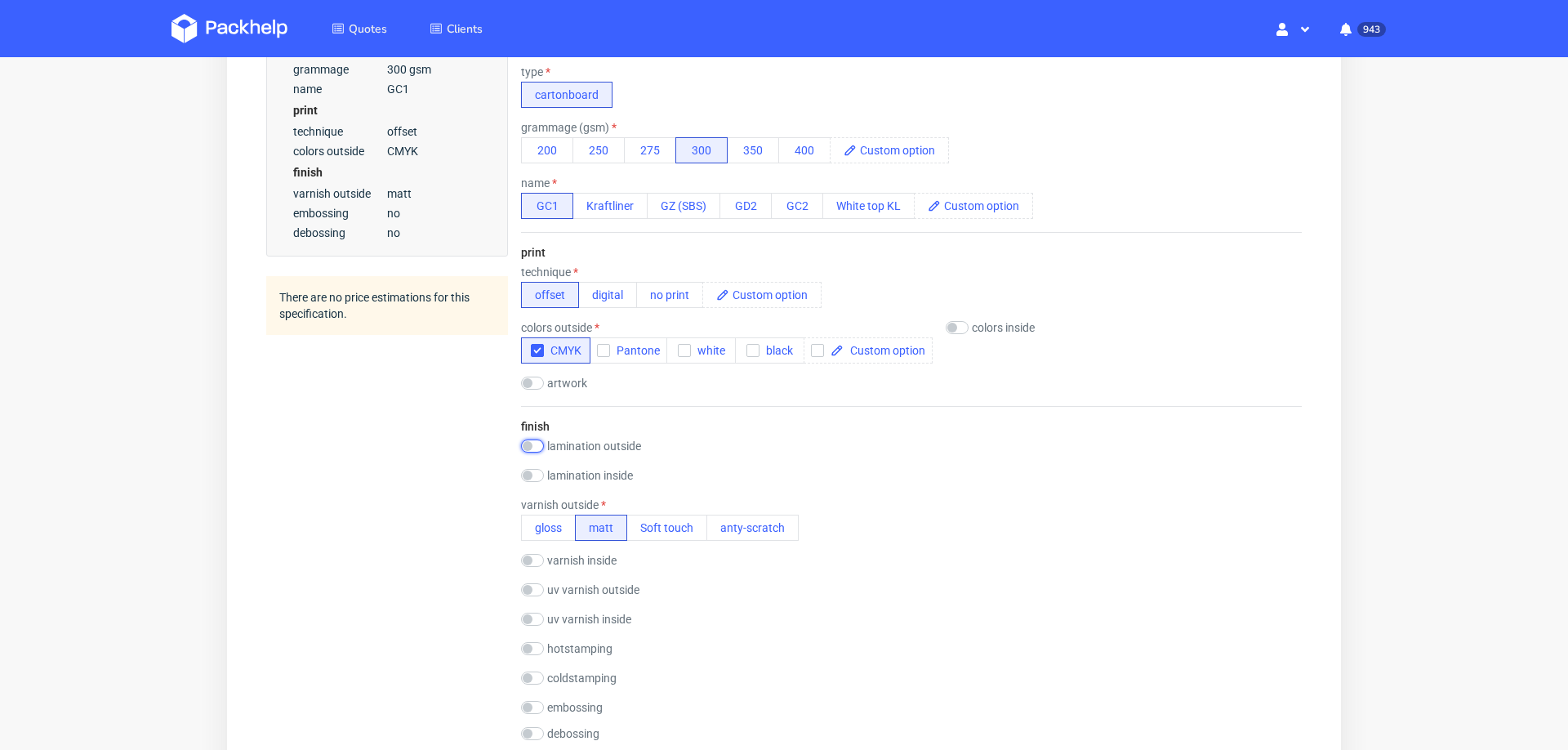
click at [539, 442] on input "checkbox" at bounding box center [532, 446] width 23 height 13
checkbox input "true"
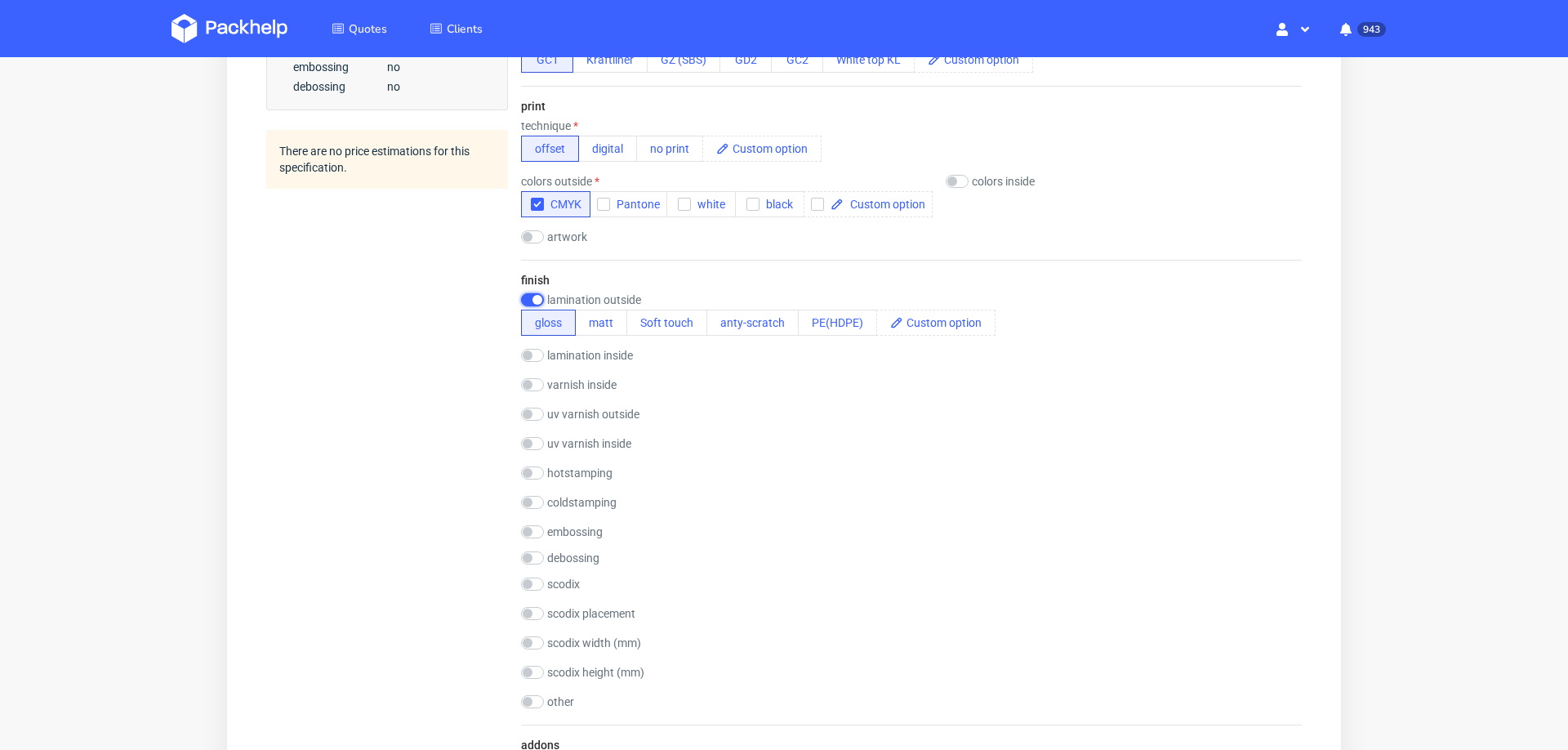
scroll to position [748, 0]
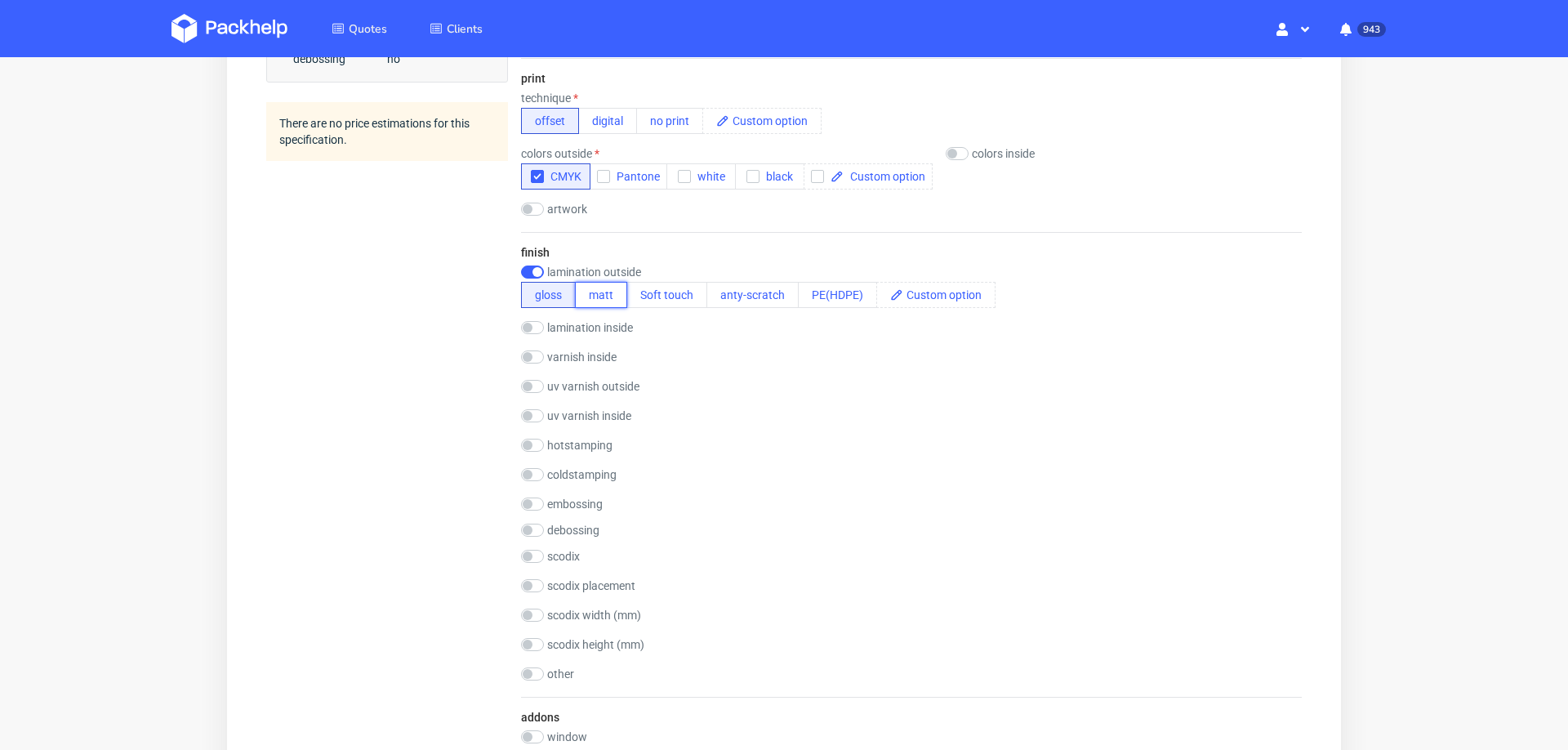
click at [608, 285] on button "matt" at bounding box center [601, 294] width 53 height 26
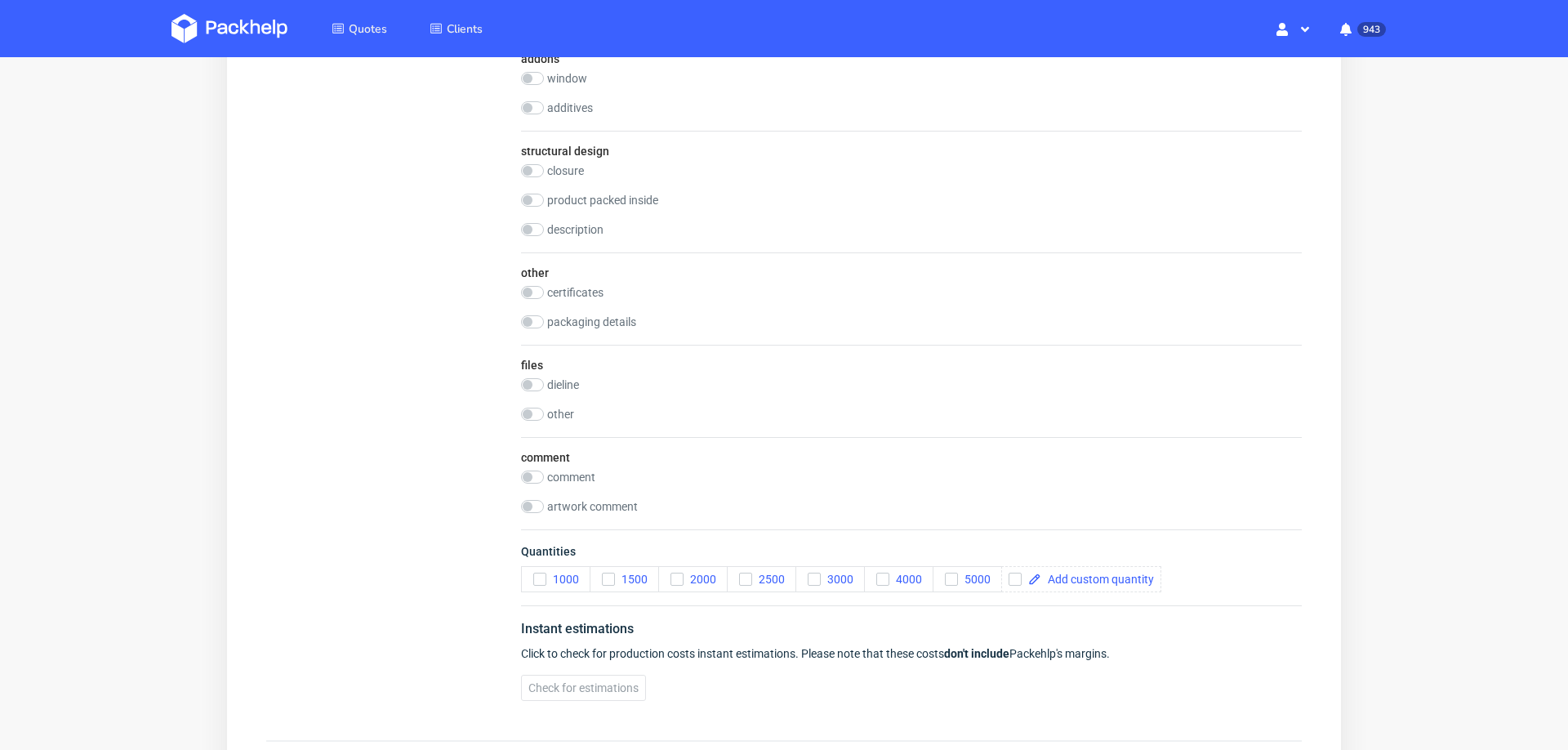
scroll to position [1430, 0]
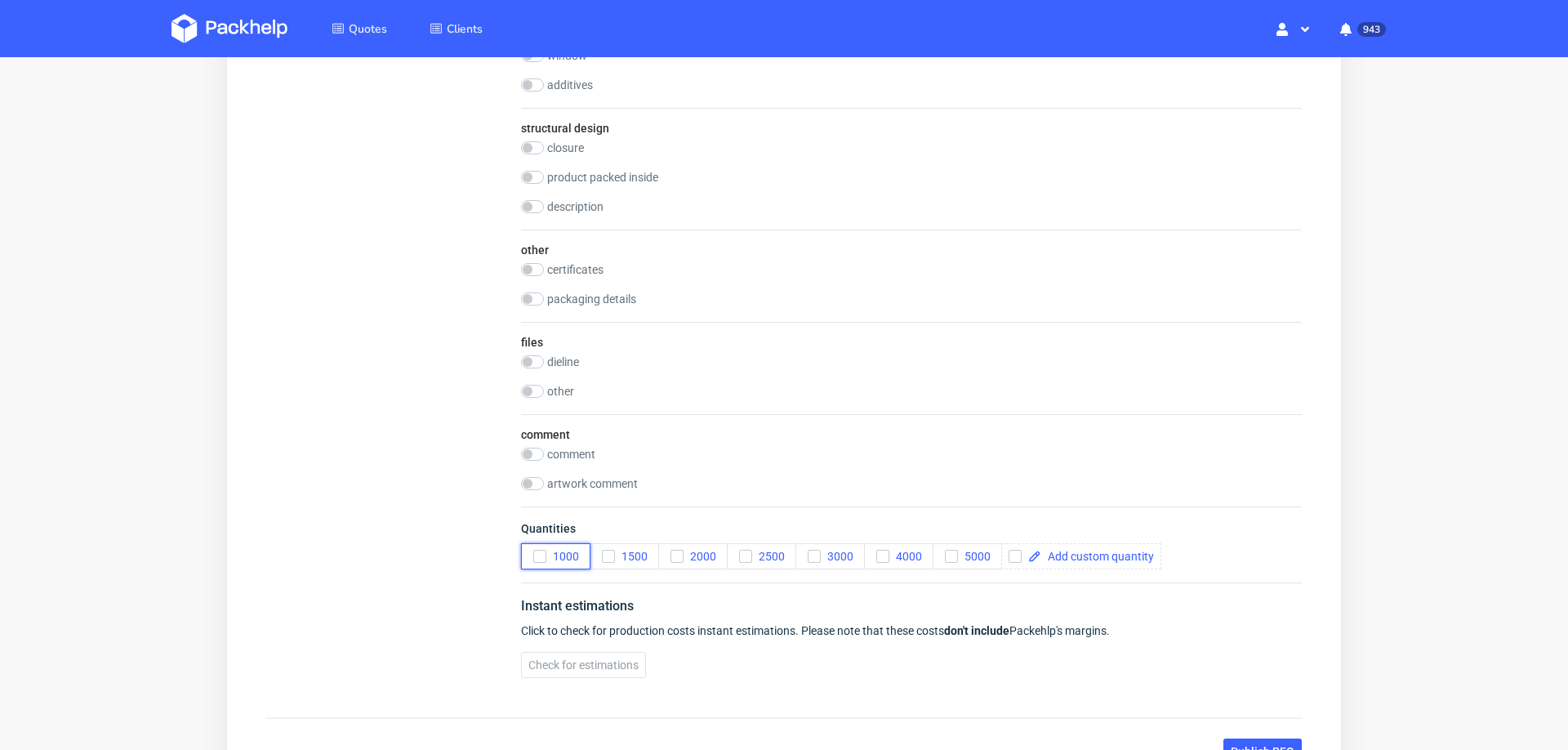
click at [543, 553] on div "button" at bounding box center [540, 556] width 13 height 13
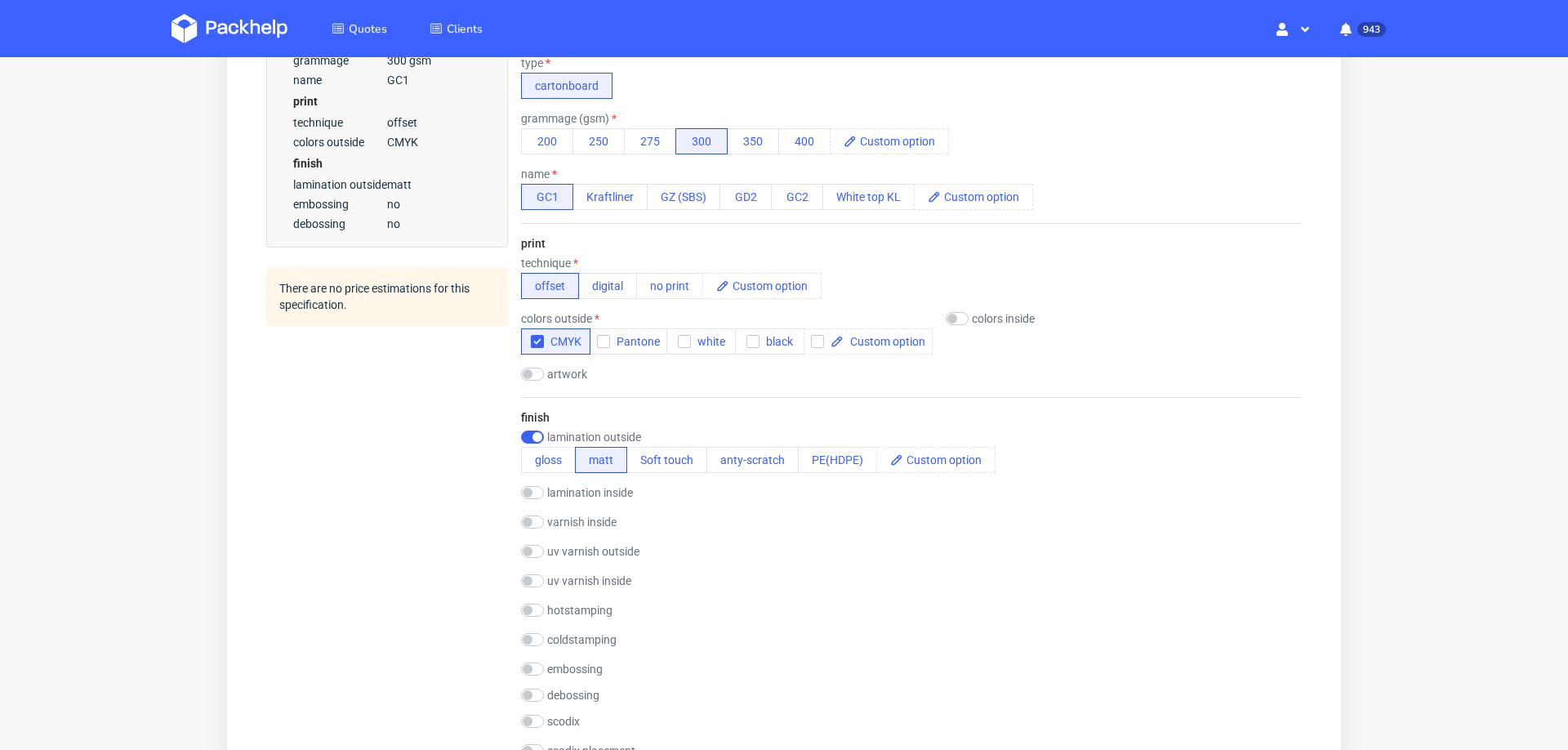
scroll to position [547, 0]
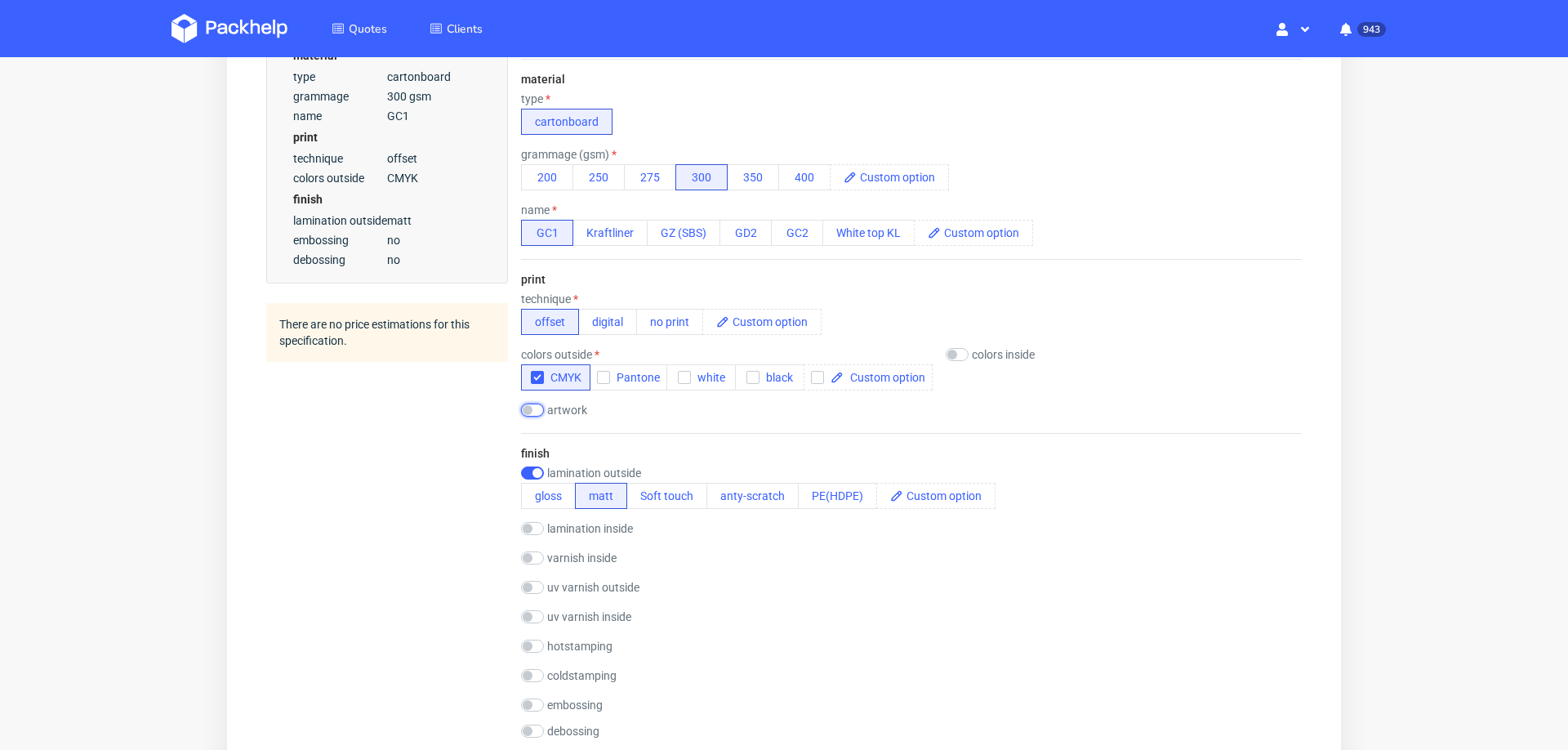
click at [532, 412] on input "checkbox" at bounding box center [532, 410] width 23 height 13
checkbox input "true"
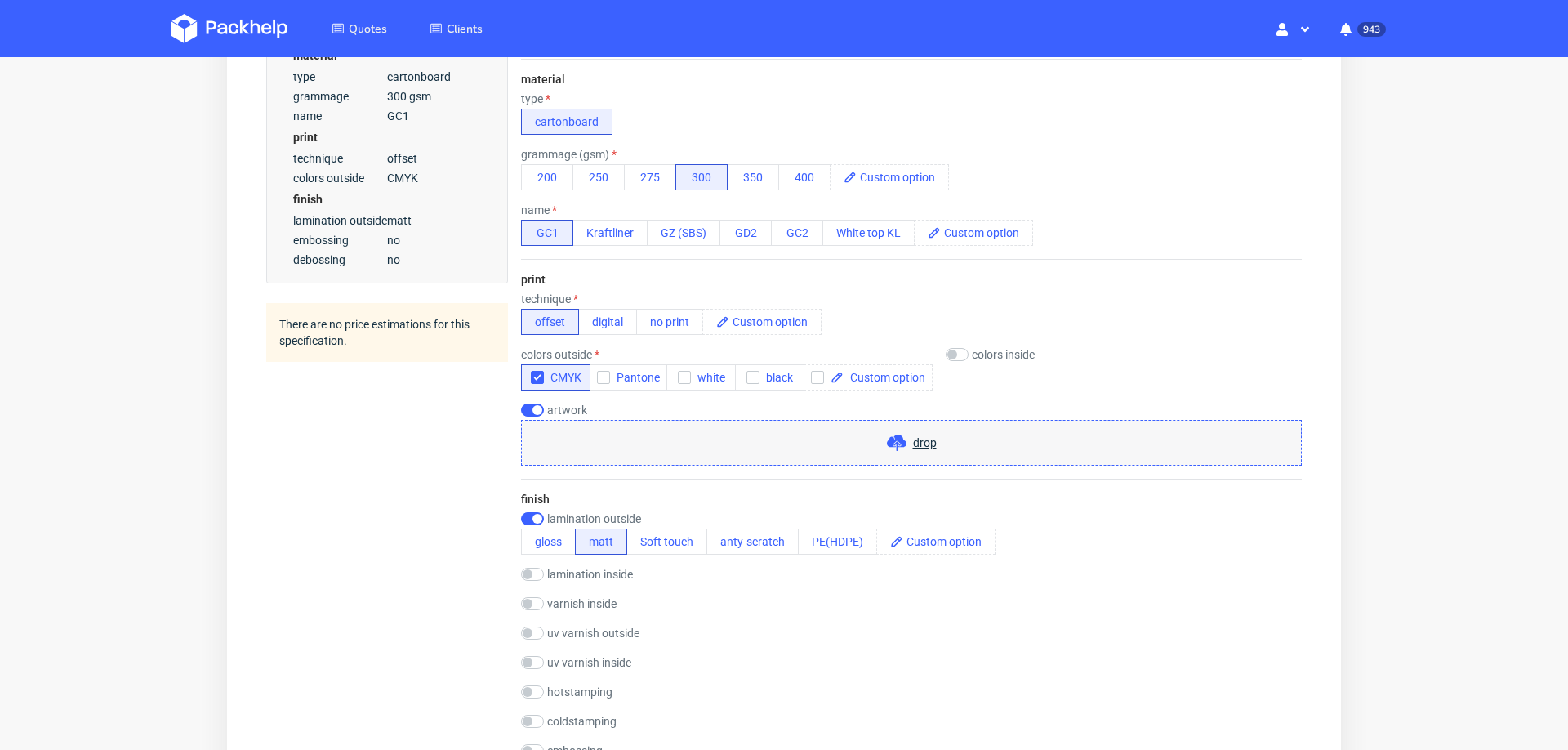
click at [913, 445] on span "drop" at bounding box center [925, 443] width 24 height 16
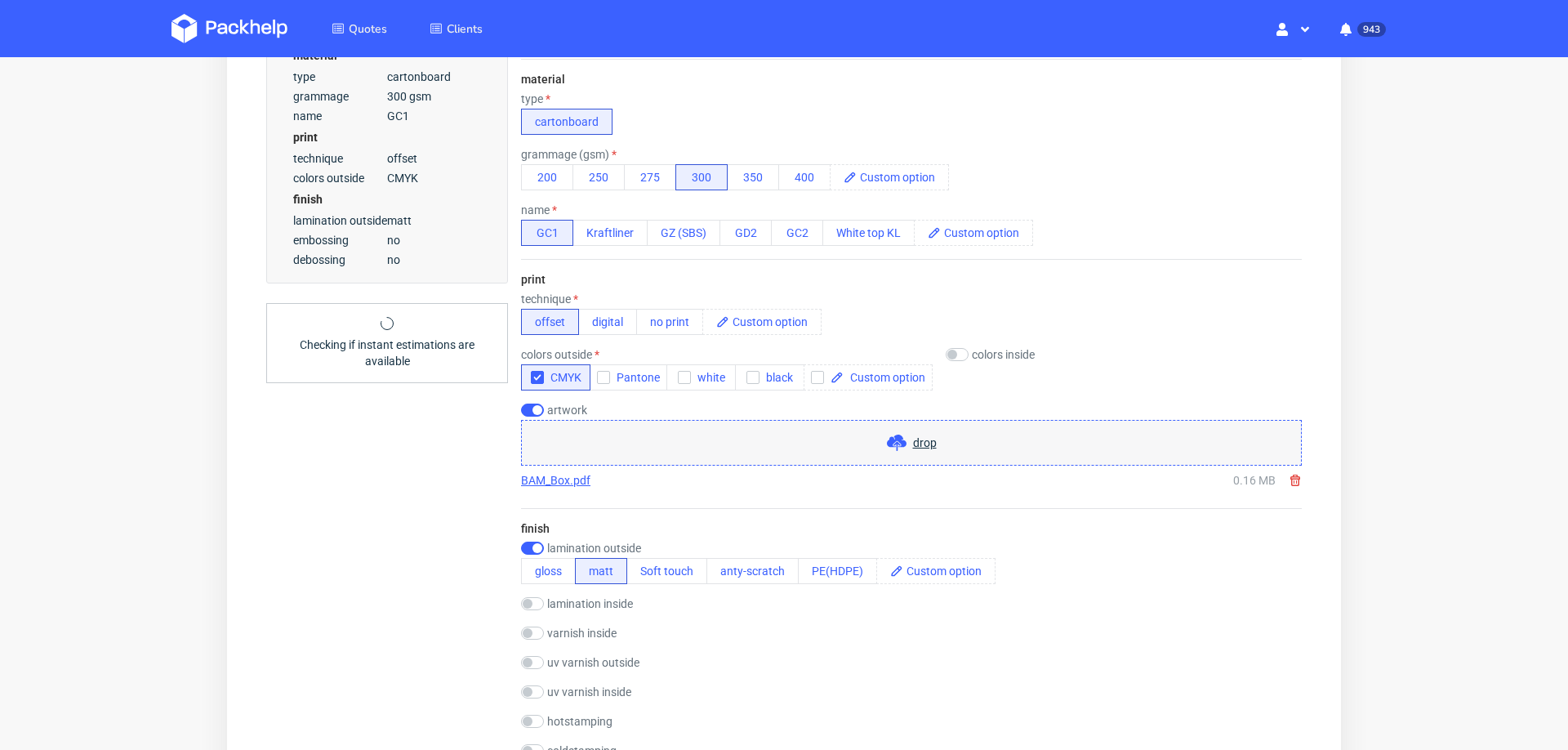
scroll to position [664, 0]
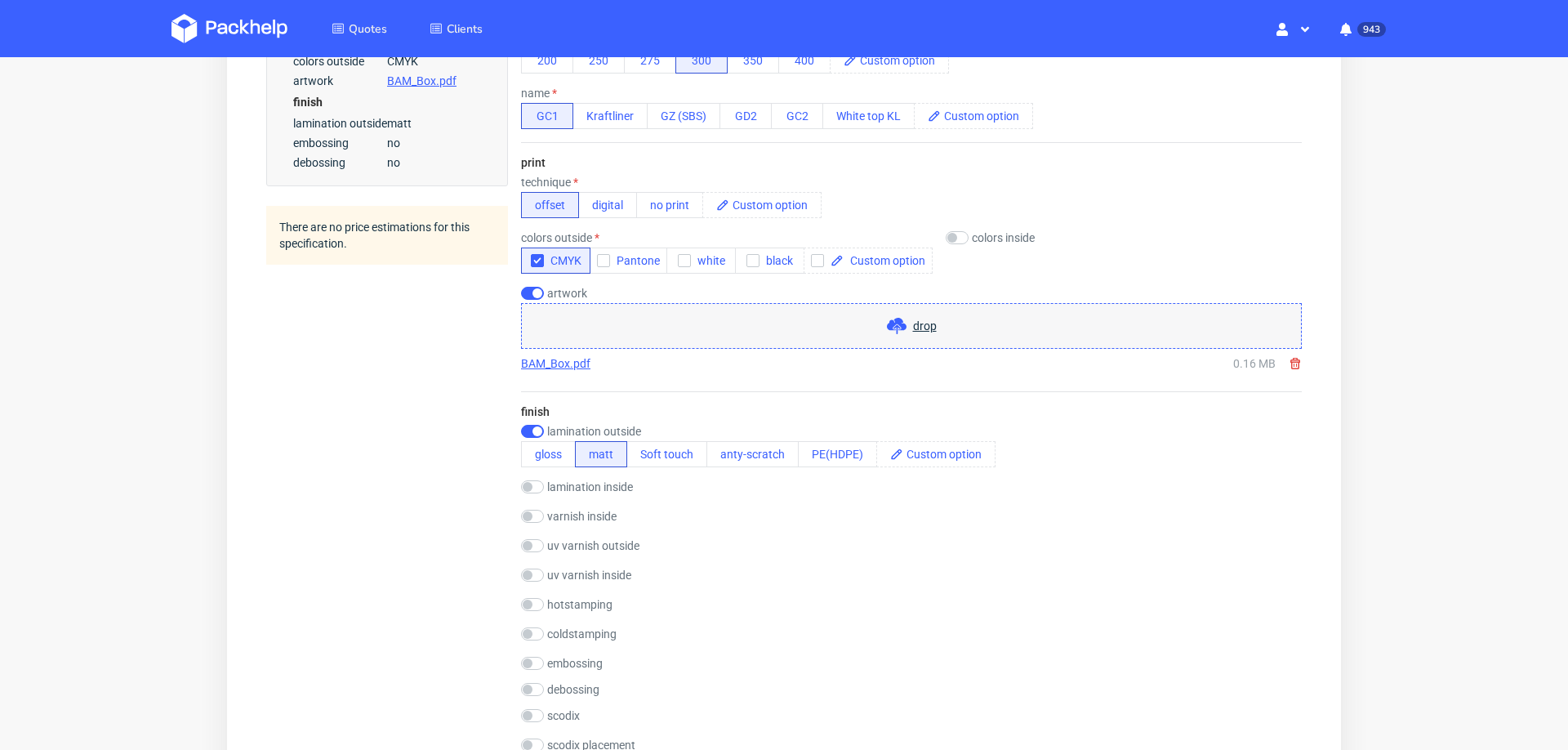
click at [913, 318] on span "drop" at bounding box center [925, 326] width 24 height 16
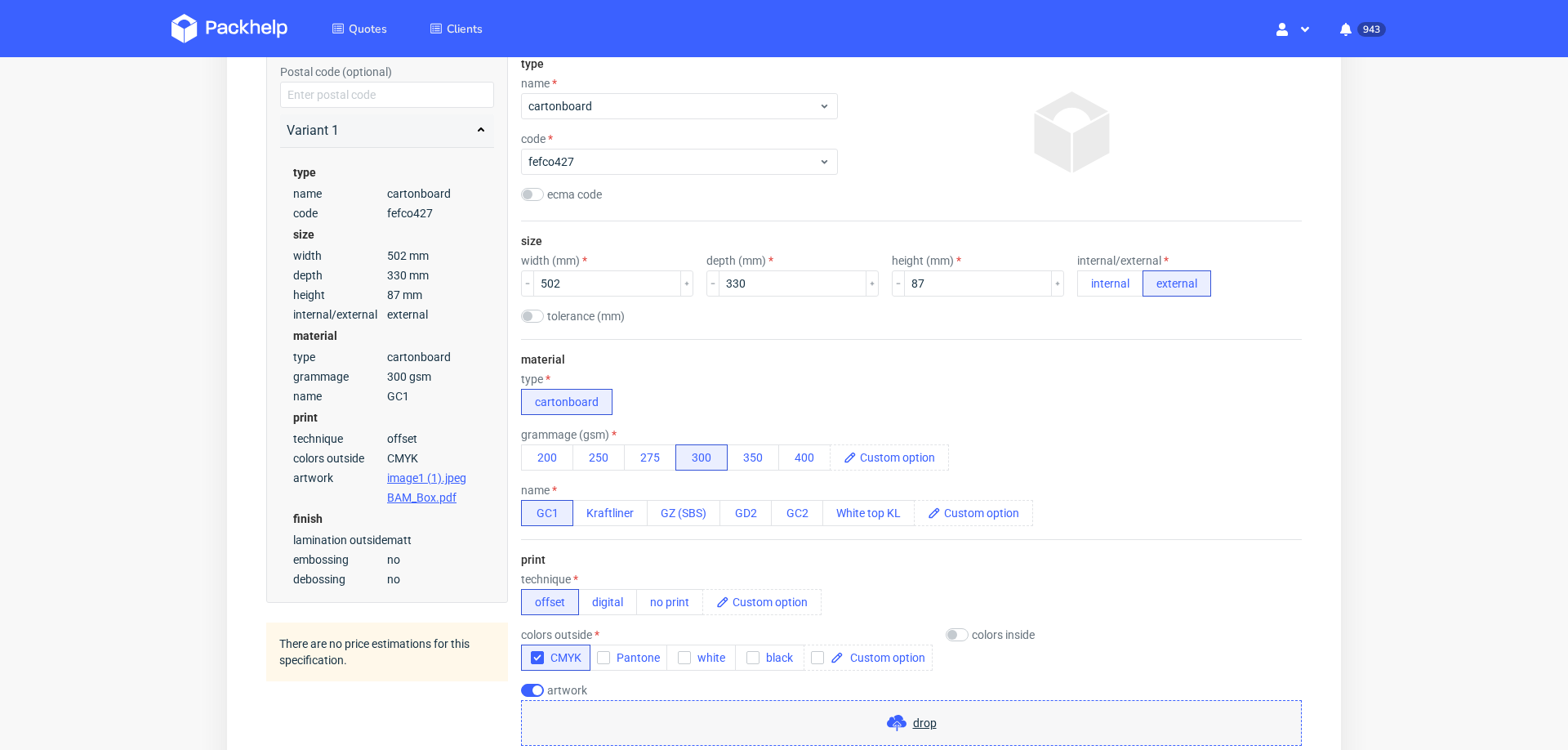
scroll to position [0, 0]
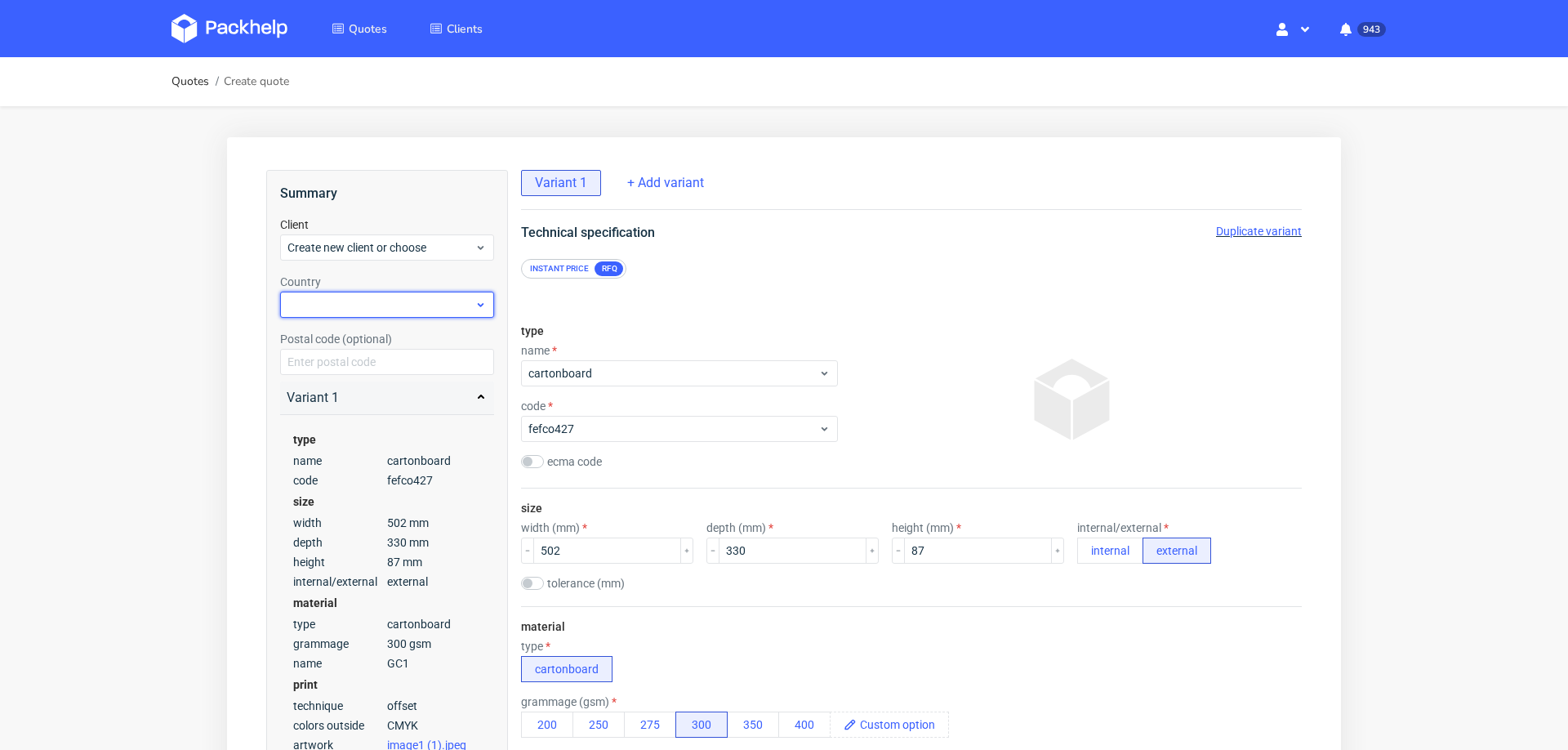
click at [341, 293] on div at bounding box center [387, 304] width 214 height 26
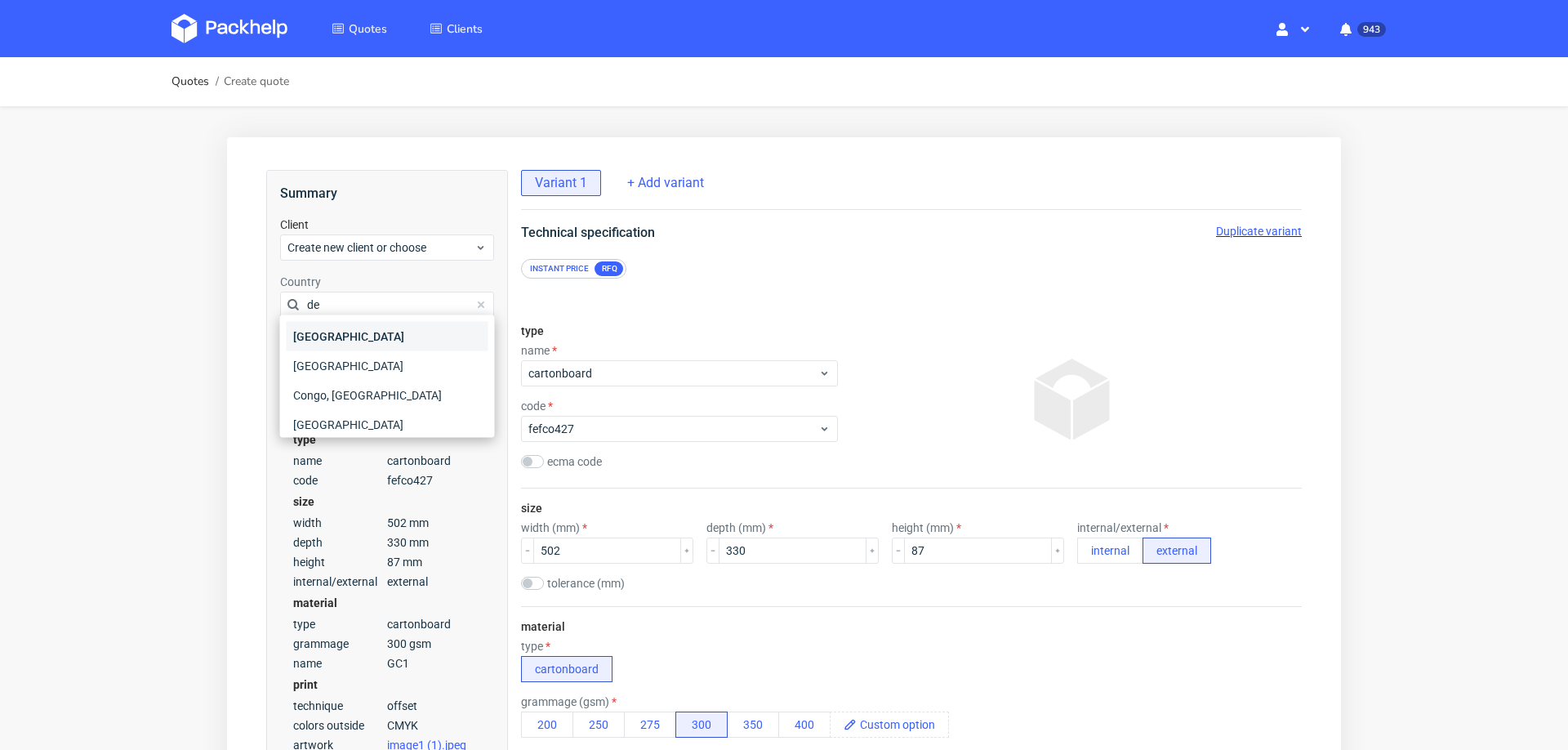
type input "d"
type input "ger"
drag, startPoint x: 341, startPoint y: 363, endPoint x: 353, endPoint y: 324, distance: 40.8
click at [341, 363] on div "[GEOGRAPHIC_DATA]" at bounding box center [387, 366] width 202 height 29
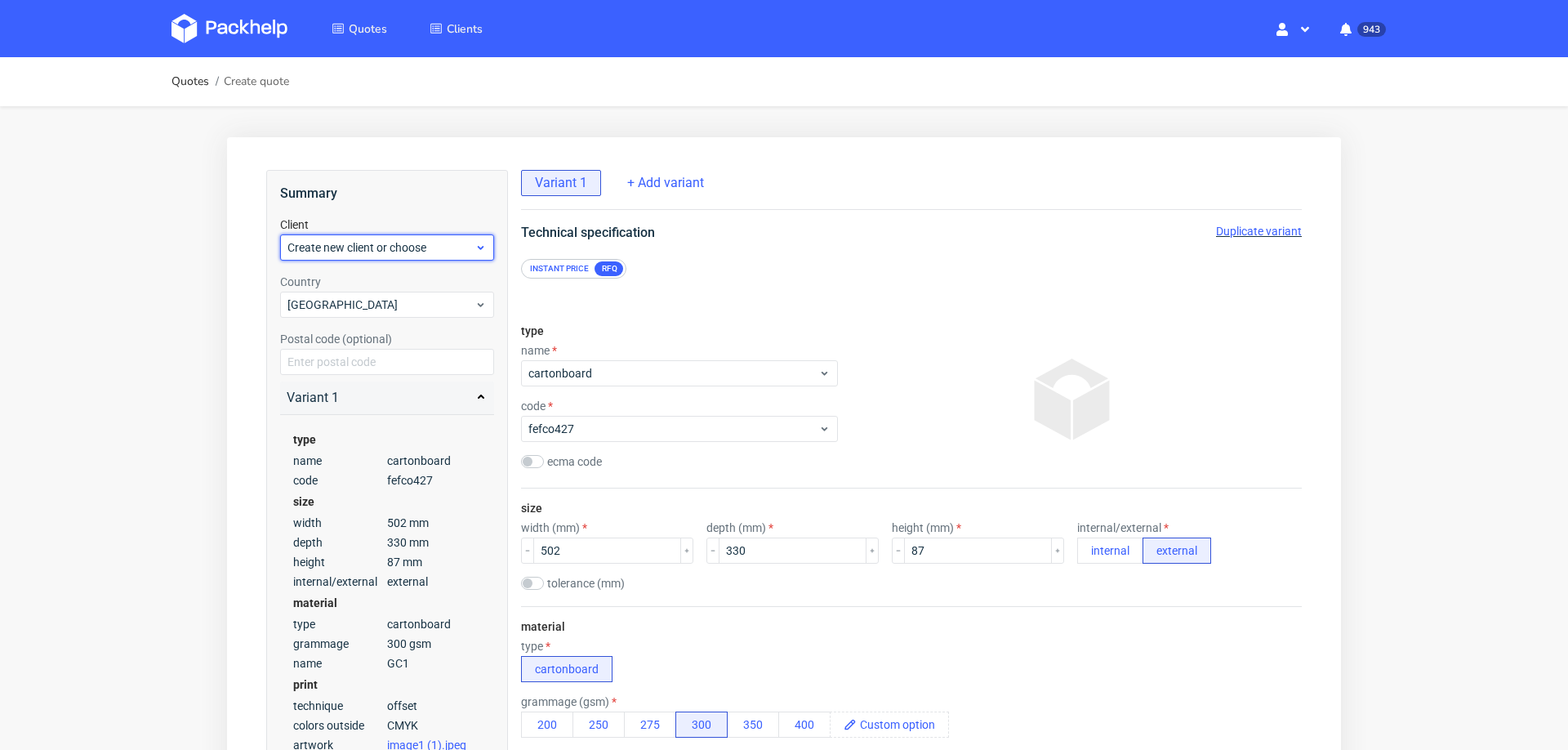
click at [372, 239] on span "Create new client or choose" at bounding box center [381, 247] width 187 height 16
type input "fraemke@innotom.com"
click at [373, 280] on div "Add new client" at bounding box center [387, 279] width 202 height 29
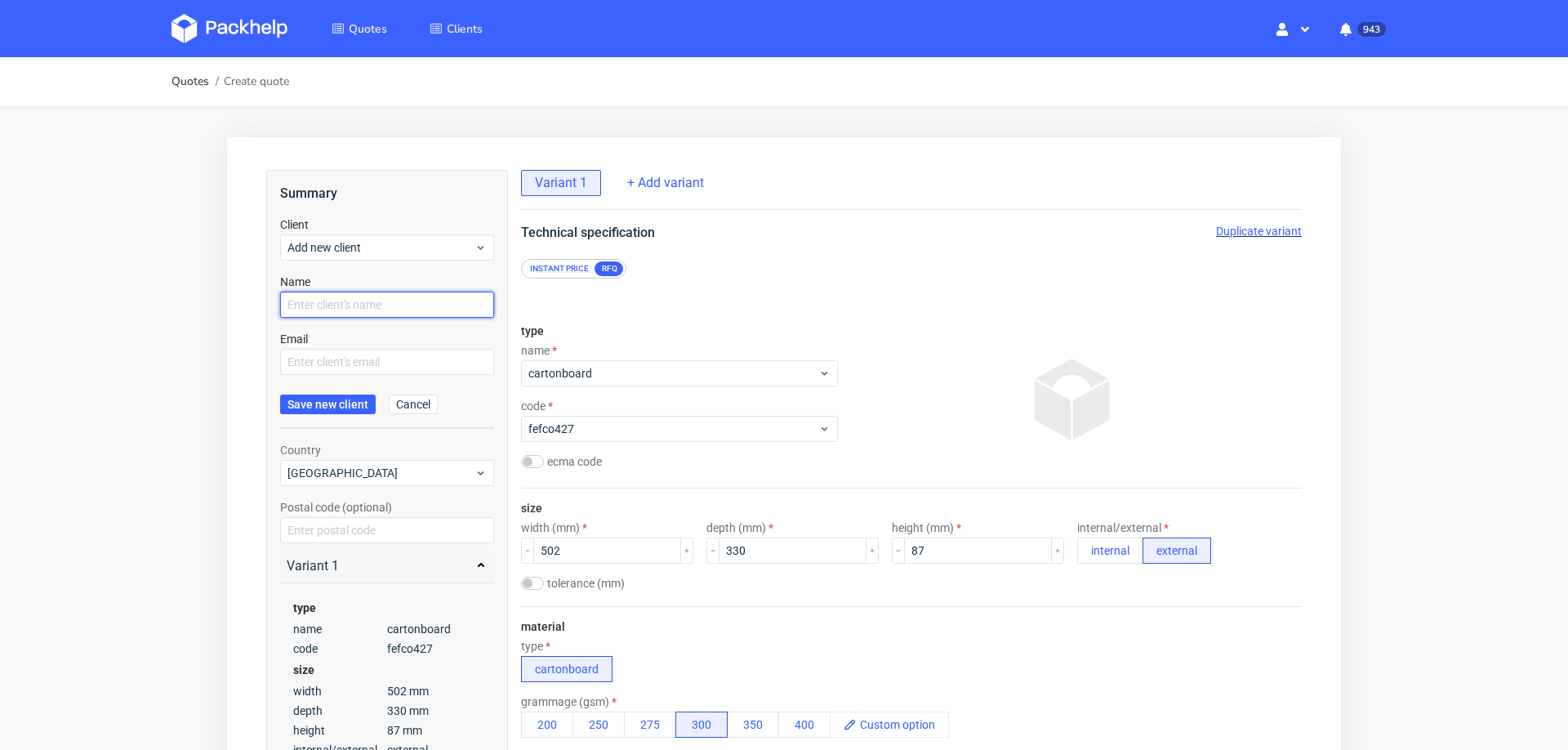
click at [372, 305] on input "text" at bounding box center [387, 304] width 214 height 26
paste input "fraemke@innotom.com"
type input "fraemke@innotom.com"
click at [359, 363] on input "text" at bounding box center [387, 361] width 214 height 26
paste input "fraemke@innotom.com"
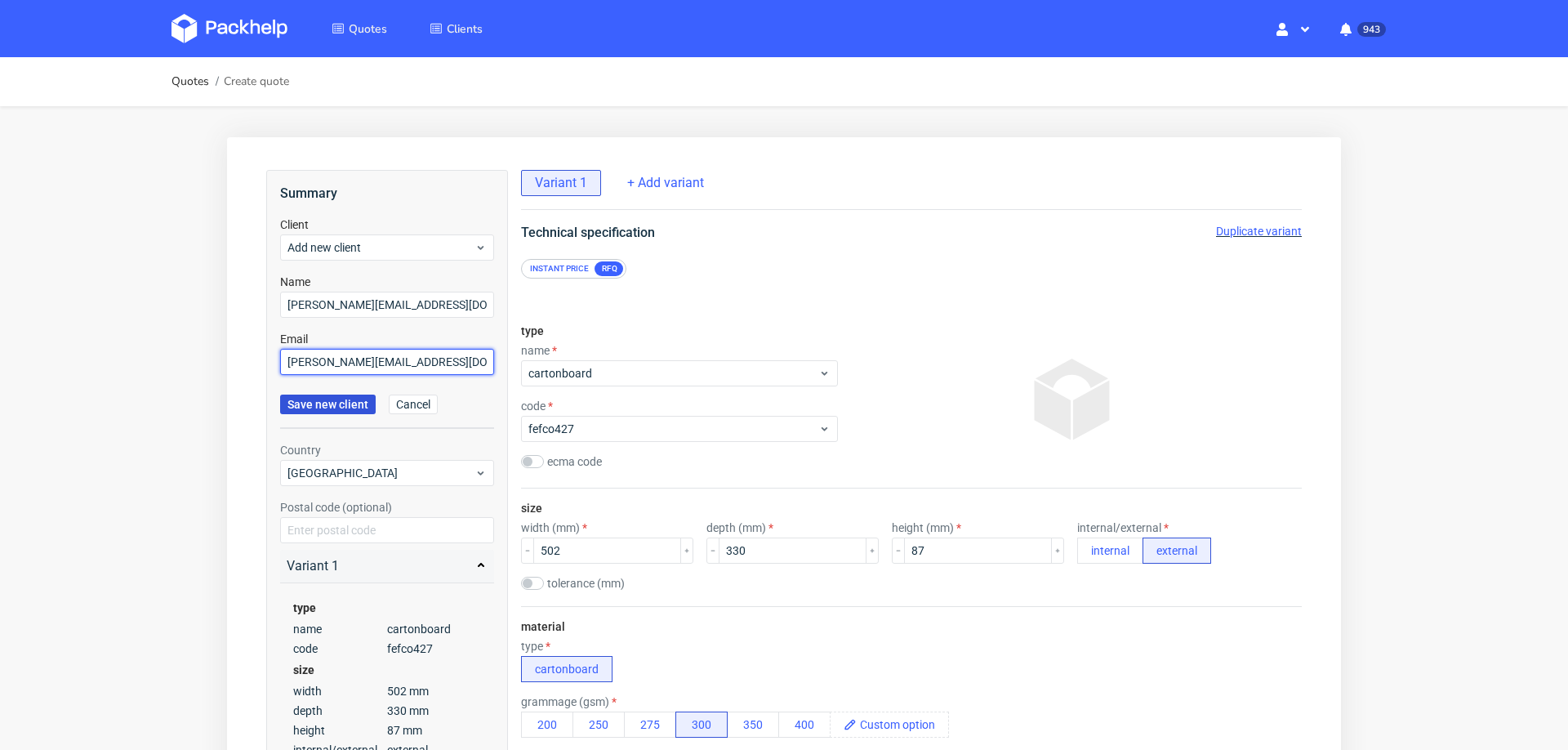
type input "fraemke@innotom.com"
click at [346, 399] on span "Save new client" at bounding box center [328, 404] width 81 height 12
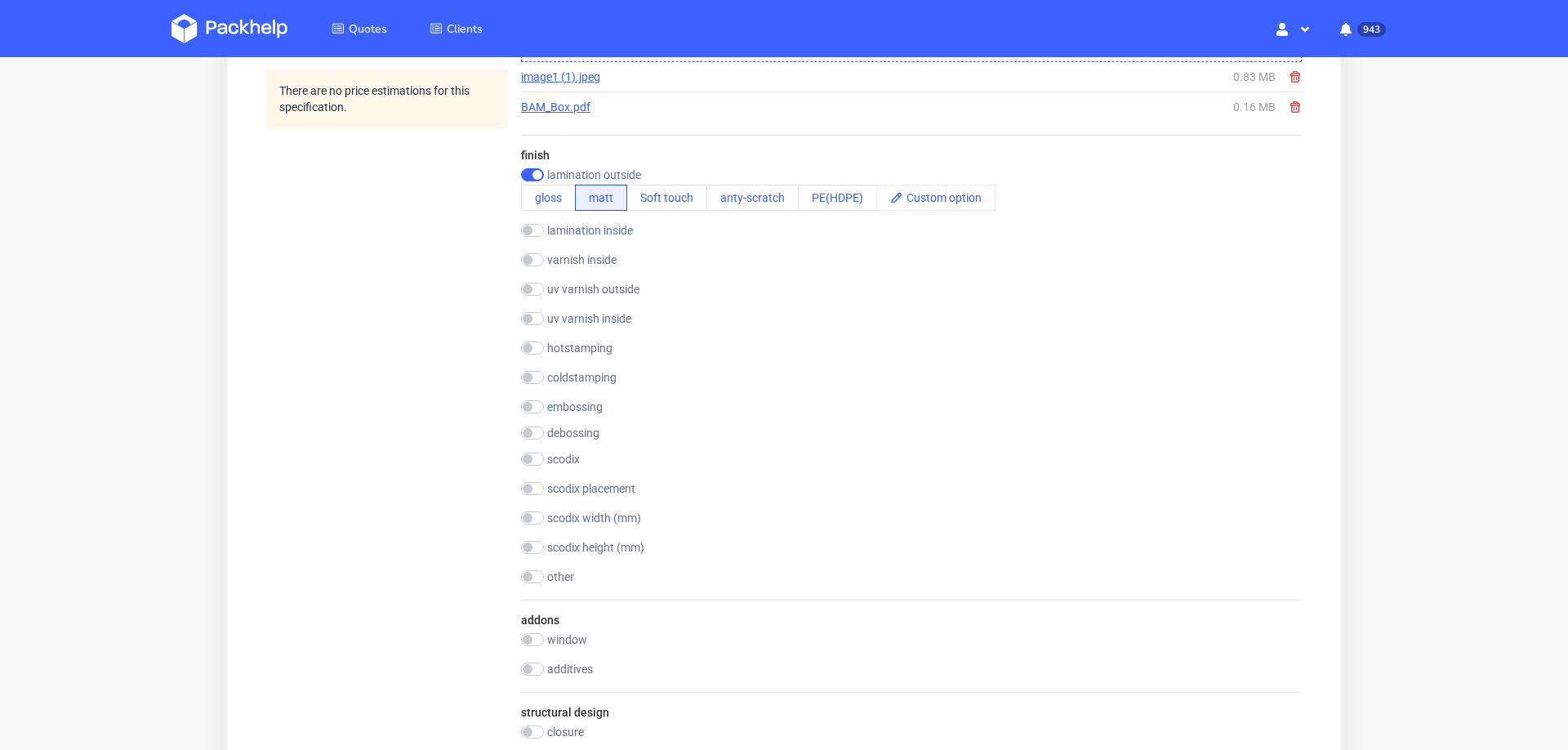
scroll to position [1678, 0]
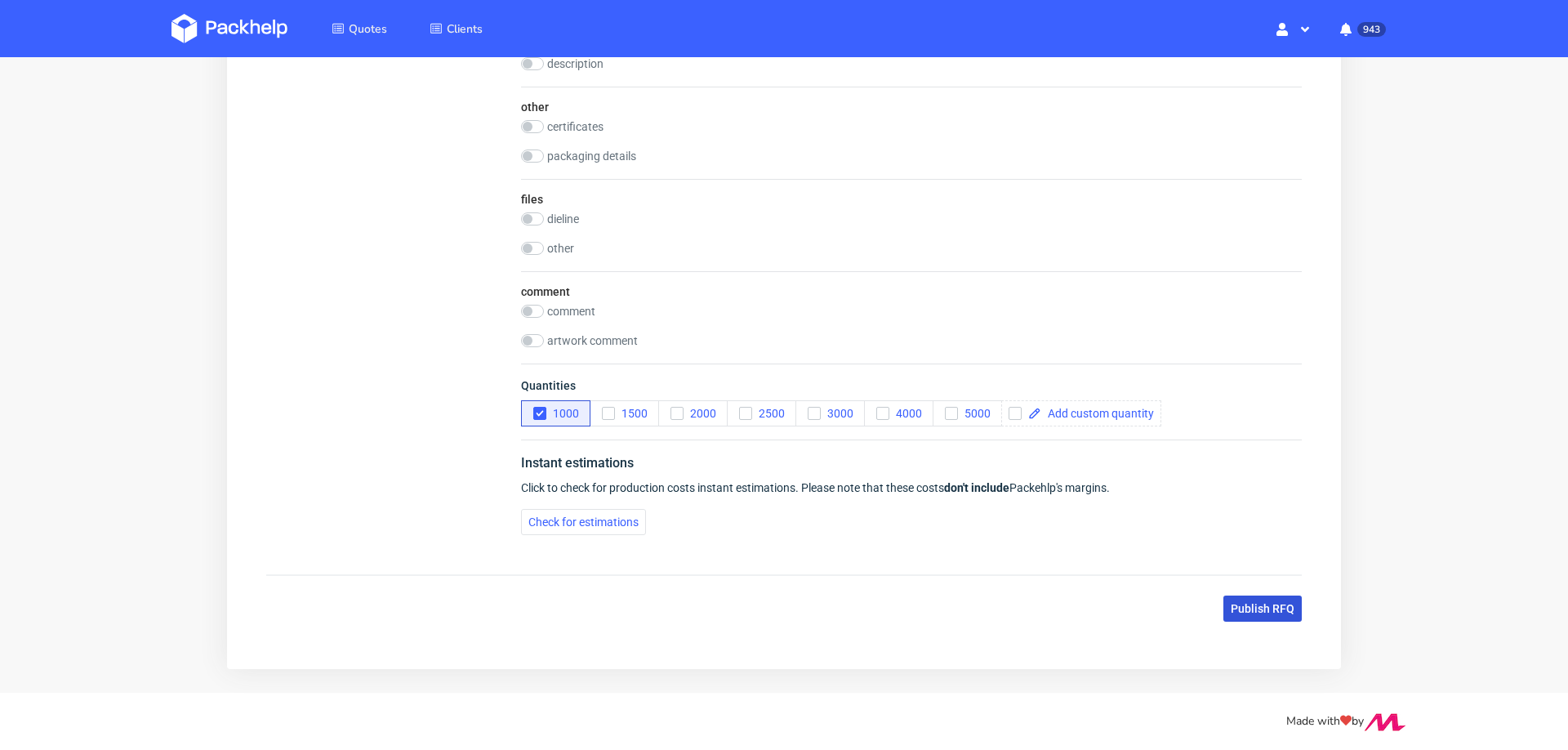
click at [1250, 603] on span "Publish RFQ" at bounding box center [1263, 609] width 63 height 12
